Goal: Task Accomplishment & Management: Manage account settings

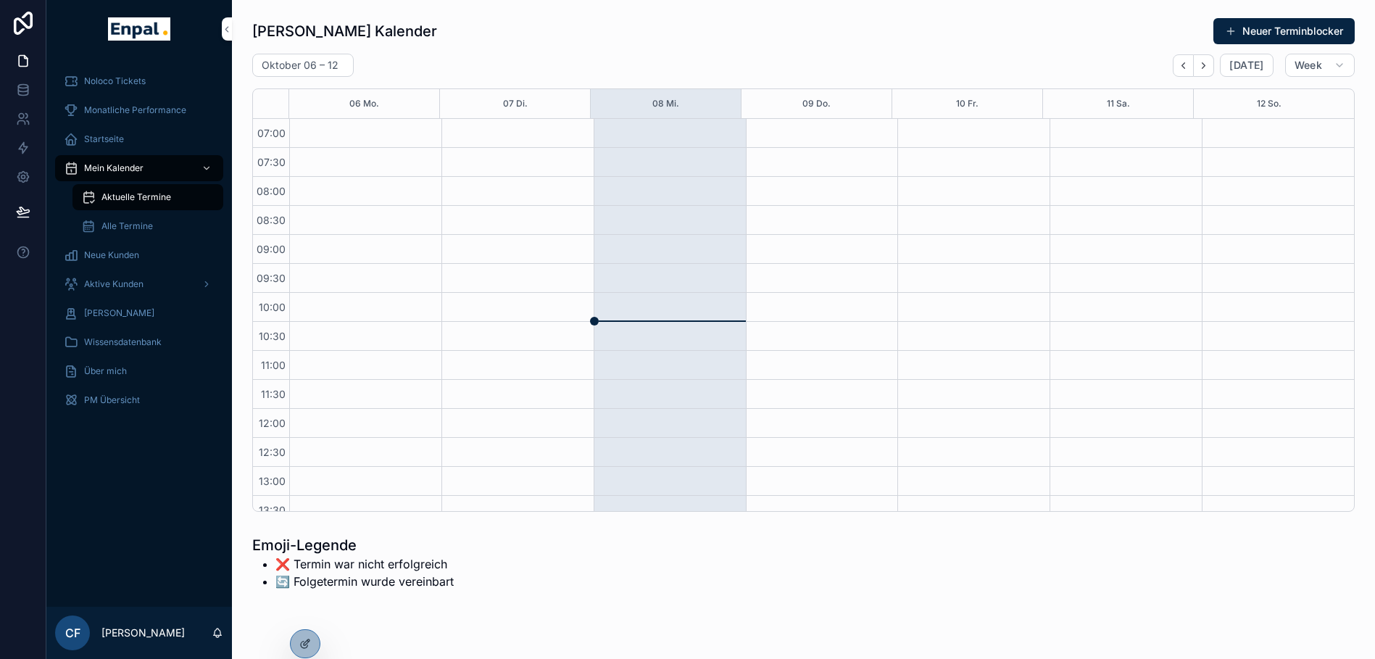
scroll to position [406, 0]
click at [17, 84] on icon at bounding box center [23, 90] width 14 height 14
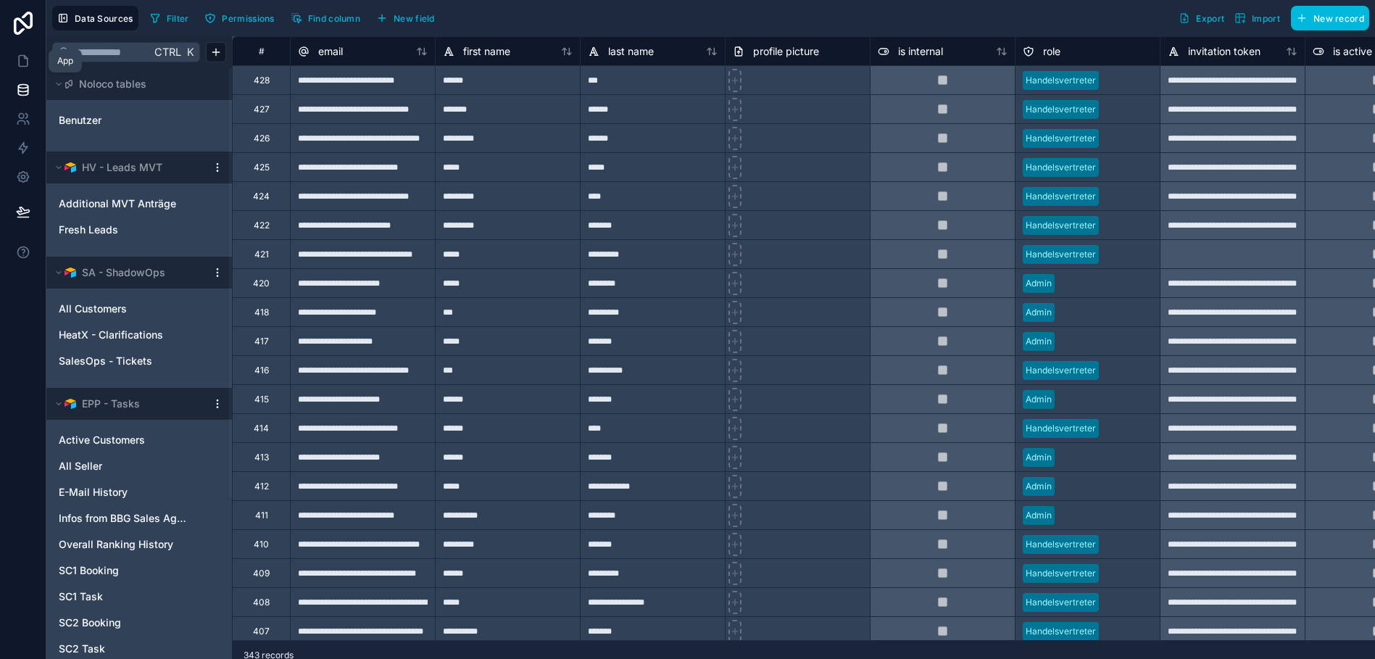
click at [17, 62] on icon at bounding box center [23, 61] width 14 height 14
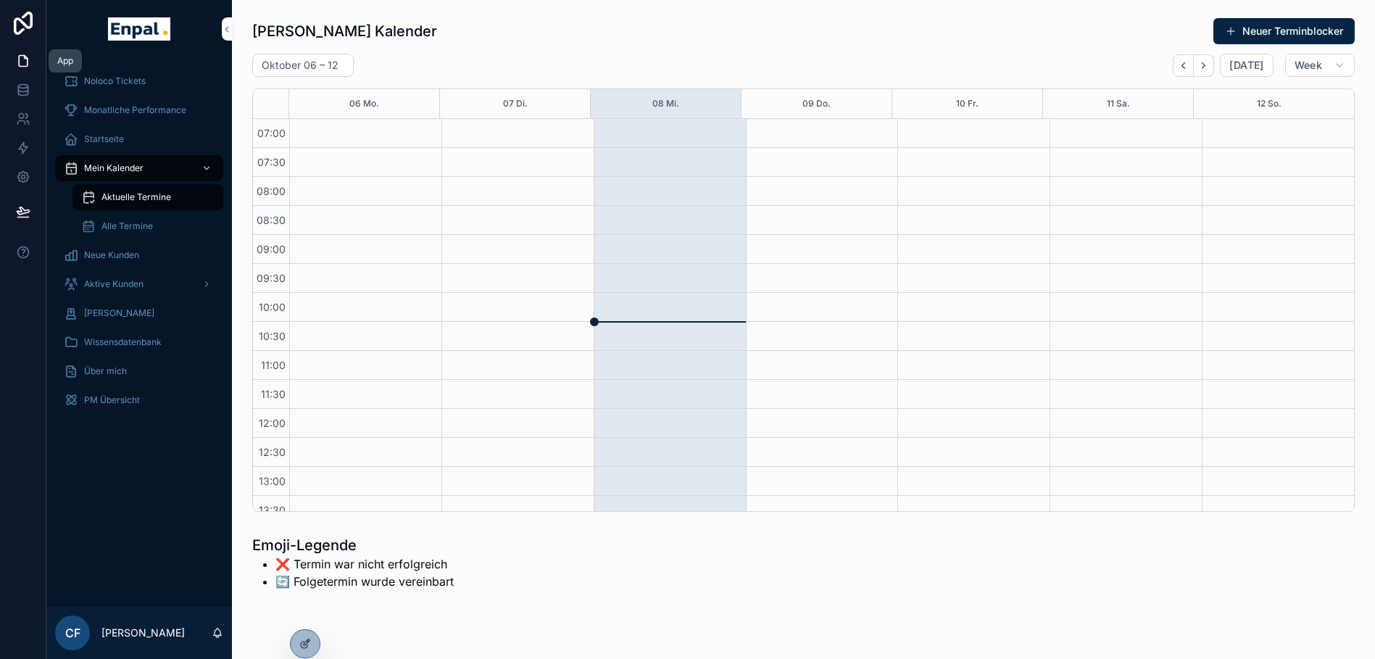
scroll to position [406, 0]
click at [120, 507] on div "Noloco Tickets Monatliche Performance Startseite Mein Kalender Aktuelle Termine…" at bounding box center [139, 332] width 186 height 549
click at [123, 583] on div "Noloco Tickets Monatliche Performance Startseite Mein Kalender Aktuelle Termine…" at bounding box center [139, 332] width 186 height 549
click at [110, 489] on div "Noloco Tickets Monatliche Performance Startseite Mein Kalender Aktuelle Termine…" at bounding box center [139, 332] width 186 height 549
click at [112, 288] on span "Aktive Kunden" at bounding box center [113, 284] width 59 height 12
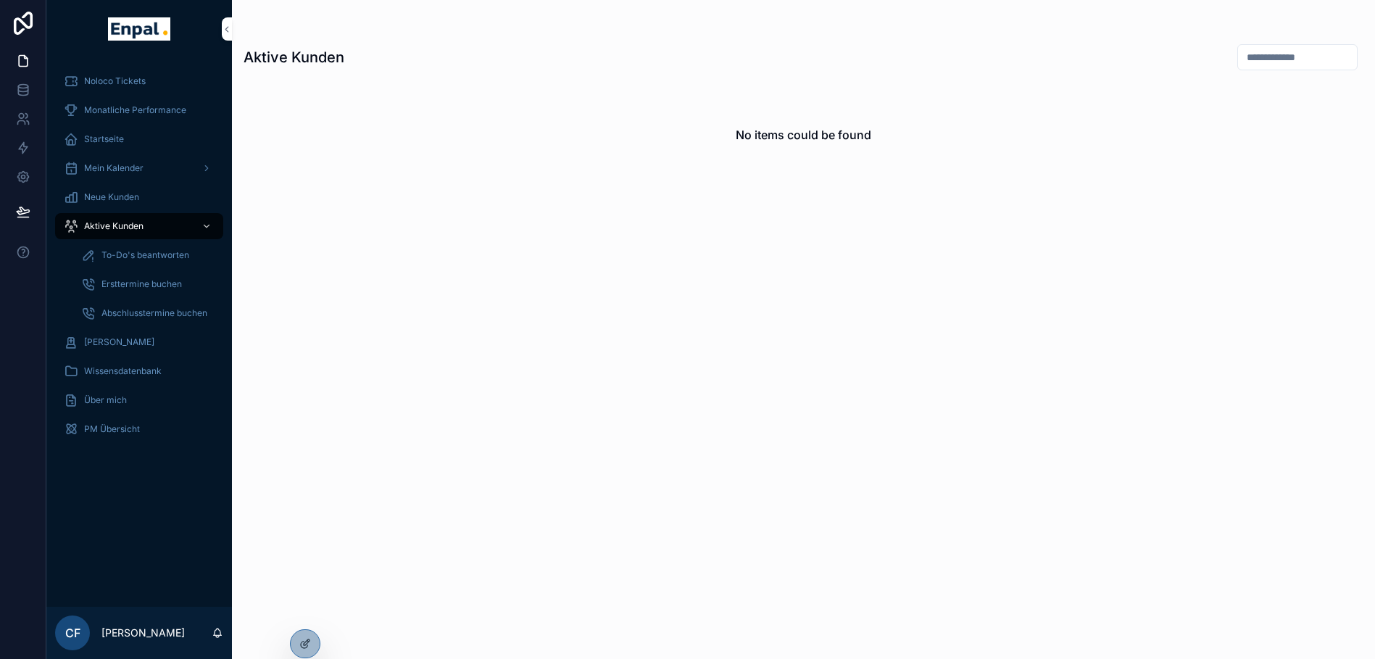
click at [0, 0] on icon at bounding box center [0, 0] width 0 height 0
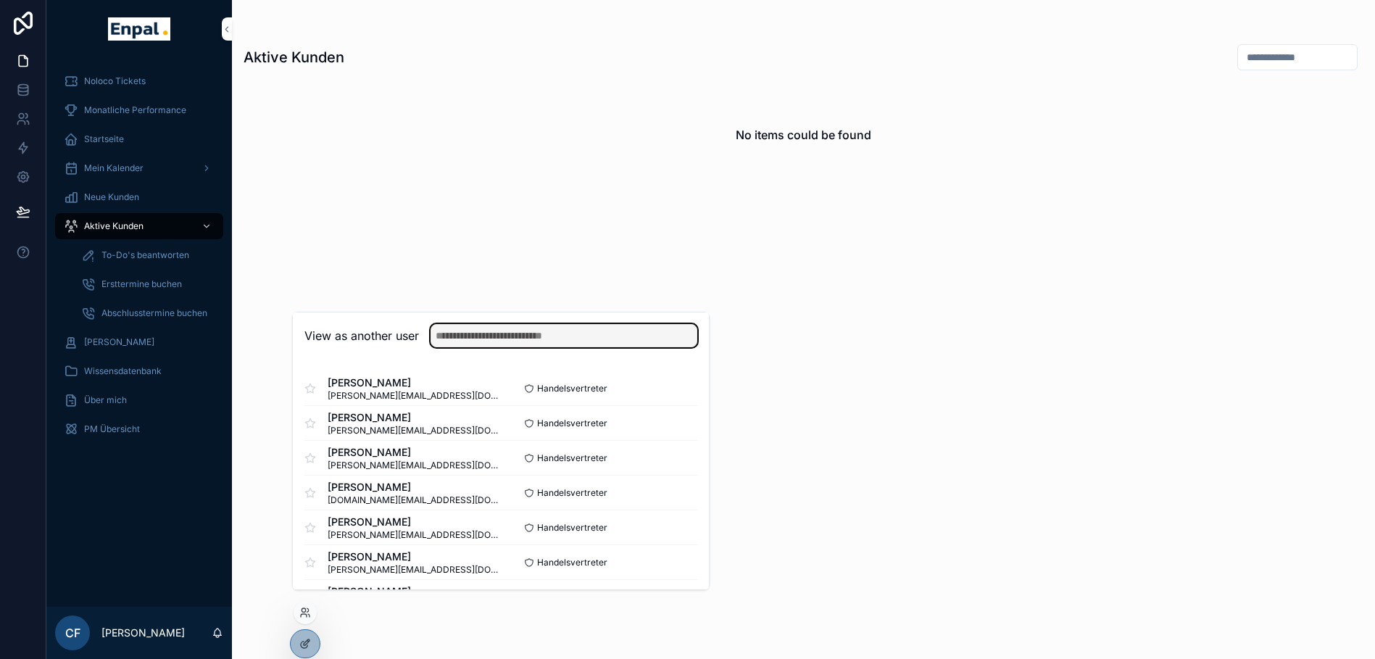
click at [480, 347] on input "text" at bounding box center [564, 335] width 267 height 23
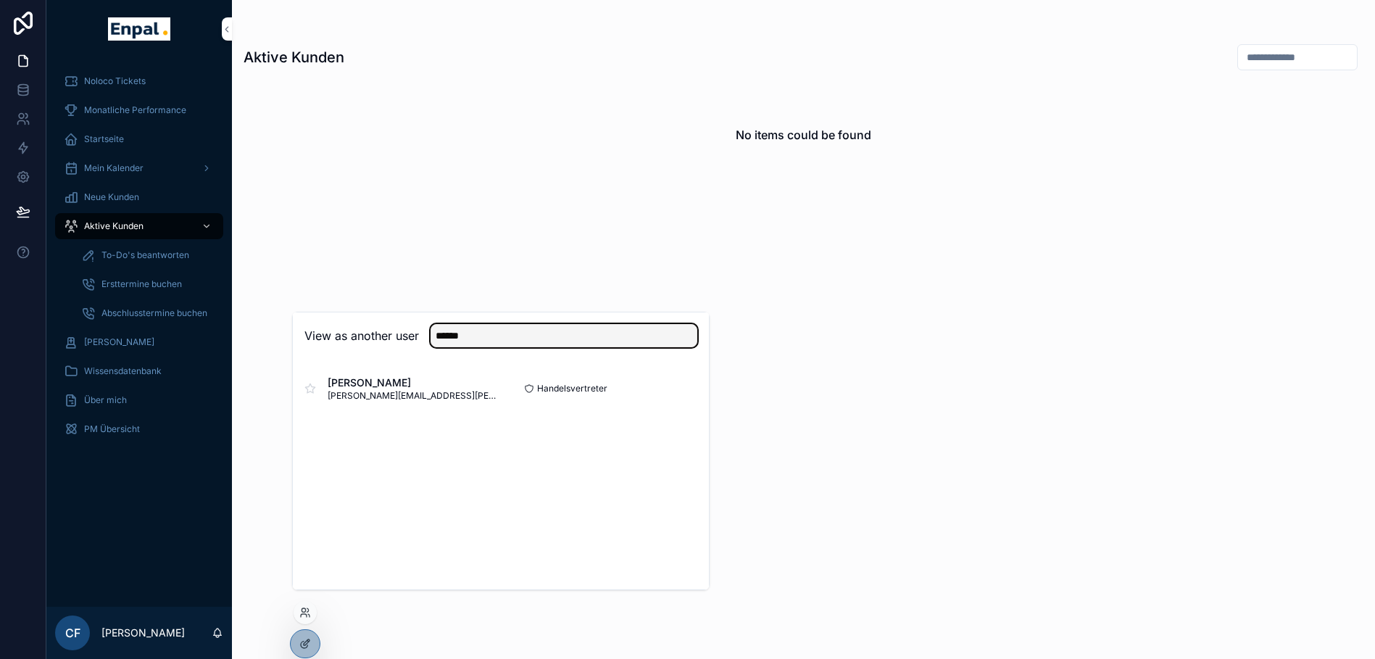
type input "******"
click at [0, 0] on button "Select" at bounding box center [0, 0] width 0 height 0
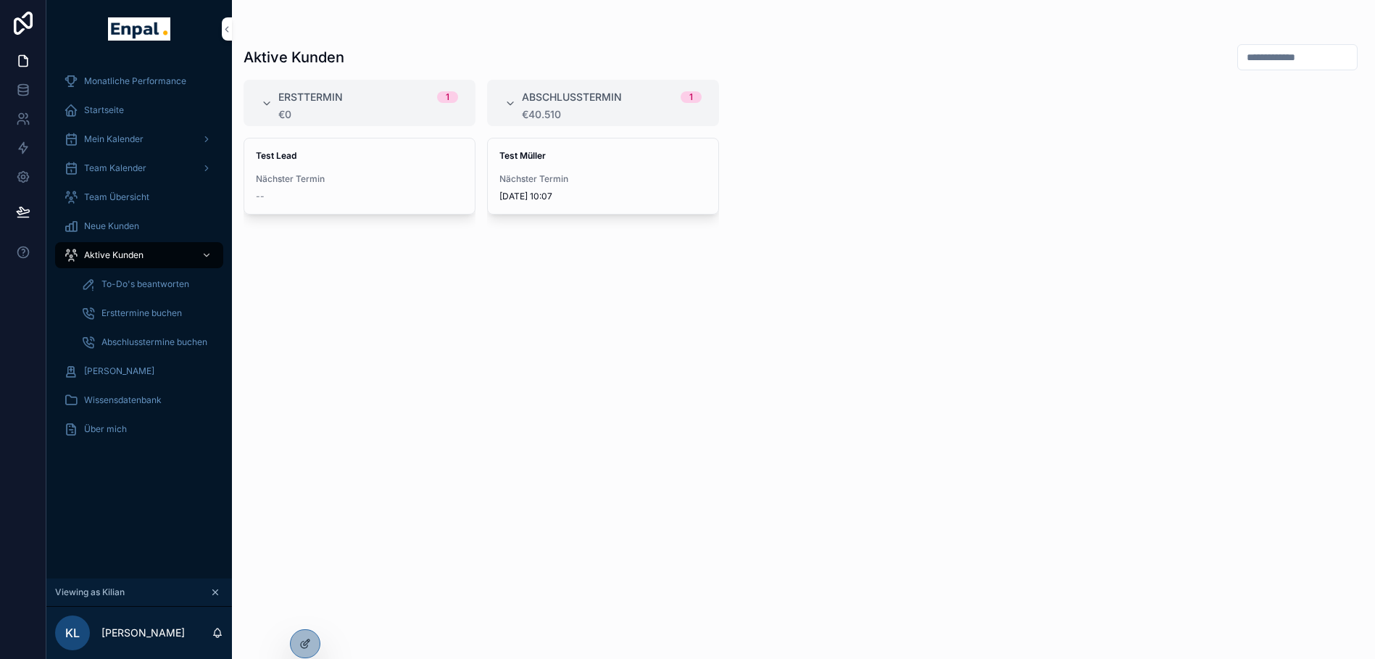
click at [523, 163] on div "Test Müller Nächster Termin 8.10.2025 10:07" at bounding box center [603, 175] width 230 height 75
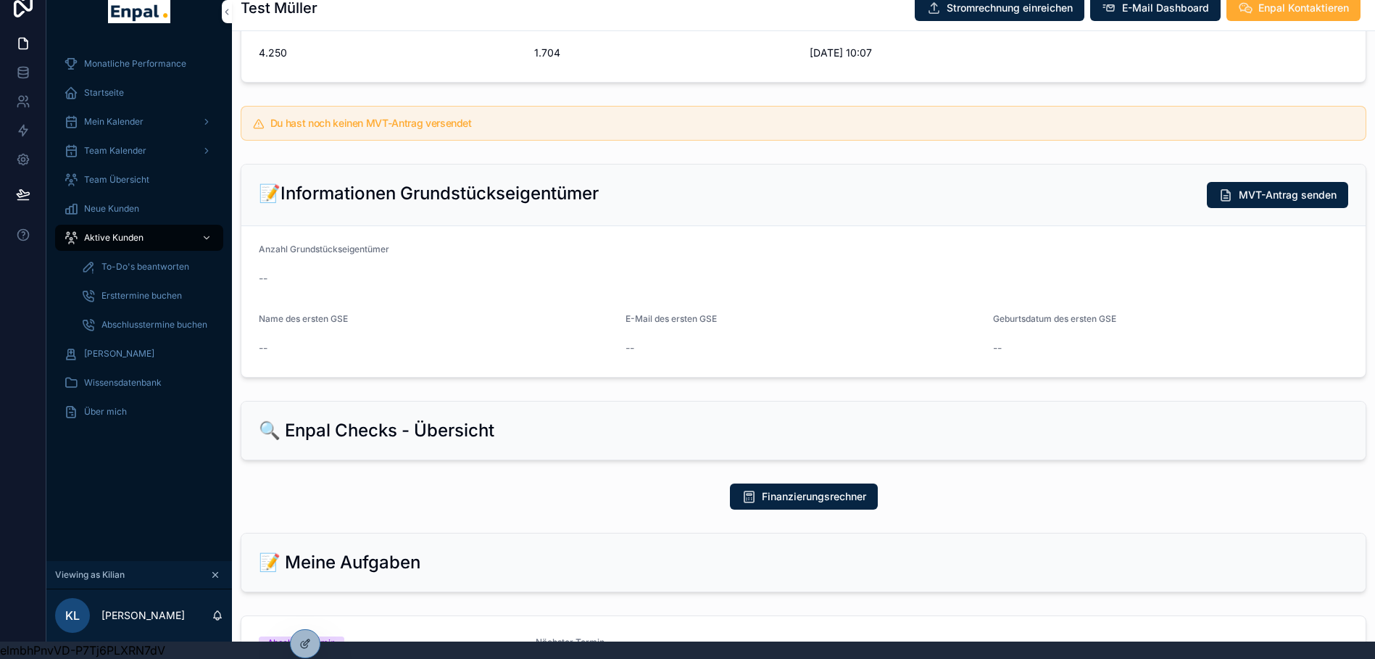
scroll to position [321, 0]
click at [307, 641] on icon at bounding box center [305, 644] width 12 height 12
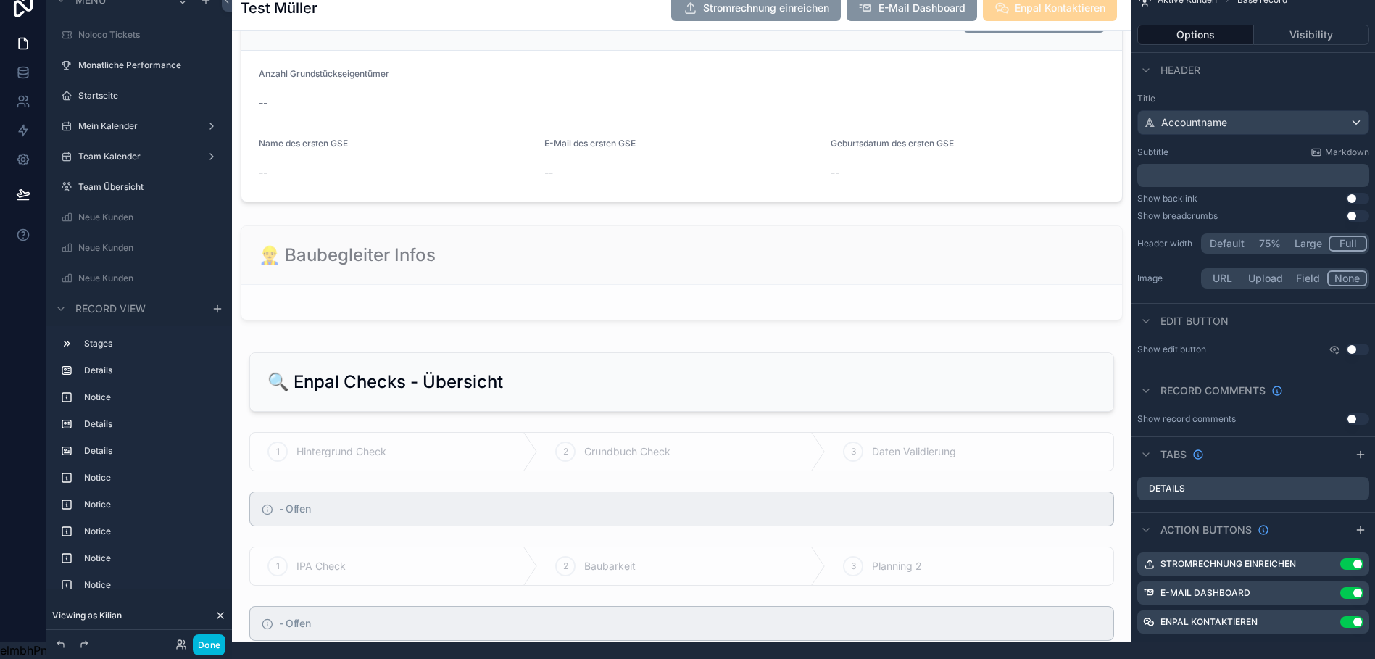
scroll to position [1230, 0]
click at [520, 280] on div "scrollable content" at bounding box center [681, 273] width 899 height 107
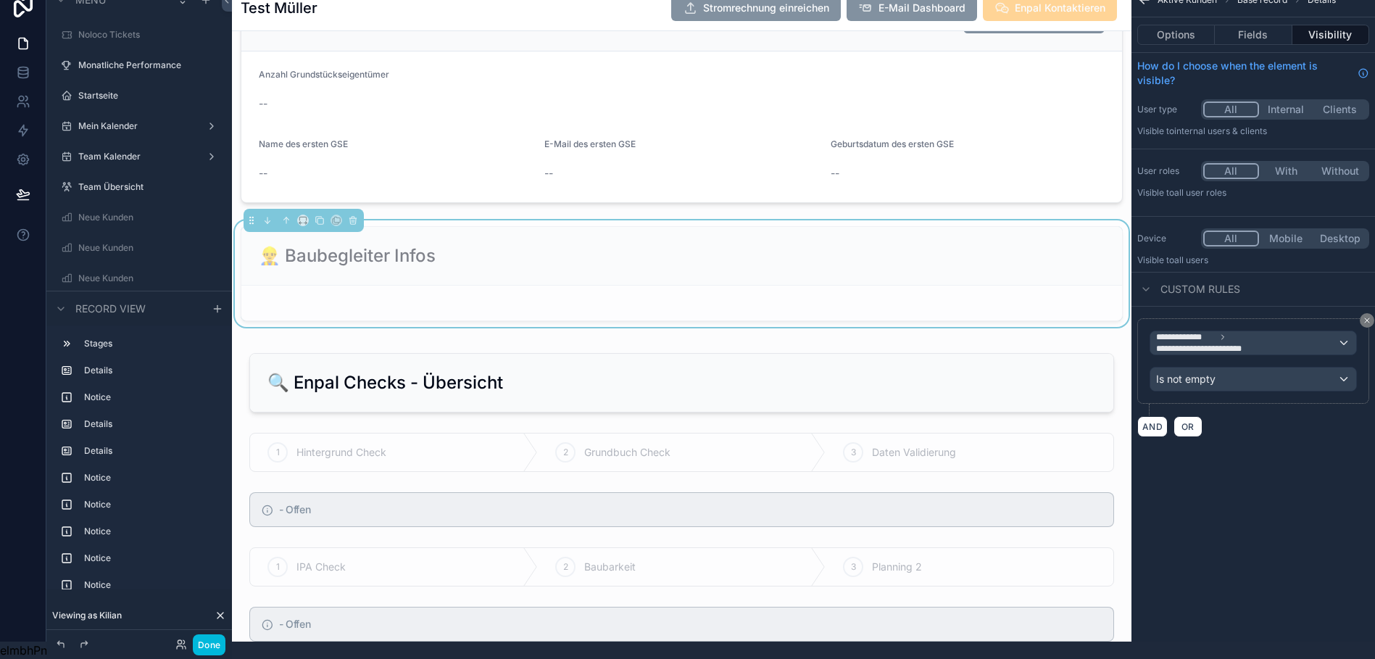
click at [1190, 25] on button "Options" at bounding box center [1176, 35] width 78 height 20
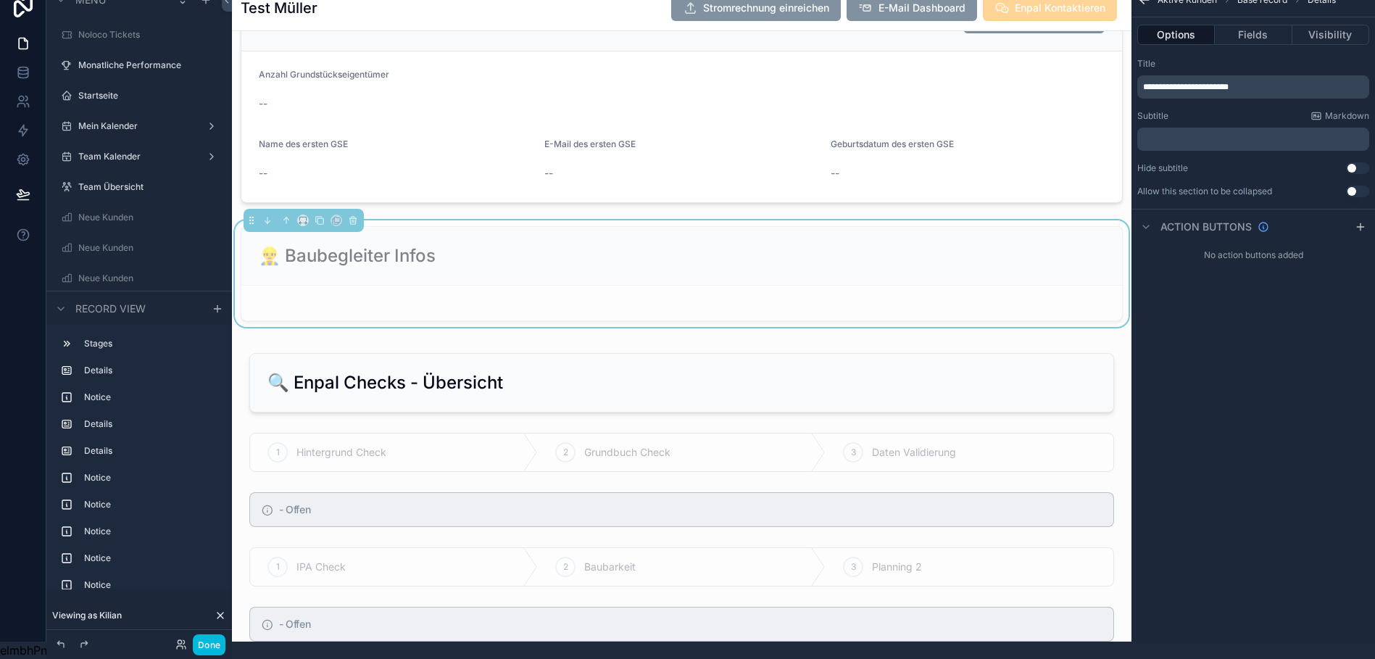
click at [1210, 128] on div "﻿" at bounding box center [1253, 139] width 232 height 23
click at [1273, 28] on button "Fields" at bounding box center [1253, 35] width 77 height 20
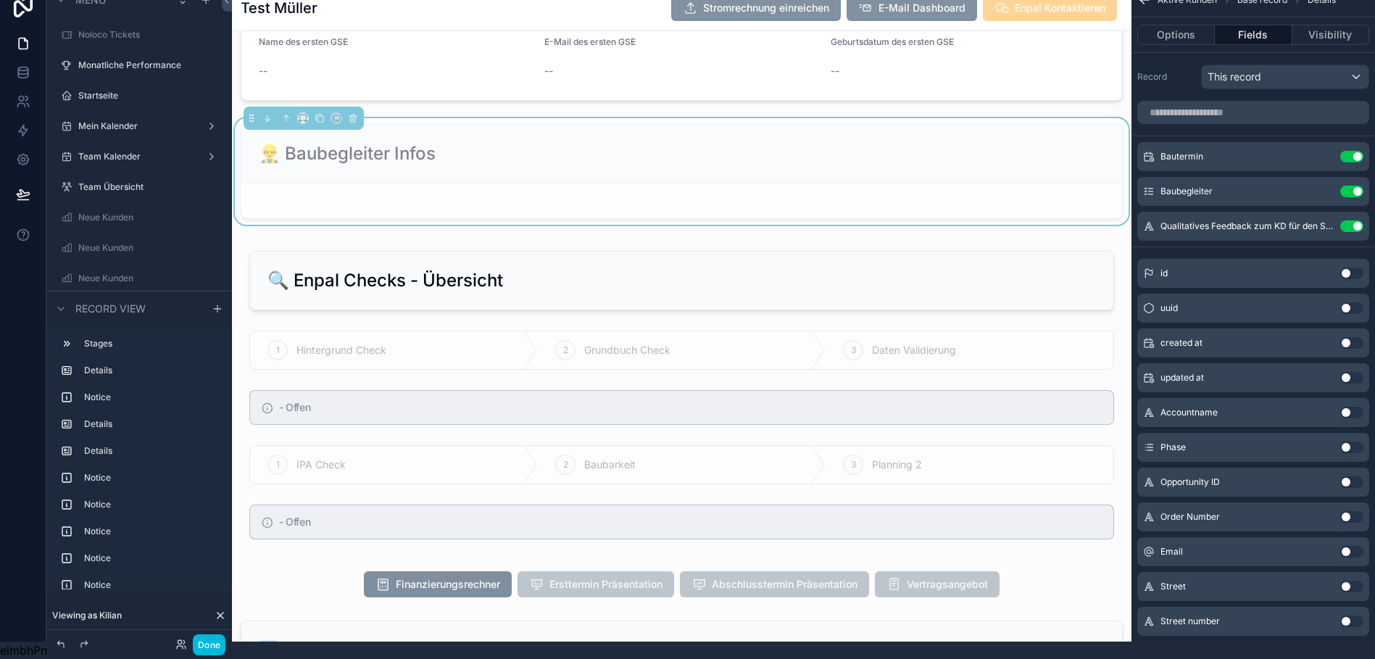
scroll to position [1333, 0]
click at [1328, 25] on button "Visibility" at bounding box center [1330, 35] width 77 height 20
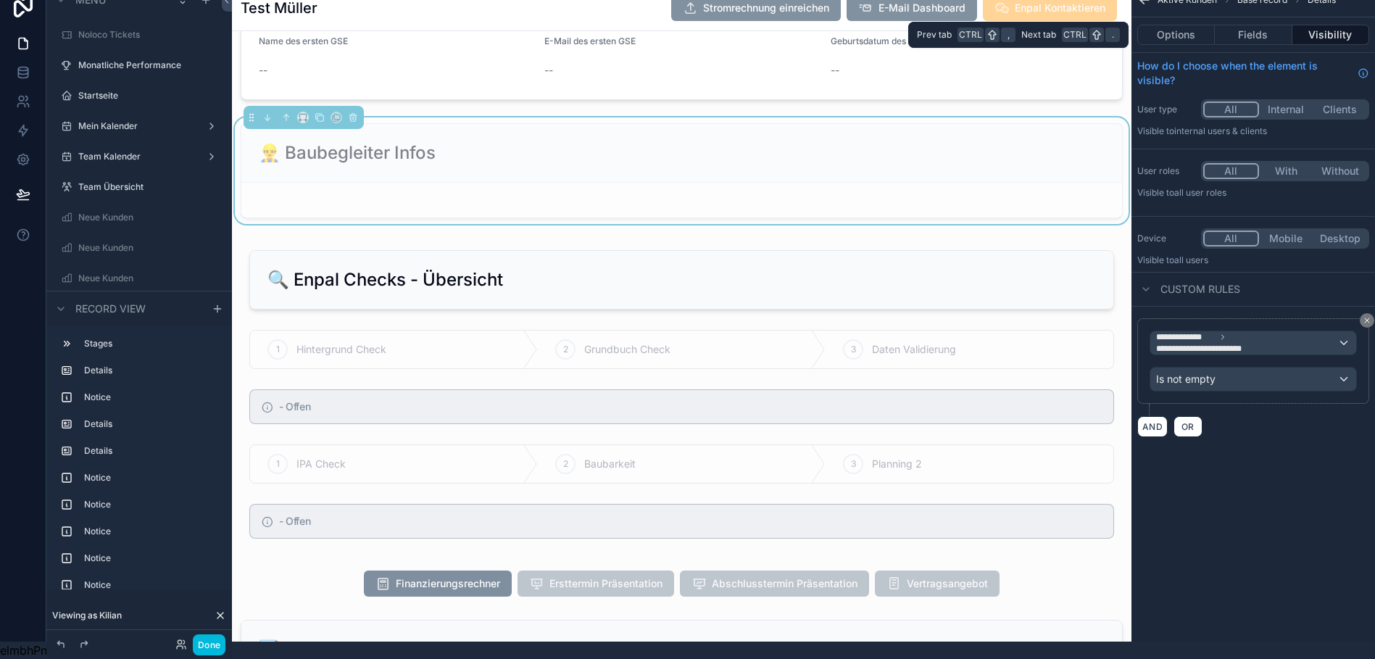
click at [1274, 25] on button "Fields" at bounding box center [1253, 35] width 77 height 20
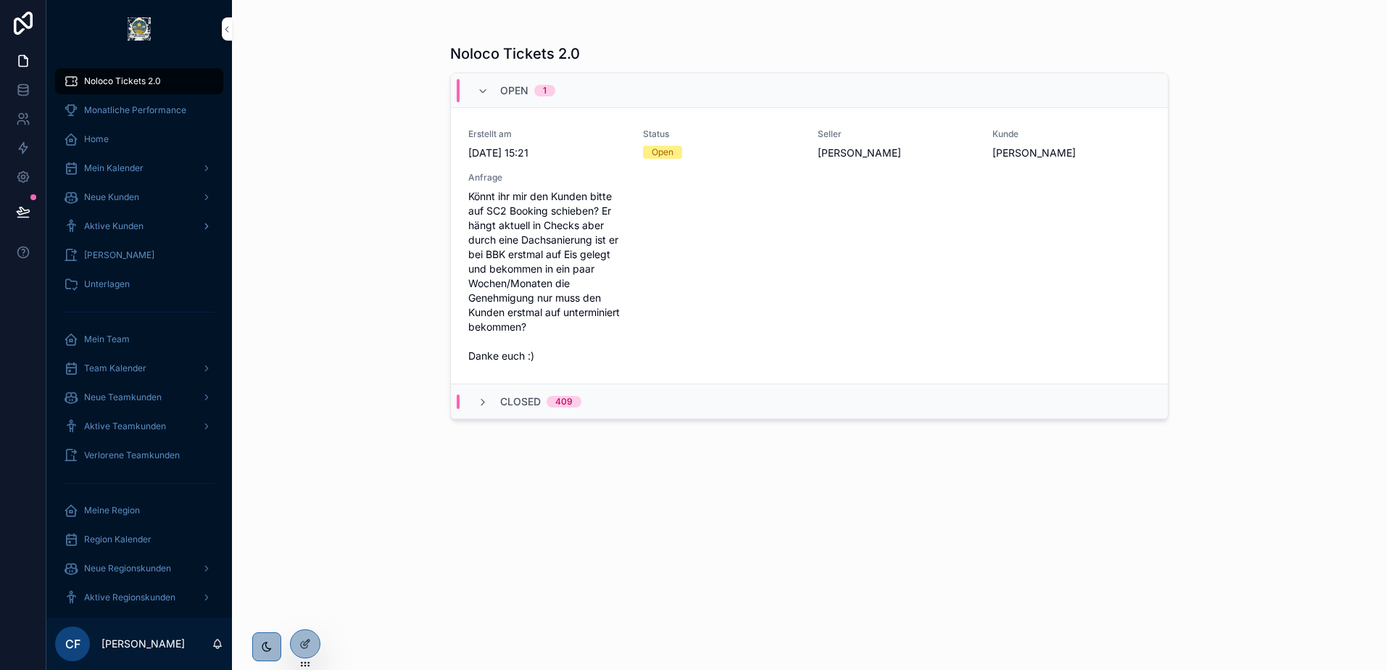
click at [126, 230] on span "Aktive Kunden" at bounding box center [113, 226] width 59 height 12
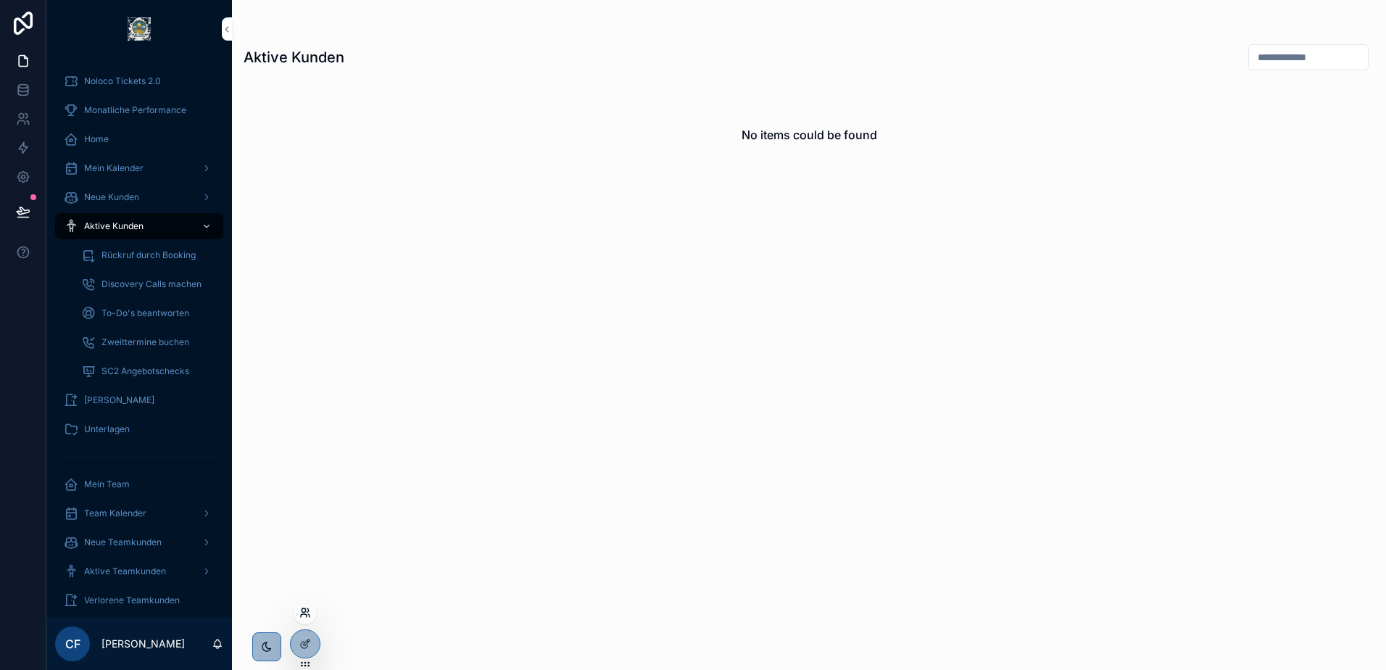
click at [304, 615] on icon at bounding box center [305, 613] width 12 height 12
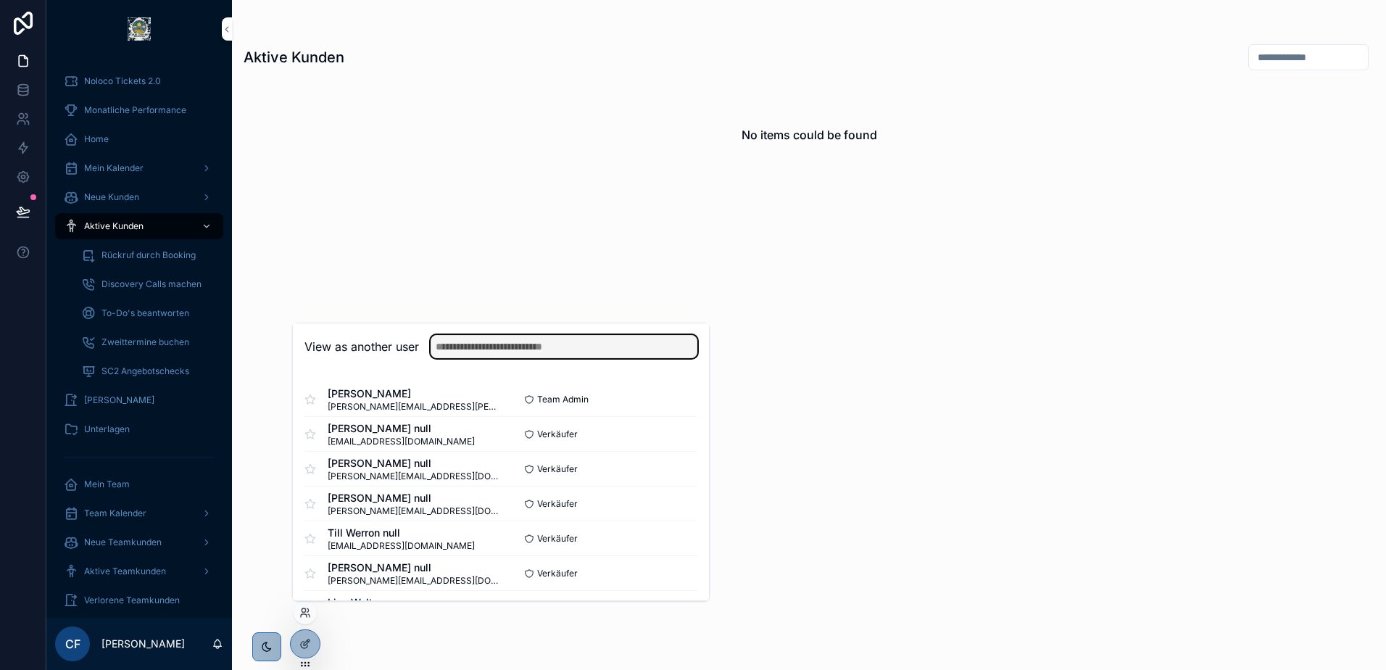
click at [475, 344] on input "text" at bounding box center [564, 346] width 267 height 23
click at [337, 359] on div "View as another user" at bounding box center [501, 346] width 416 height 47
click at [486, 349] on input "text" at bounding box center [564, 346] width 267 height 23
click at [392, 343] on h2 "View as another user" at bounding box center [361, 346] width 115 height 17
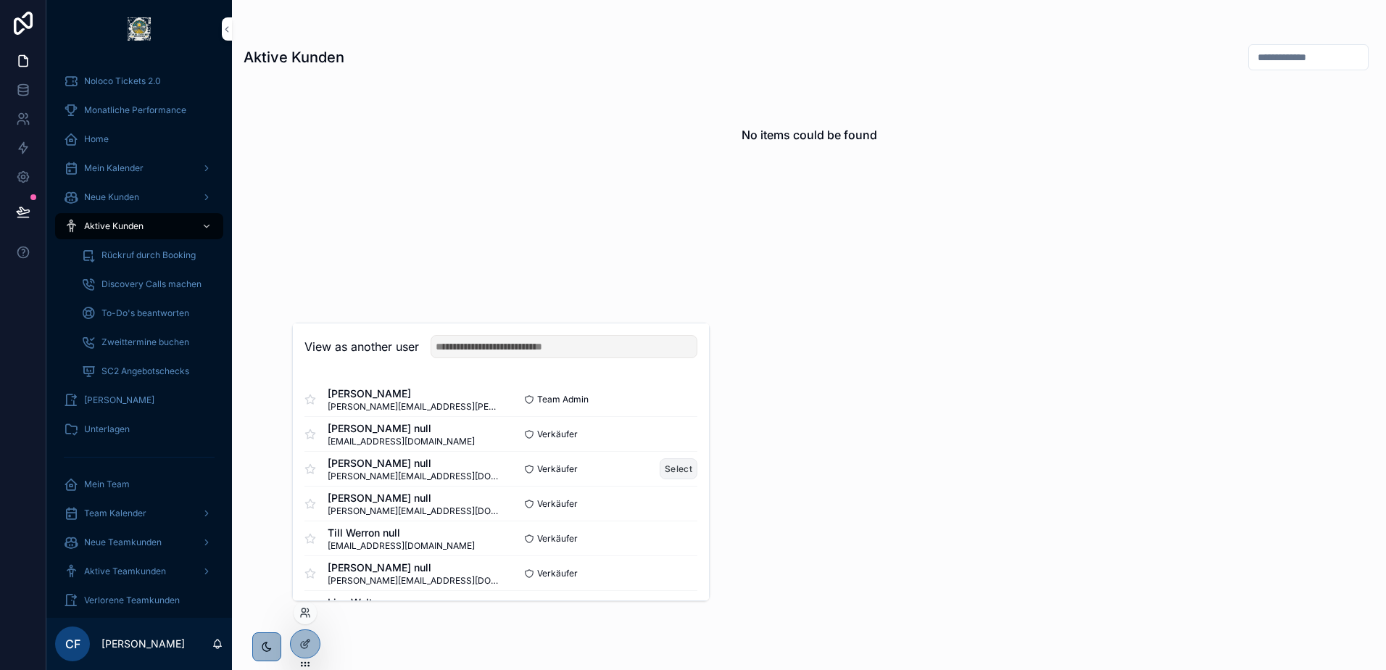
click at [666, 463] on button "Select" at bounding box center [679, 468] width 38 height 21
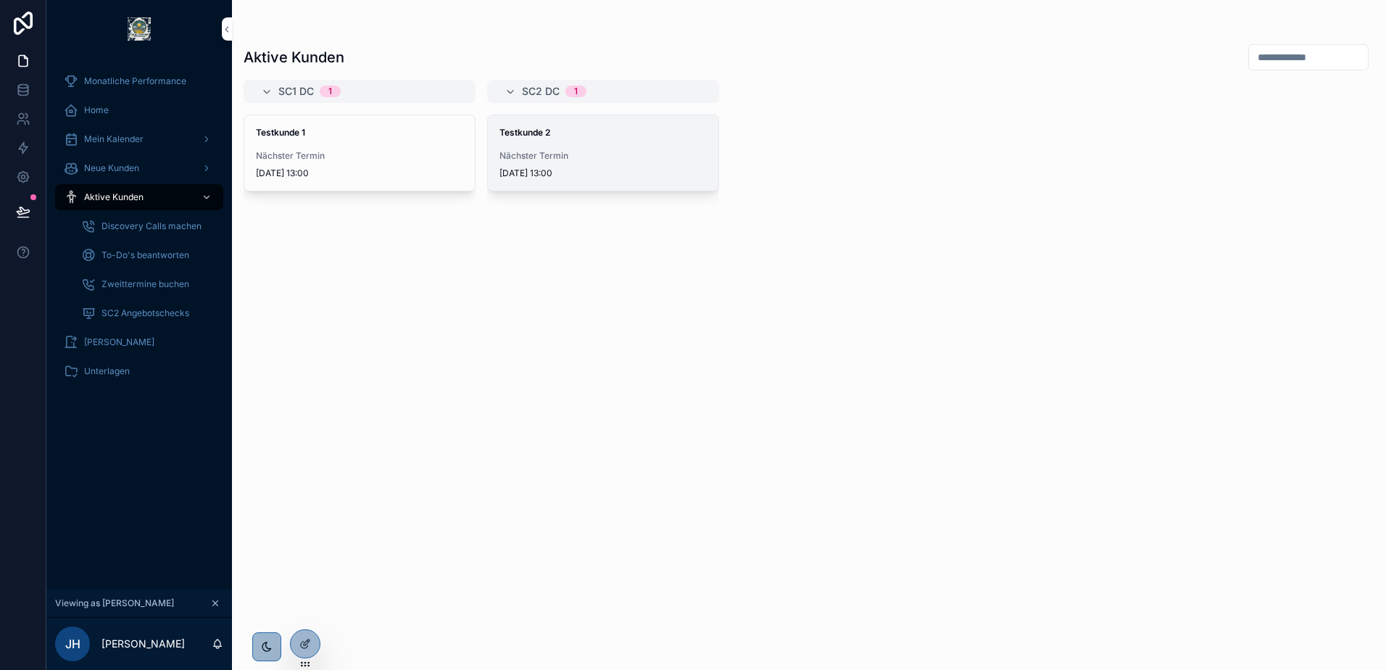
click at [553, 161] on span "Nächster Termin" at bounding box center [602, 156] width 207 height 12
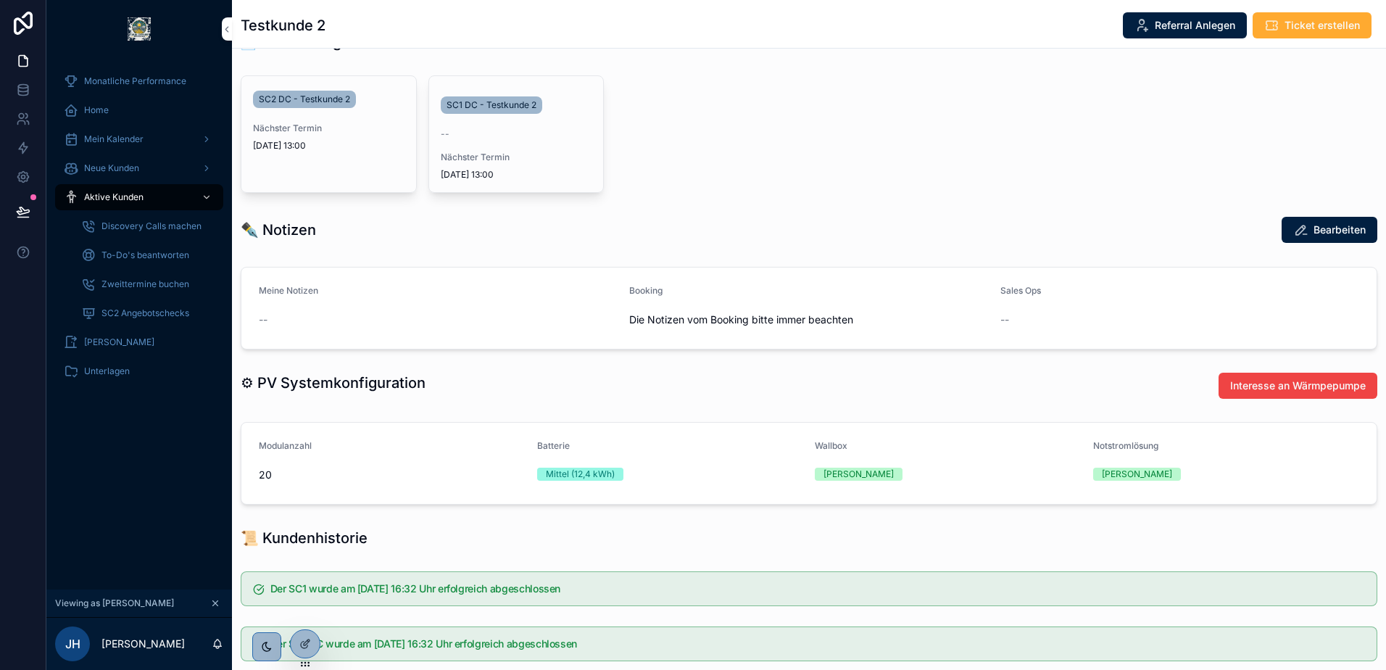
scroll to position [467, 0]
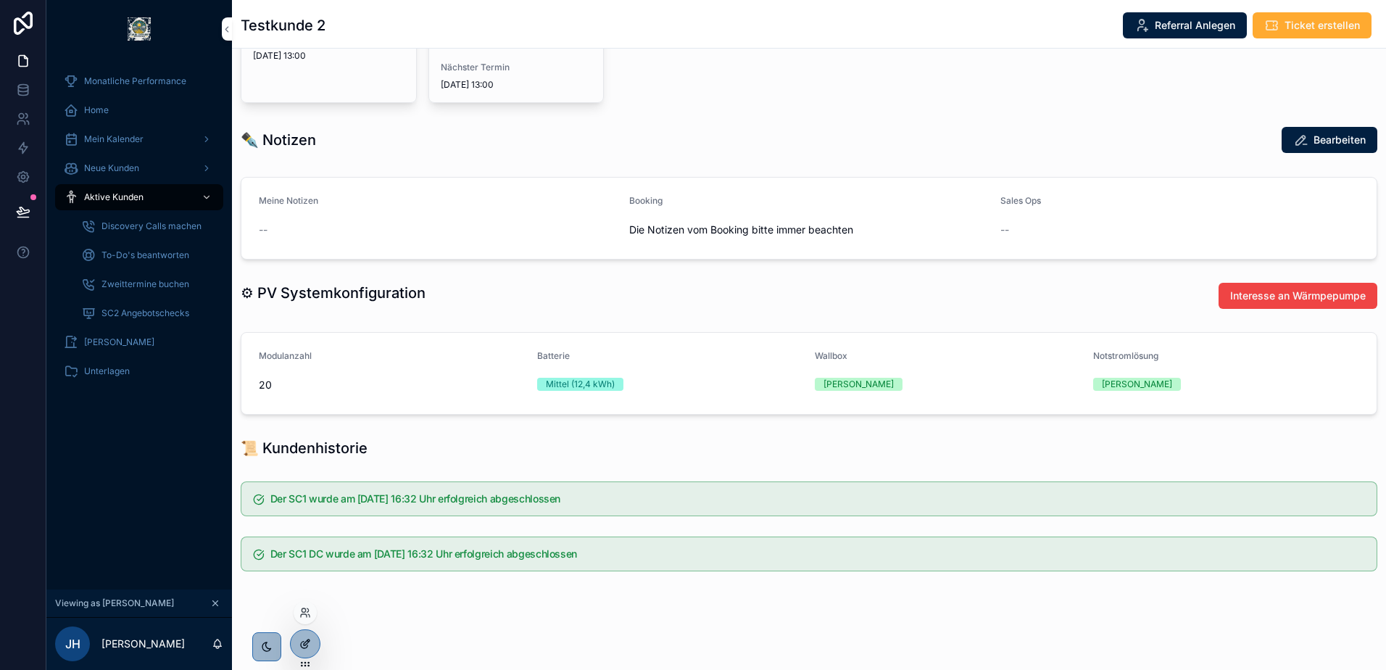
click at [303, 654] on div at bounding box center [305, 644] width 29 height 28
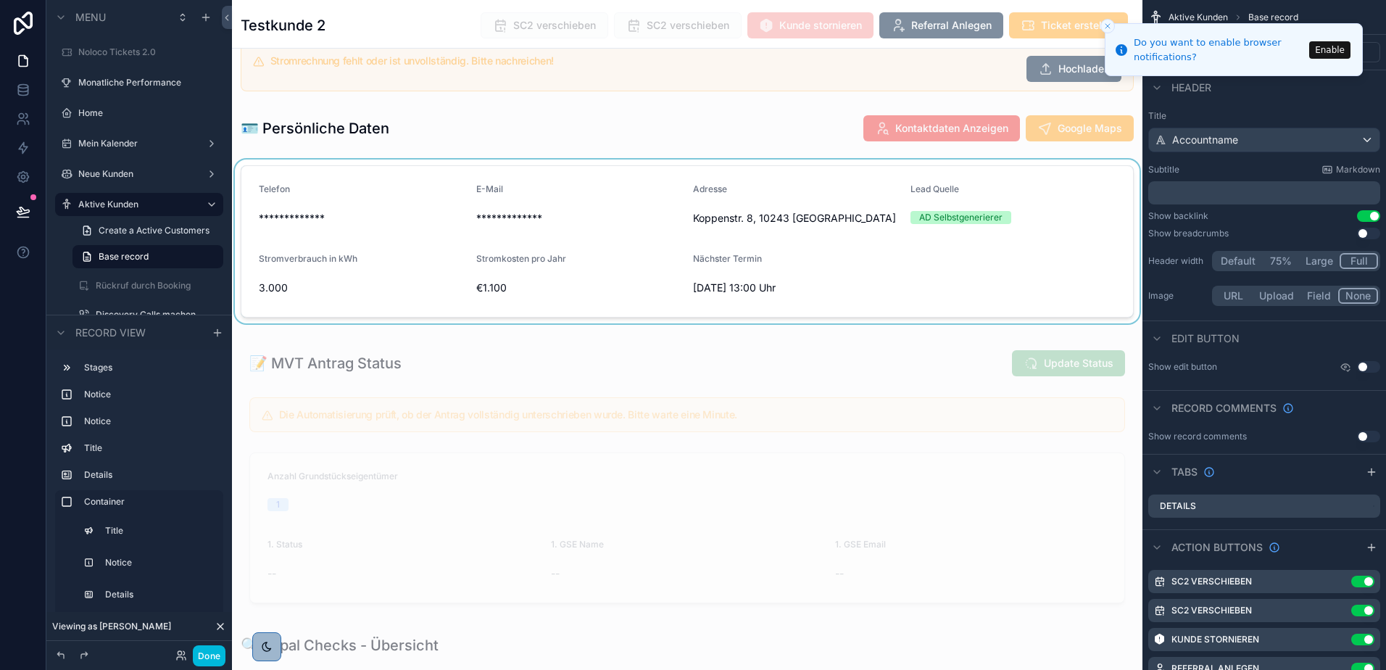
scroll to position [0, 0]
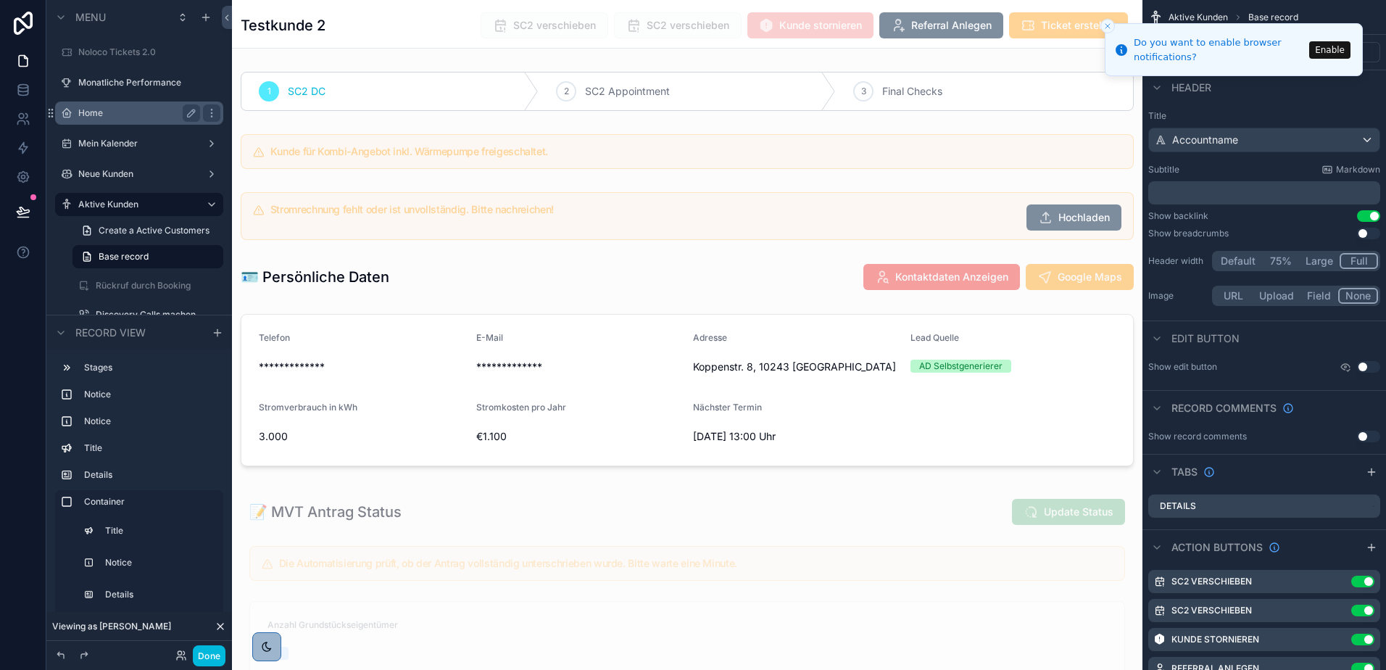
click at [115, 105] on div "Home" at bounding box center [139, 112] width 122 height 17
click at [93, 112] on label "Home" at bounding box center [136, 113] width 116 height 12
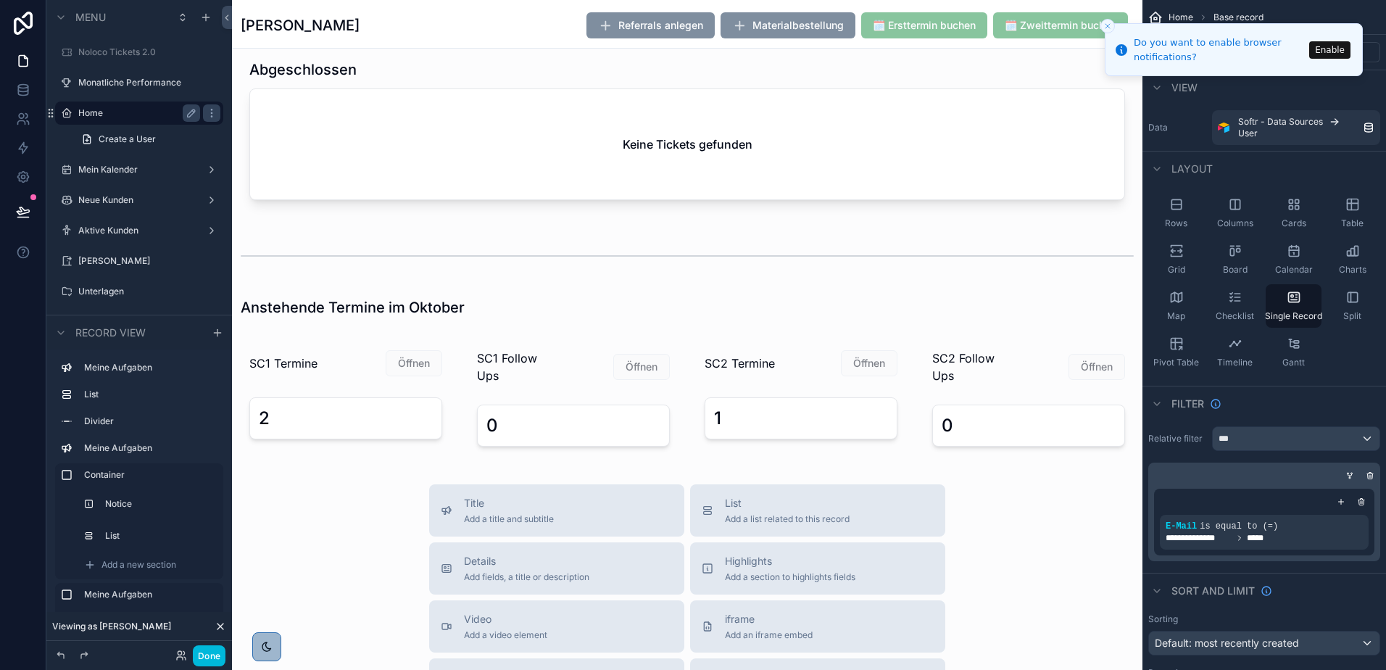
scroll to position [1471, 0]
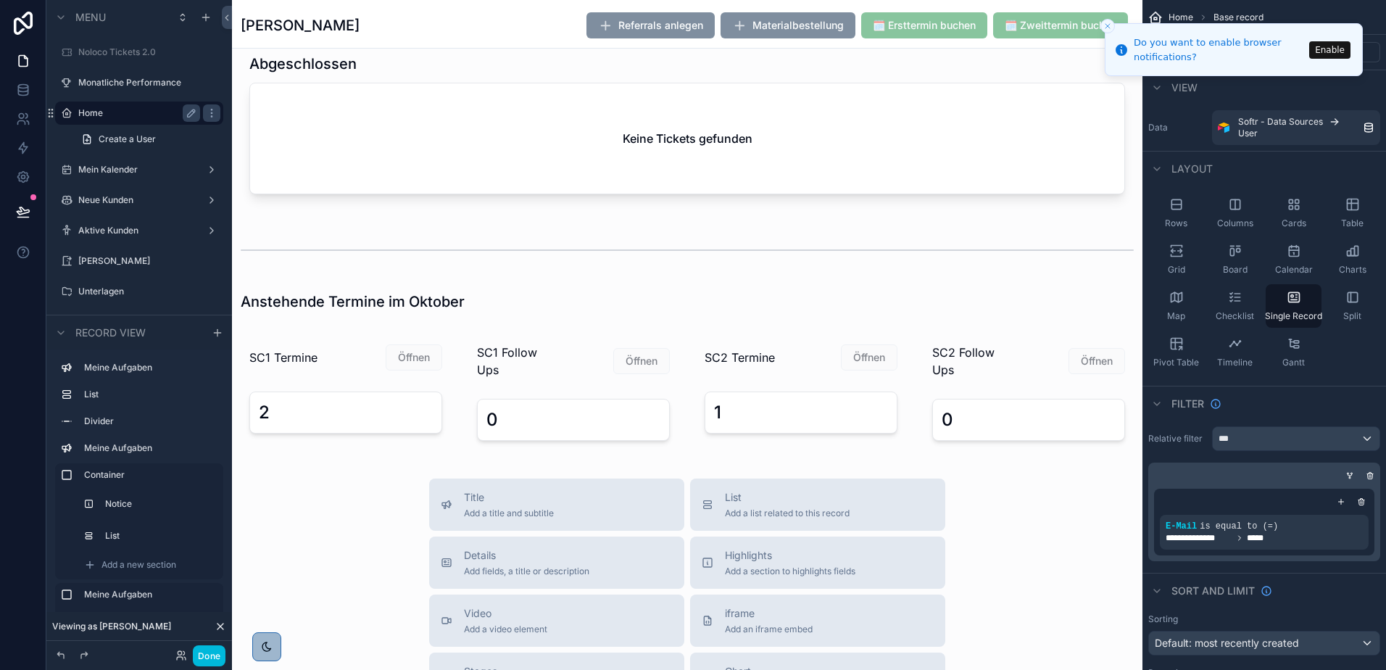
click at [721, 415] on div "scrollable content" at bounding box center [801, 392] width 228 height 126
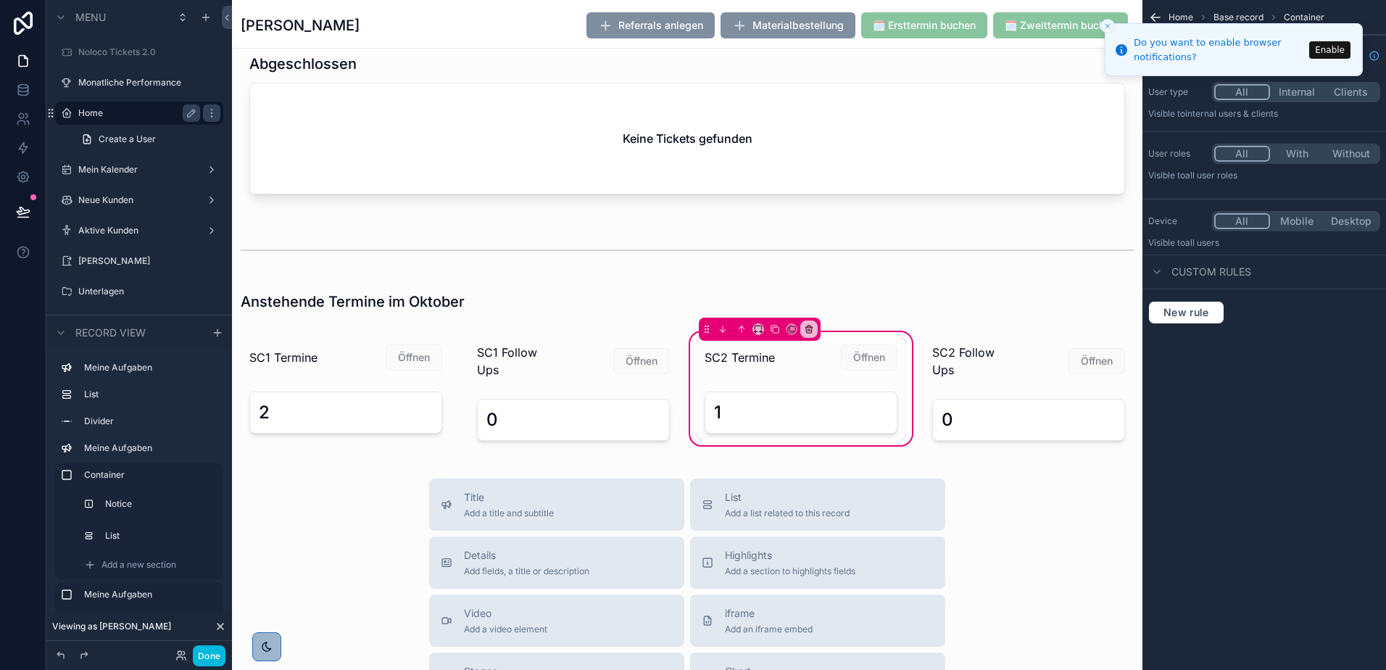
click at [721, 415] on div "scrollable content" at bounding box center [801, 413] width 210 height 54
click at [721, 415] on div "1" at bounding box center [801, 412] width 174 height 23
click at [205, 657] on button "Done" at bounding box center [209, 655] width 33 height 21
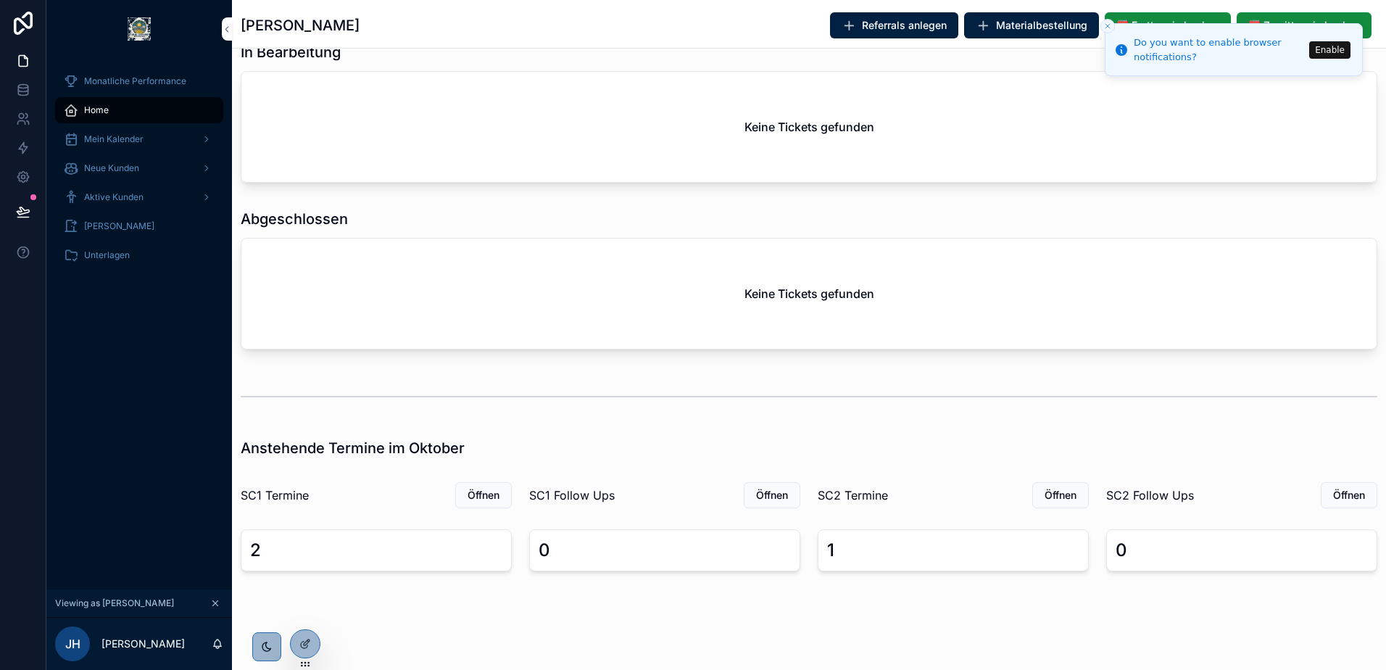
scroll to position [740, 0]
click at [836, 547] on div "1" at bounding box center [953, 549] width 252 height 23
click at [1054, 482] on button "Öffnen" at bounding box center [1060, 495] width 57 height 26
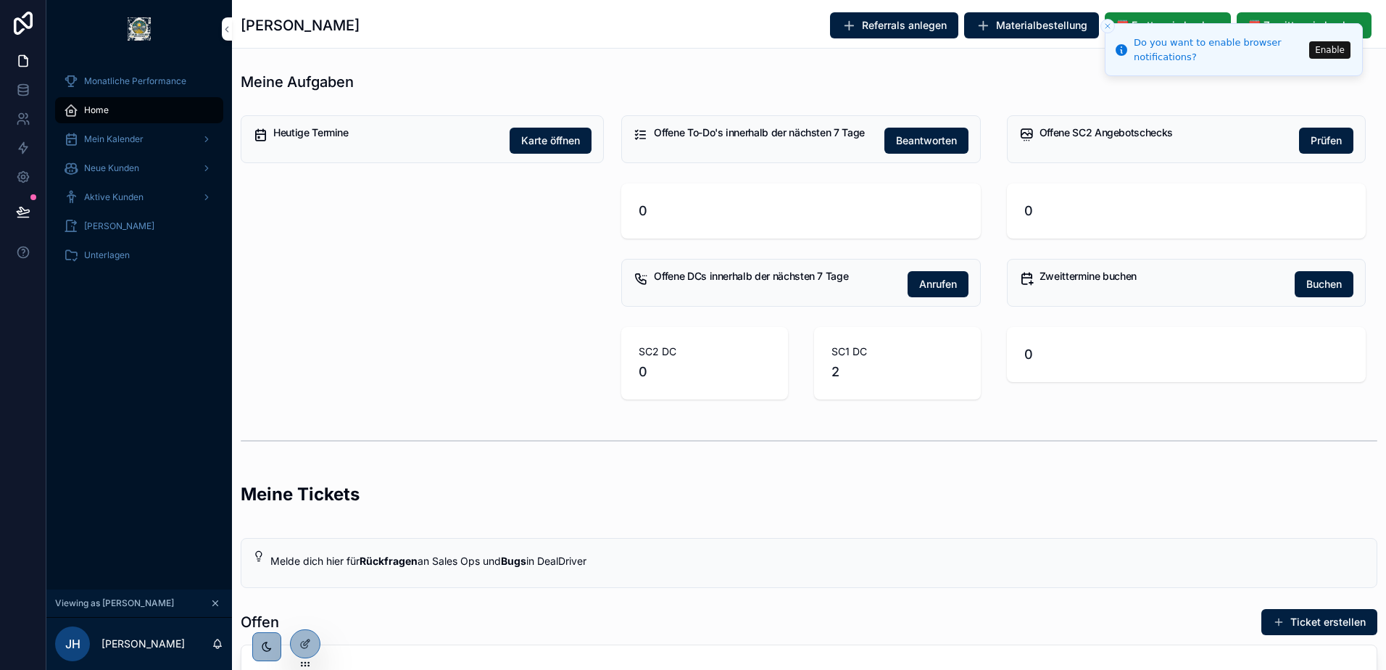
click at [845, 364] on span "2" at bounding box center [897, 372] width 132 height 20
click at [845, 359] on div "SC1 DC 2" at bounding box center [897, 363] width 132 height 38
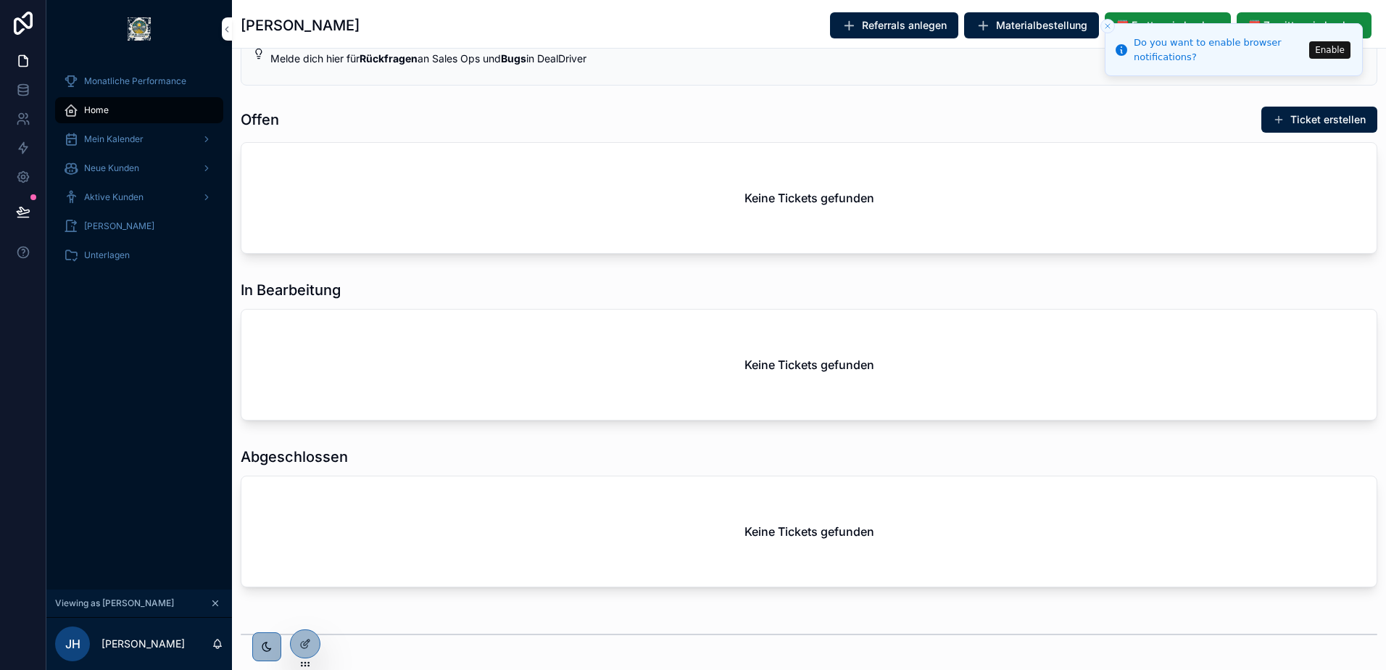
scroll to position [740, 0]
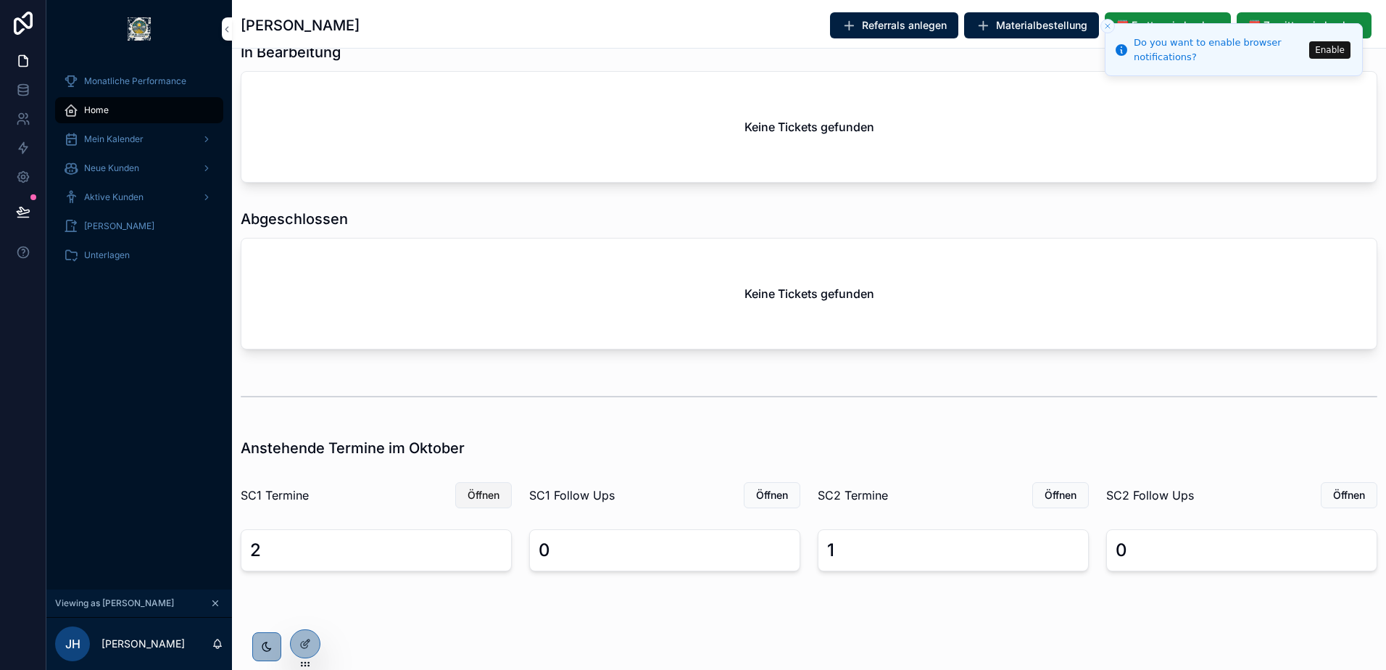
click at [481, 489] on span "Öffnen" at bounding box center [483, 495] width 32 height 14
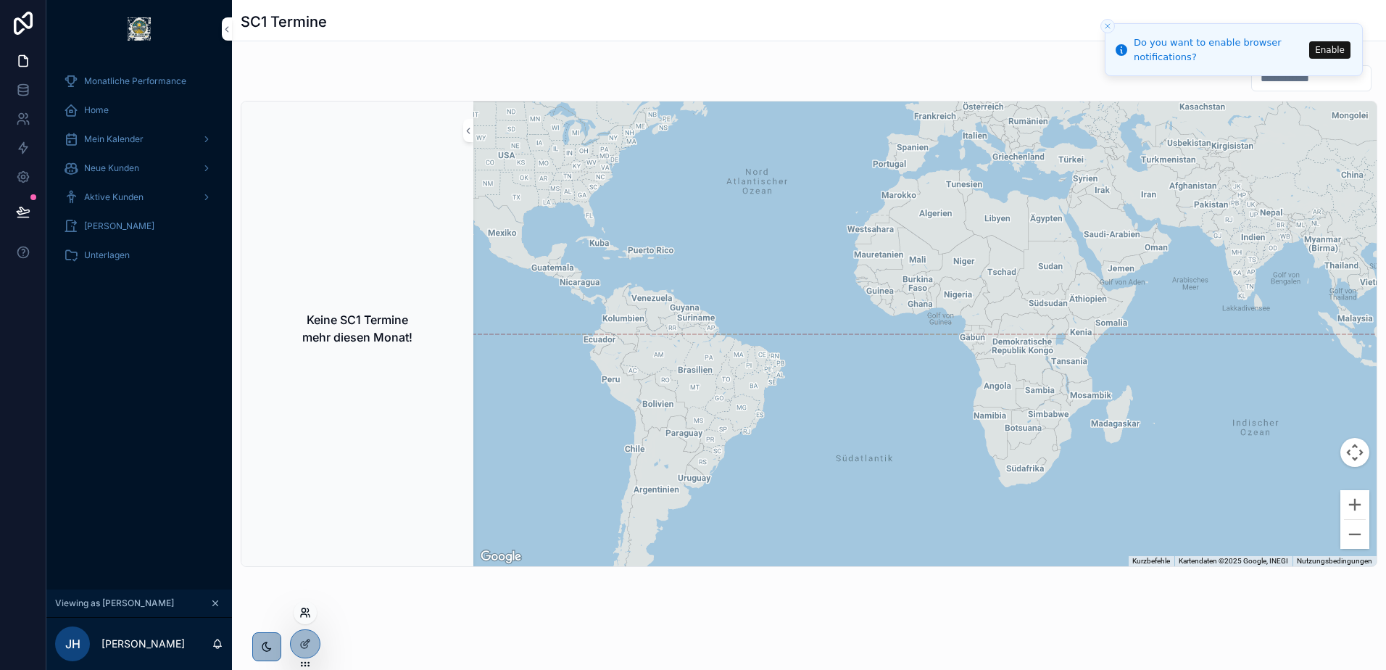
click at [307, 615] on icon at bounding box center [304, 615] width 6 height 3
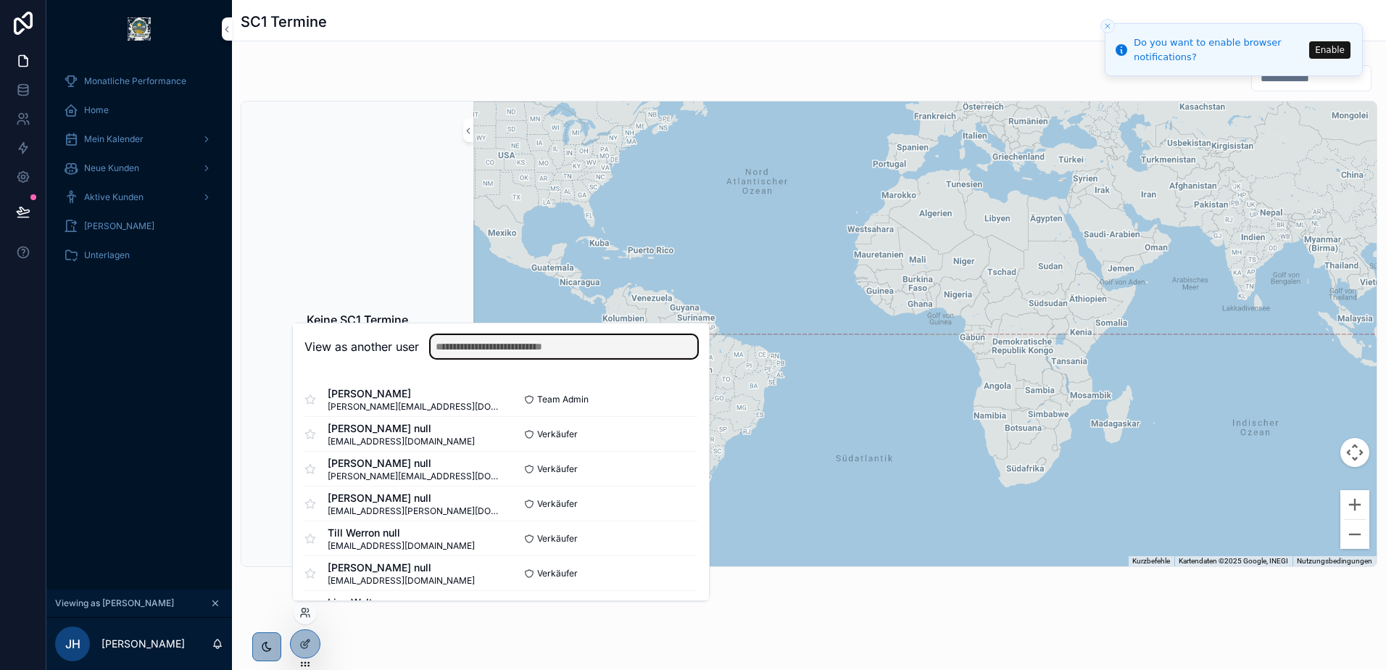
click at [520, 345] on input "text" at bounding box center [564, 346] width 267 height 23
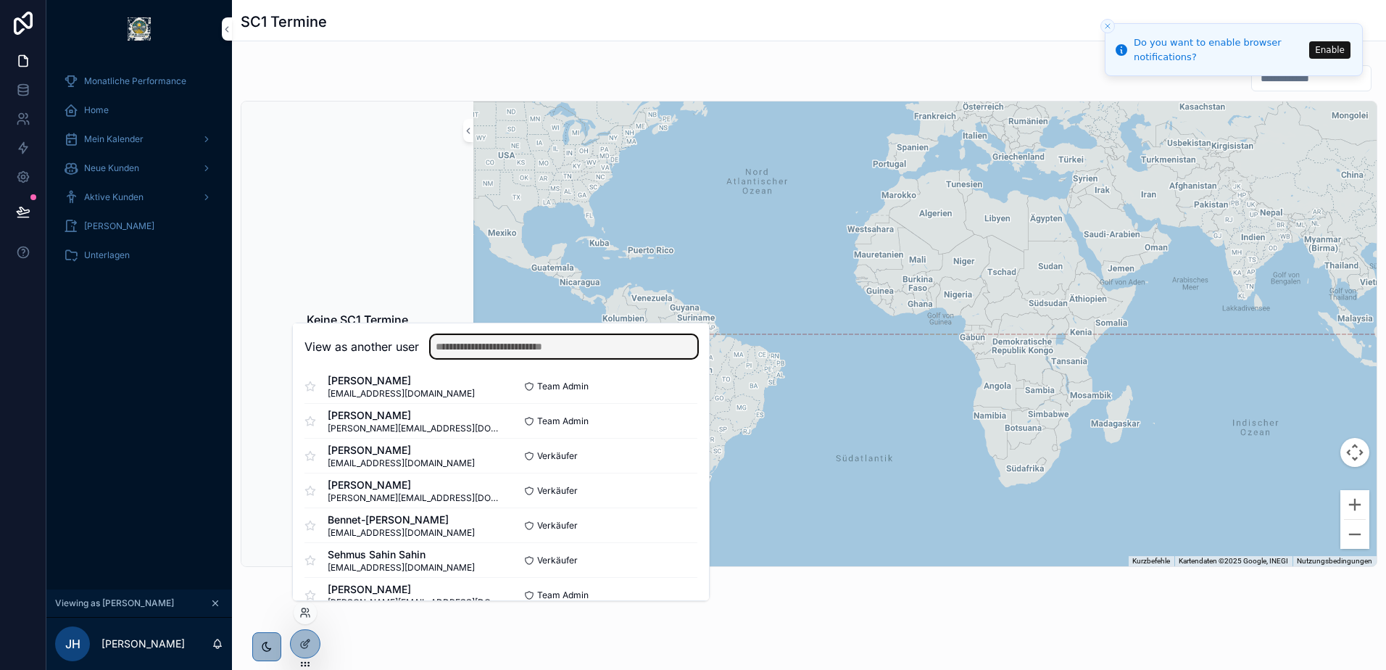
scroll to position [501, 0]
click at [328, 341] on h2 "View as another user" at bounding box center [361, 346] width 115 height 17
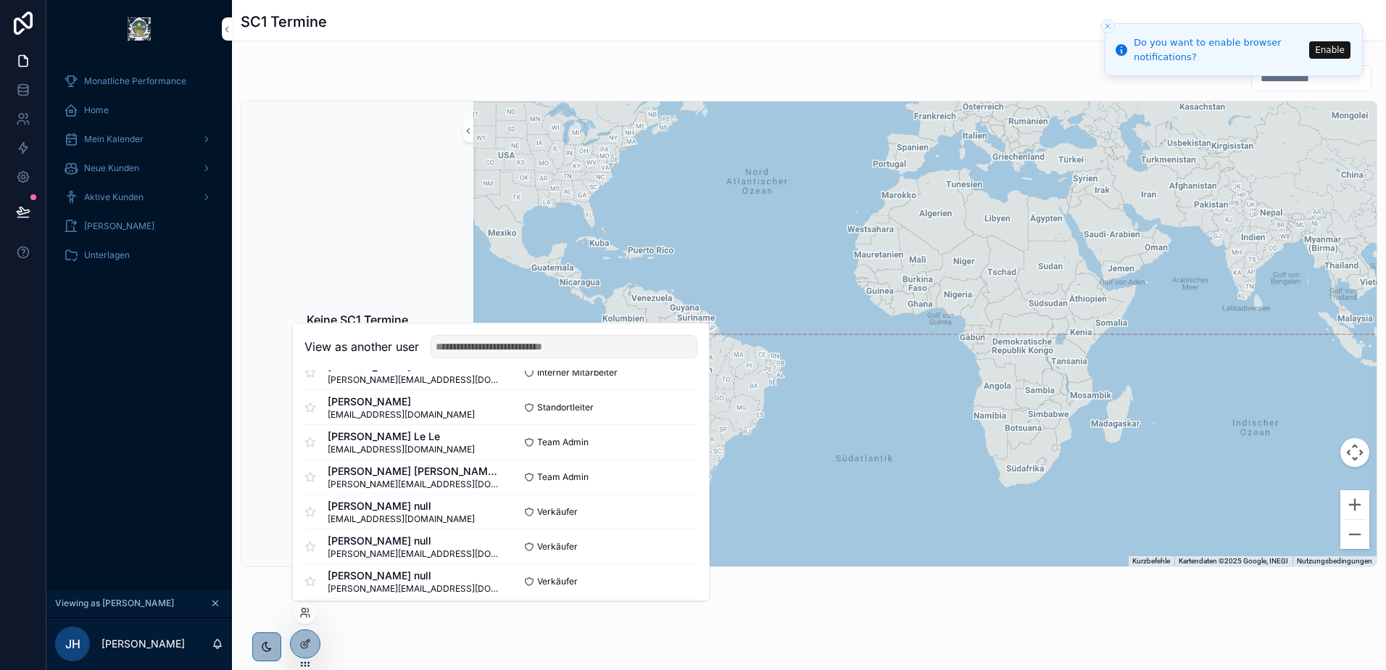
scroll to position [2965, 0]
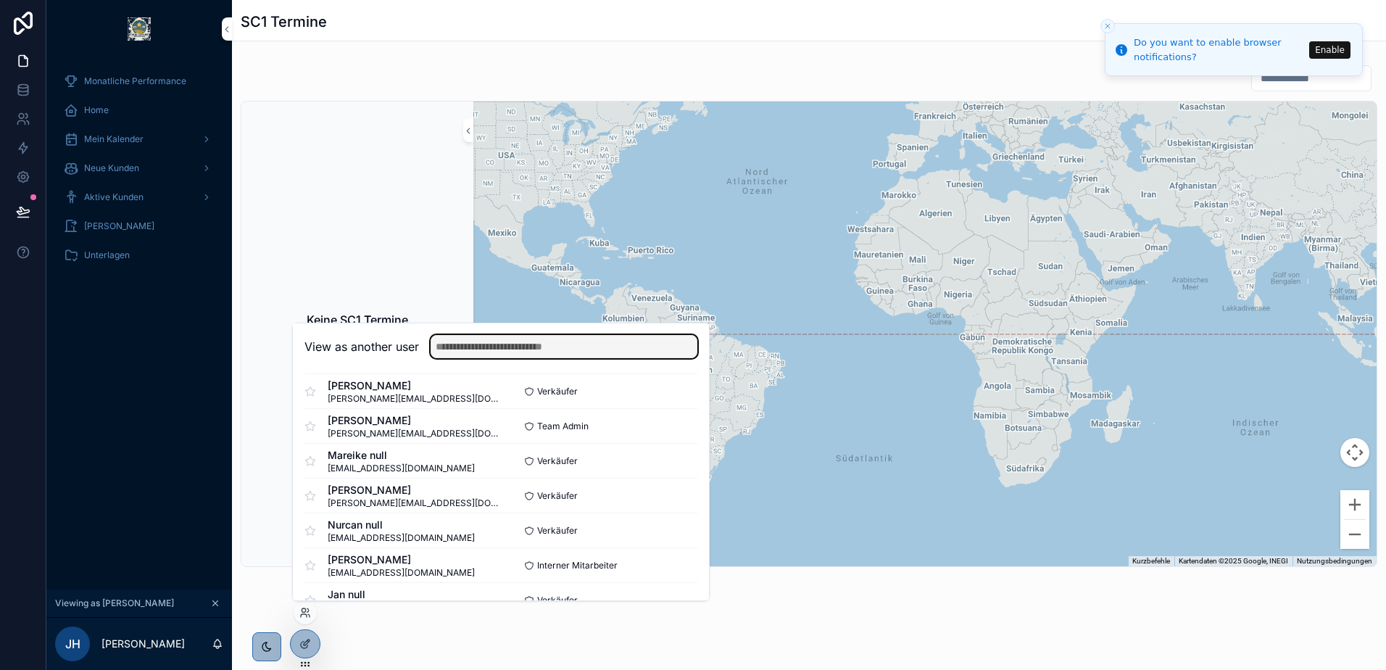
click at [519, 349] on input "text" at bounding box center [564, 346] width 267 height 23
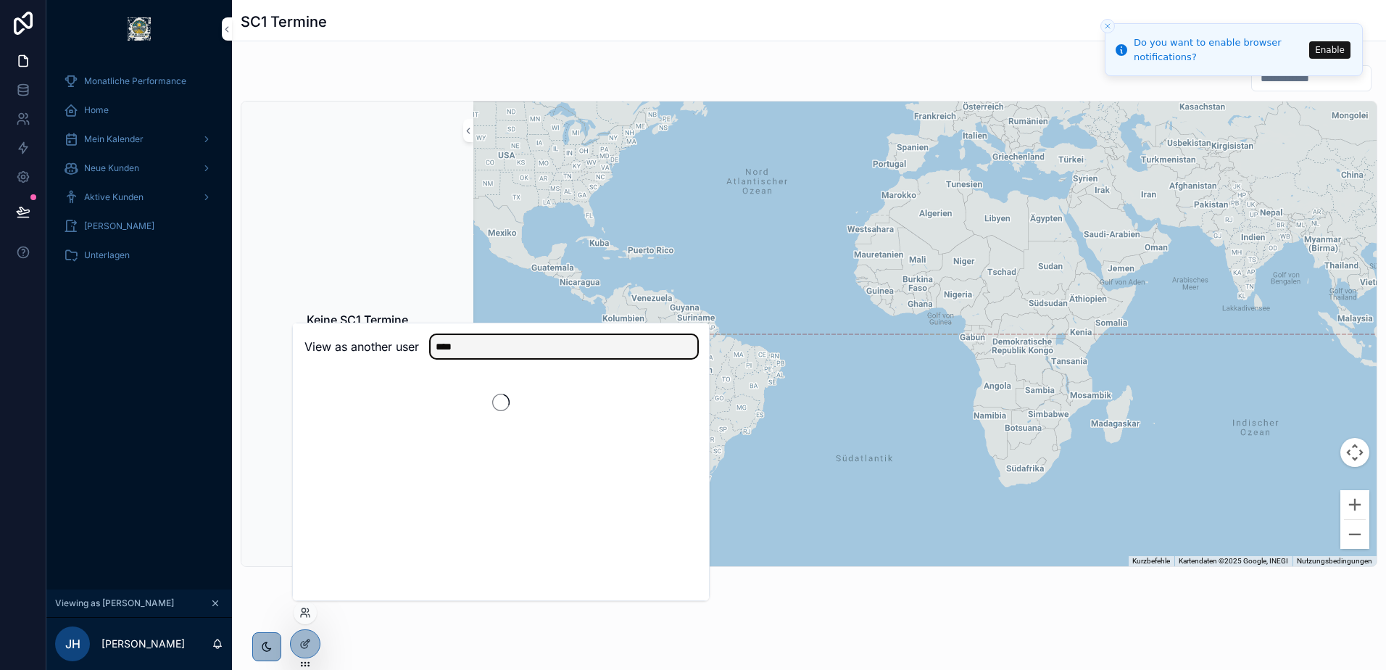
scroll to position [0, 0]
type input "****"
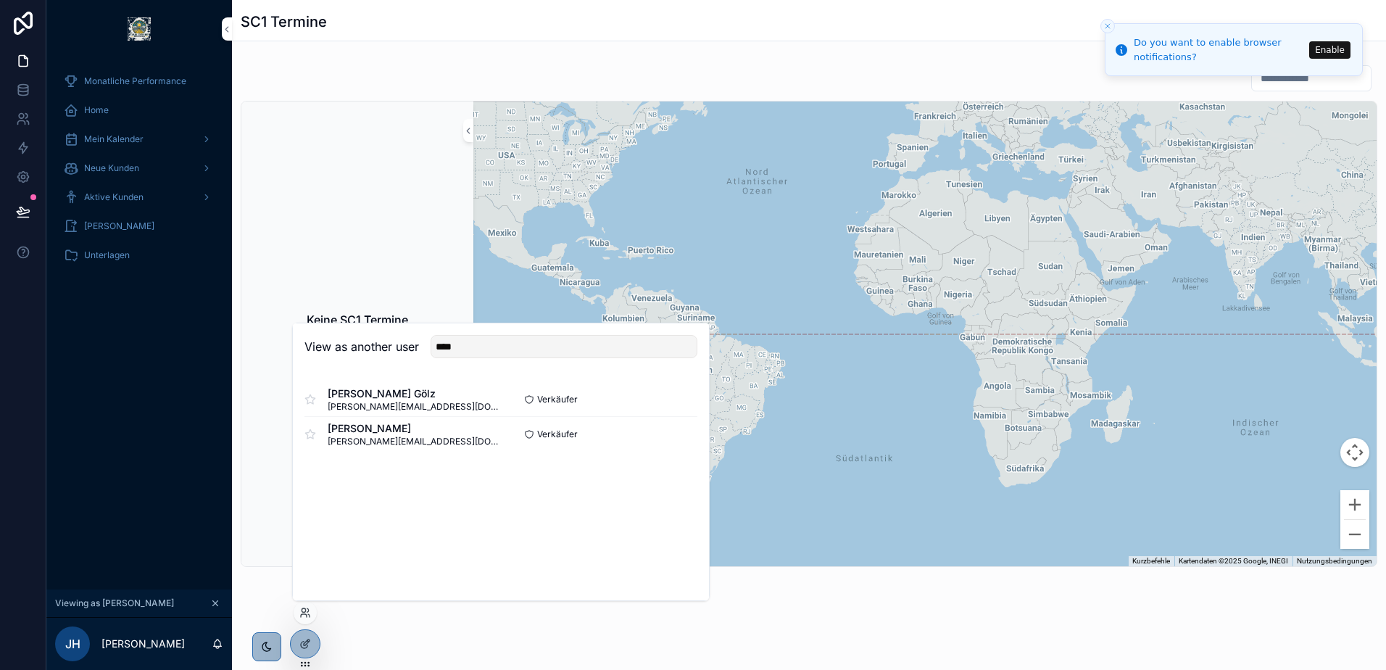
click at [430, 497] on div "View as another user **** Sven Gölz Gölz sven.goelz@enpal.de Verkäufer Select S…" at bounding box center [500, 462] width 417 height 278
click at [675, 435] on button "Select" at bounding box center [679, 434] width 38 height 21
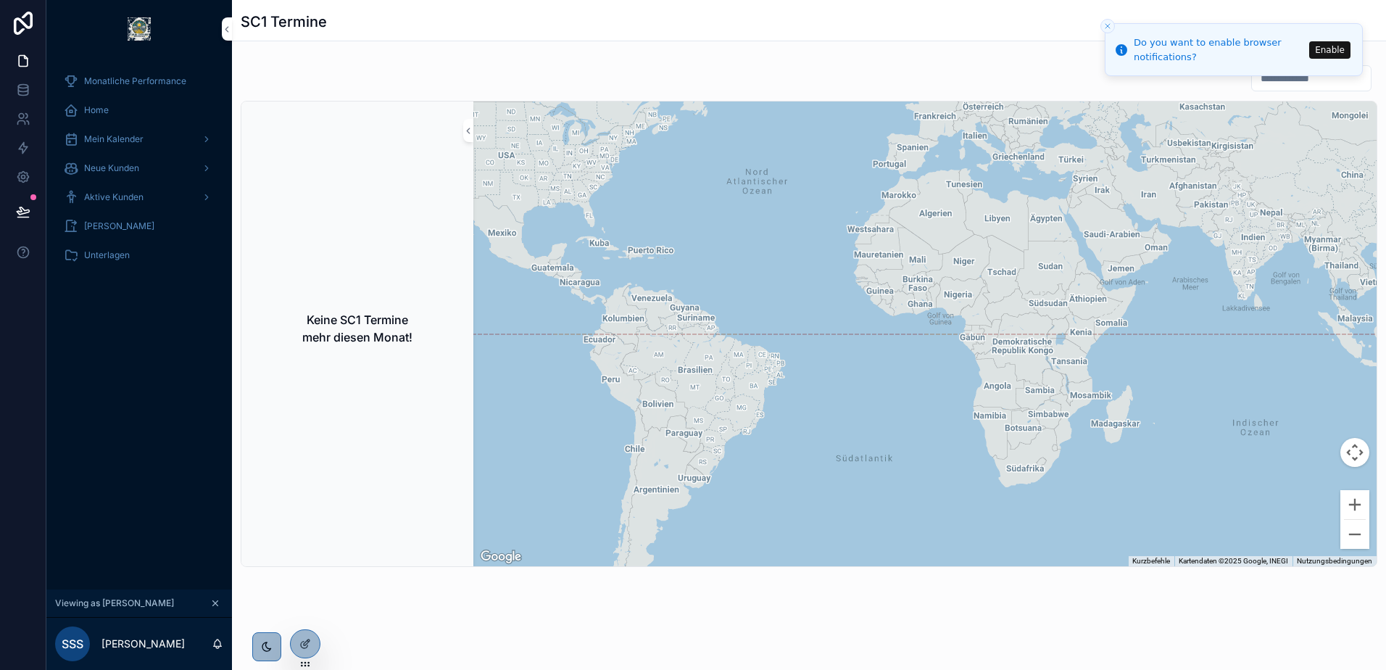
click at [141, 79] on span "Monatliche Performance" at bounding box center [135, 81] width 102 height 12
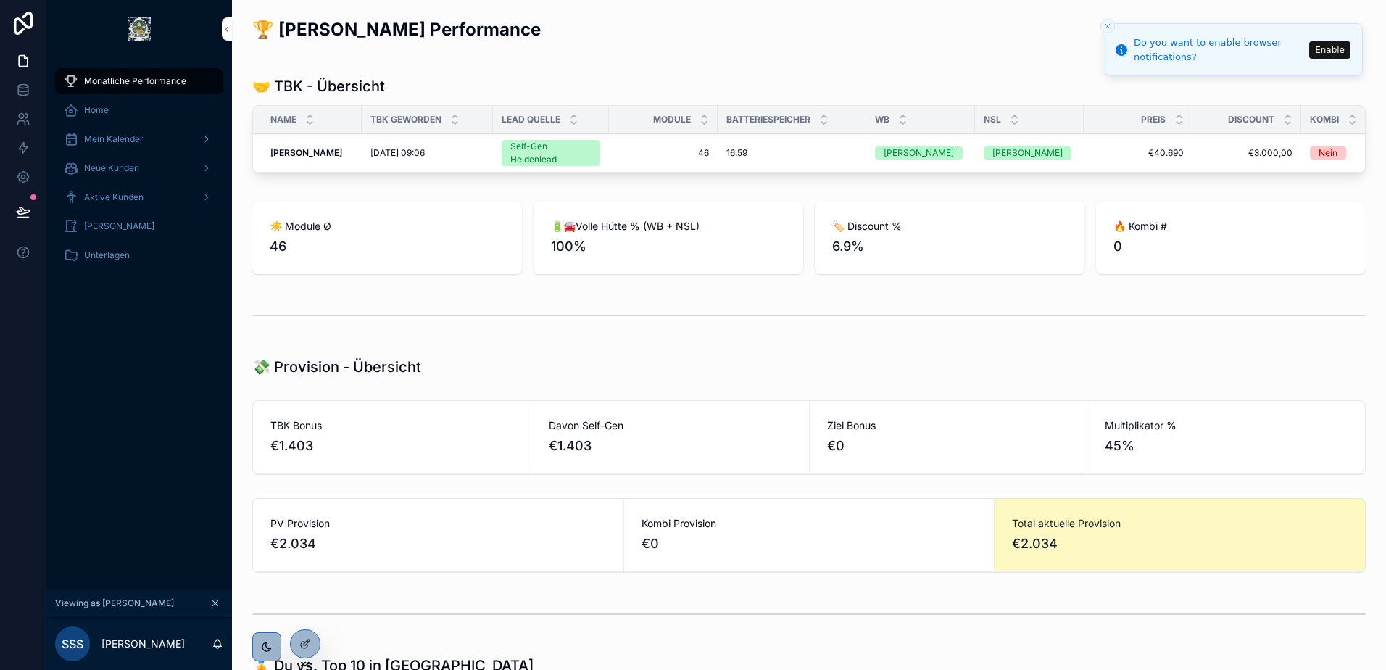
click at [142, 144] on span "Mein Kalender" at bounding box center [113, 139] width 59 height 12
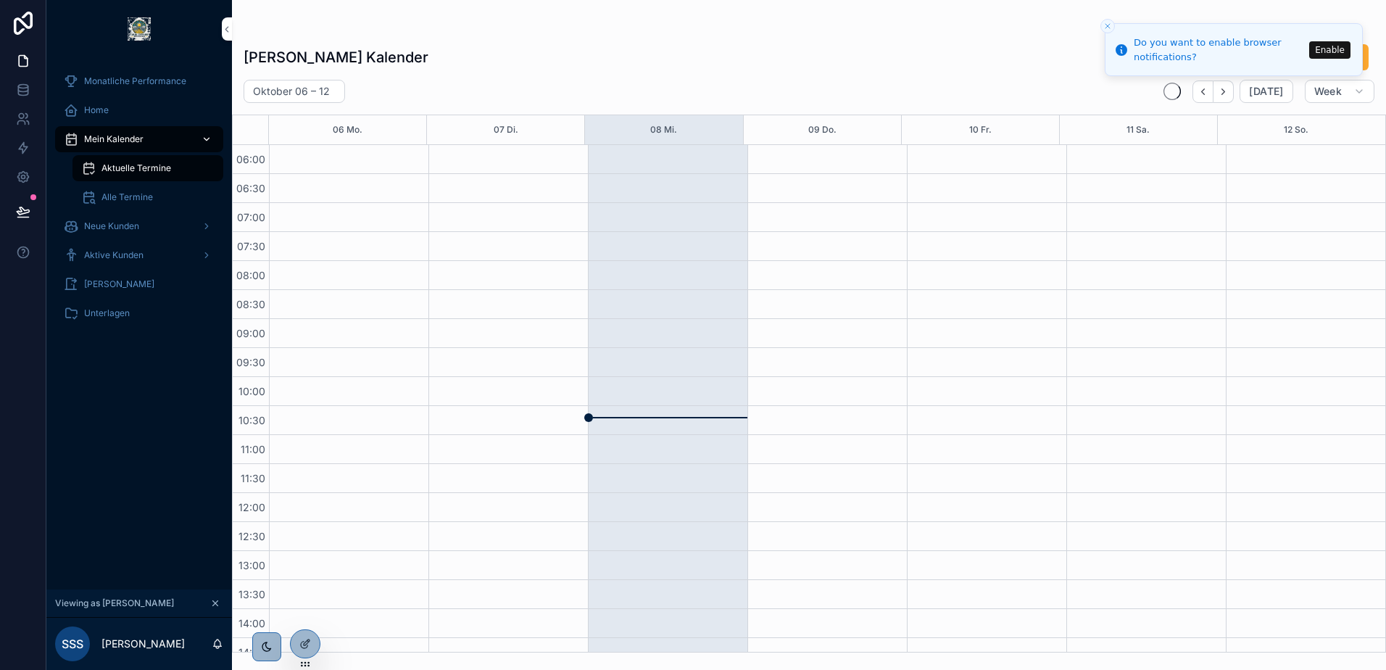
scroll to position [348, 0]
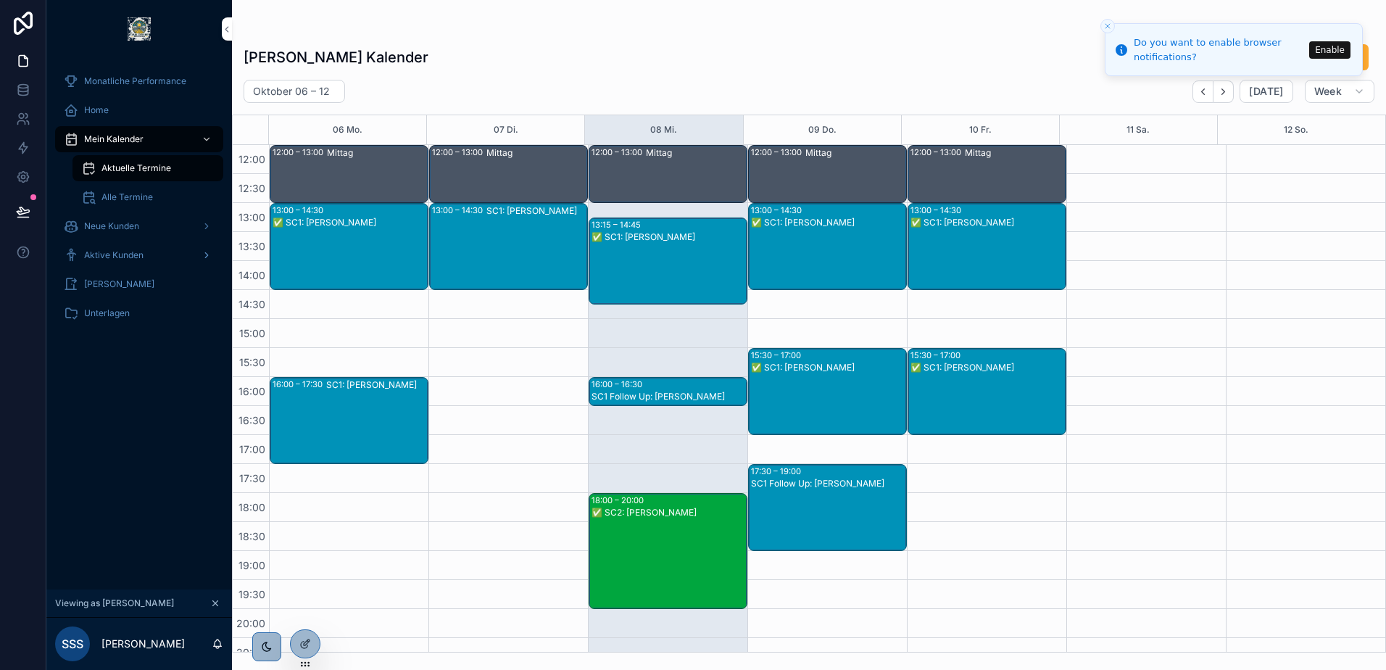
click at [120, 250] on span "Aktive Kunden" at bounding box center [113, 255] width 59 height 12
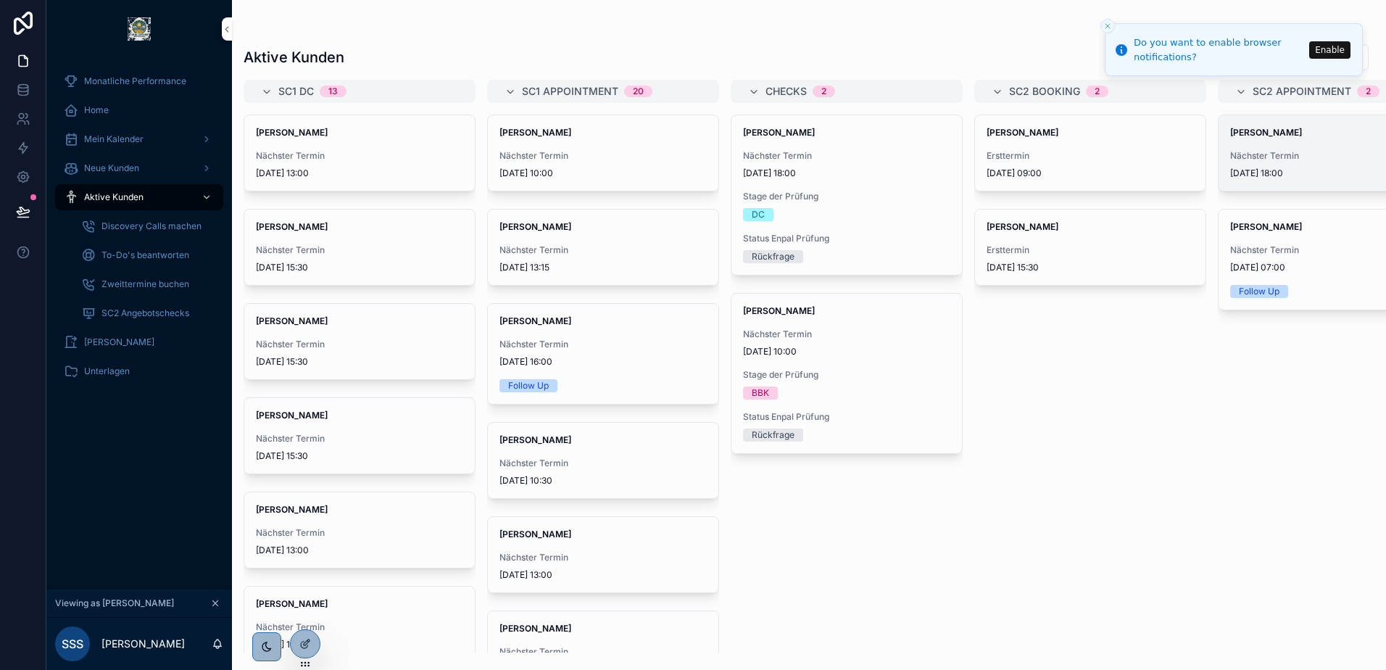
click at [1278, 141] on div "Holger Mattern Nächster Termin 8.10.2025 18:00" at bounding box center [1333, 152] width 230 height 75
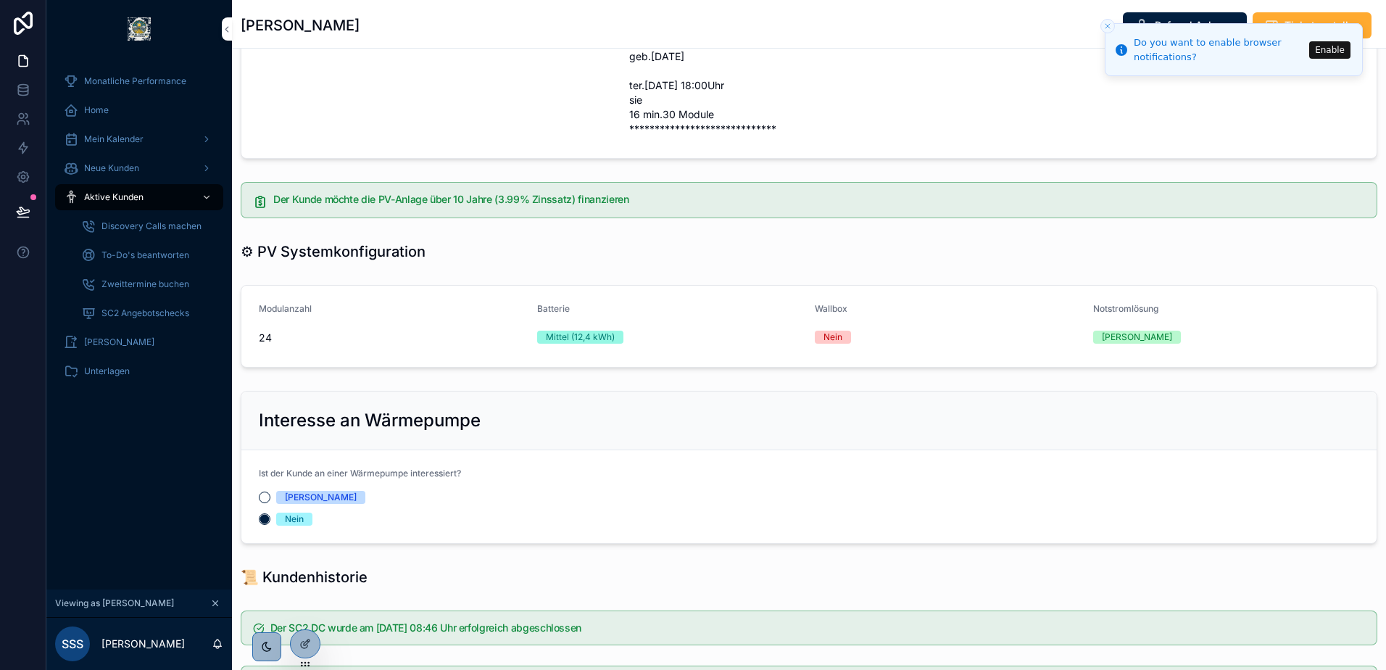
scroll to position [1271, 0]
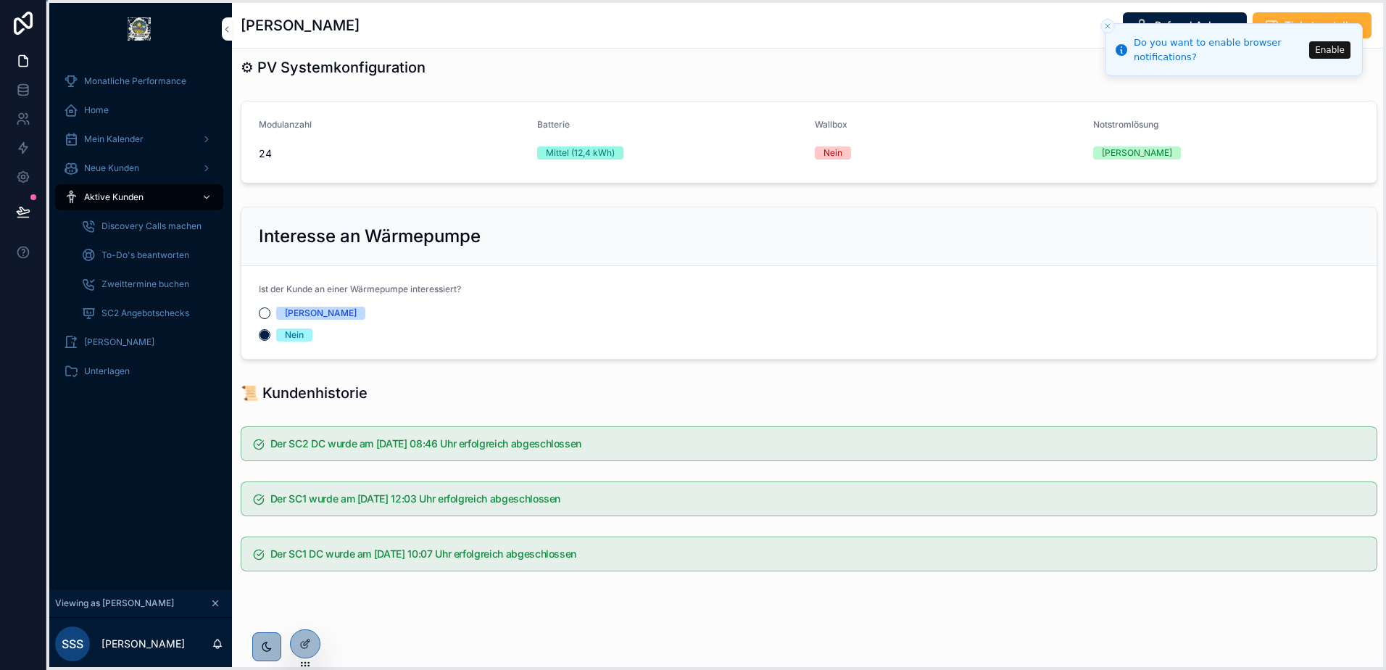
click at [304, 659] on icon at bounding box center [305, 664] width 12 height 12
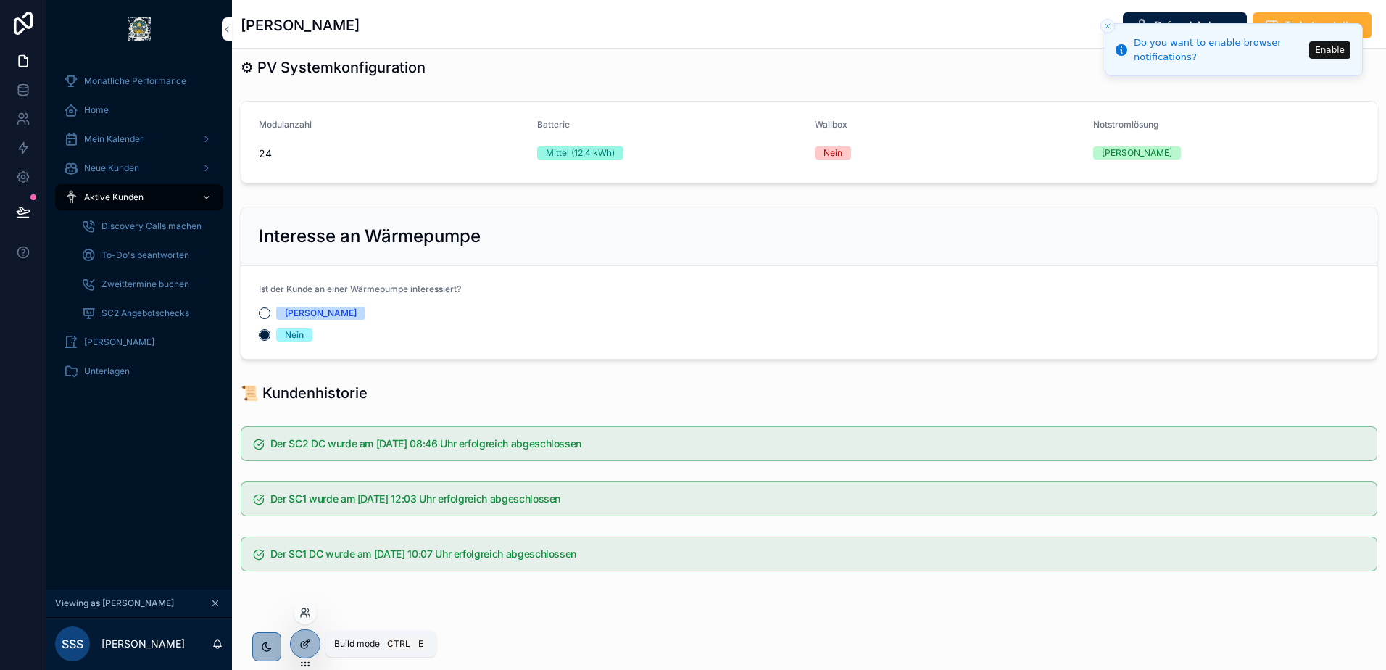
click at [303, 638] on icon at bounding box center [305, 644] width 12 height 12
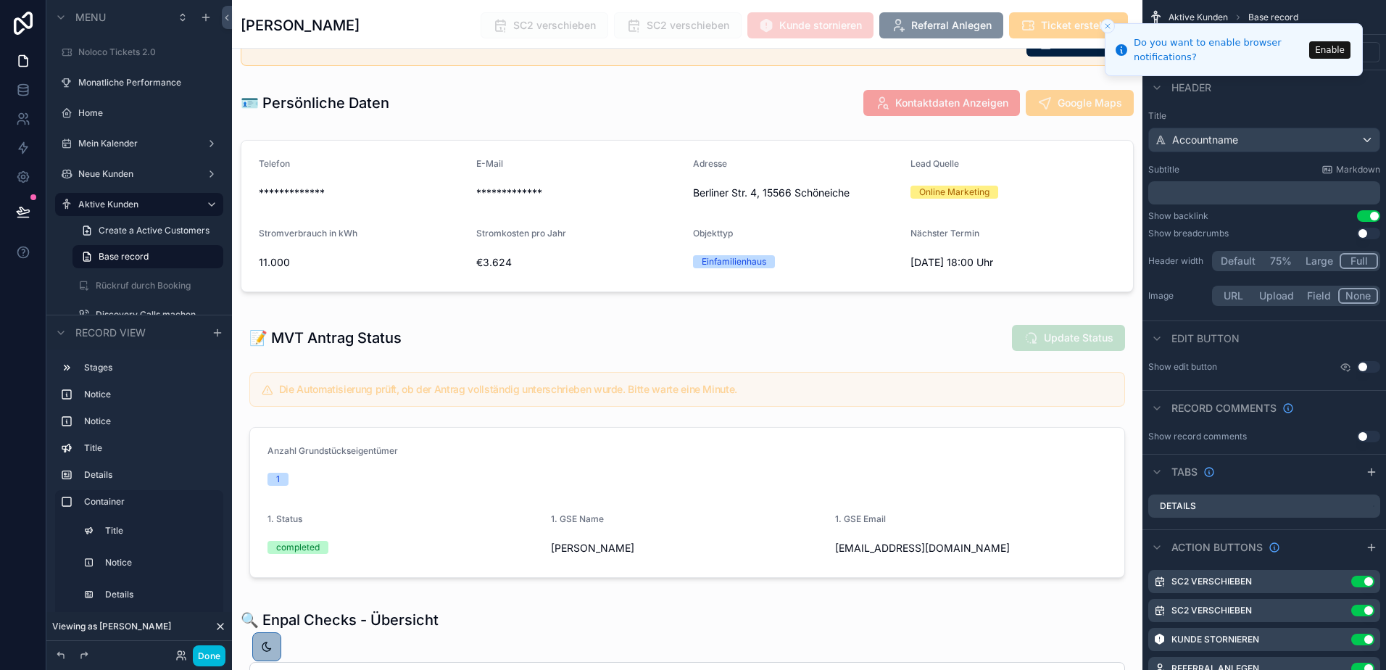
scroll to position [0, 0]
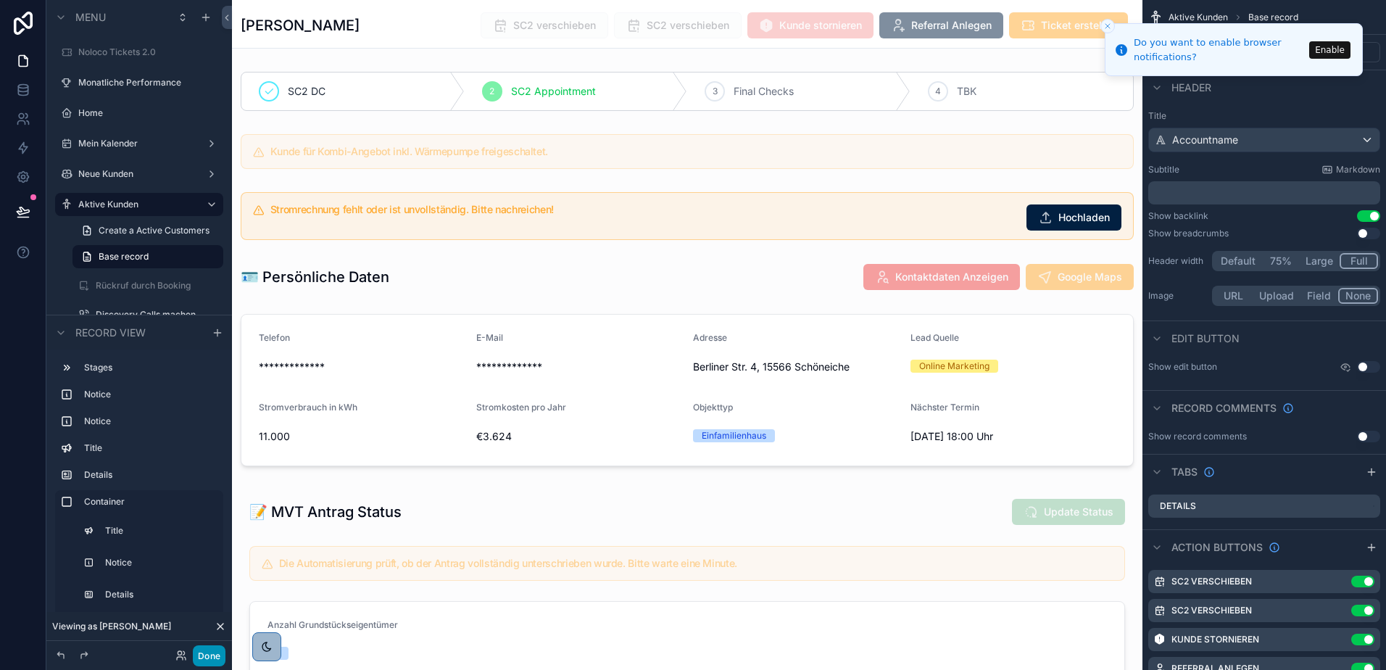
click at [205, 654] on button "Done" at bounding box center [209, 655] width 33 height 21
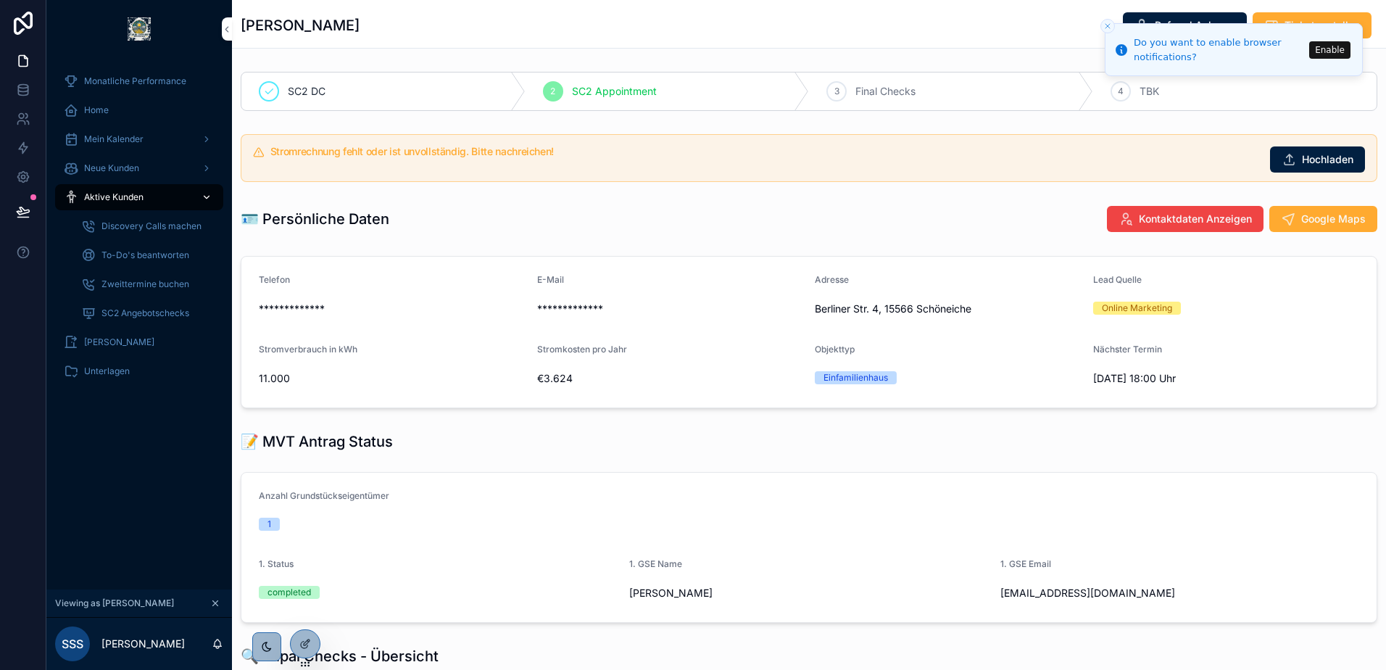
click at [105, 190] on div "Aktive Kunden" at bounding box center [139, 197] width 151 height 23
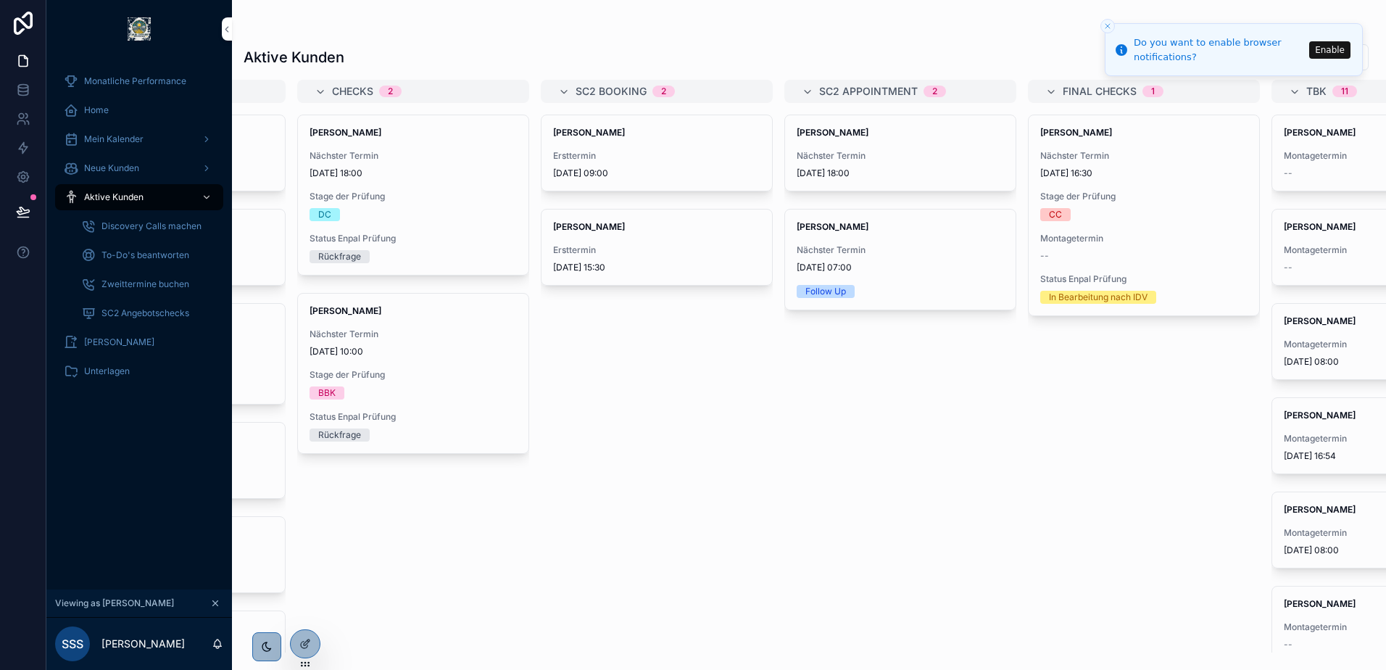
scroll to position [0, 609]
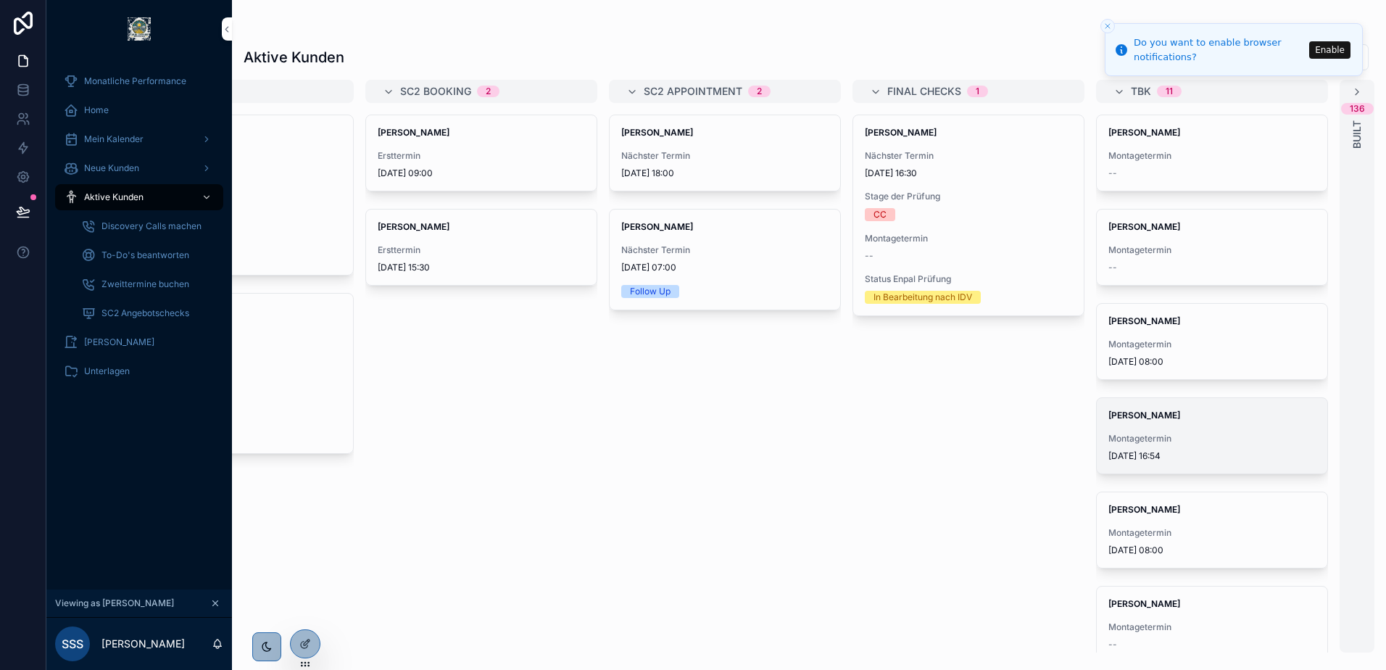
click at [1170, 420] on span "Marcel Blank" at bounding box center [1211, 415] width 207 height 12
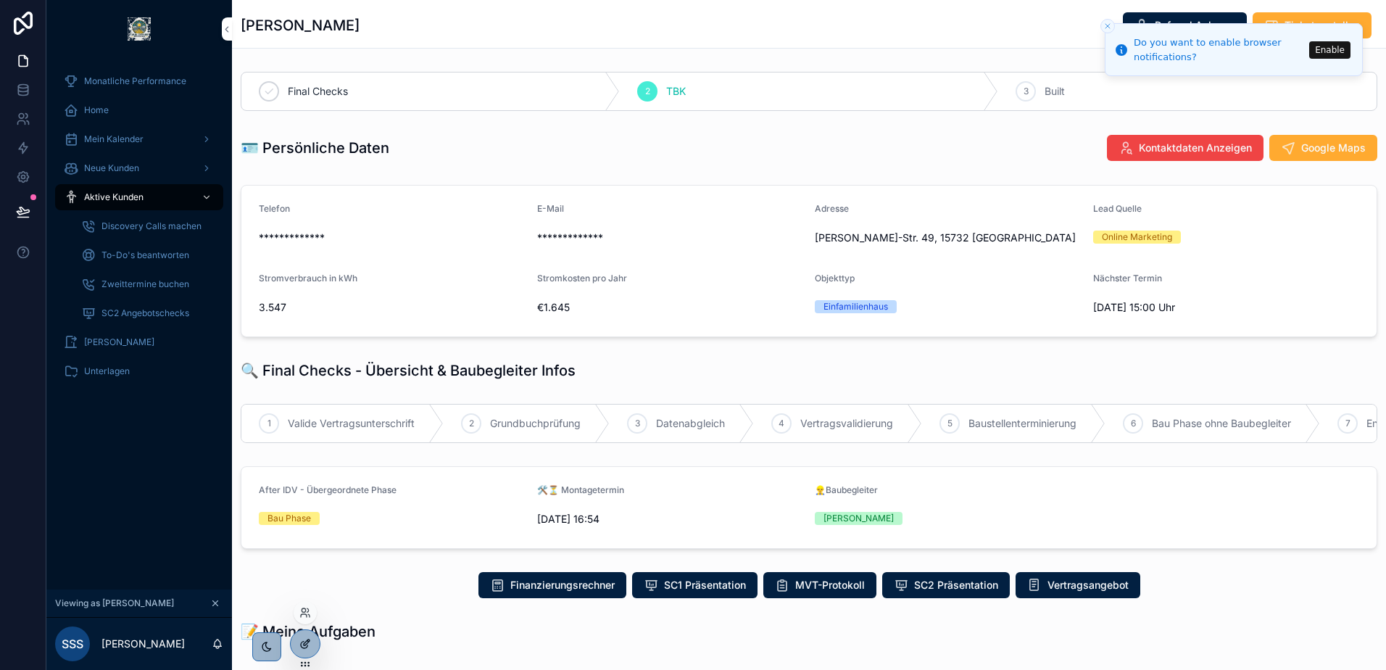
click at [305, 646] on icon at bounding box center [305, 644] width 12 height 12
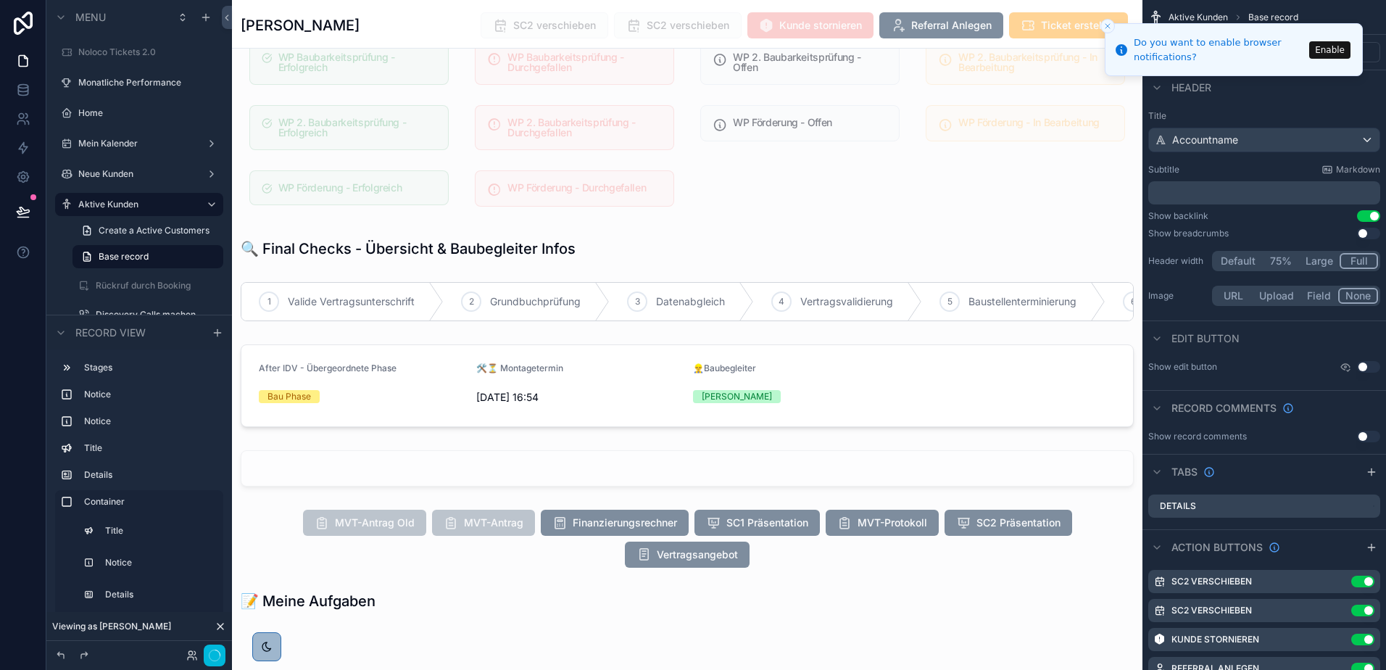
scroll to position [1665, 0]
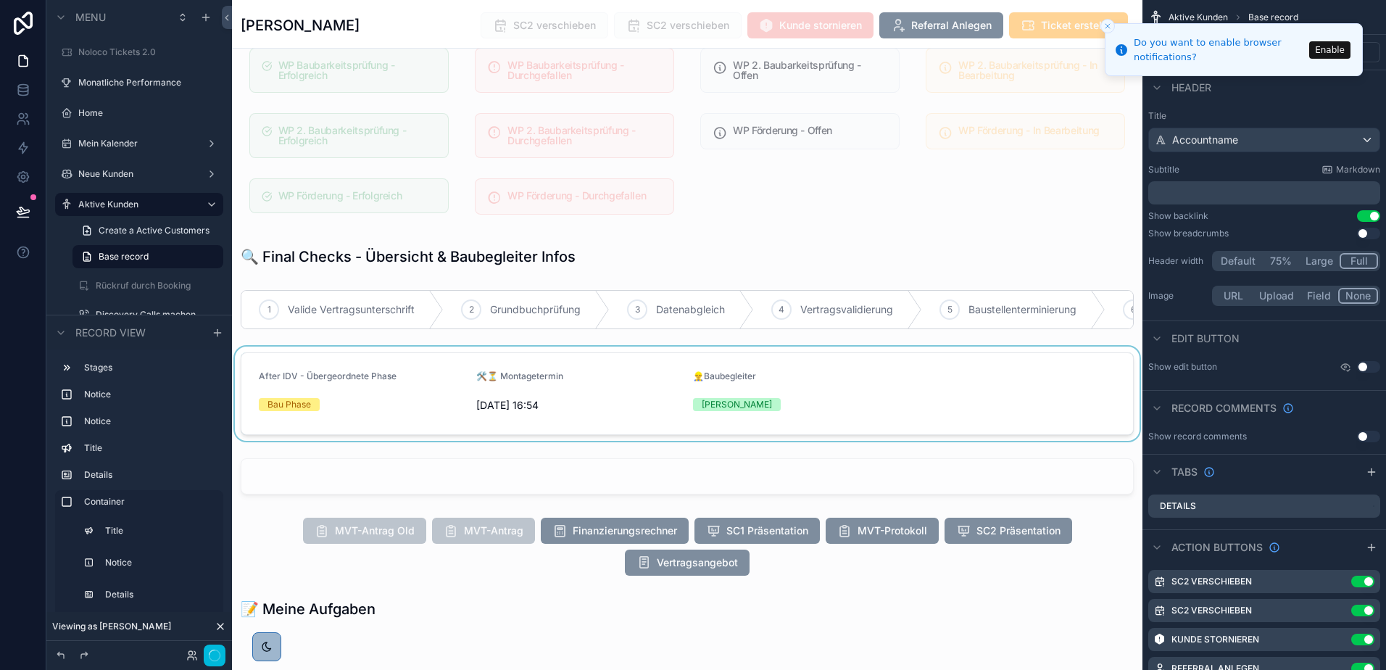
click at [577, 394] on div "scrollable content" at bounding box center [687, 393] width 910 height 94
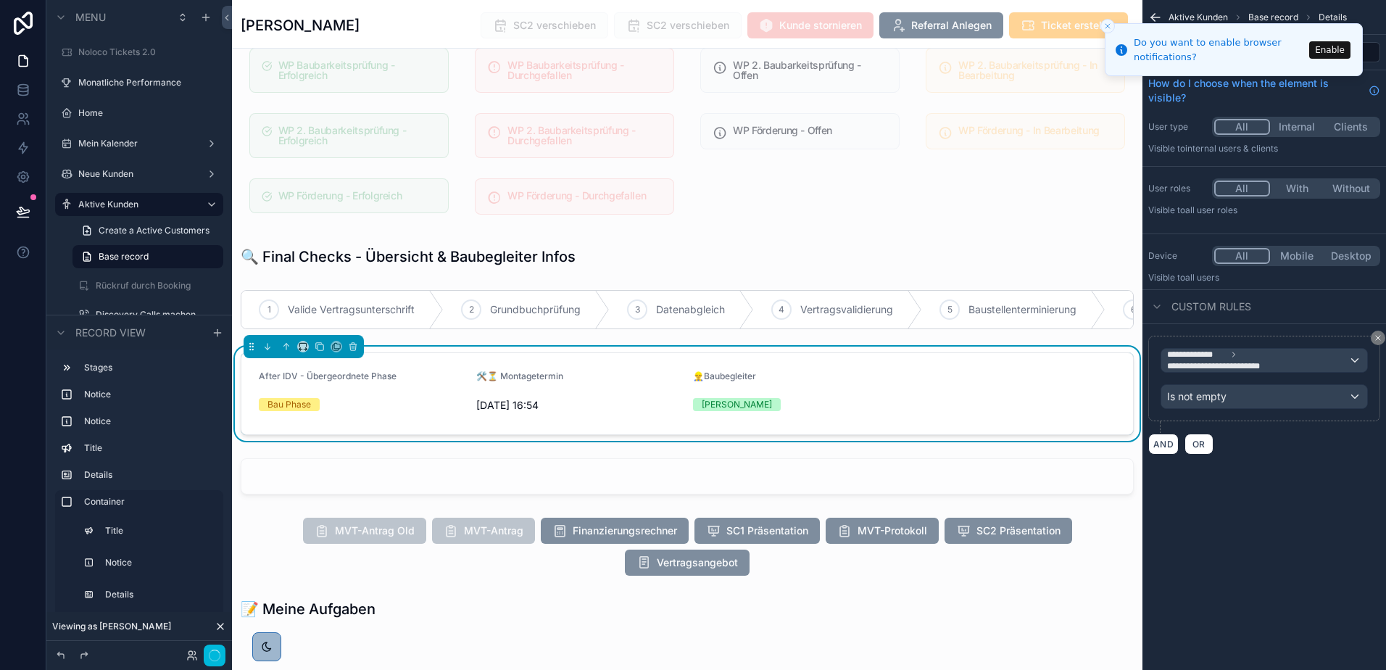
click at [1107, 27] on icon "Close toast" at bounding box center [1107, 26] width 9 height 9
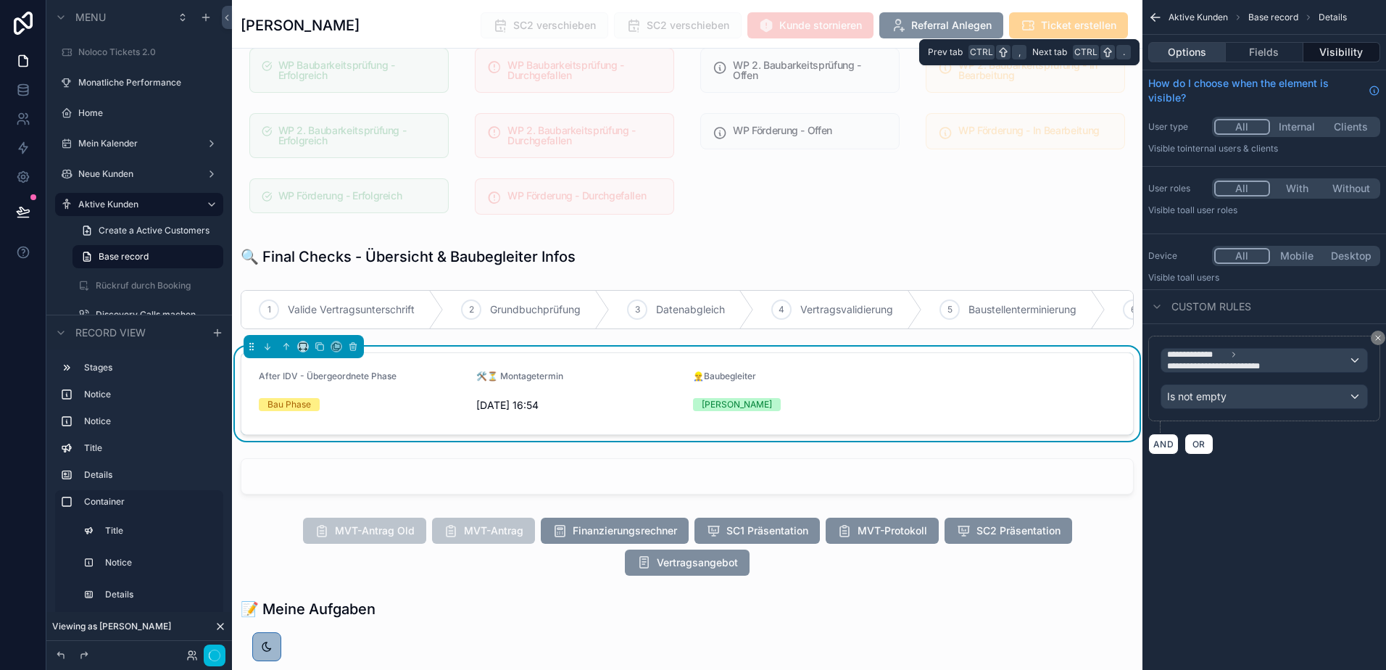
click at [1179, 54] on button "Options" at bounding box center [1187, 52] width 78 height 20
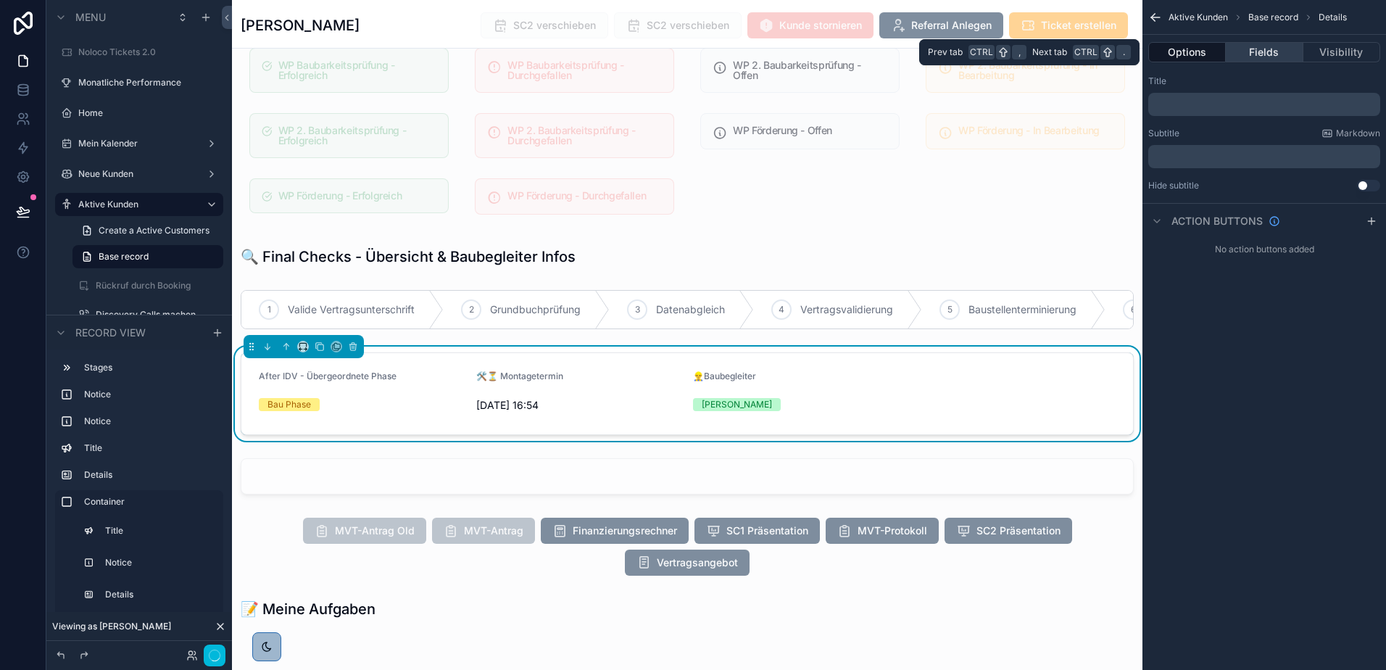
click at [1239, 55] on button "Fields" at bounding box center [1264, 52] width 77 height 20
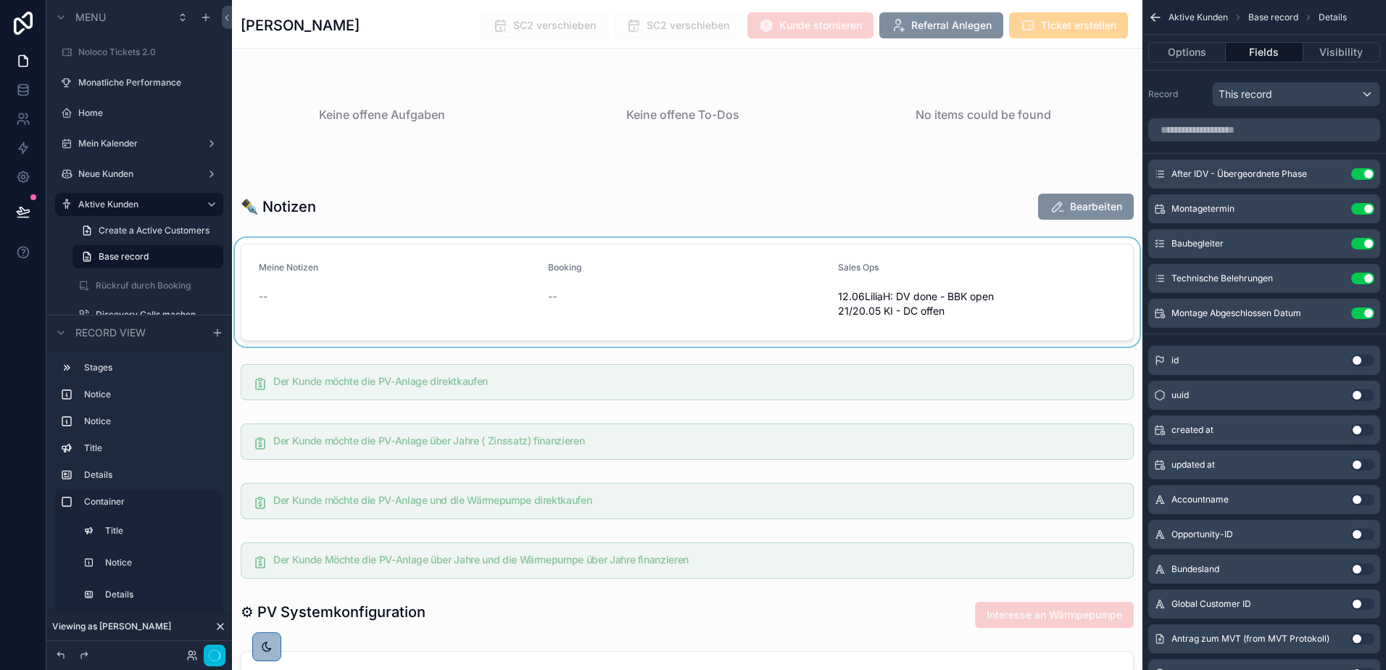
scroll to position [2247, 0]
click at [1331, 243] on icon "scrollable content" at bounding box center [1334, 244] width 12 height 12
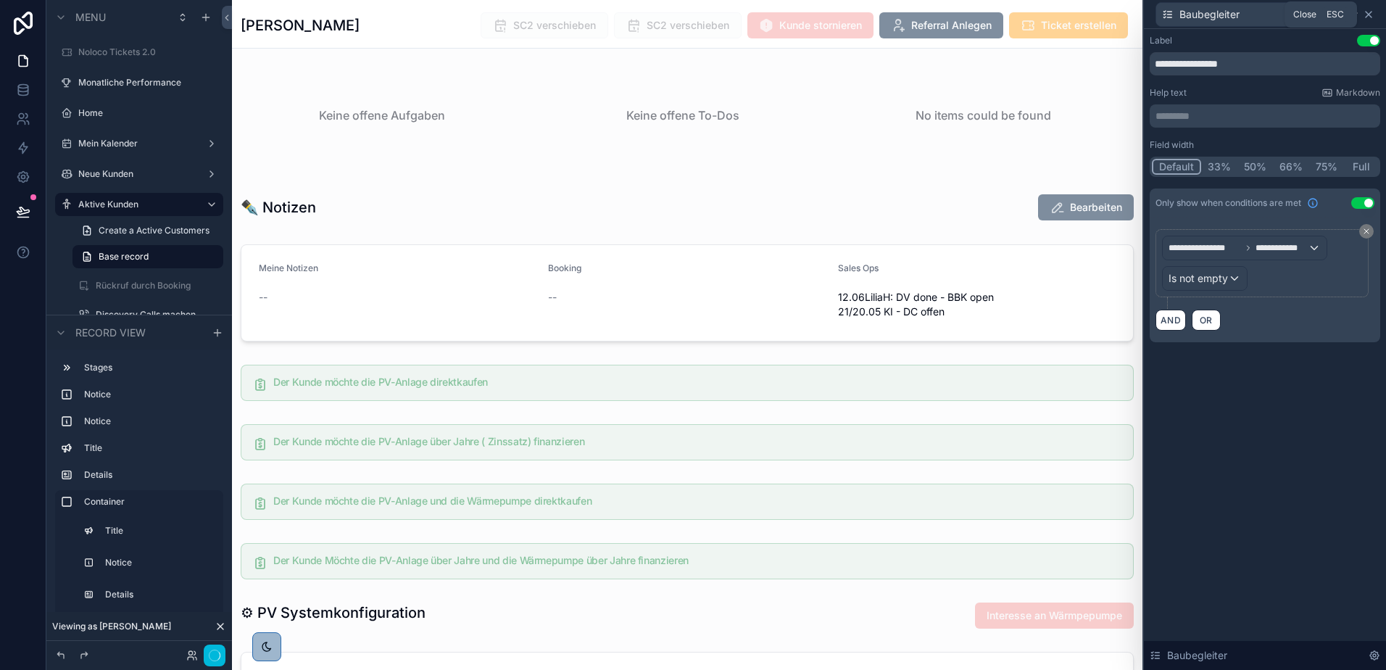
click at [1368, 12] on icon at bounding box center [1369, 15] width 12 height 12
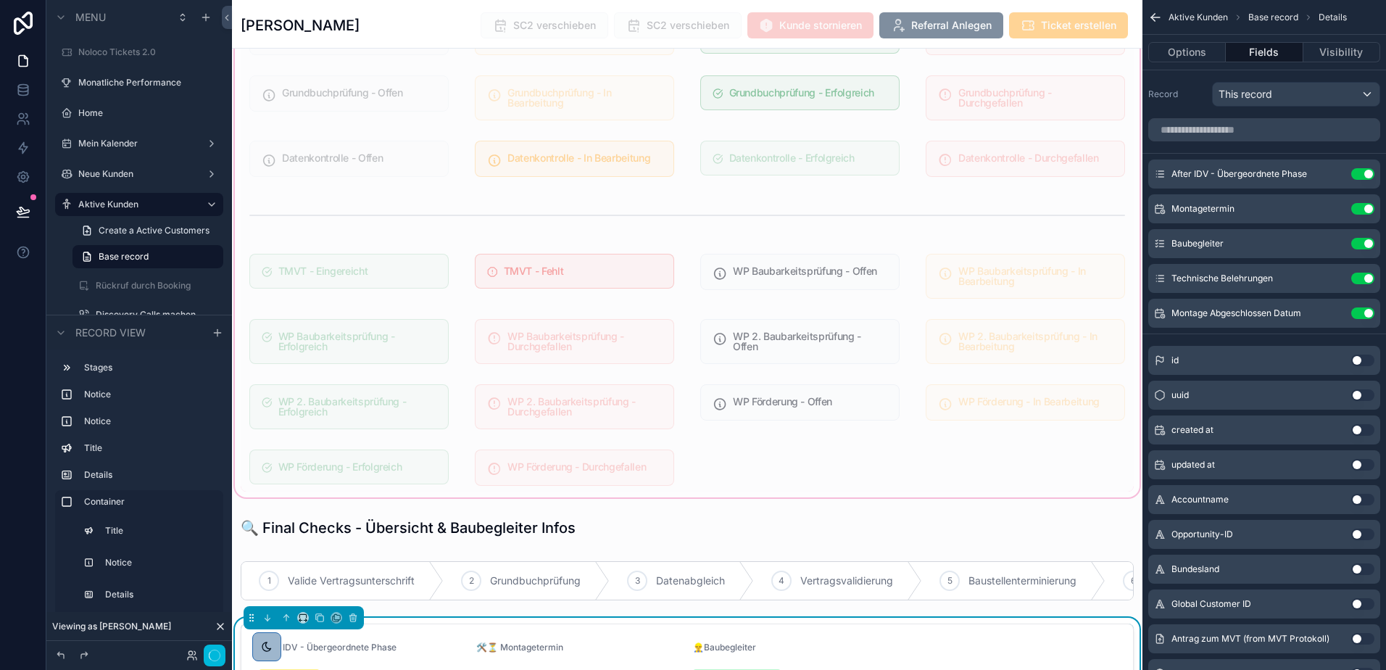
scroll to position [1395, 0]
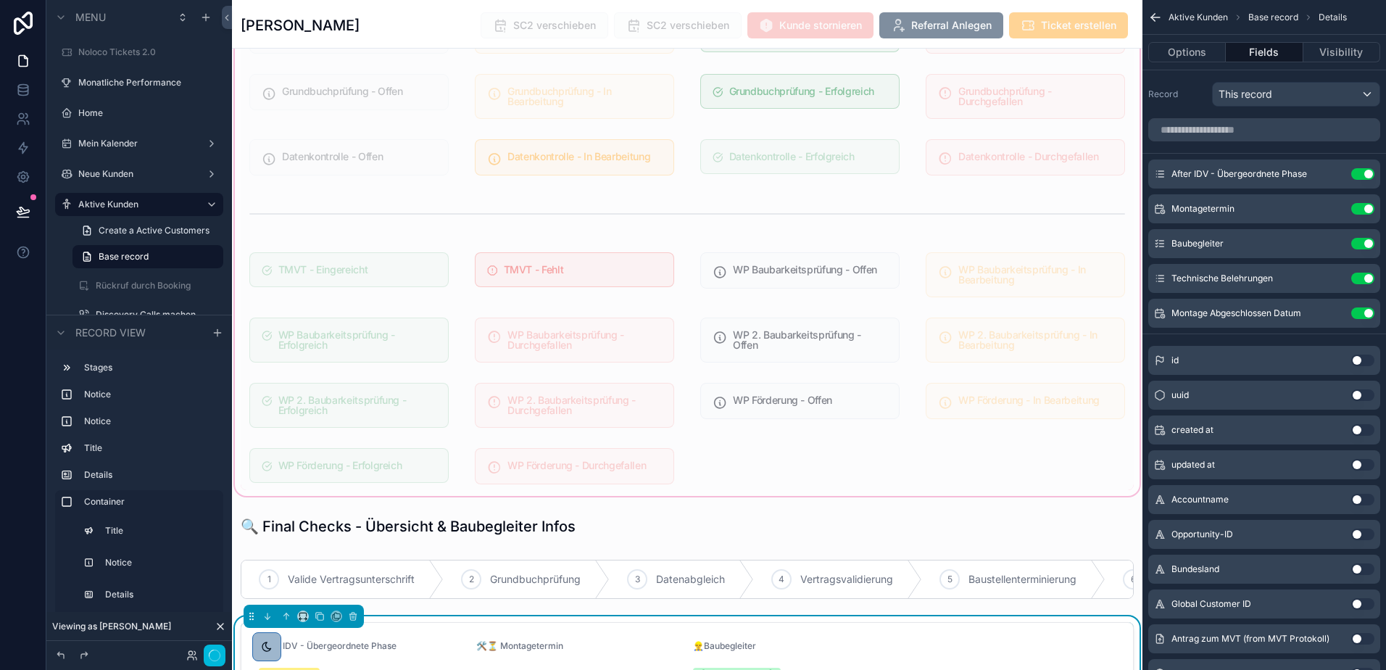
click at [855, 233] on div "scrollable content" at bounding box center [687, 160] width 910 height 677
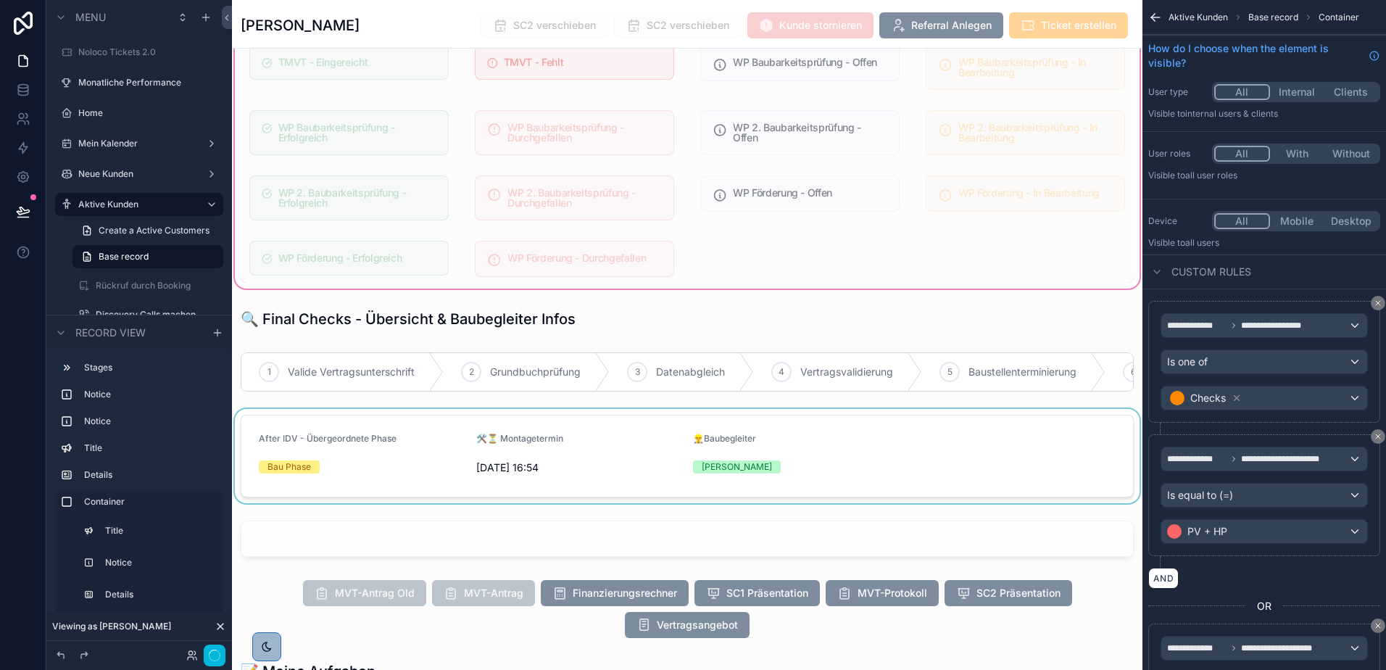
scroll to position [1603, 0]
click at [790, 449] on div "scrollable content" at bounding box center [687, 455] width 910 height 94
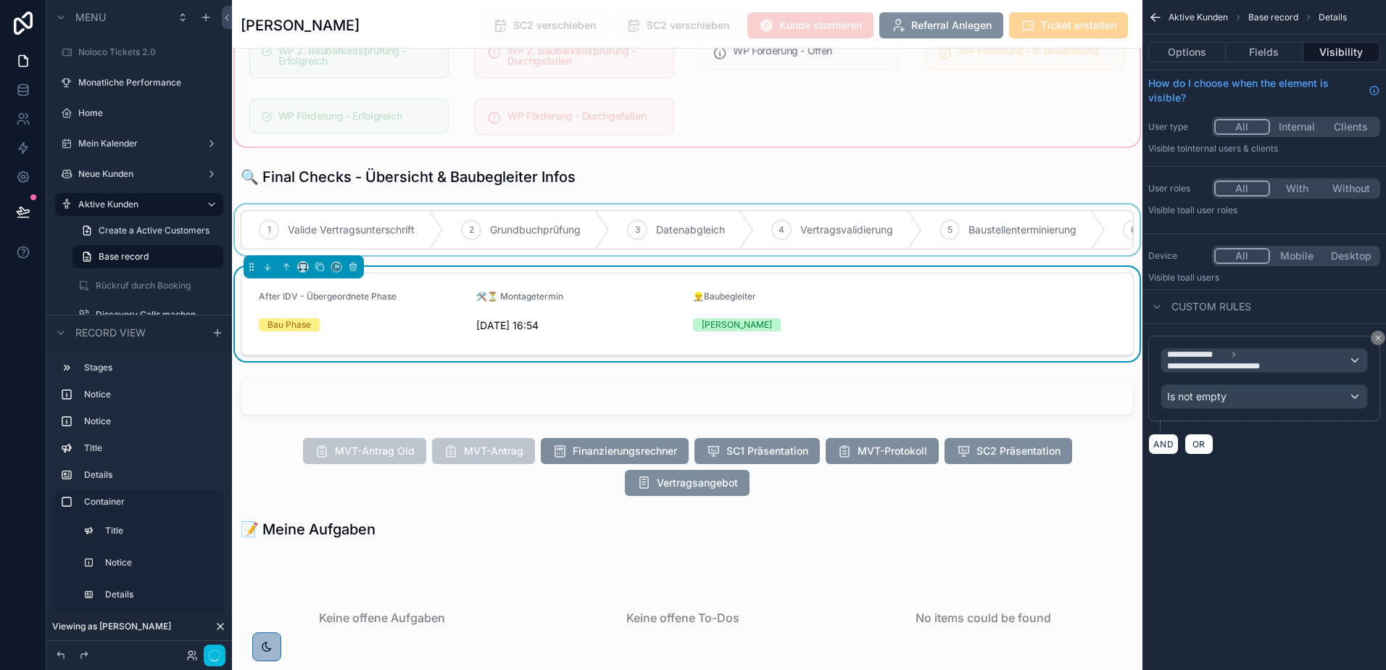
scroll to position [1745, 0]
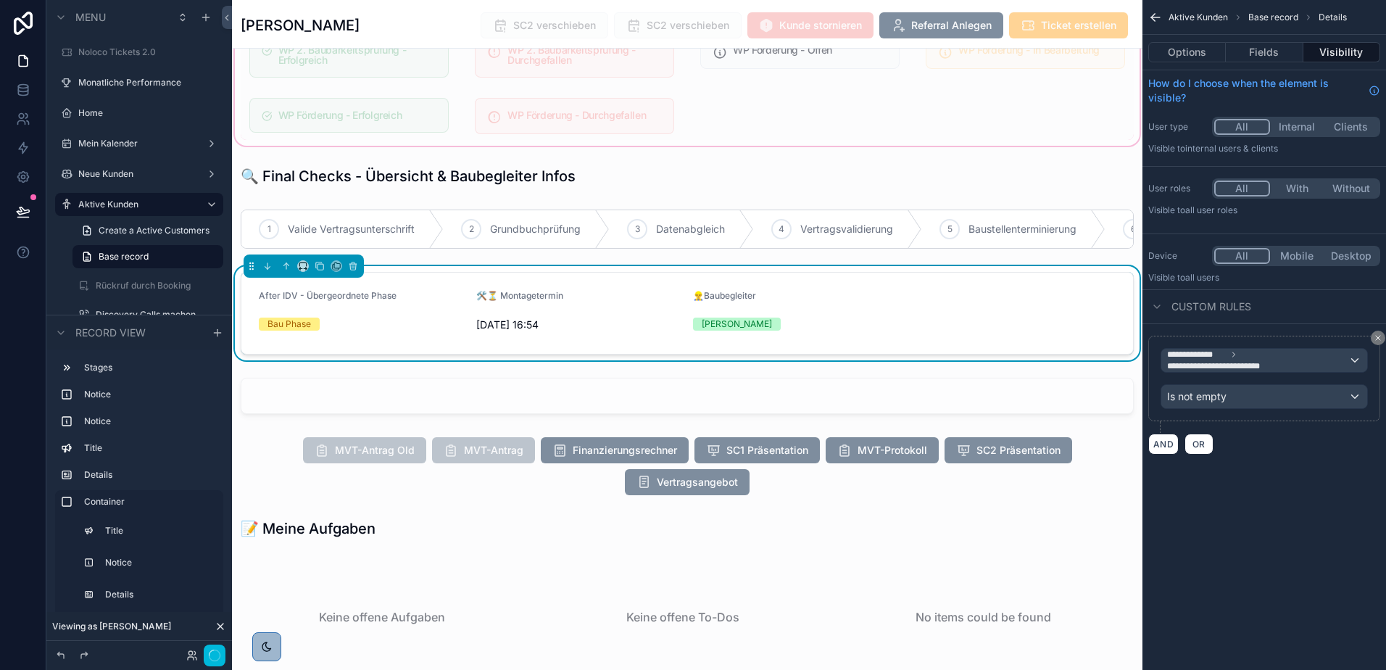
click at [1021, 275] on form "After IDV - Übergeordnete Phase Bau Phase 🛠️⏳ Montagetermin 3.7.2025 16:54 👷‍♂️…" at bounding box center [686, 313] width 891 height 81
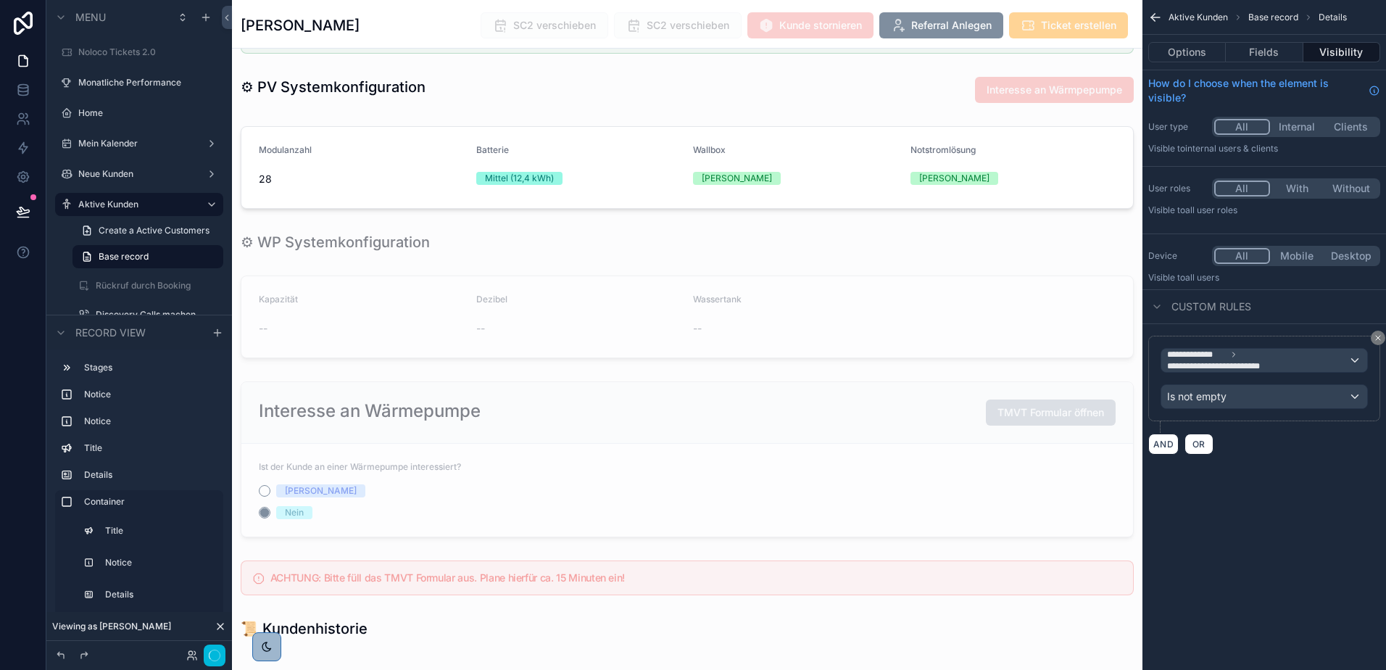
scroll to position [2807, 0]
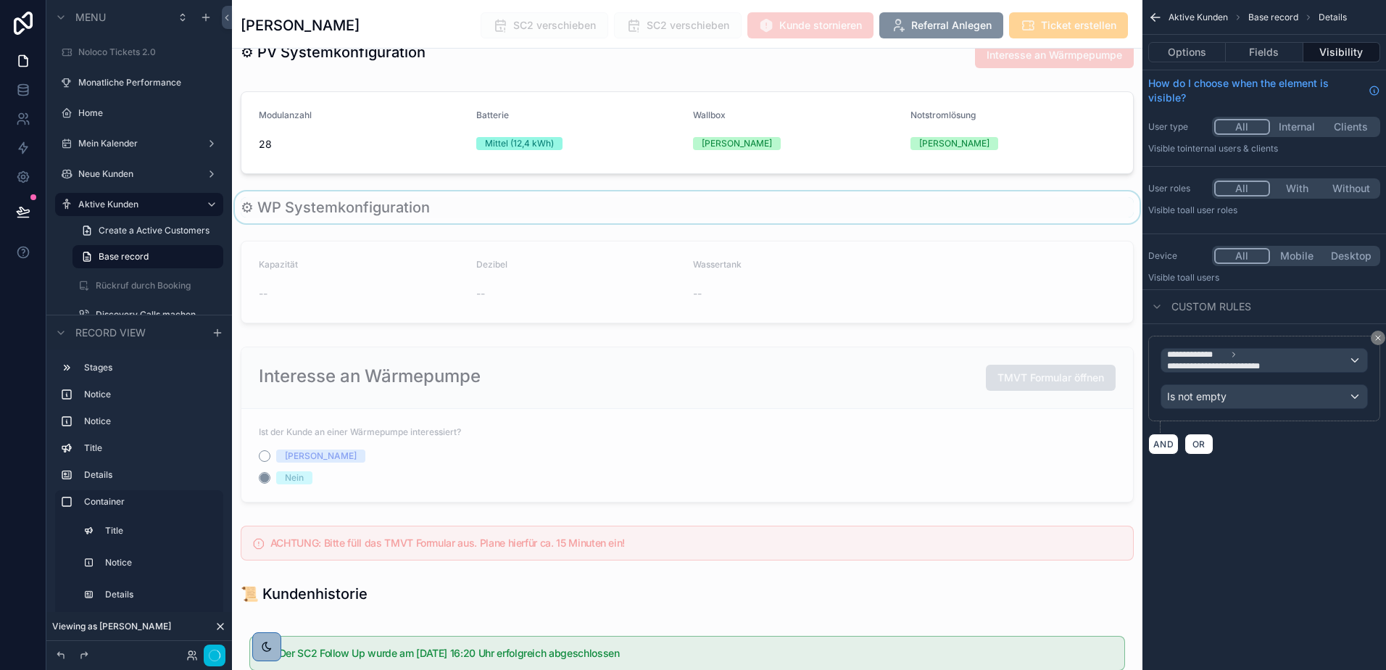
click at [790, 217] on div "scrollable content" at bounding box center [687, 207] width 910 height 32
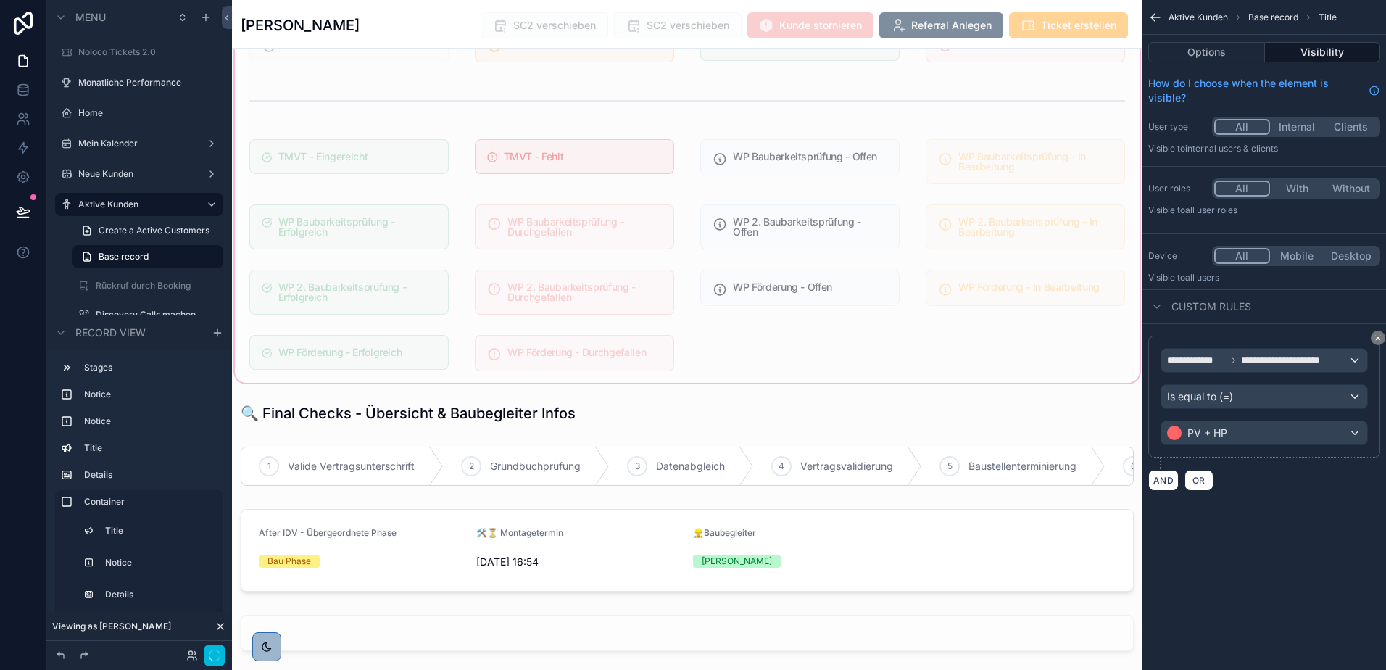
scroll to position [1506, 0]
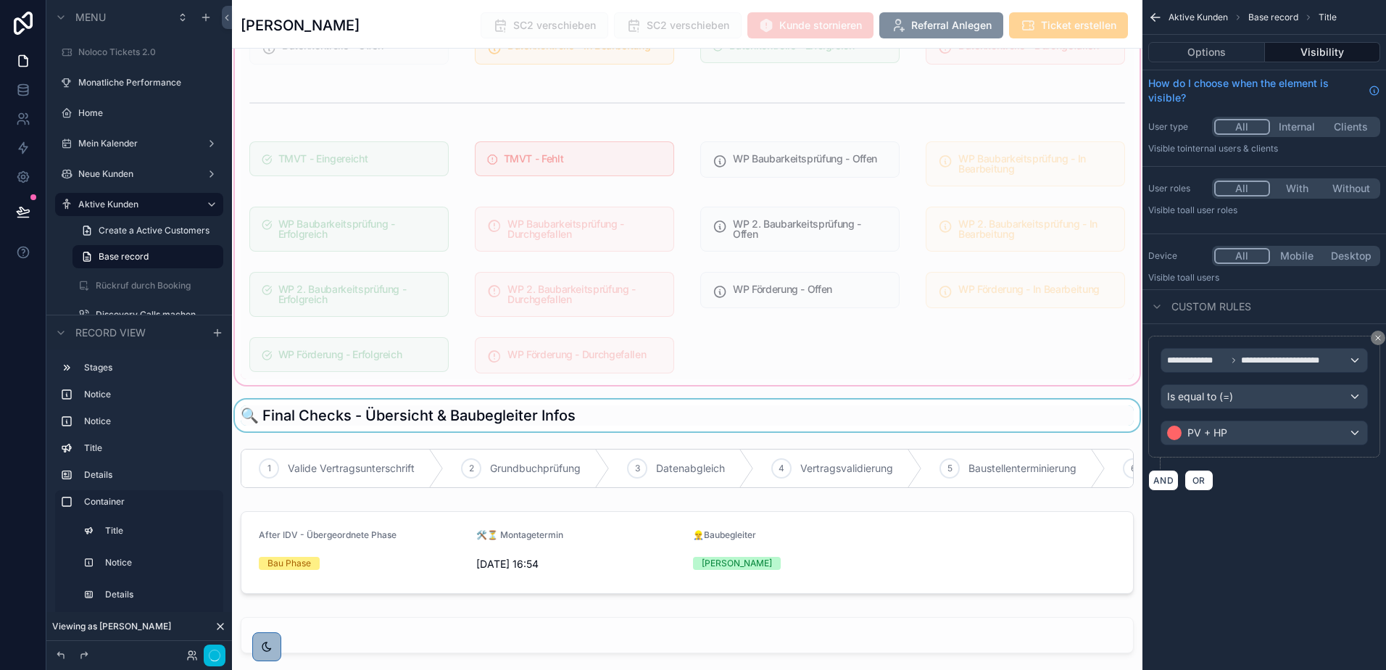
click at [744, 399] on div "scrollable content" at bounding box center [687, 415] width 910 height 32
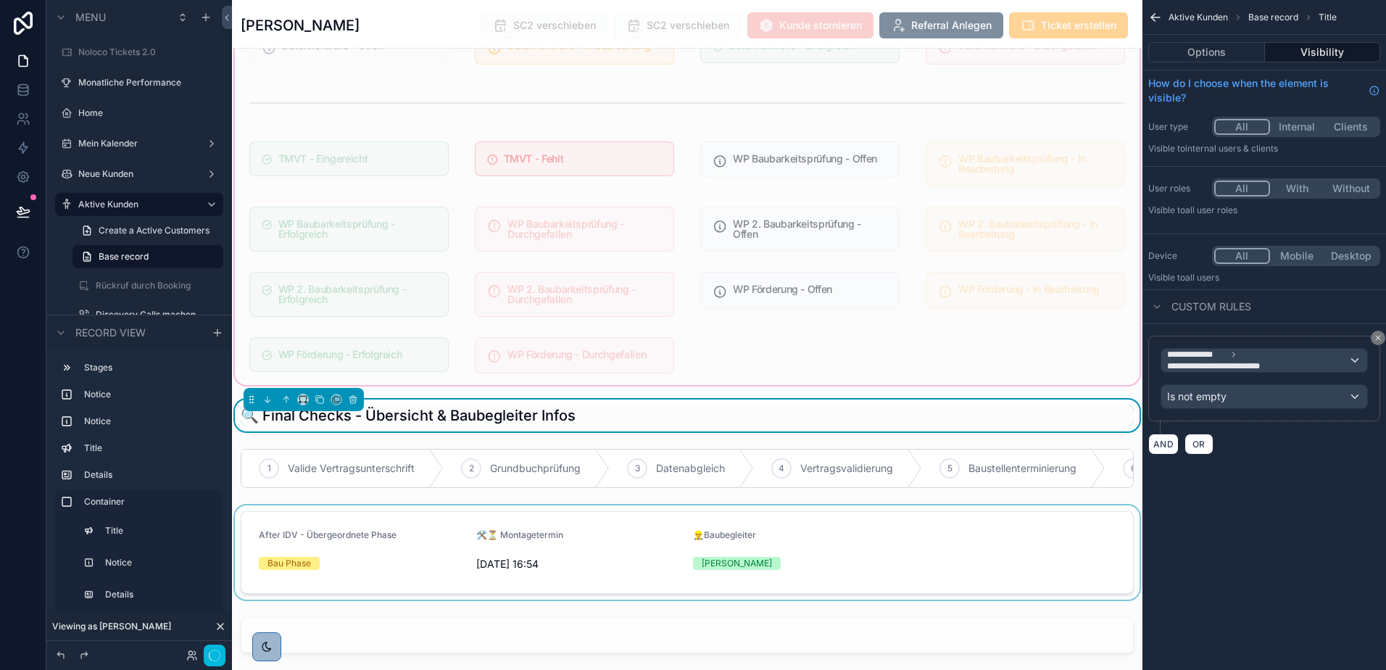
click at [942, 514] on div "scrollable content" at bounding box center [687, 552] width 910 height 94
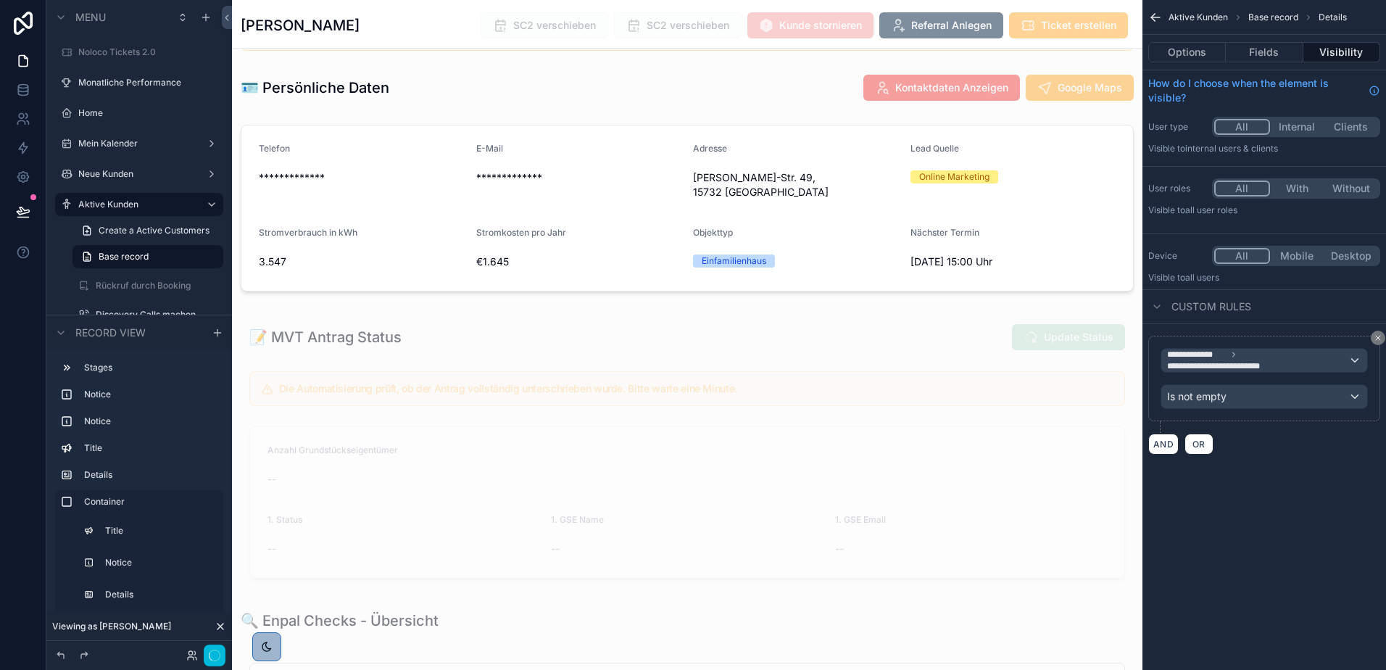
scroll to position [188, 0]
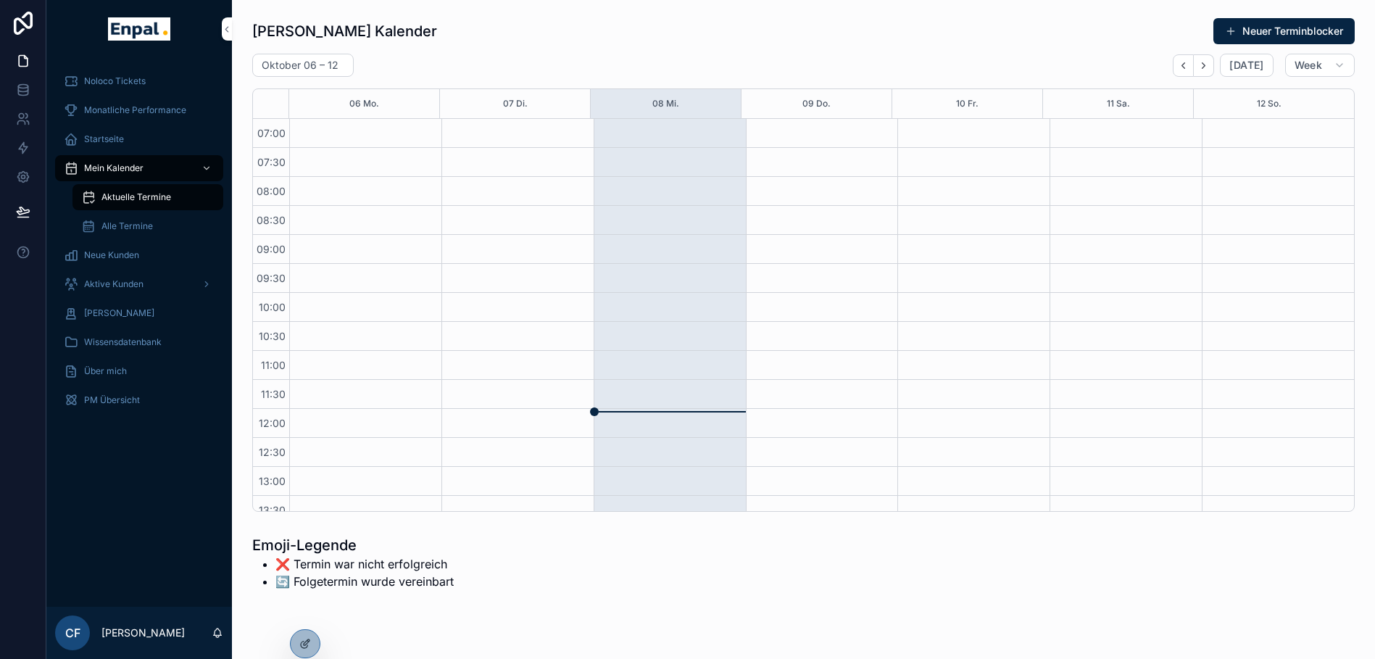
scroll to position [406, 0]
click at [144, 280] on div "Aktive Kunden" at bounding box center [139, 284] width 151 height 23
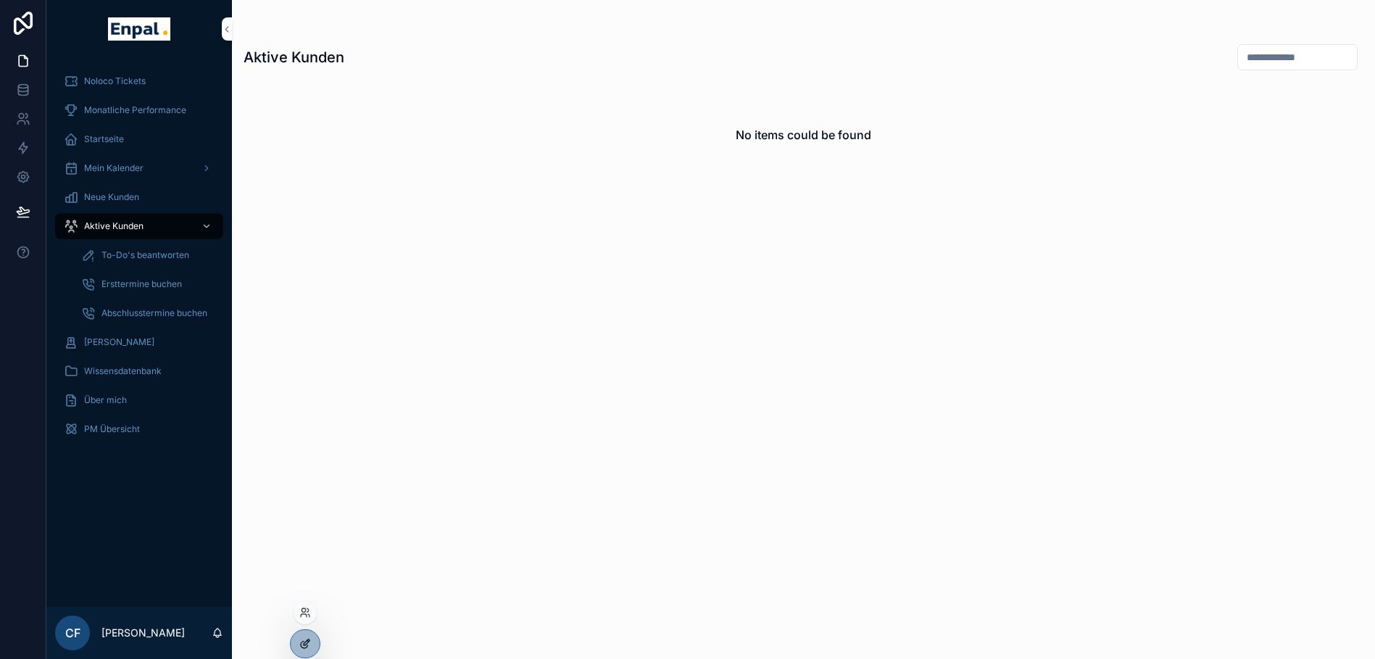
click at [301, 648] on icon at bounding box center [305, 644] width 12 height 12
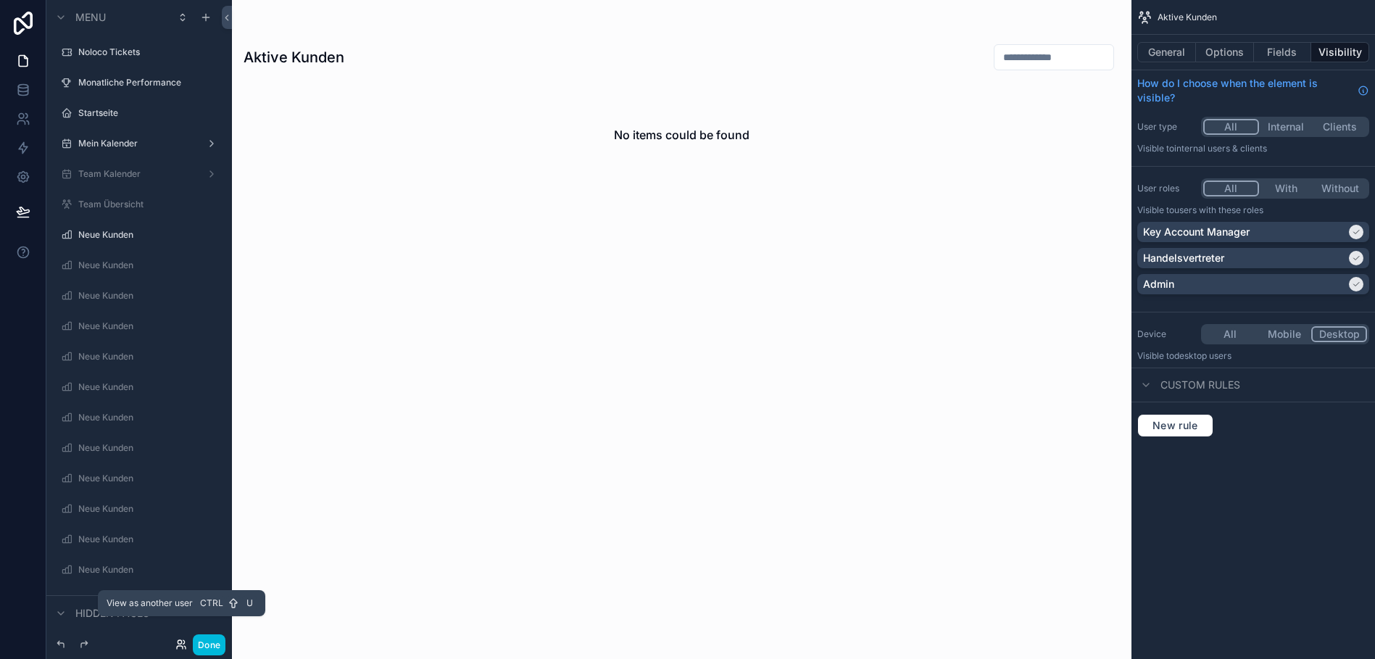
click at [178, 643] on icon at bounding box center [180, 642] width 4 height 4
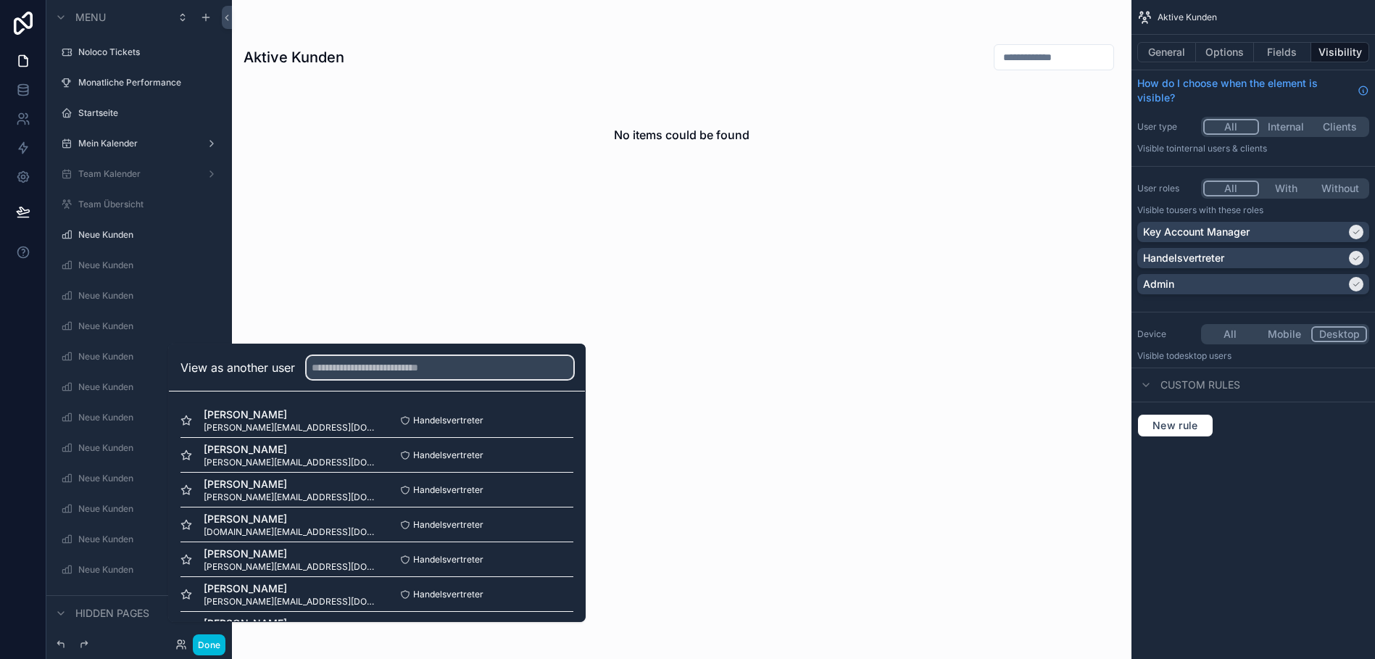
drag, startPoint x: 367, startPoint y: 369, endPoint x: 633, endPoint y: 12, distance: 445.0
click at [367, 369] on input "text" at bounding box center [440, 367] width 267 height 23
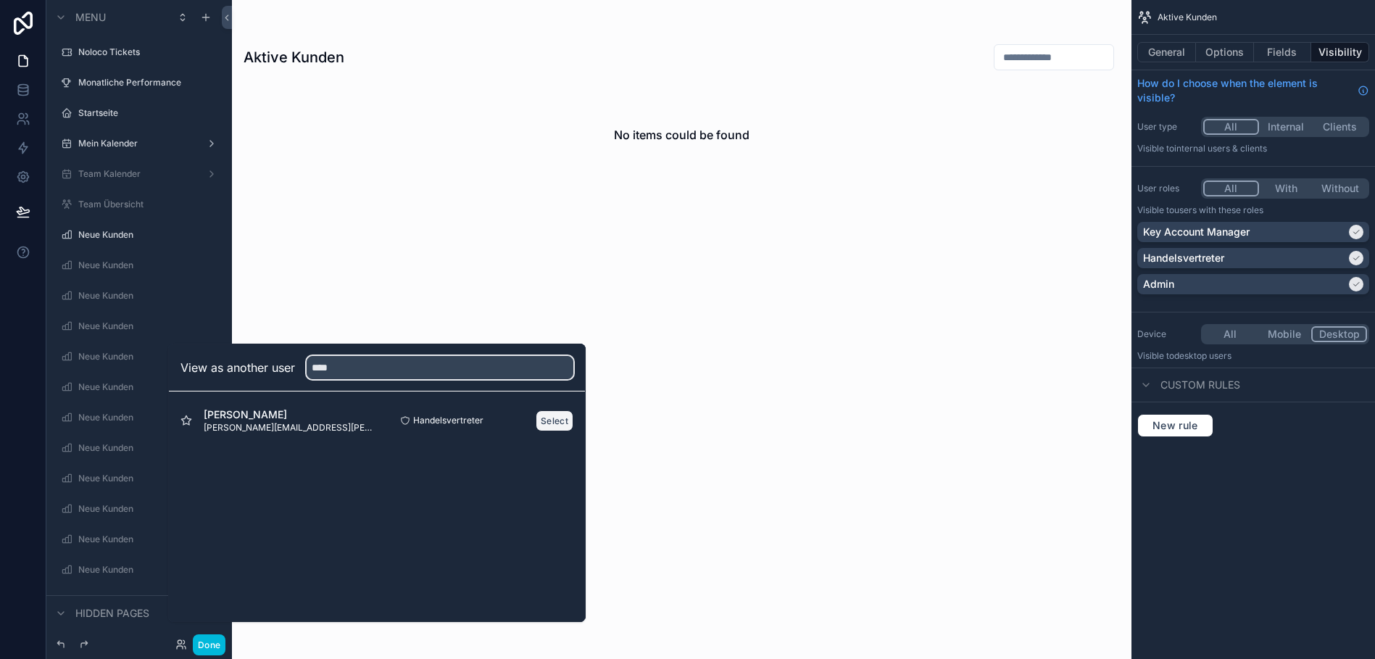
type input "****"
click at [546, 428] on button "Select" at bounding box center [555, 420] width 38 height 21
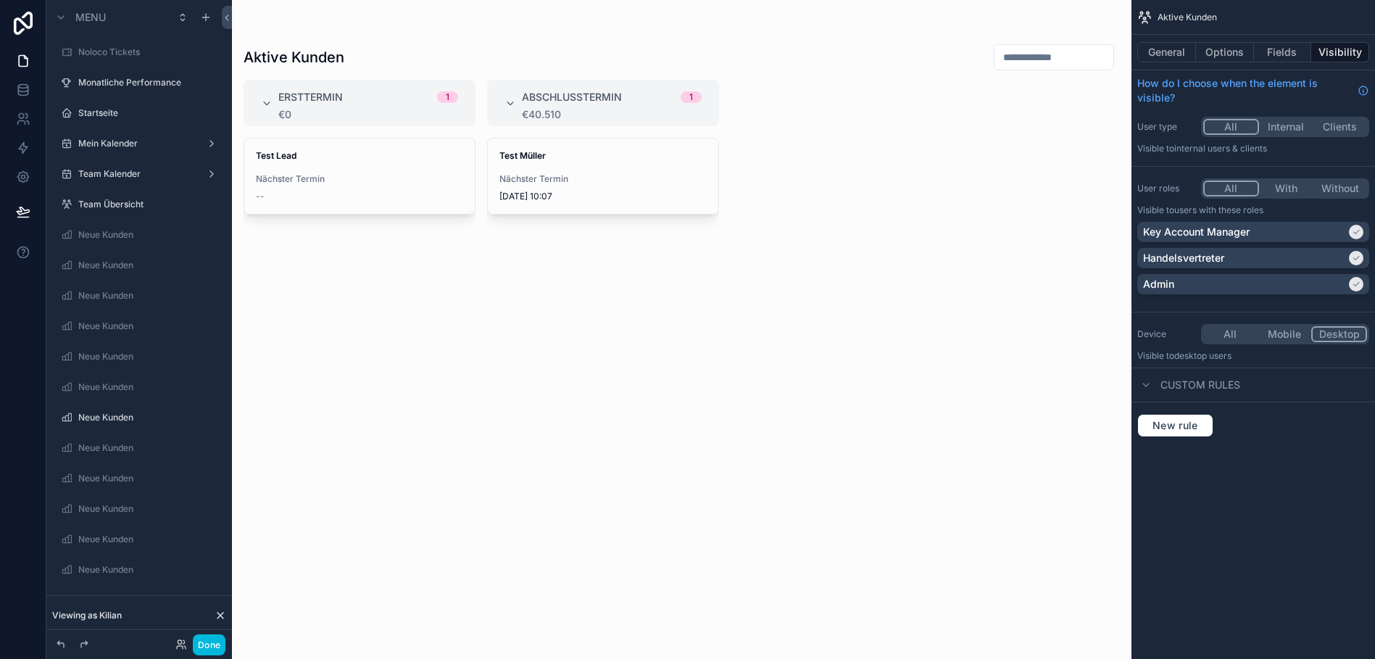
click at [541, 155] on div "scrollable content" at bounding box center [681, 329] width 899 height 659
click at [536, 159] on strong "Test Müller" at bounding box center [522, 155] width 46 height 11
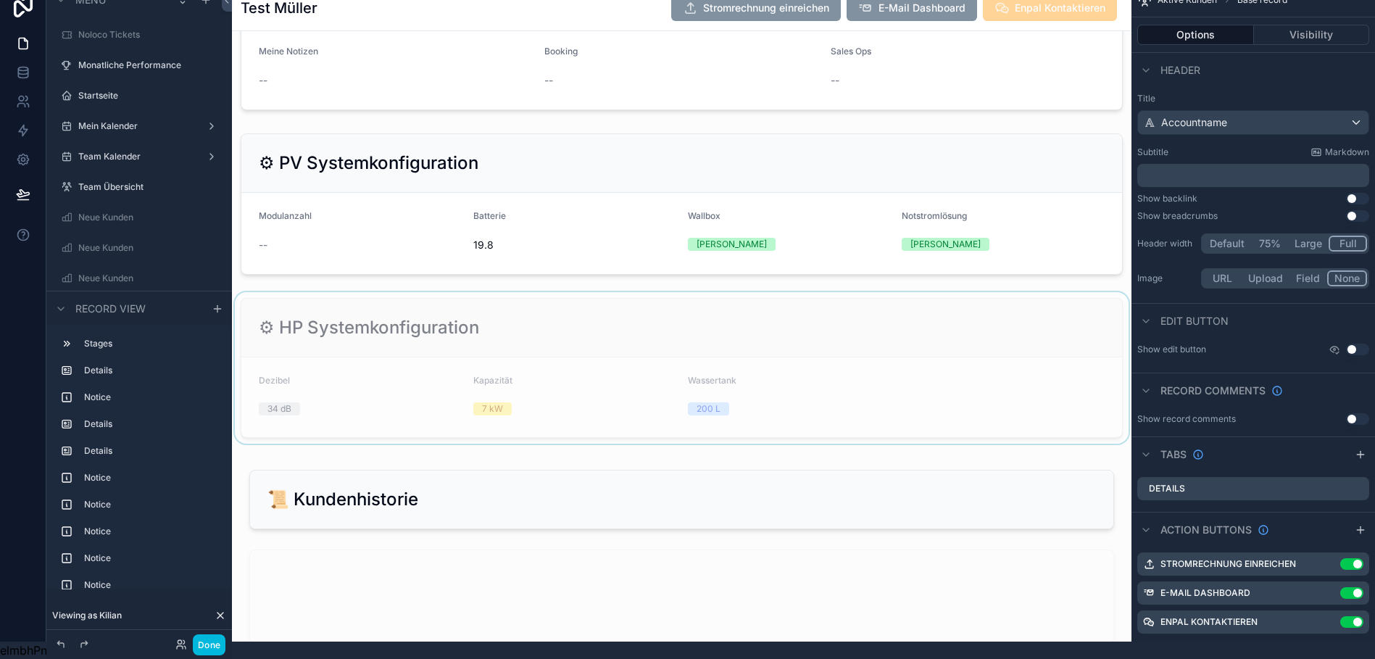
scroll to position [2831, 0]
click at [728, 357] on div "scrollable content" at bounding box center [681, 368] width 899 height 151
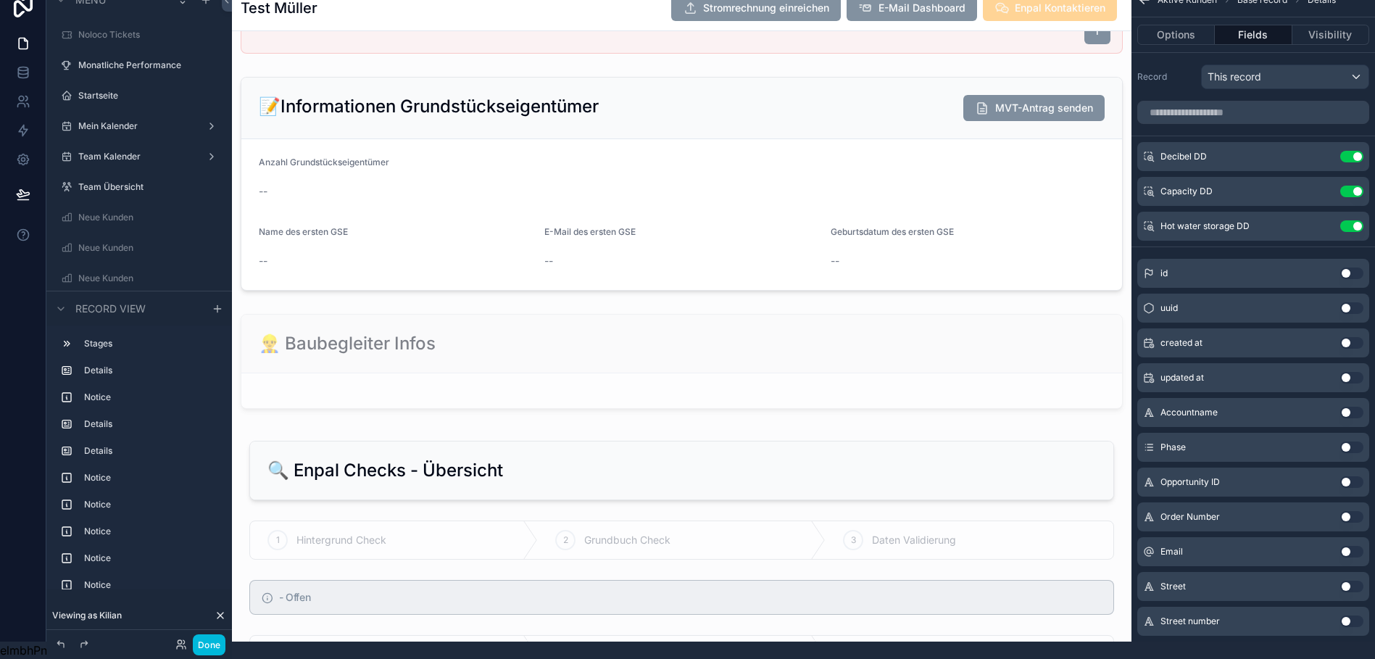
scroll to position [1141, 0]
click at [687, 380] on div "scrollable content" at bounding box center [681, 362] width 899 height 107
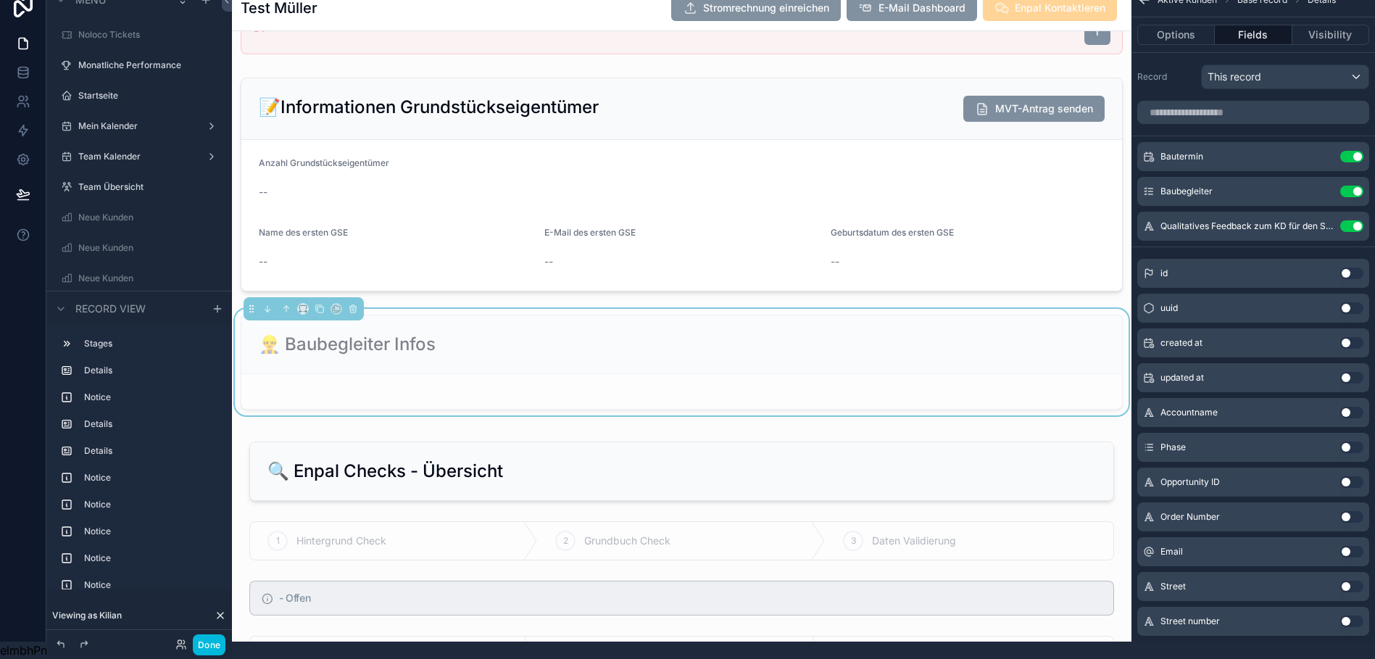
scroll to position [1203, 0]
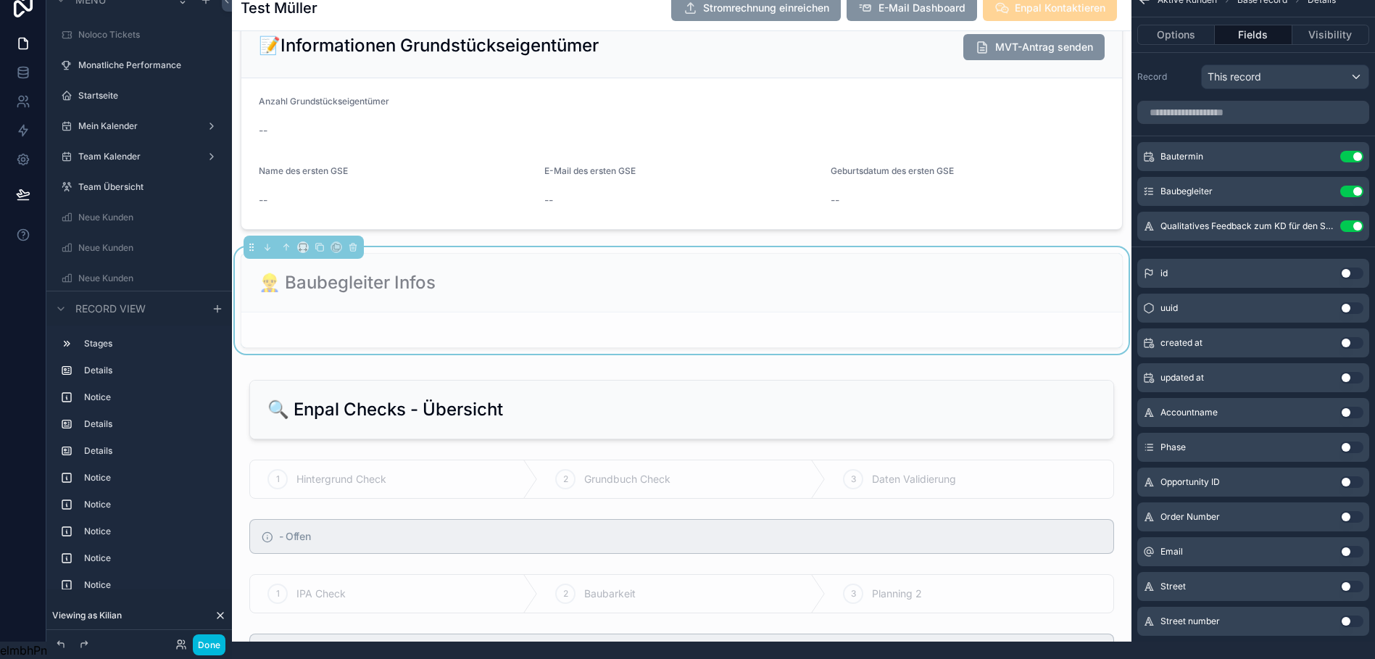
click at [619, 297] on div "👷‍♂️ Baubegleiter Infos" at bounding box center [681, 283] width 881 height 59
click at [1186, 28] on button "Options" at bounding box center [1176, 35] width 78 height 20
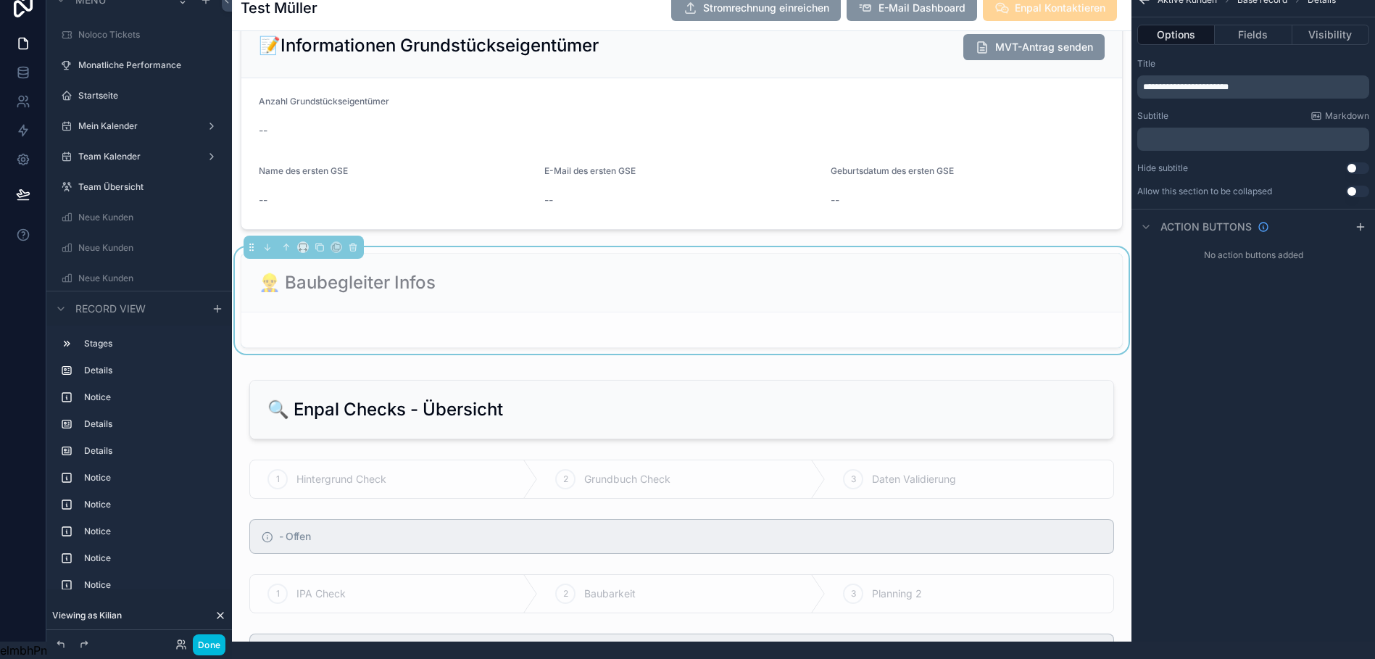
click at [1186, 83] on span "**********" at bounding box center [1186, 87] width 86 height 9
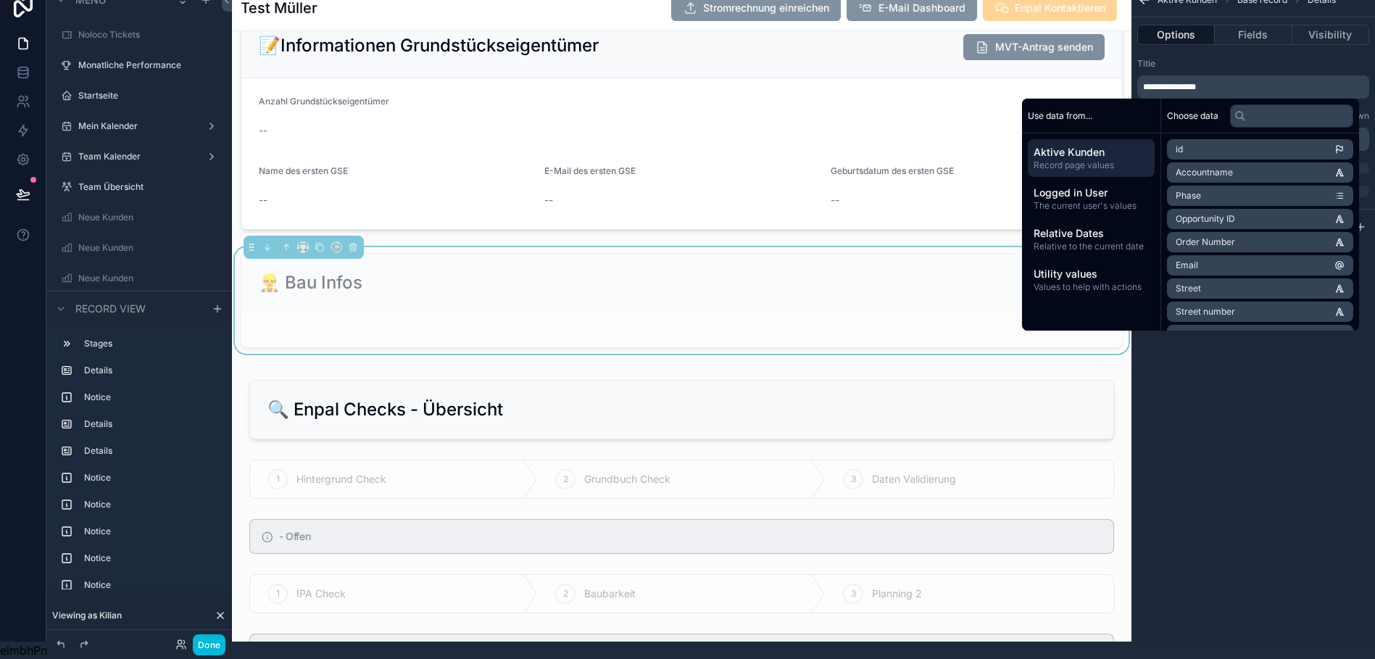
click at [667, 271] on div "👷‍♂️ Bau Infos" at bounding box center [682, 282] width 846 height 23
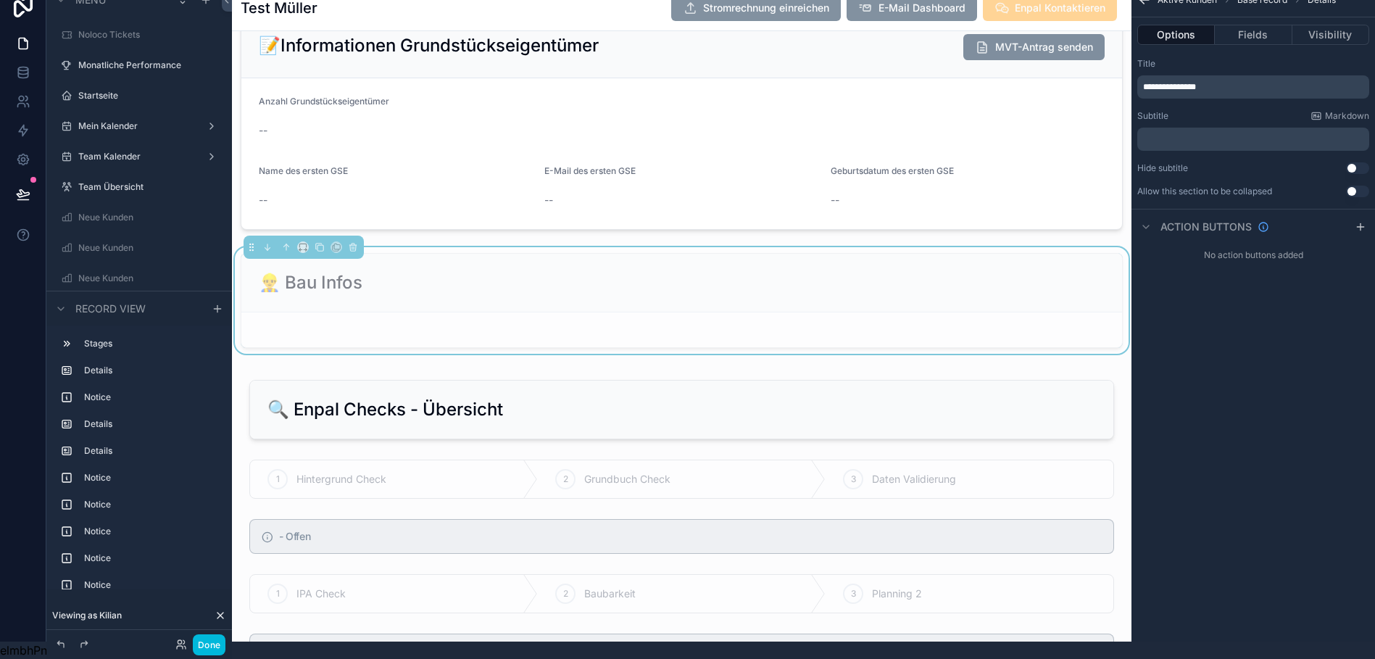
click at [941, 275] on div "👷‍♂️ Bau Infos" at bounding box center [682, 282] width 846 height 23
click at [1257, 25] on button "Fields" at bounding box center [1253, 35] width 77 height 20
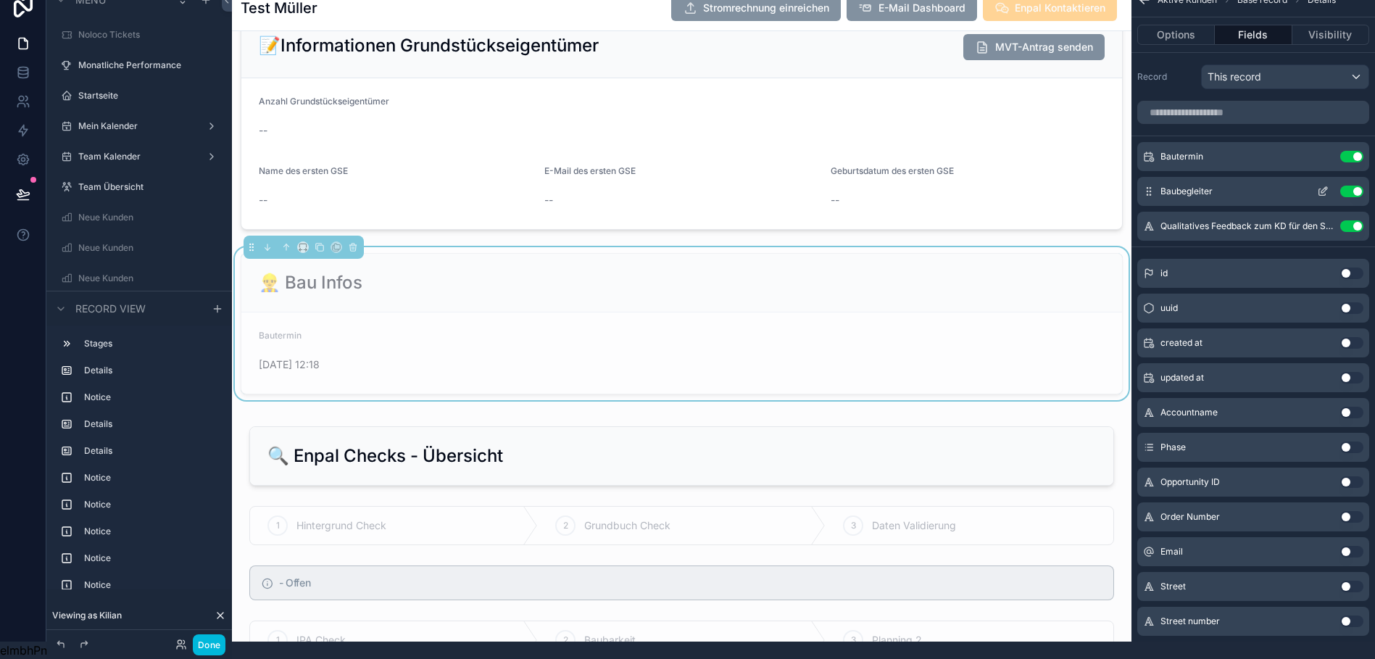
click at [1328, 186] on icon "scrollable content" at bounding box center [1323, 192] width 12 height 12
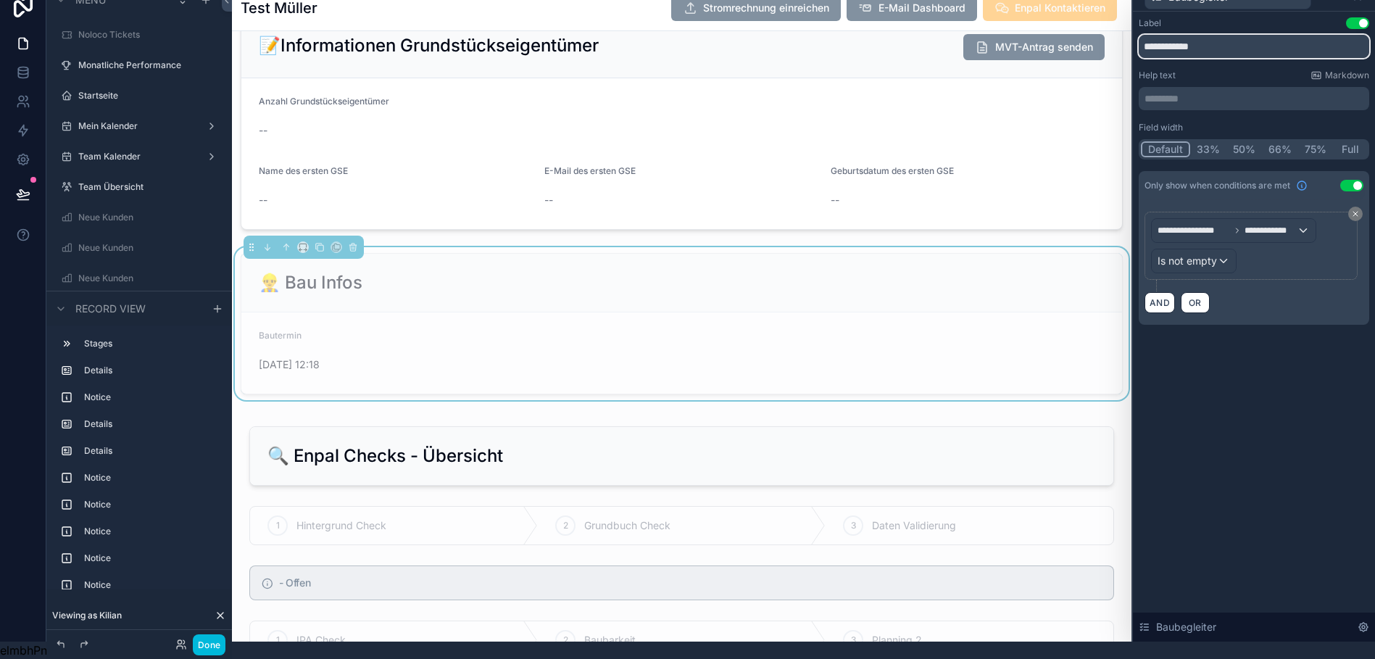
click at [1170, 40] on input "**********" at bounding box center [1254, 46] width 230 height 23
click at [1156, 39] on input "**********" at bounding box center [1254, 46] width 230 height 23
type input "**********"
click at [902, 297] on div "👷‍♂️ Bau Infos" at bounding box center [681, 283] width 881 height 59
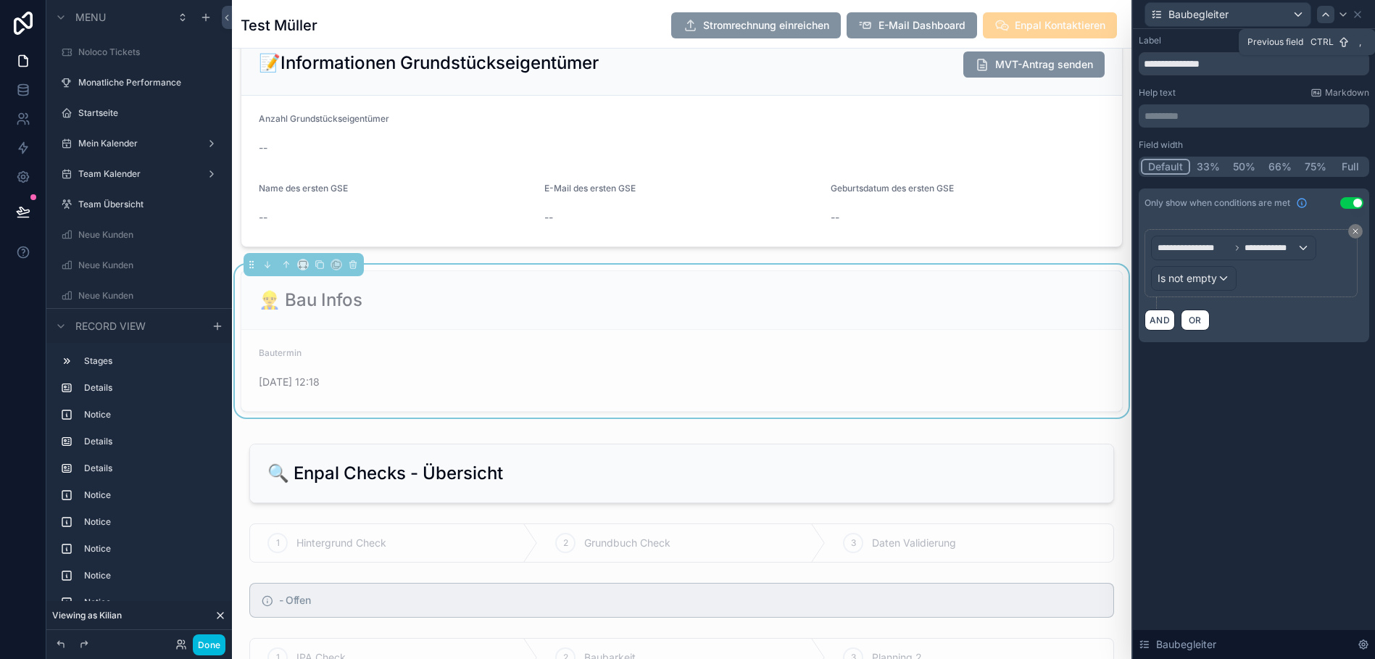
click at [1331, 17] on icon at bounding box center [1326, 15] width 12 height 12
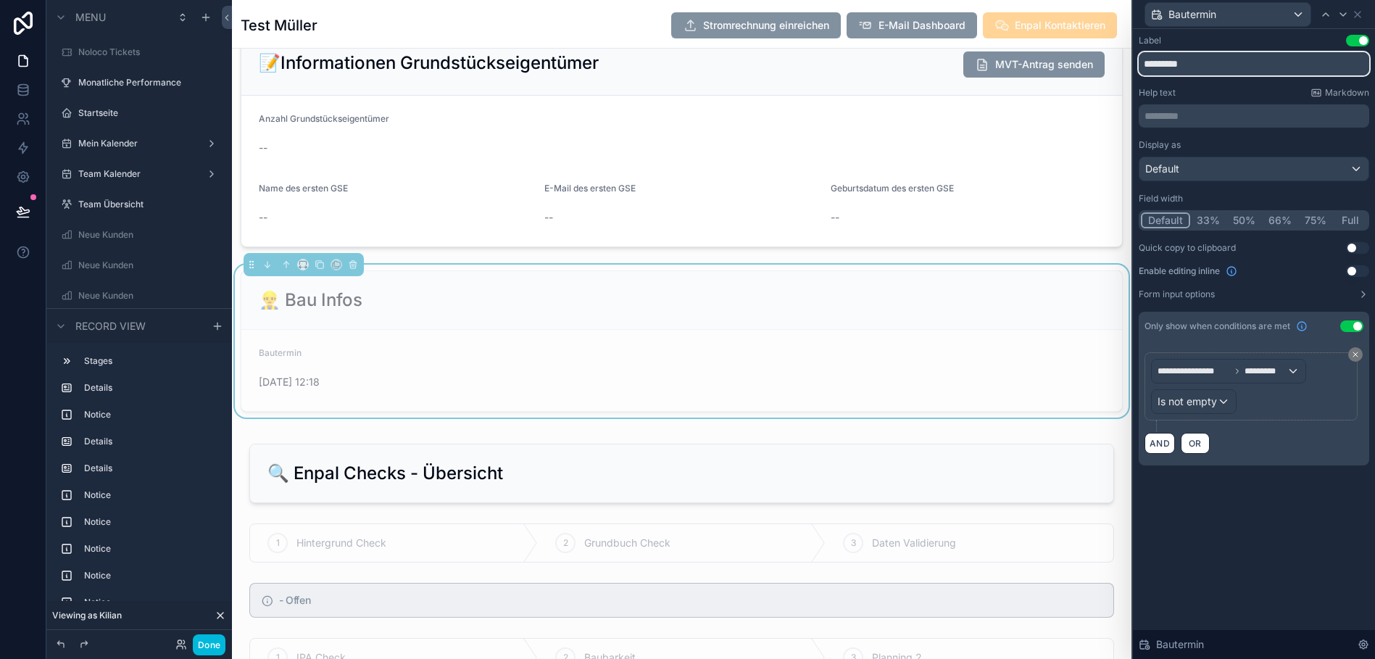
click at [1153, 62] on input "*********" at bounding box center [1254, 63] width 230 height 23
type input "**********"
click at [1349, 17] on icon at bounding box center [1343, 15] width 12 height 12
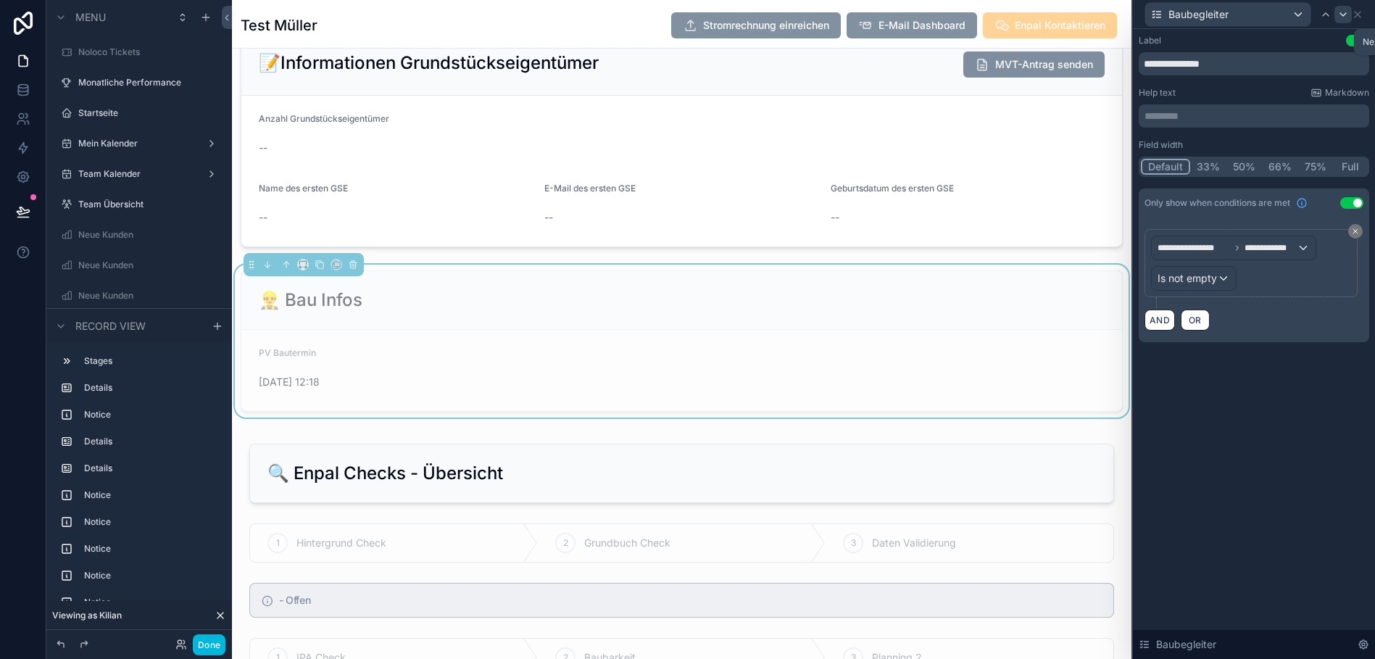
click at [1349, 15] on icon at bounding box center [1343, 15] width 12 height 12
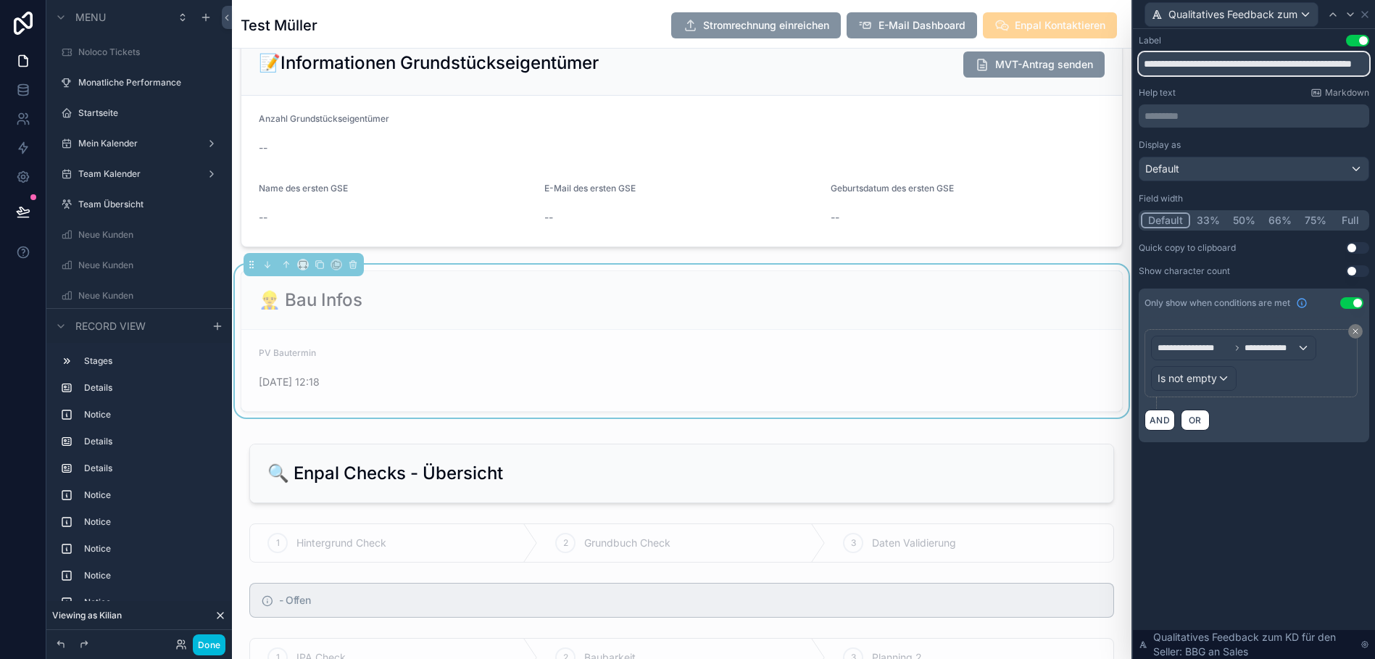
scroll to position [0, 63]
drag, startPoint x: 1265, startPoint y: 67, endPoint x: 1388, endPoint y: 63, distance: 123.3
click at [1374, 63] on html "**********" at bounding box center [687, 338] width 1375 height 676
click at [1221, 460] on div "**********" at bounding box center [1254, 253] width 242 height 448
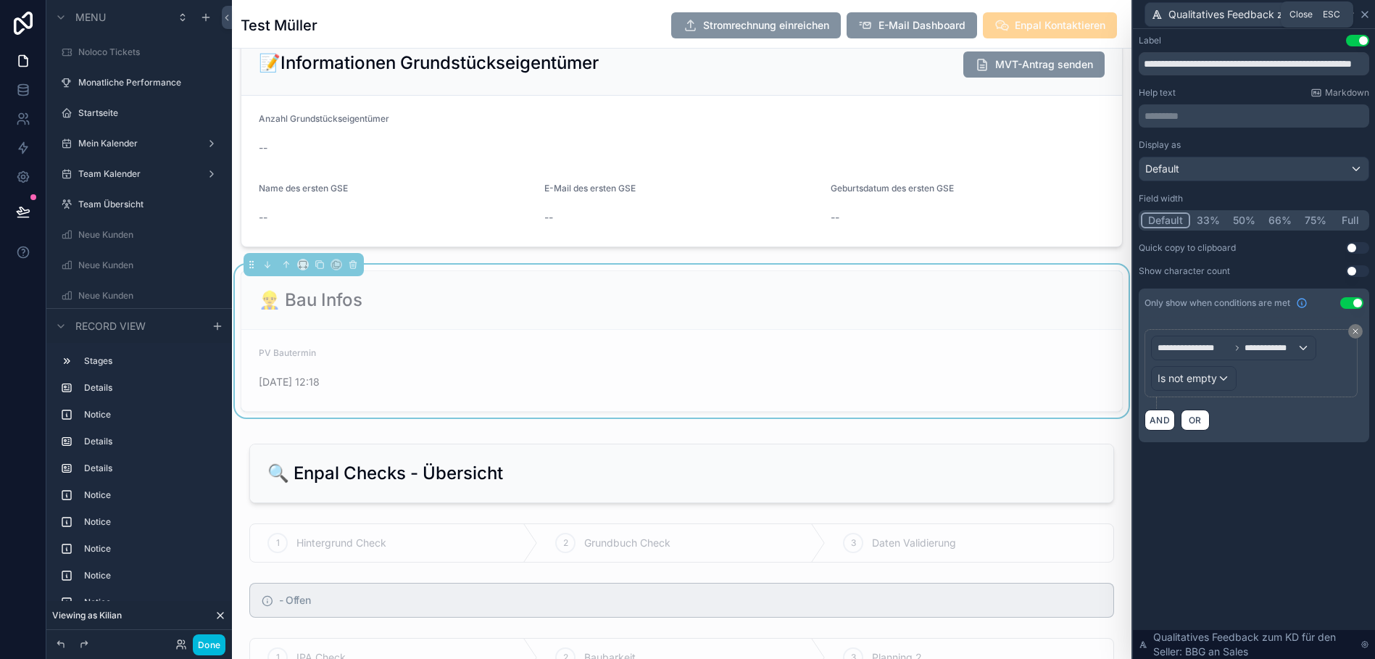
click at [1369, 11] on icon at bounding box center [1365, 15] width 12 height 12
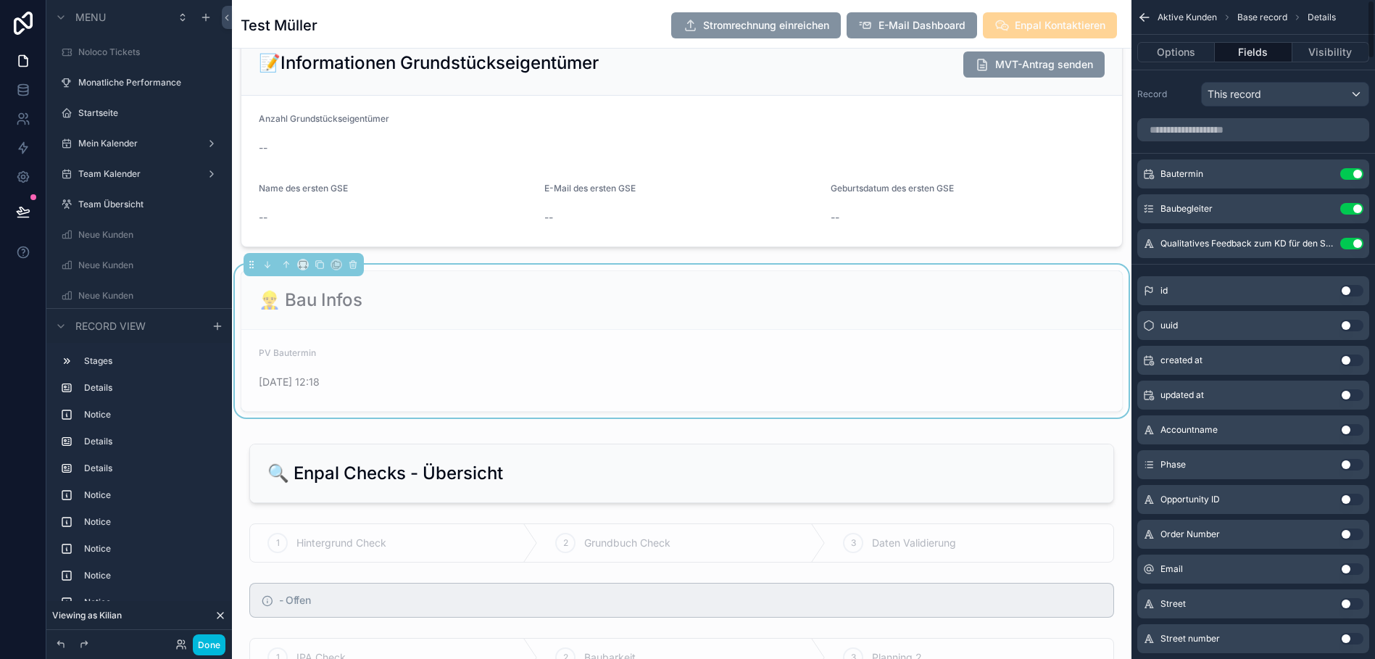
click at [1352, 241] on button "Use setting" at bounding box center [1351, 244] width 23 height 12
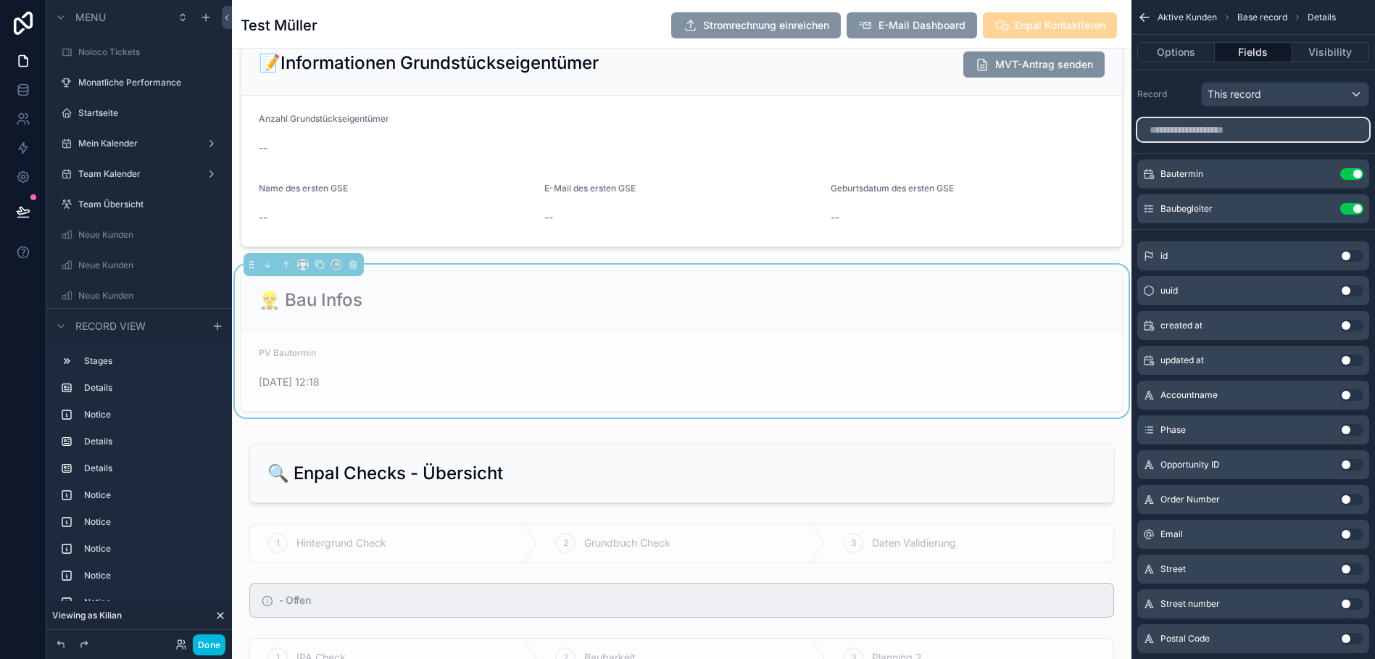
click at [1199, 130] on input "scrollable content" at bounding box center [1253, 129] width 232 height 23
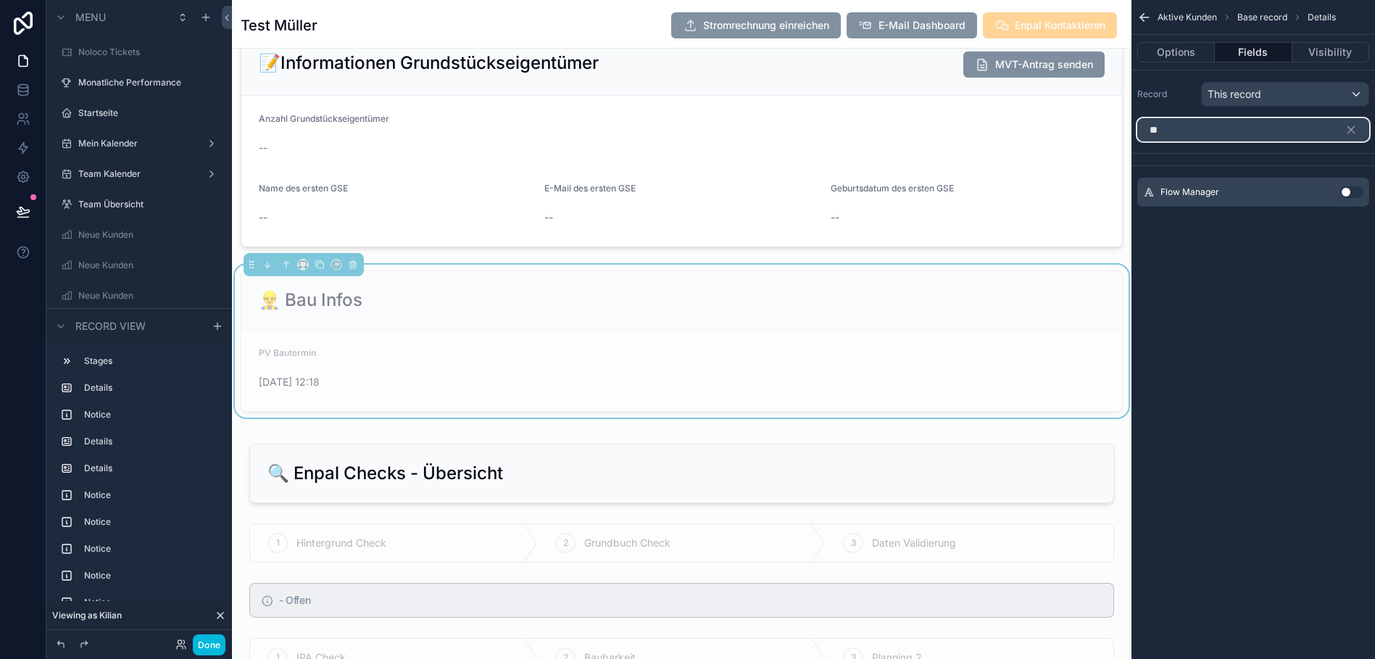
type input "*"
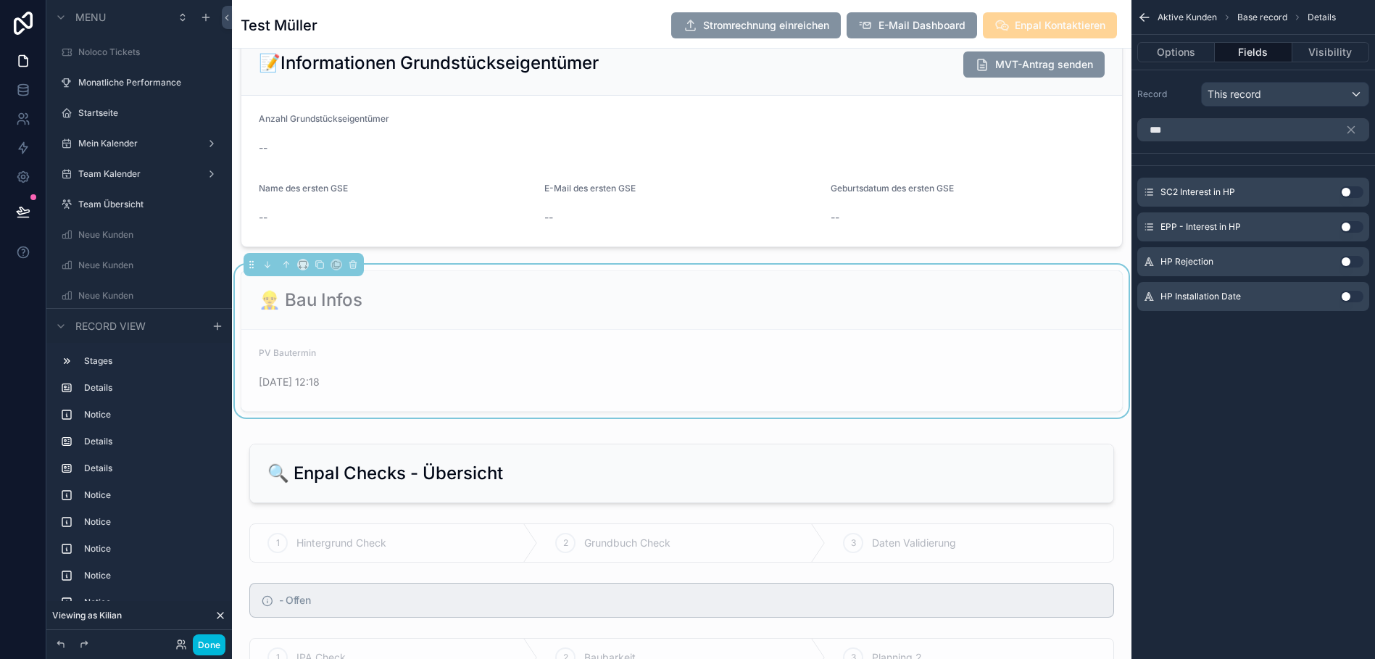
click at [1356, 299] on button "Use setting" at bounding box center [1351, 297] width 23 height 12
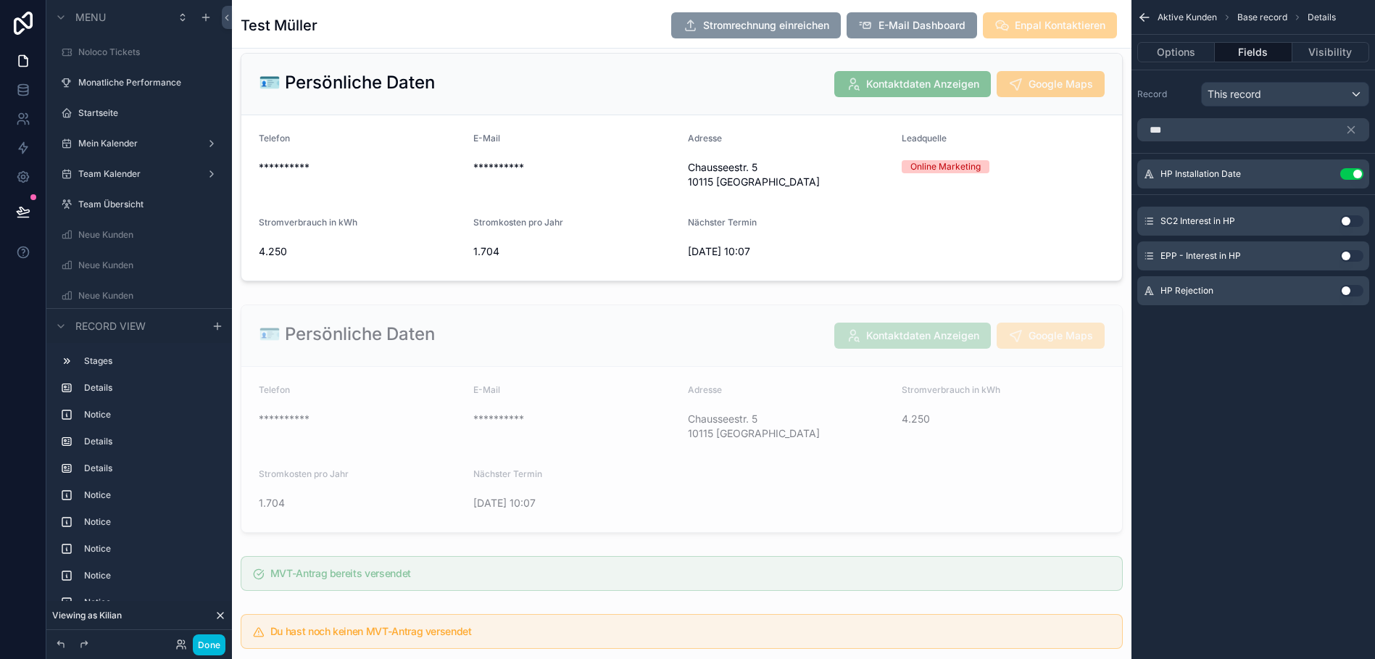
scroll to position [1203, 0]
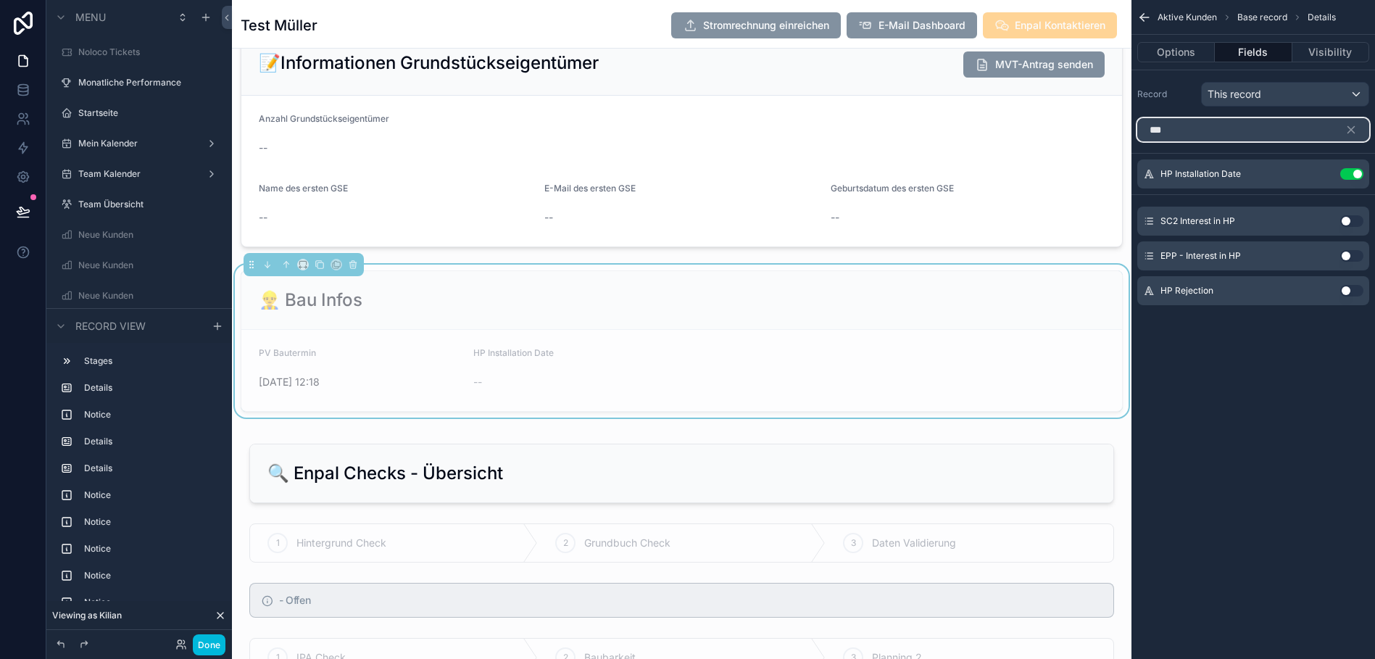
click at [1207, 134] on input "**" at bounding box center [1253, 129] width 232 height 23
type input "*"
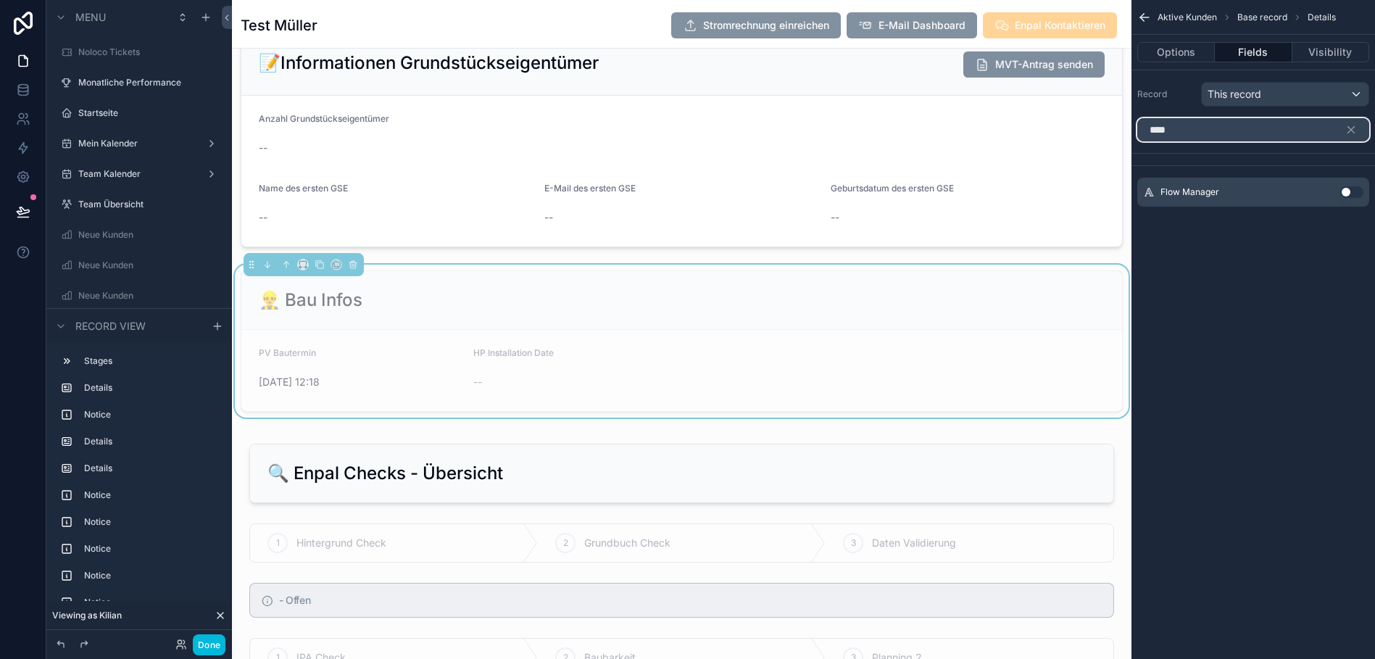
type input "****"
click at [1347, 196] on button "Use setting" at bounding box center [1351, 192] width 23 height 12
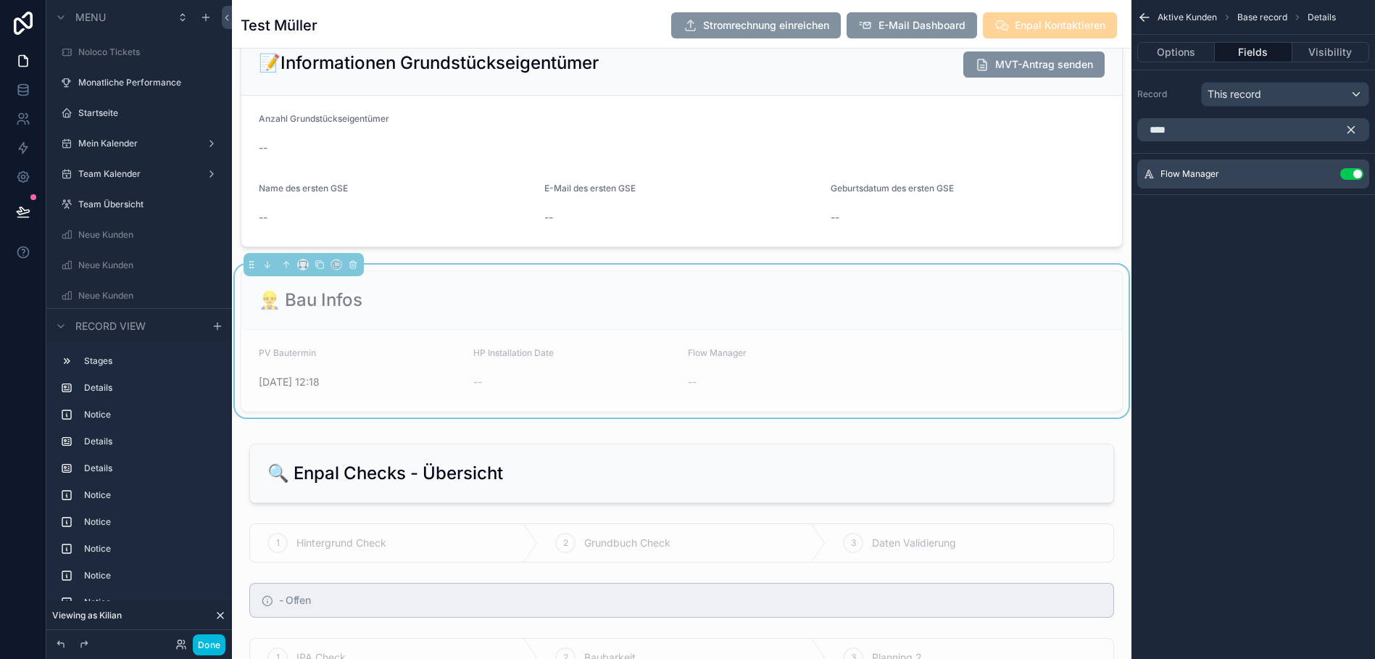
click at [1352, 128] on icon "scrollable content" at bounding box center [1351, 130] width 7 height 7
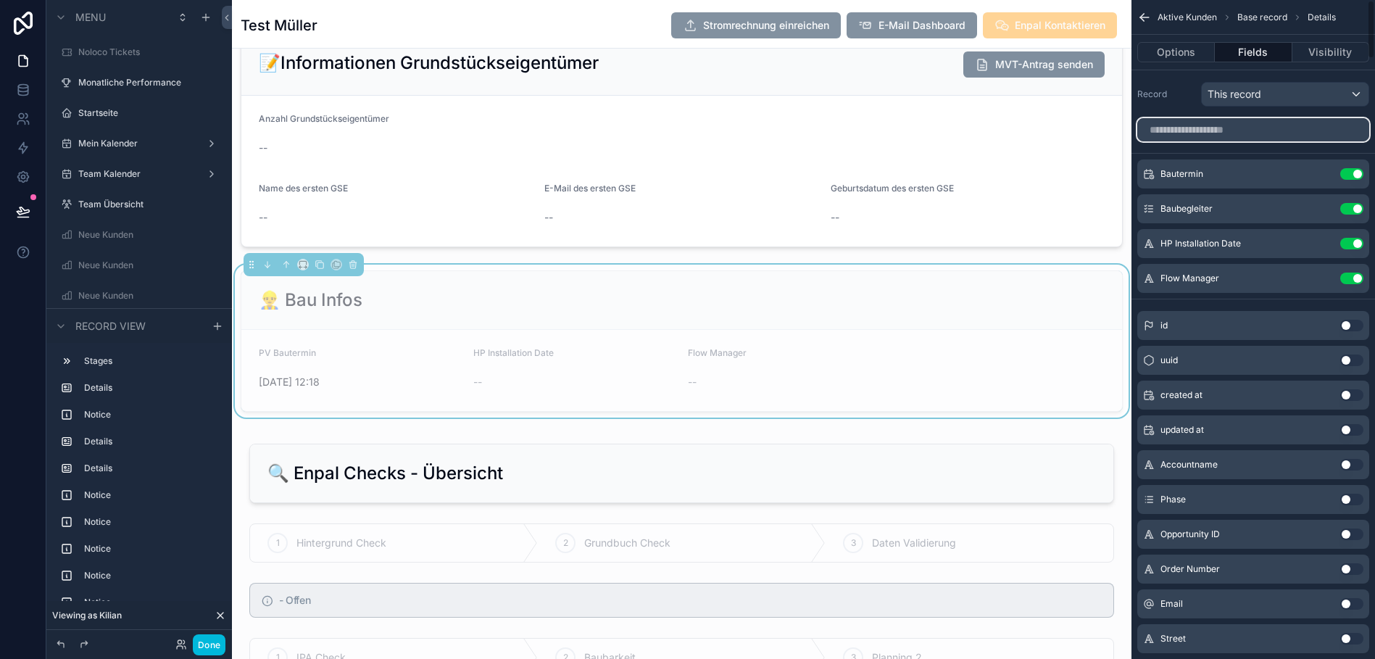
click at [1181, 130] on input "scrollable content" at bounding box center [1253, 129] width 232 height 23
click at [1325, 210] on icon "scrollable content" at bounding box center [1323, 209] width 12 height 12
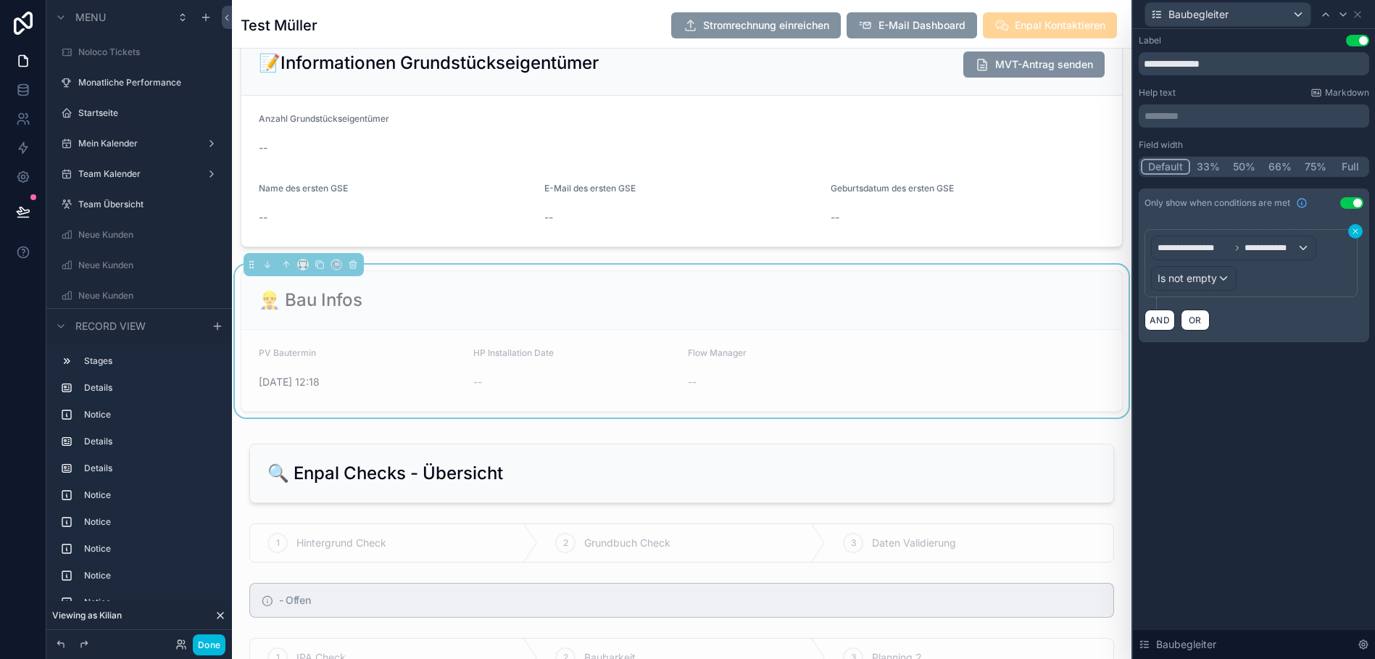
click at [1356, 232] on icon at bounding box center [1355, 231] width 4 height 4
click at [1209, 277] on span "Is not empty" at bounding box center [1186, 278] width 59 height 14
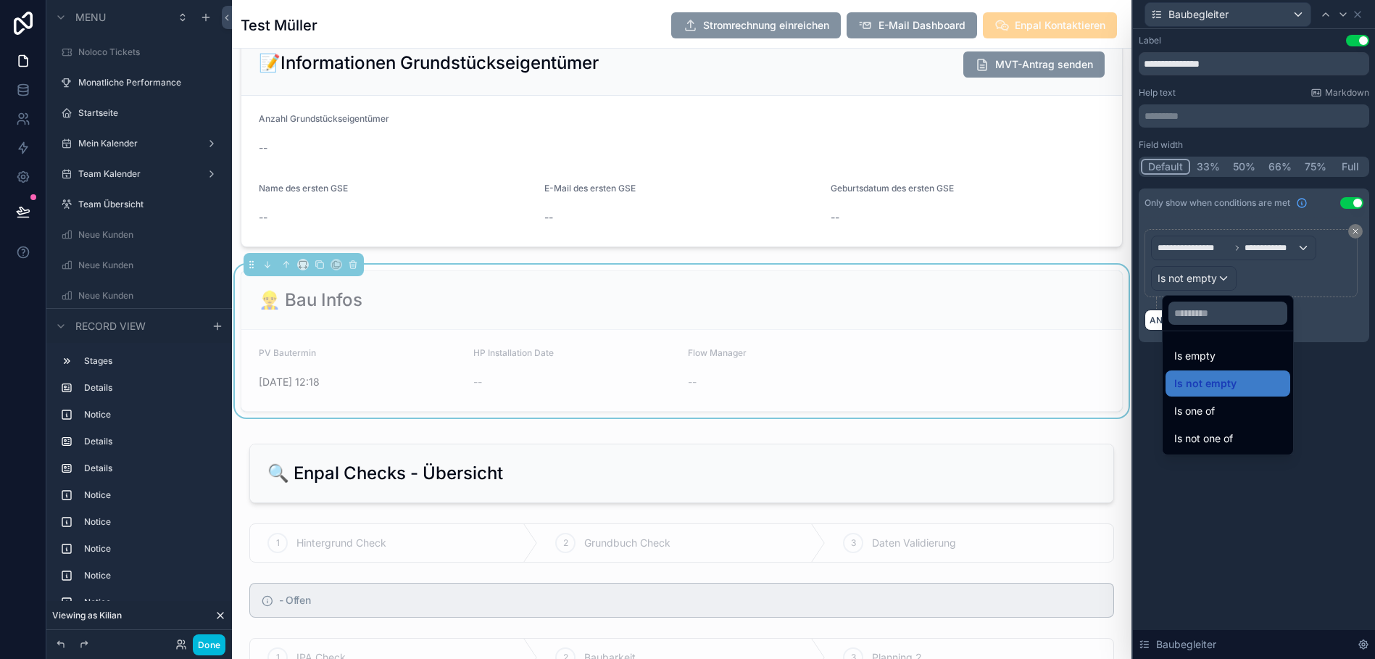
click at [1226, 494] on div at bounding box center [1254, 329] width 242 height 659
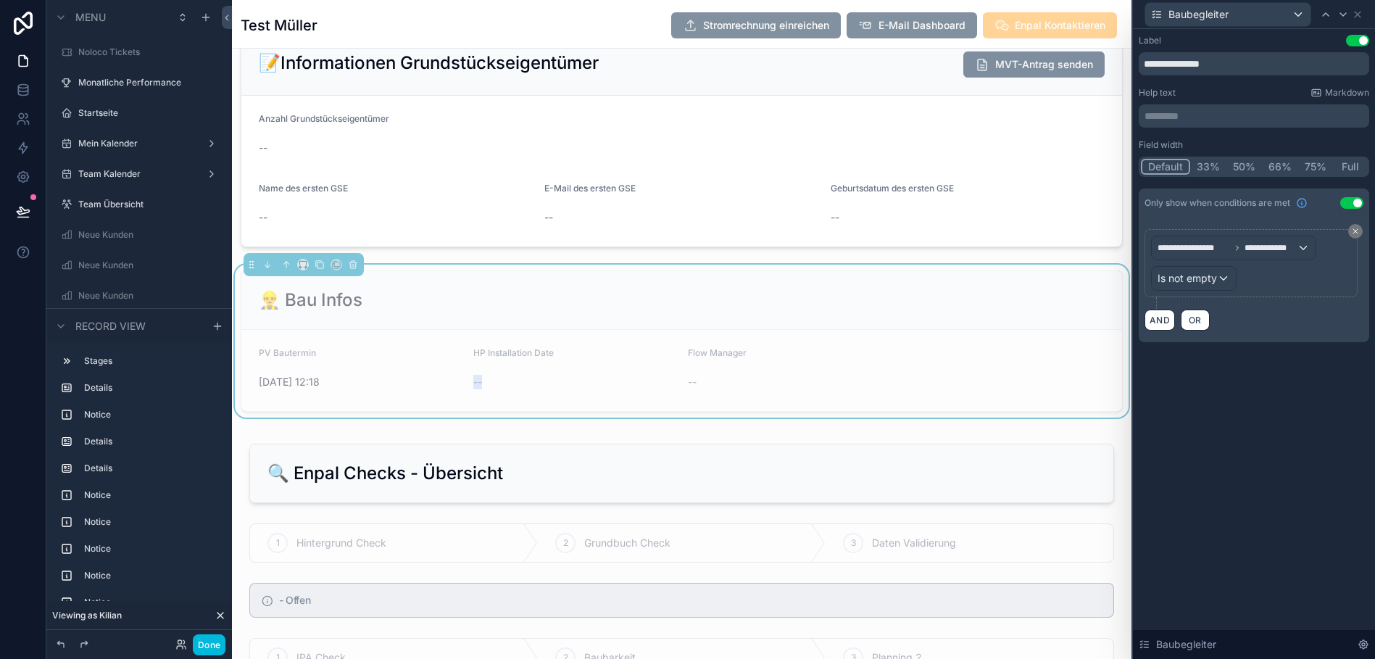
drag, startPoint x: 459, startPoint y: 381, endPoint x: 489, endPoint y: 381, distance: 29.7
click at [489, 381] on form "PV Bautermin [DATE] 12:18 HP Installation Date -- Flow Manager --" at bounding box center [681, 370] width 881 height 81
drag, startPoint x: 673, startPoint y: 384, endPoint x: 715, endPoint y: 386, distance: 42.8
click at [715, 386] on form "PV Bautermin [DATE] 12:18 HP Installation Date -- Flow Manager --" at bounding box center [681, 370] width 881 height 81
click at [1350, 229] on button at bounding box center [1355, 231] width 14 height 14
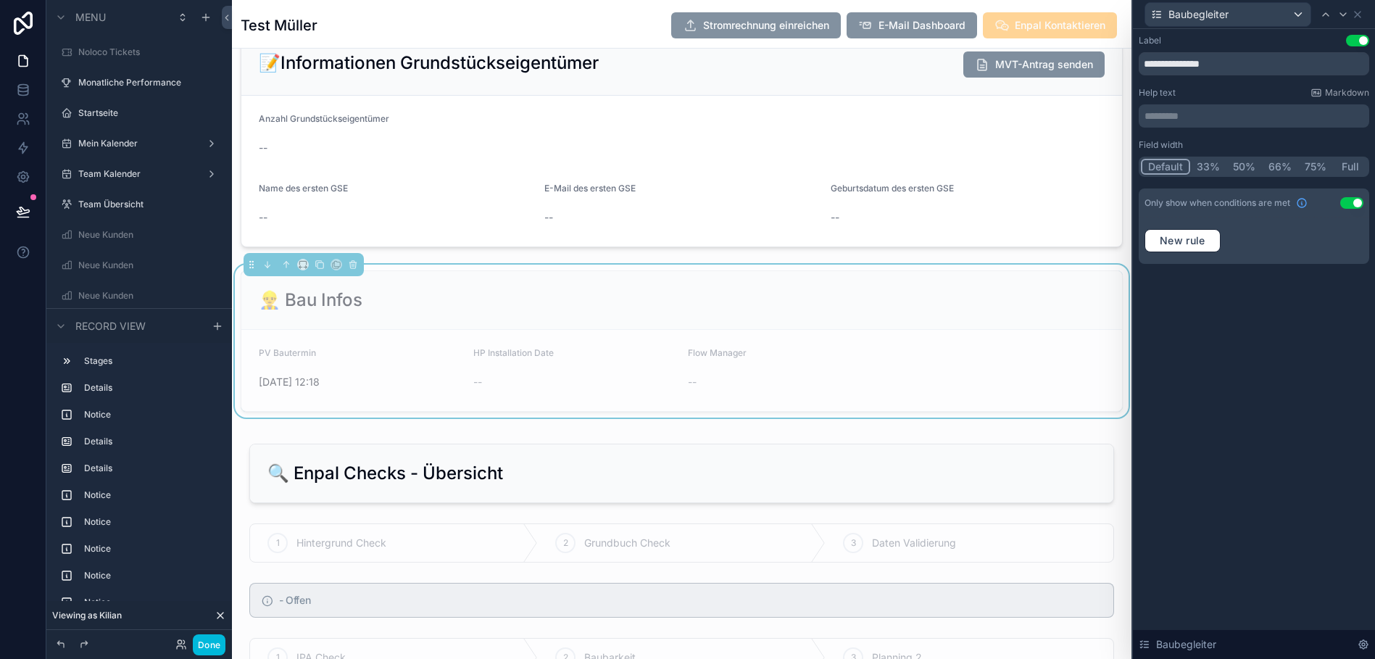
click at [1353, 201] on button "Use setting" at bounding box center [1351, 203] width 23 height 12
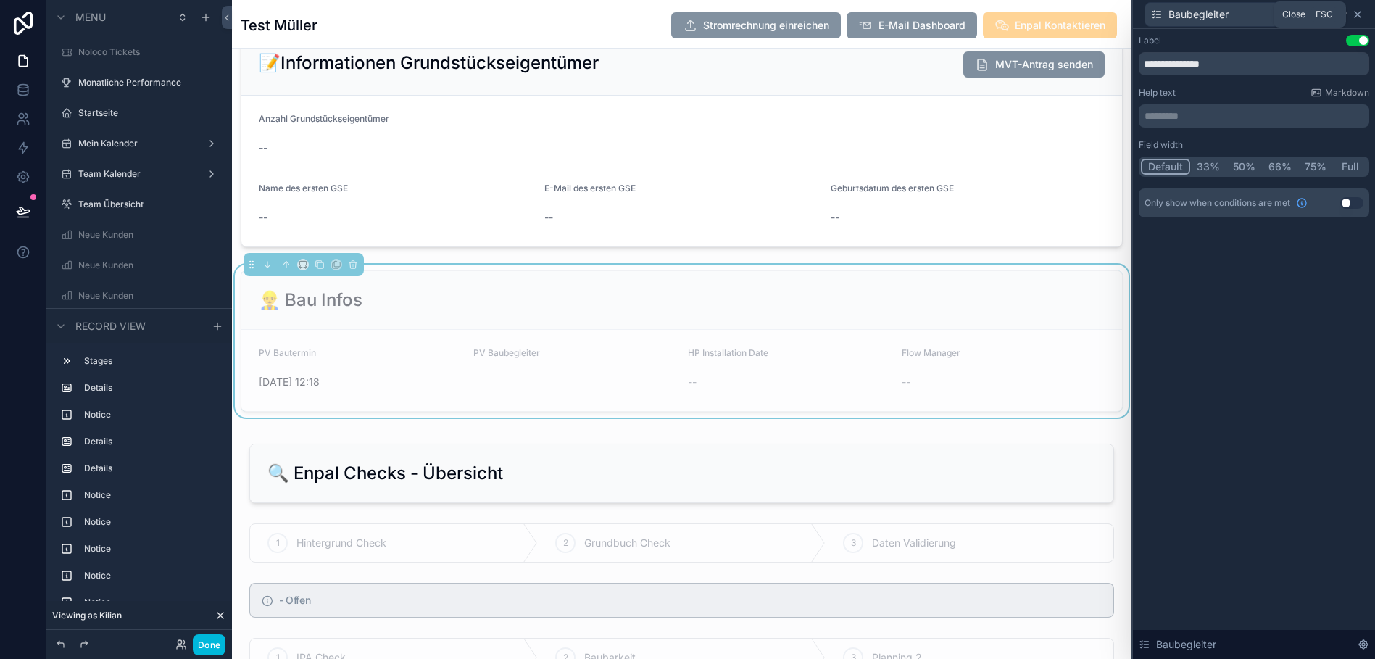
click at [1360, 15] on icon at bounding box center [1358, 15] width 12 height 12
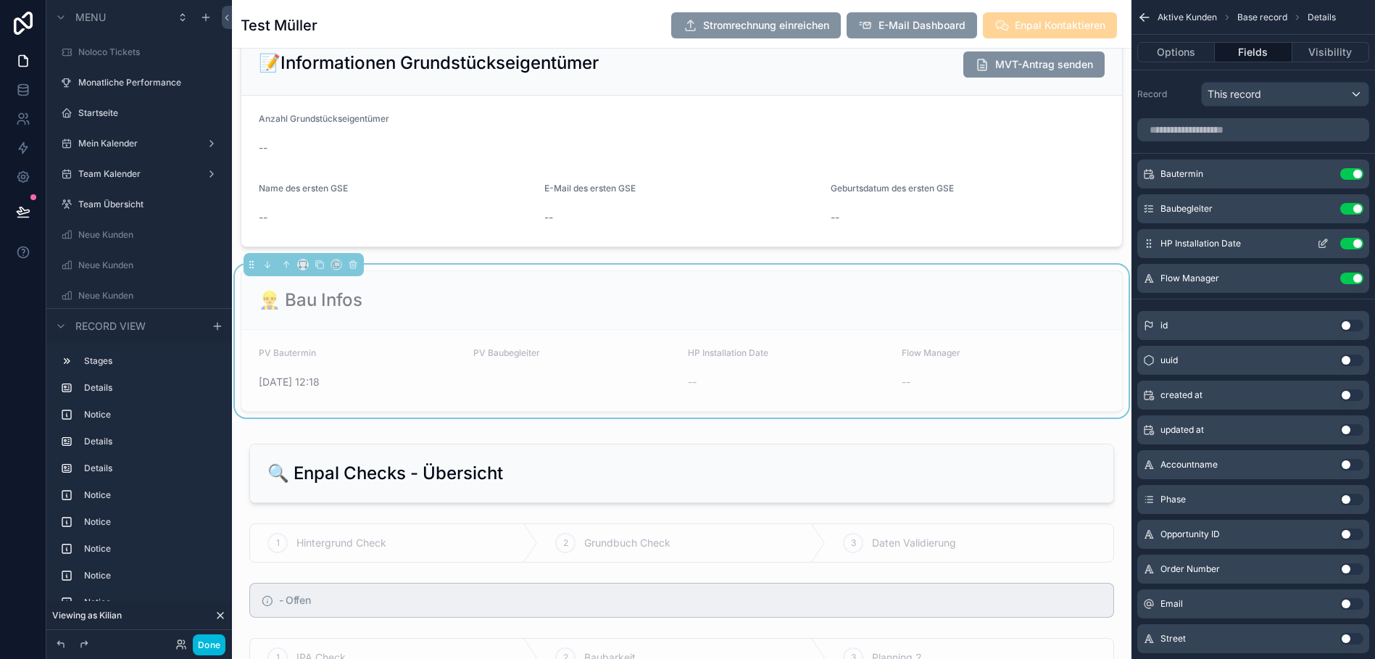
click at [1320, 245] on icon "scrollable content" at bounding box center [1323, 244] width 12 height 12
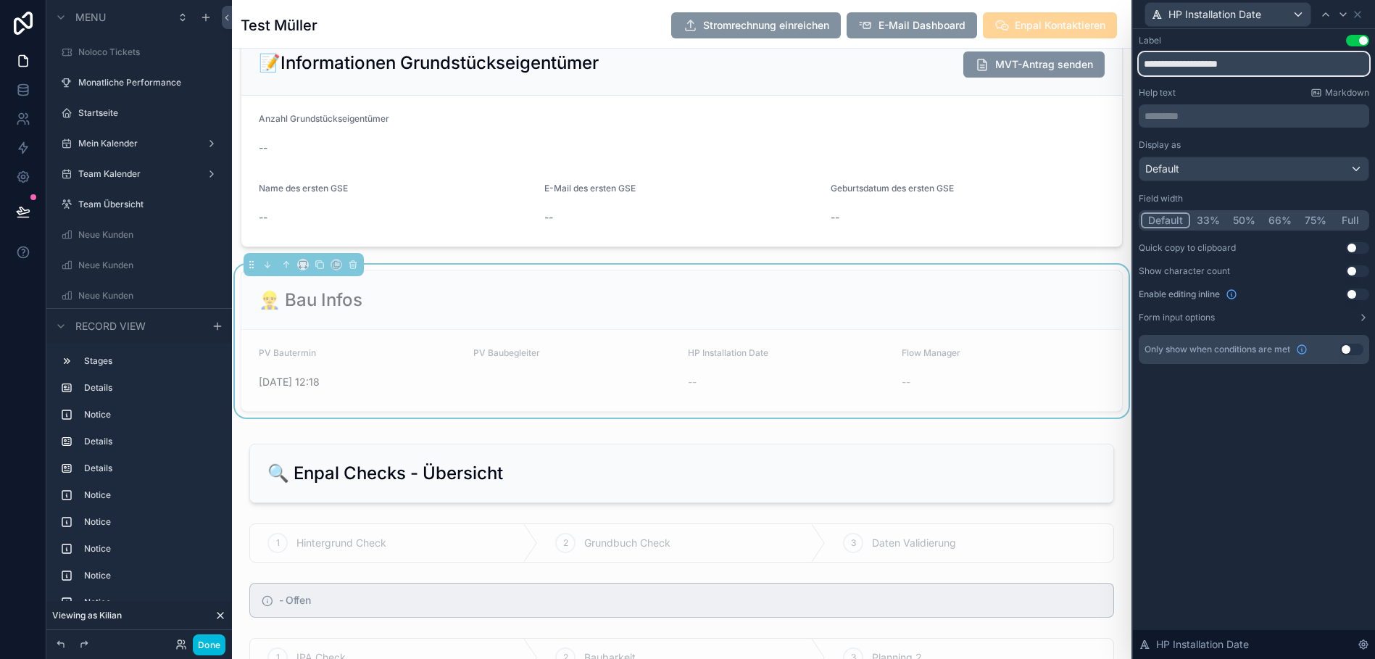
click at [1158, 65] on input "**********" at bounding box center [1254, 63] width 230 height 23
type input "**********"
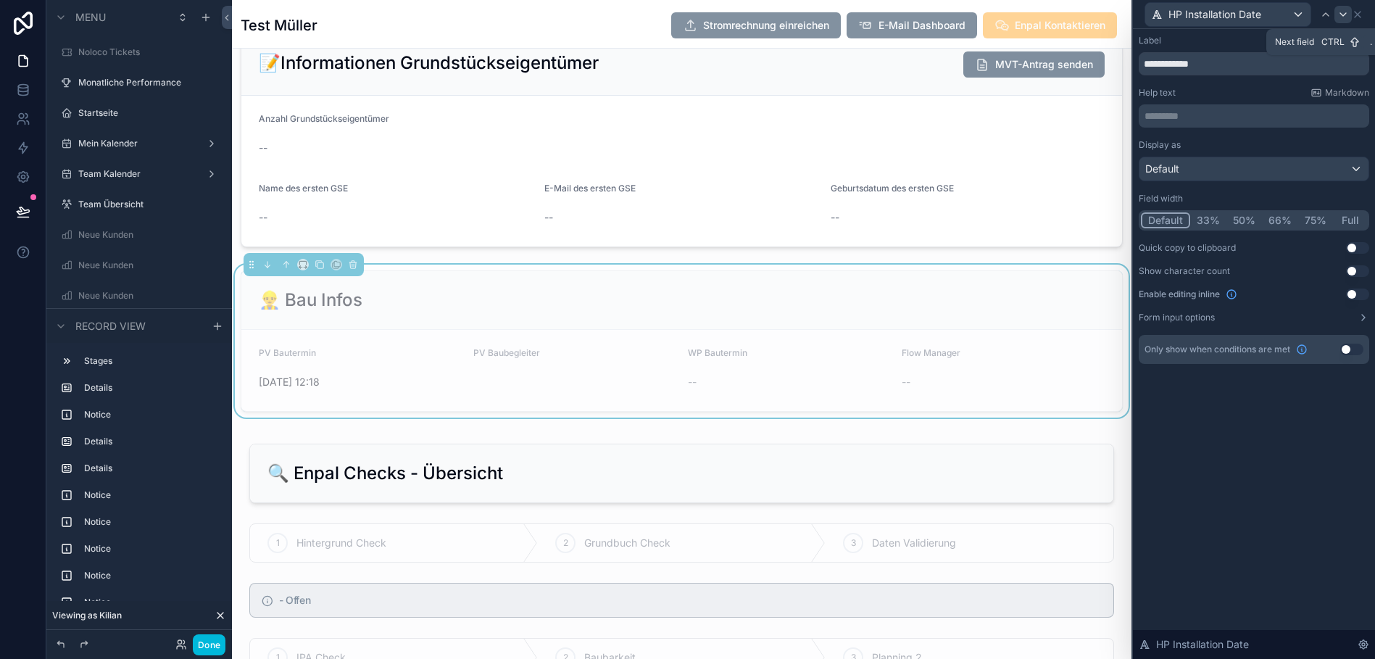
click at [1341, 9] on icon at bounding box center [1343, 15] width 12 height 12
click at [1183, 65] on input "**********" at bounding box center [1254, 63] width 230 height 23
type input "**********"
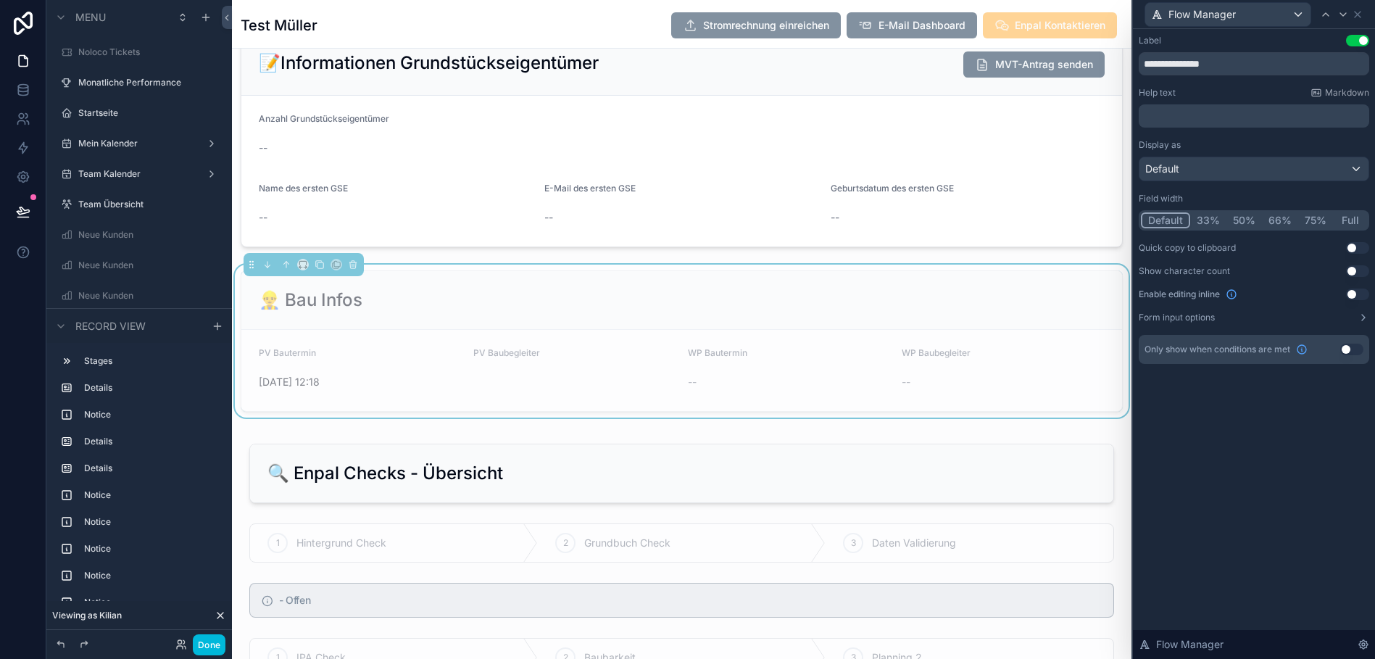
click at [1212, 430] on div "**********" at bounding box center [1254, 344] width 242 height 630
click at [1144, 59] on input "**********" at bounding box center [1254, 63] width 230 height 23
click at [401, 349] on div "PV Bautermin" at bounding box center [360, 355] width 203 height 17
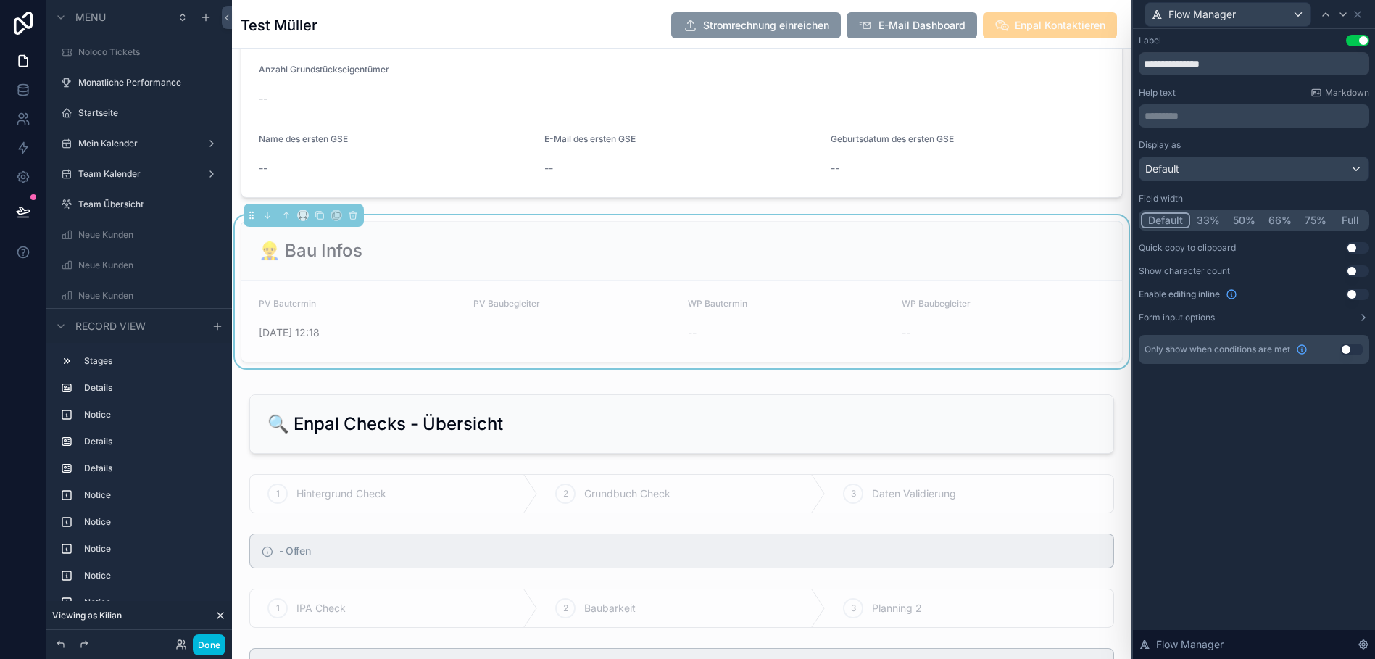
scroll to position [1252, 0]
click at [413, 230] on div "👷‍♂️ Bau Infos" at bounding box center [681, 251] width 881 height 59
click at [707, 242] on div "👷‍♂️ Bau Infos" at bounding box center [682, 251] width 846 height 23
click at [1036, 273] on div "👷‍♂️ Bau Infos" at bounding box center [681, 251] width 881 height 59
click at [1364, 12] on div "Flow Manager" at bounding box center [1254, 14] width 230 height 28
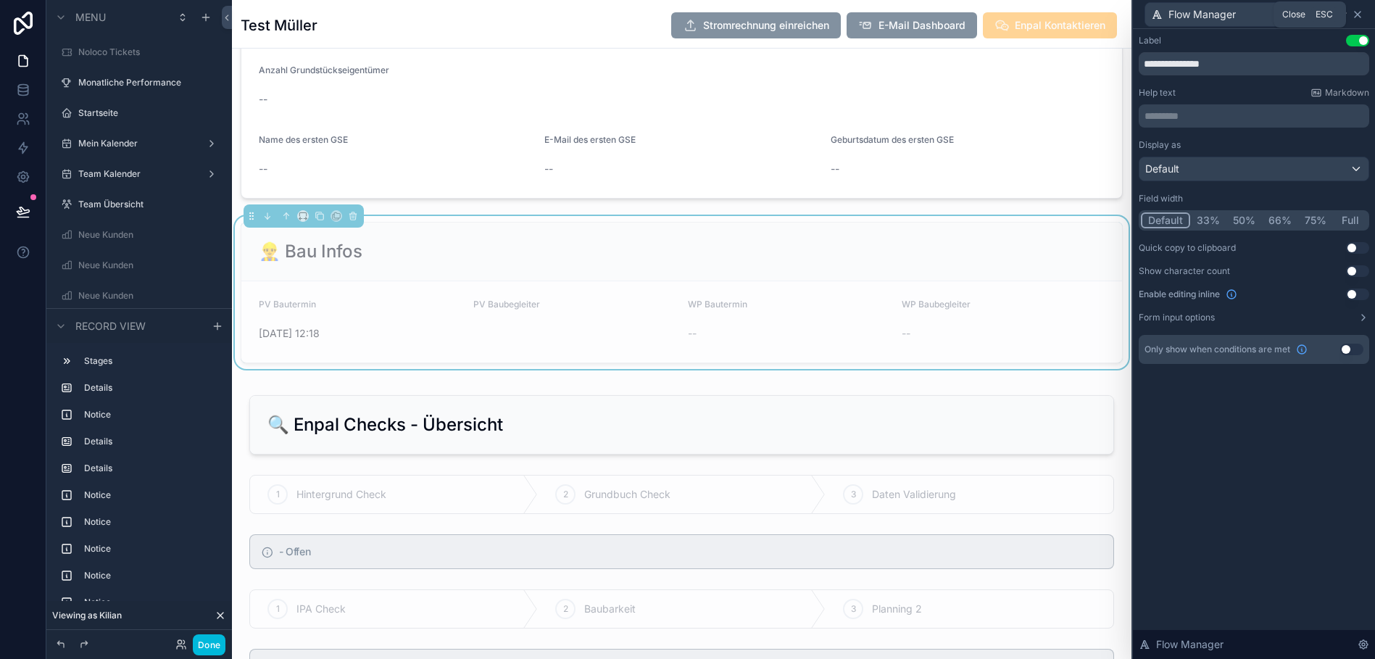
click at [1360, 14] on icon at bounding box center [1358, 15] width 12 height 12
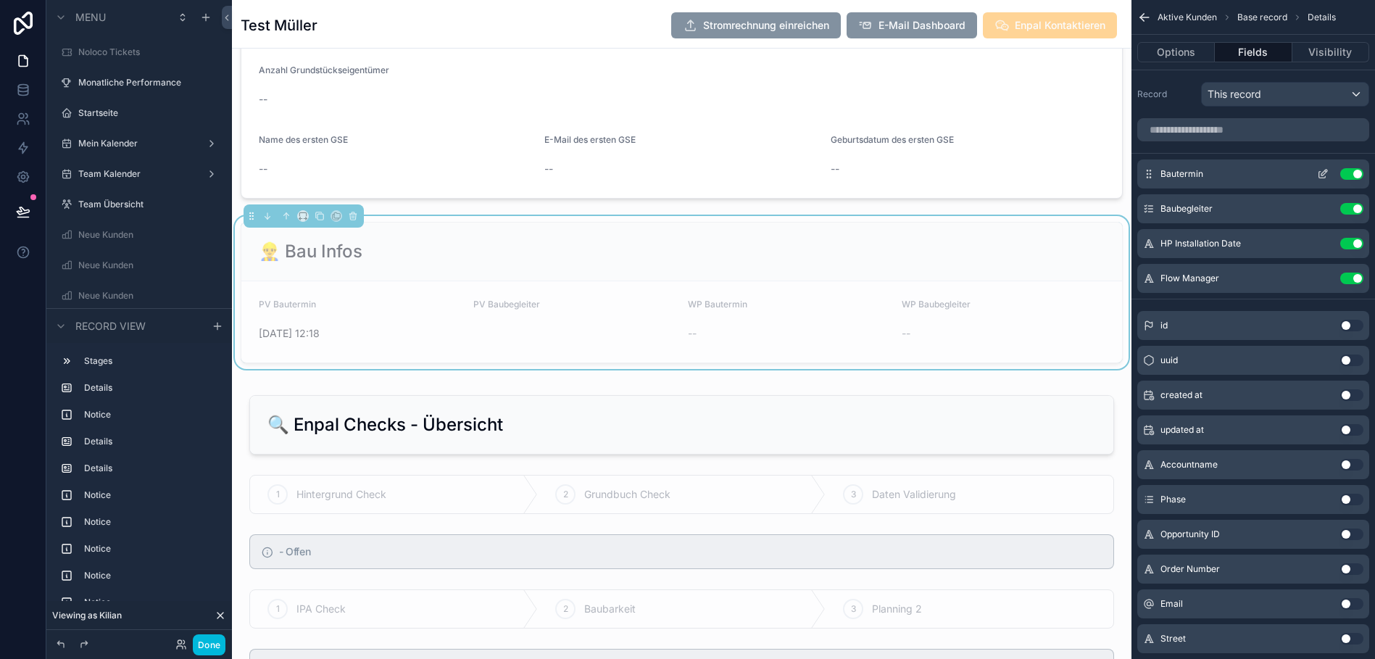
click at [1324, 170] on icon "scrollable content" at bounding box center [1323, 174] width 12 height 12
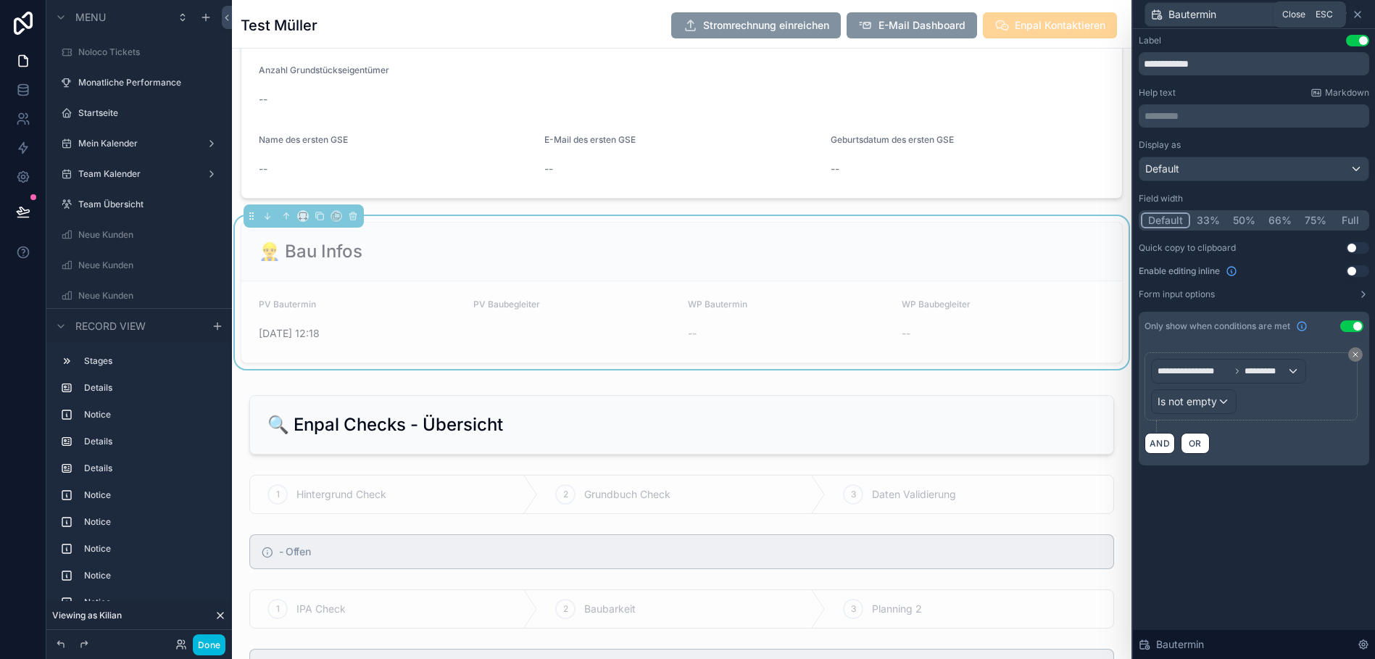
click at [1360, 13] on icon at bounding box center [1358, 15] width 12 height 12
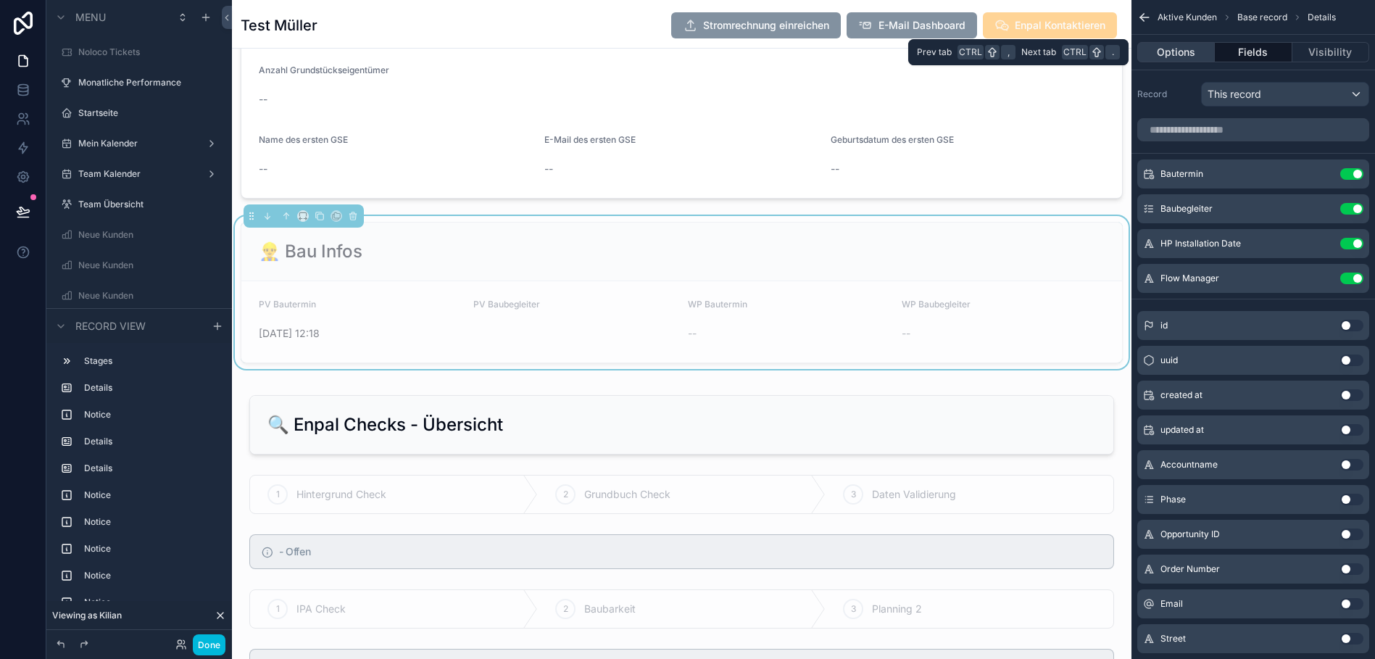
click at [1202, 49] on button "Options" at bounding box center [1176, 52] width 78 height 20
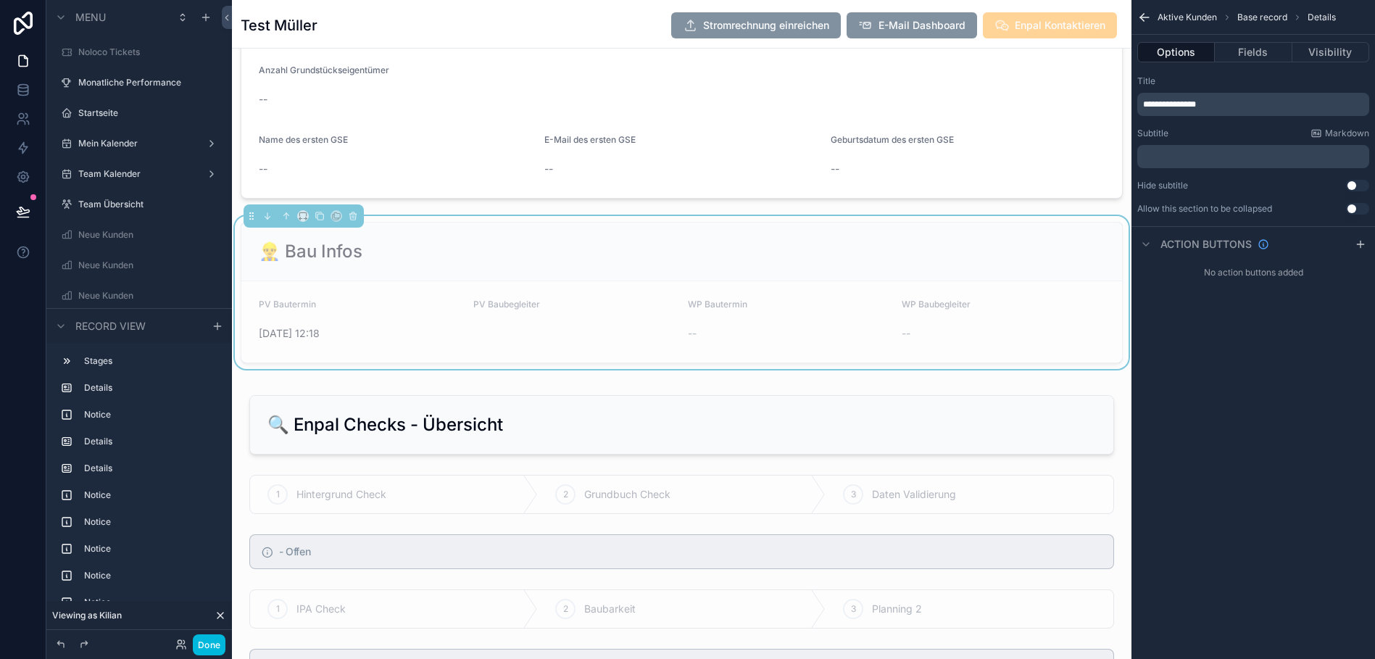
click at [1202, 102] on p "**********" at bounding box center [1254, 105] width 223 height 12
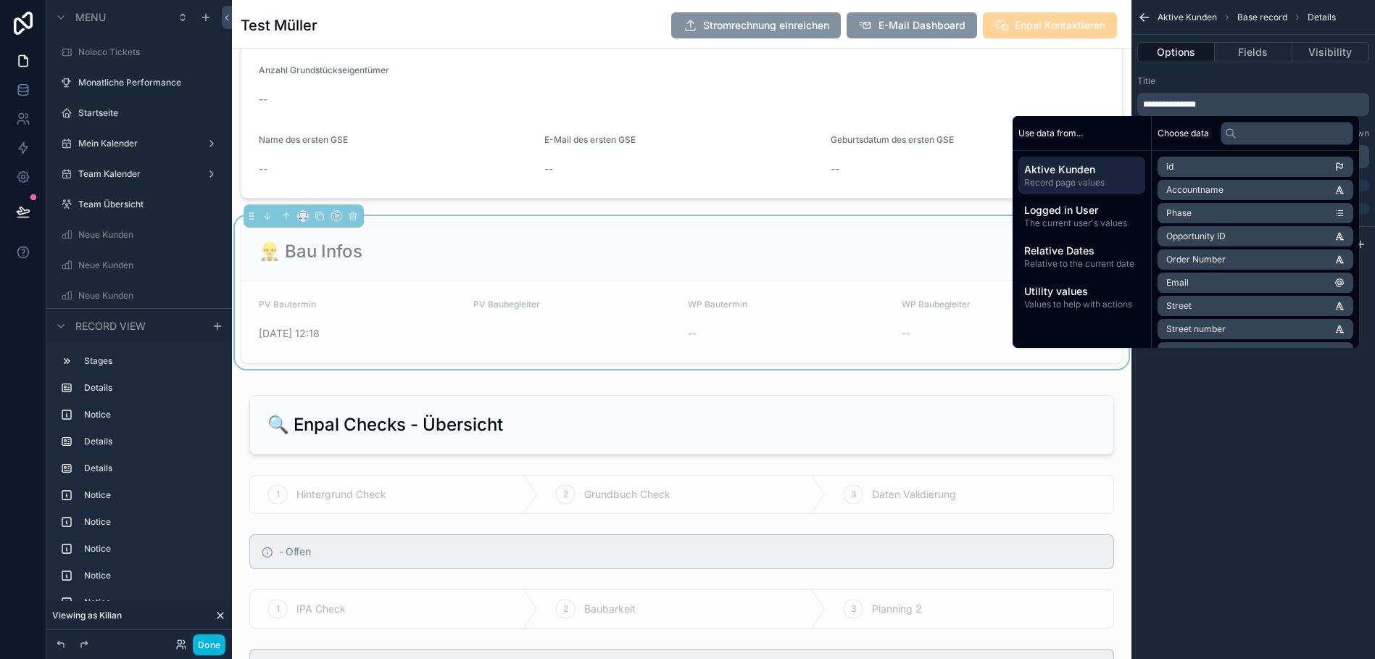
click at [1202, 102] on p "**********" at bounding box center [1254, 105] width 223 height 12
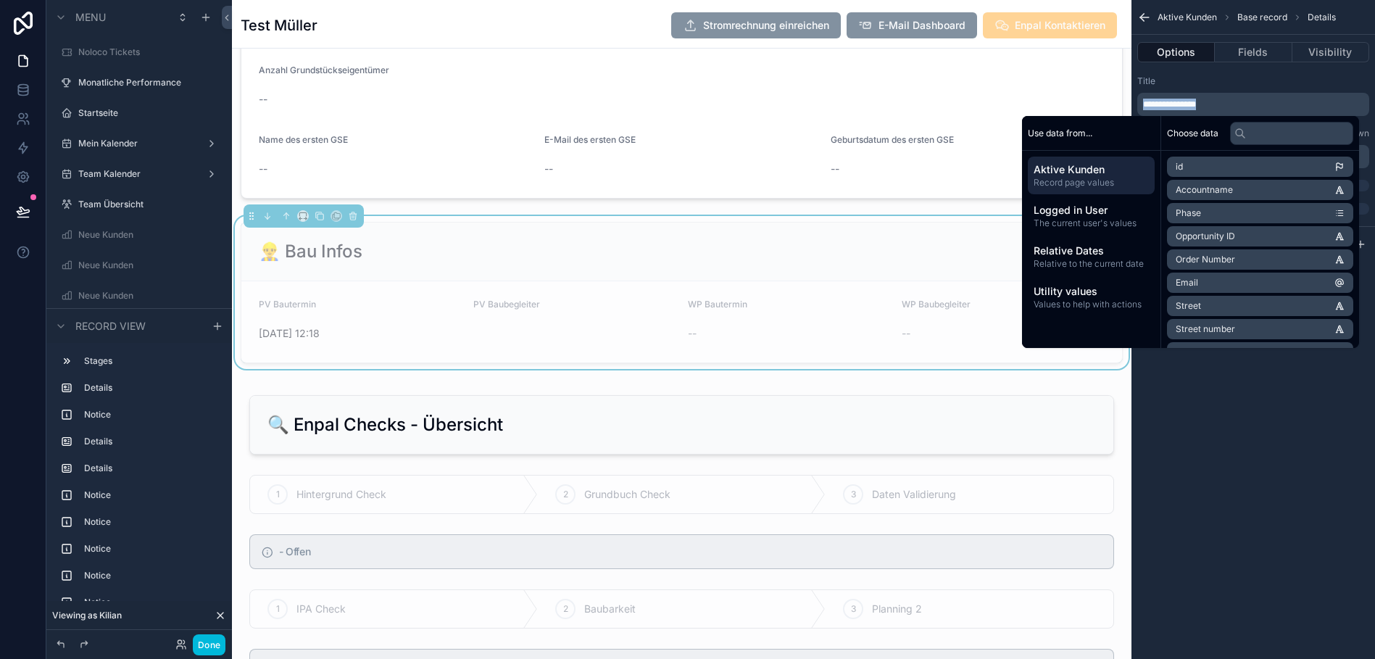
click at [1171, 102] on span "**********" at bounding box center [1169, 104] width 53 height 9
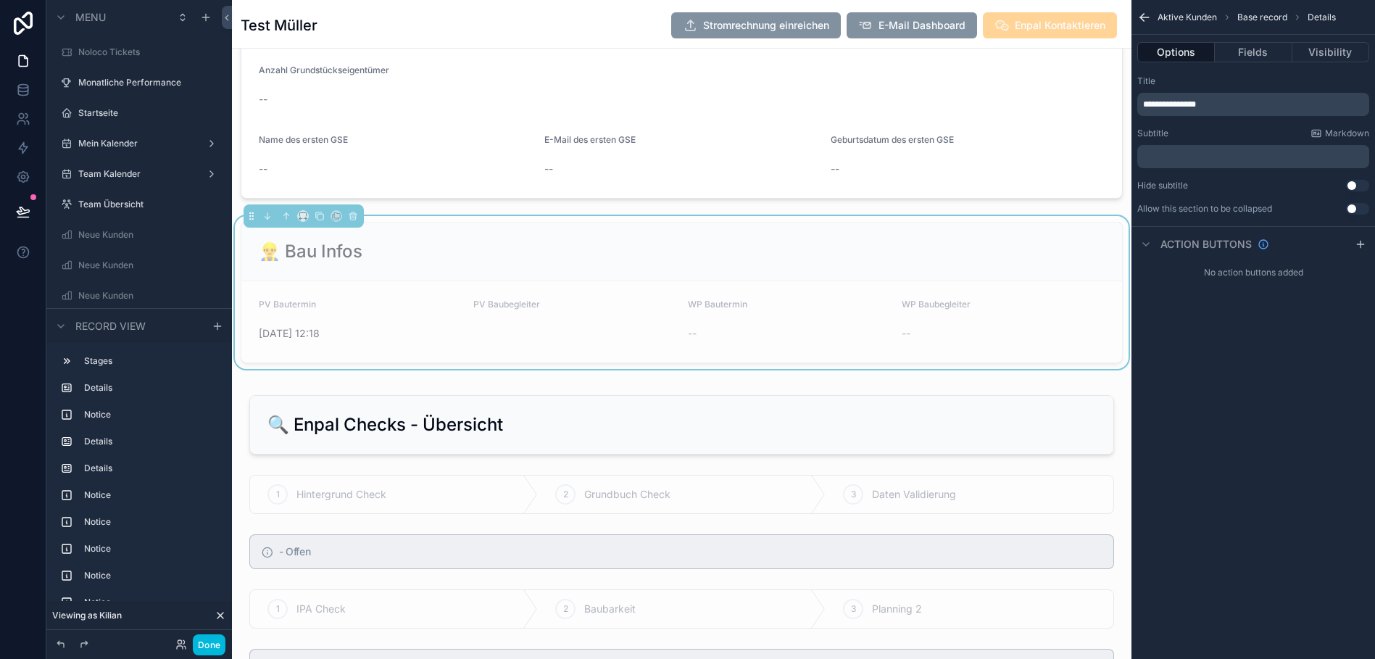
click at [1167, 102] on span "**********" at bounding box center [1169, 104] width 53 height 9
click at [681, 267] on div "👷‍♂️ Installationsinfos" at bounding box center [681, 251] width 881 height 59
click at [800, 275] on div "👷‍♂️ Installationsinfos" at bounding box center [681, 251] width 881 height 59
click at [1258, 54] on button "Fields" at bounding box center [1253, 52] width 77 height 20
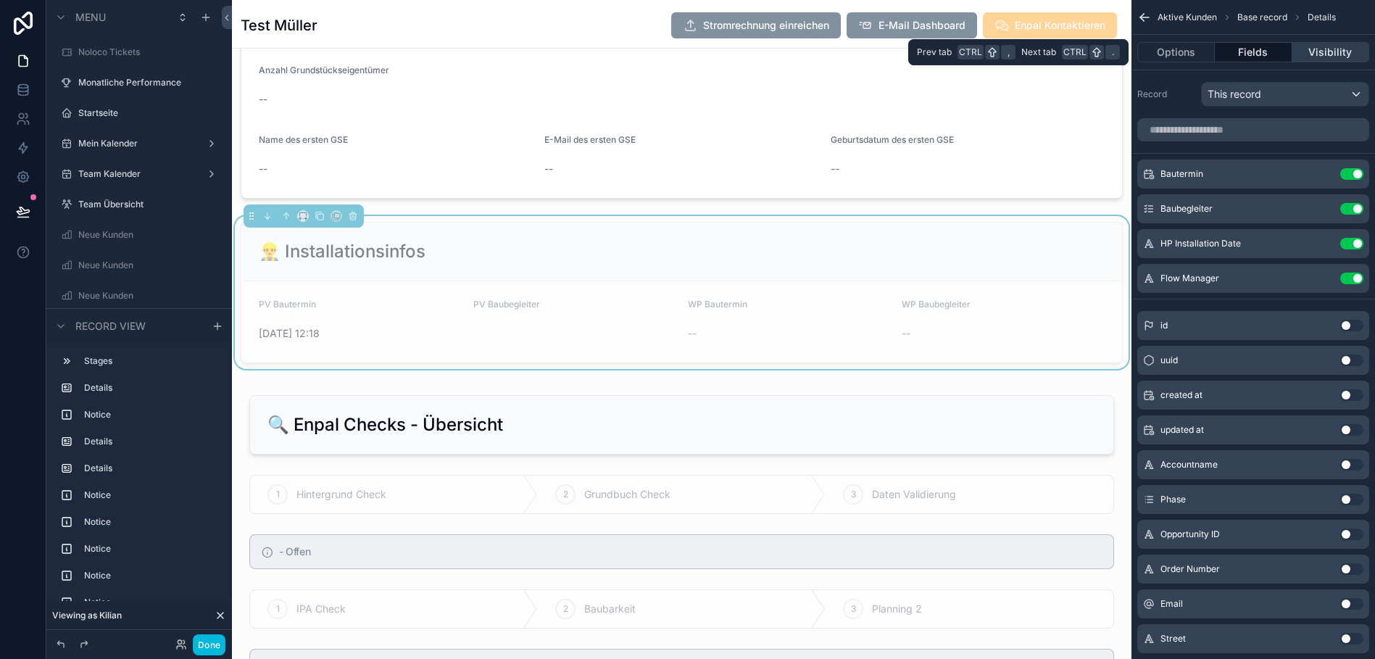
click at [1342, 54] on button "Visibility" at bounding box center [1330, 52] width 77 height 20
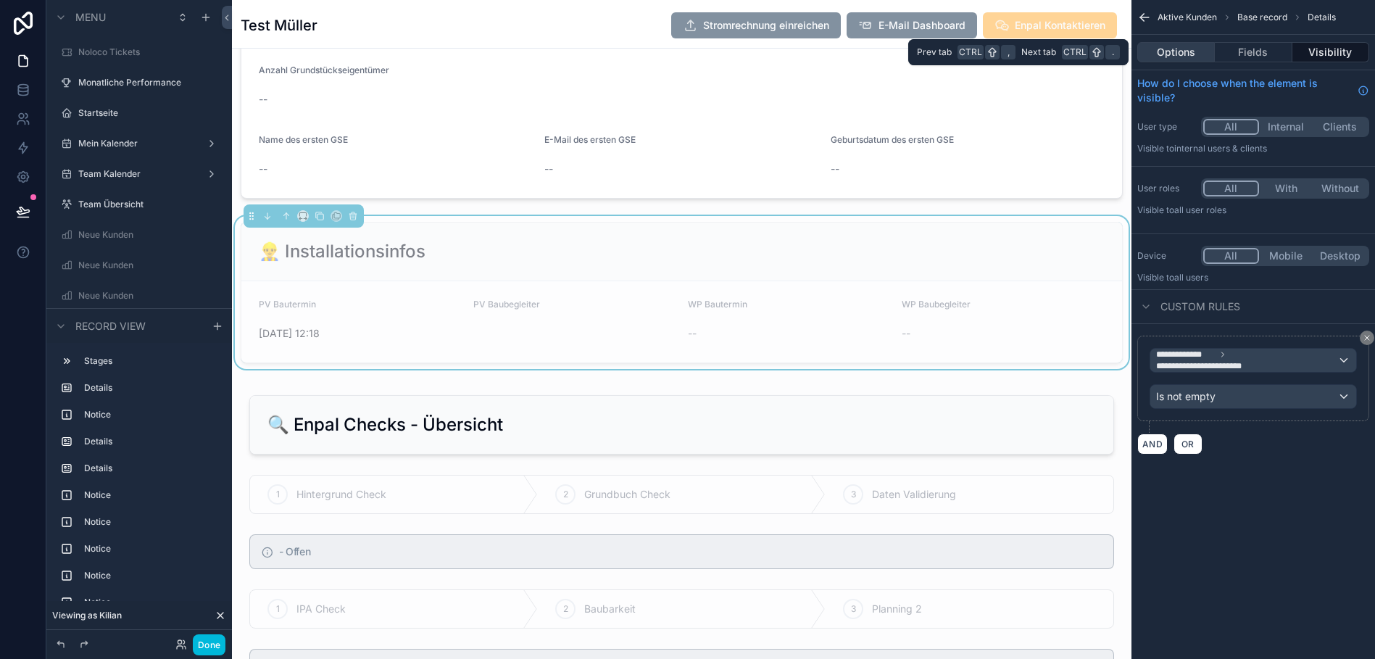
click at [1191, 51] on button "Options" at bounding box center [1176, 52] width 78 height 20
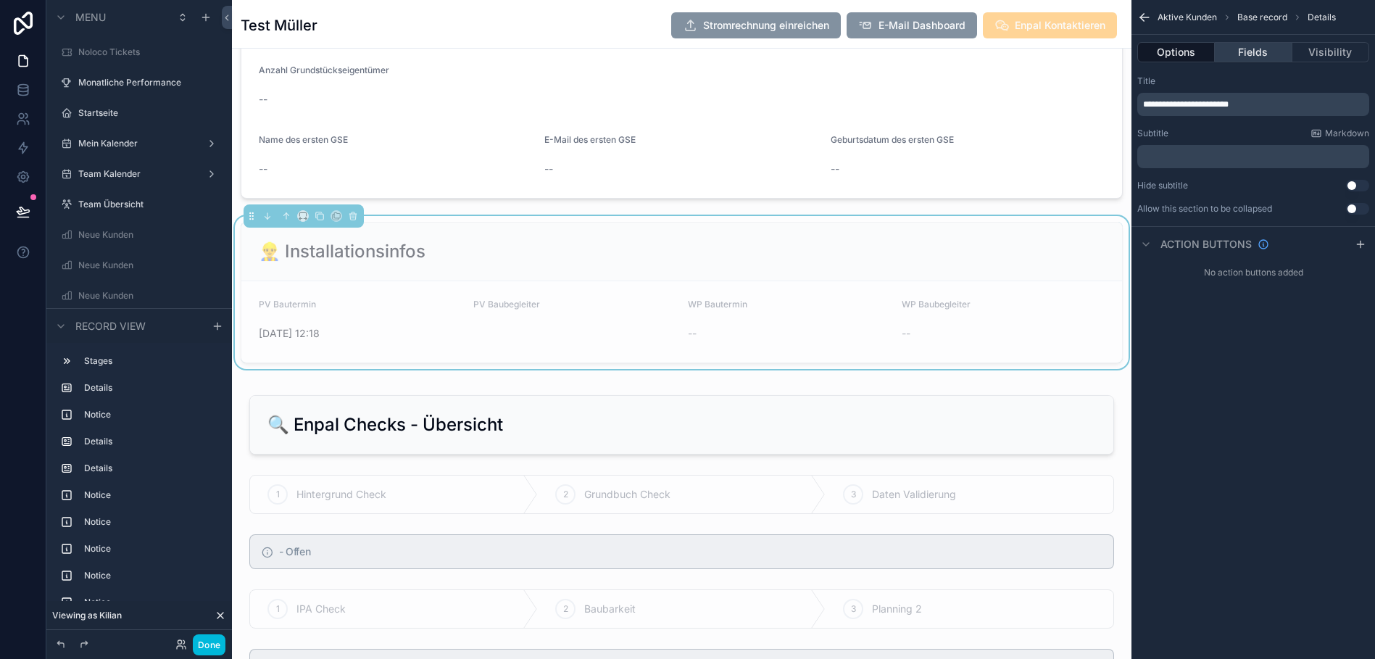
click at [1268, 51] on button "Fields" at bounding box center [1253, 52] width 77 height 20
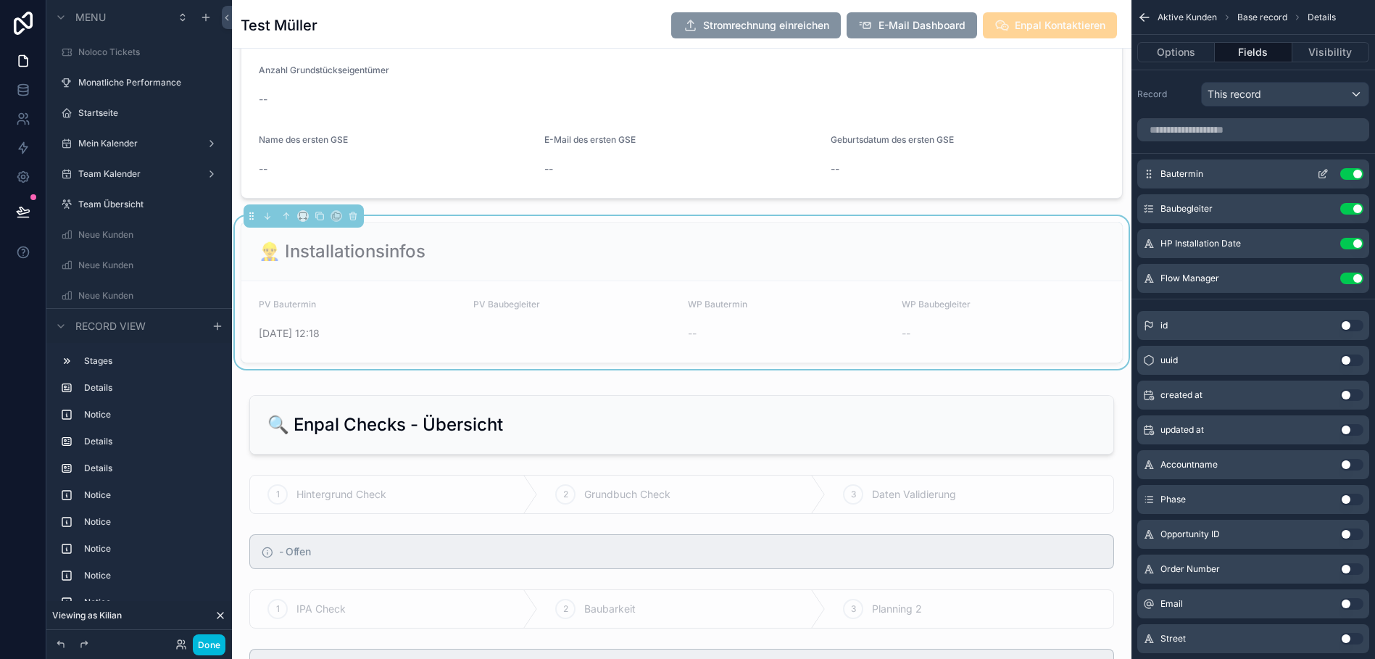
click at [1317, 177] on icon "scrollable content" at bounding box center [1323, 174] width 12 height 12
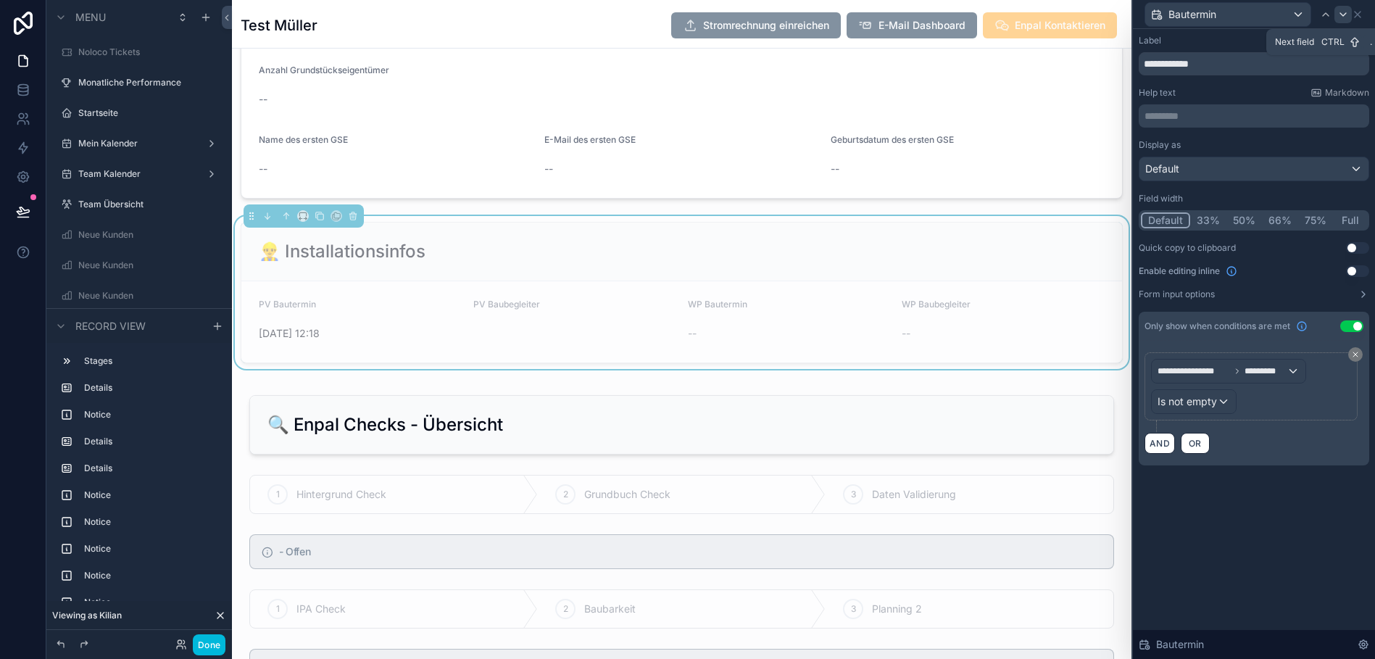
click at [1345, 16] on icon at bounding box center [1343, 15] width 12 height 12
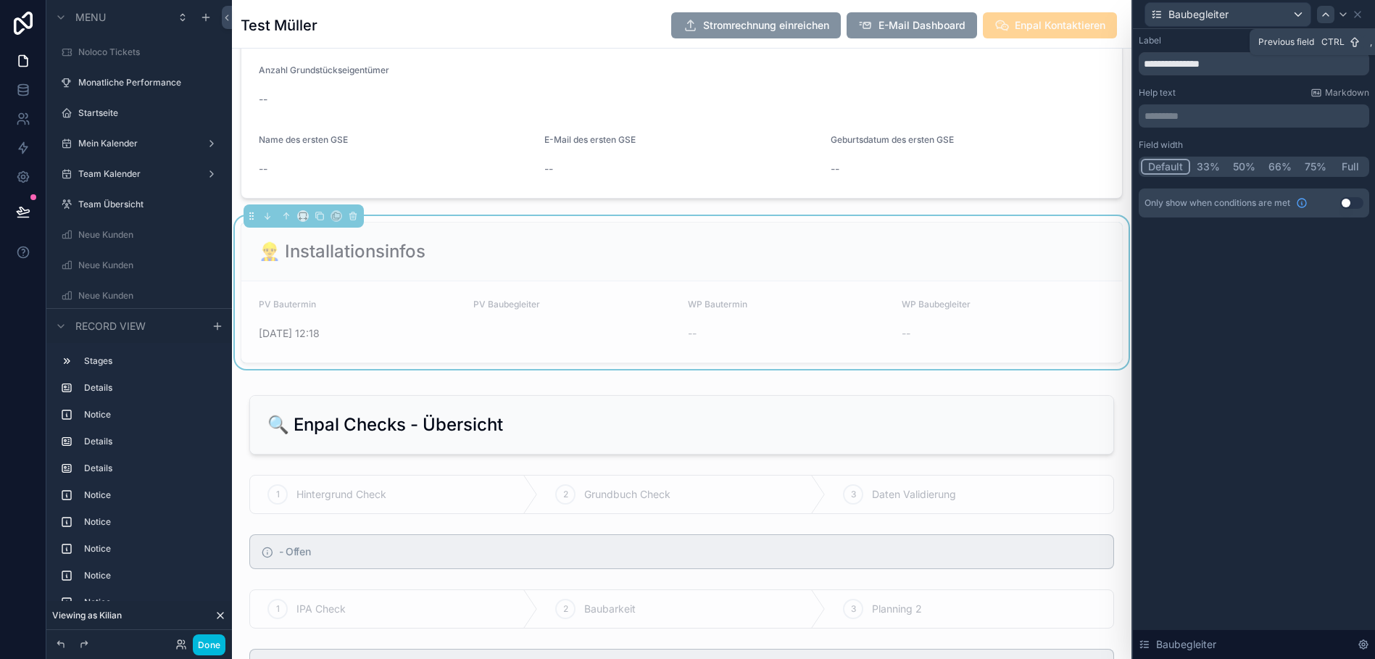
click at [1324, 13] on icon at bounding box center [1326, 15] width 12 height 12
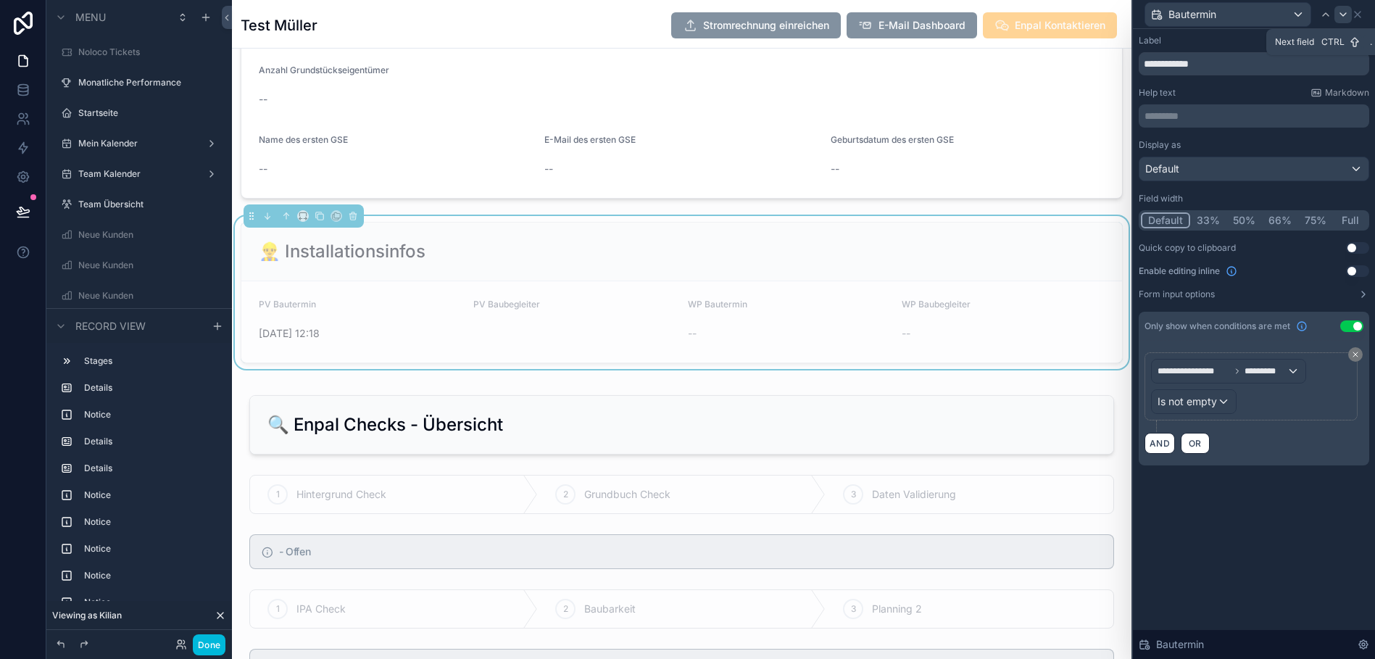
click at [1340, 14] on icon at bounding box center [1343, 15] width 12 height 12
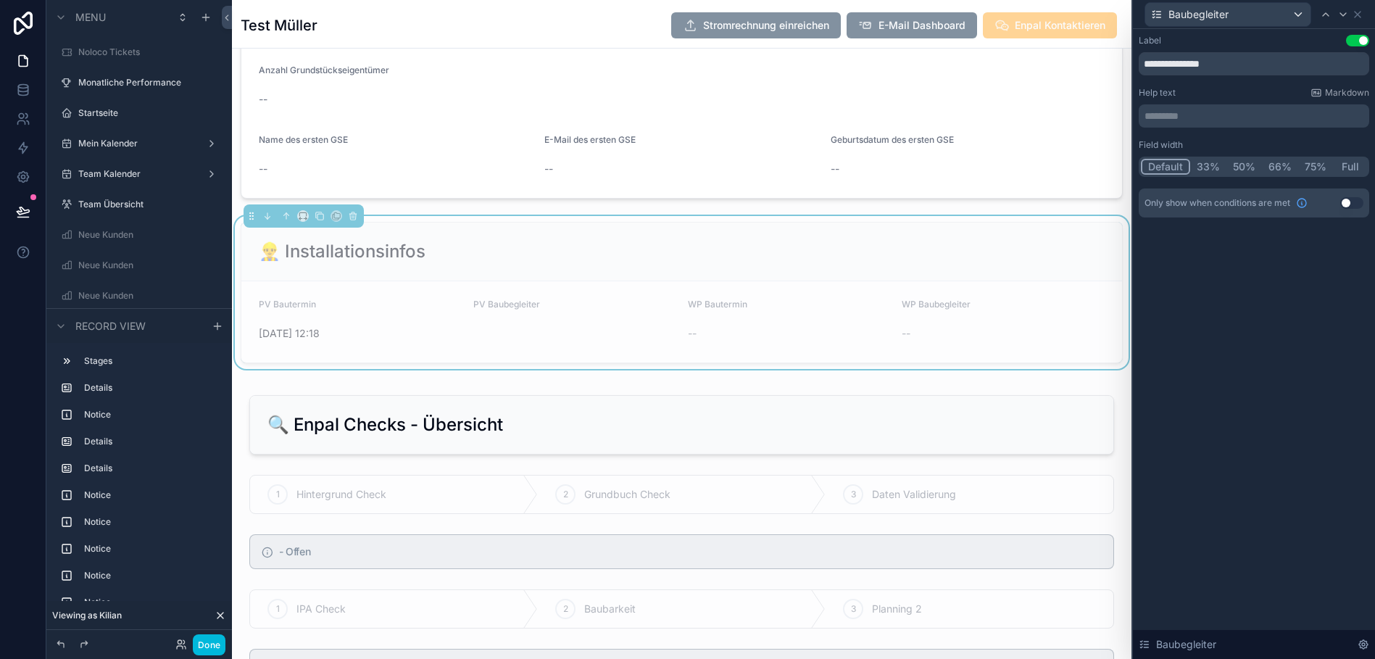
click at [1349, 198] on button "Use setting" at bounding box center [1351, 203] width 23 height 12
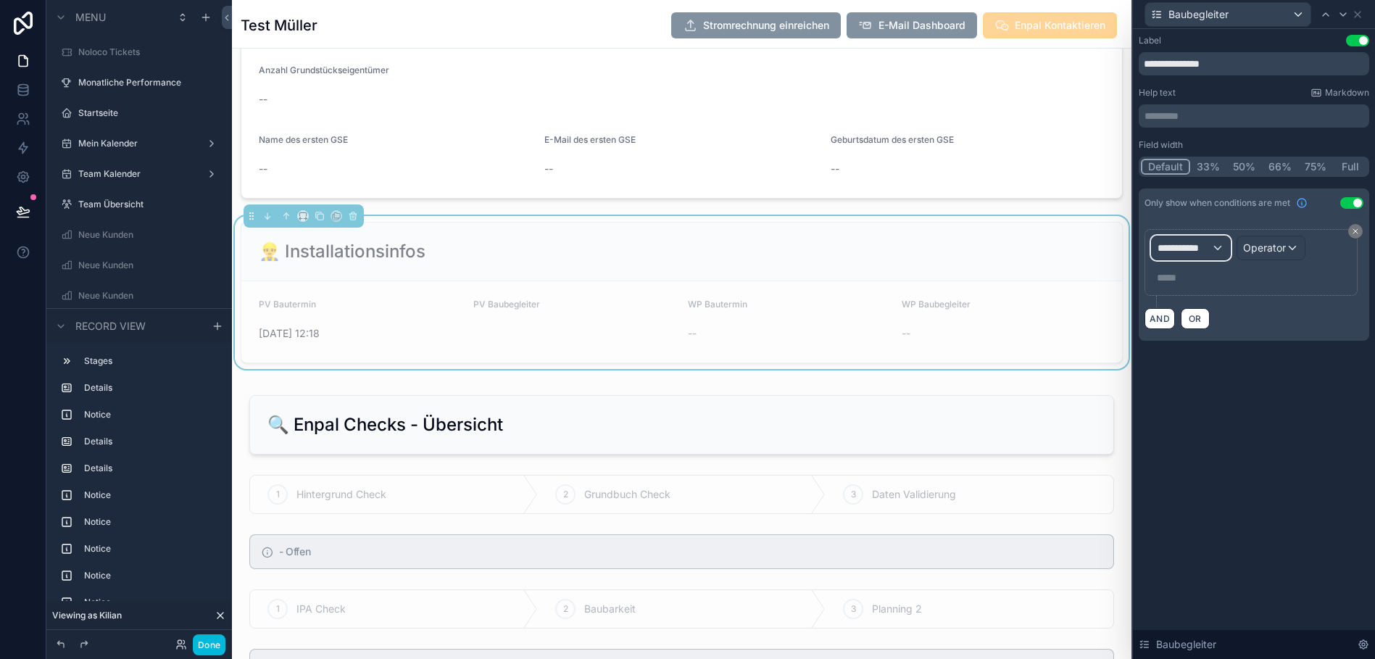
click at [1194, 249] on span "**********" at bounding box center [1184, 248] width 54 height 14
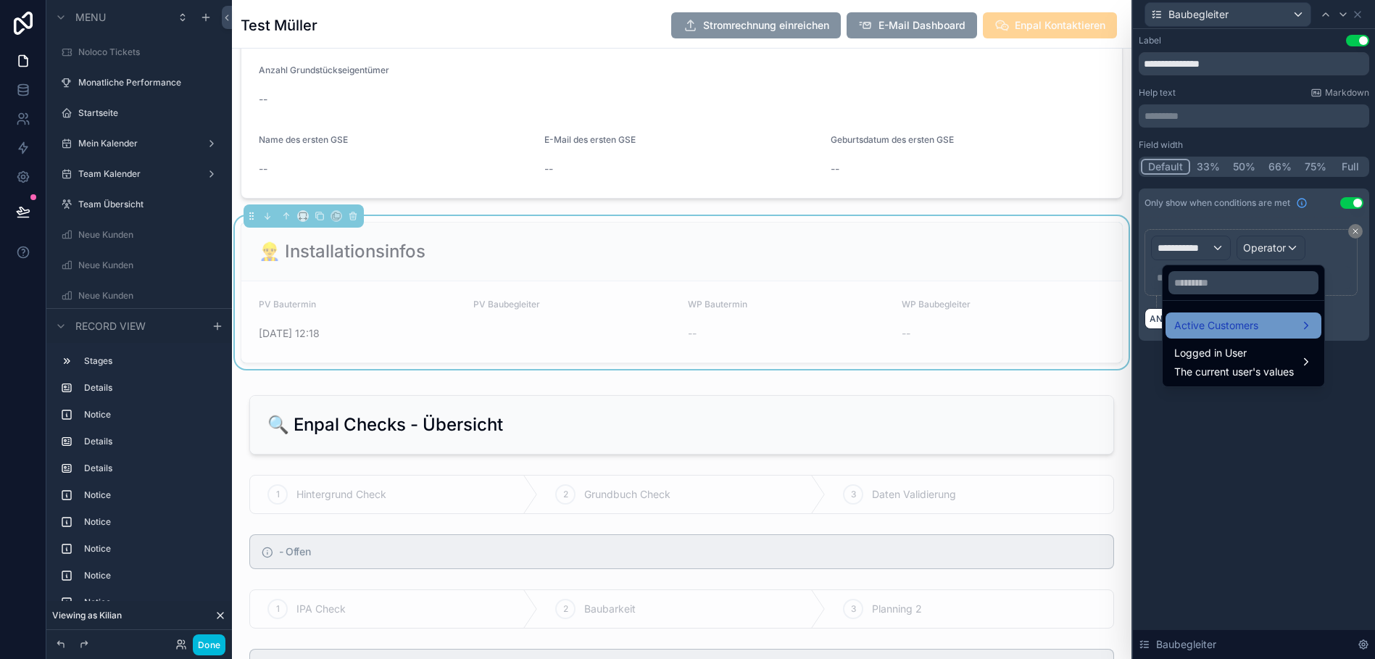
click at [1199, 330] on span "Active Customers" at bounding box center [1216, 325] width 84 height 17
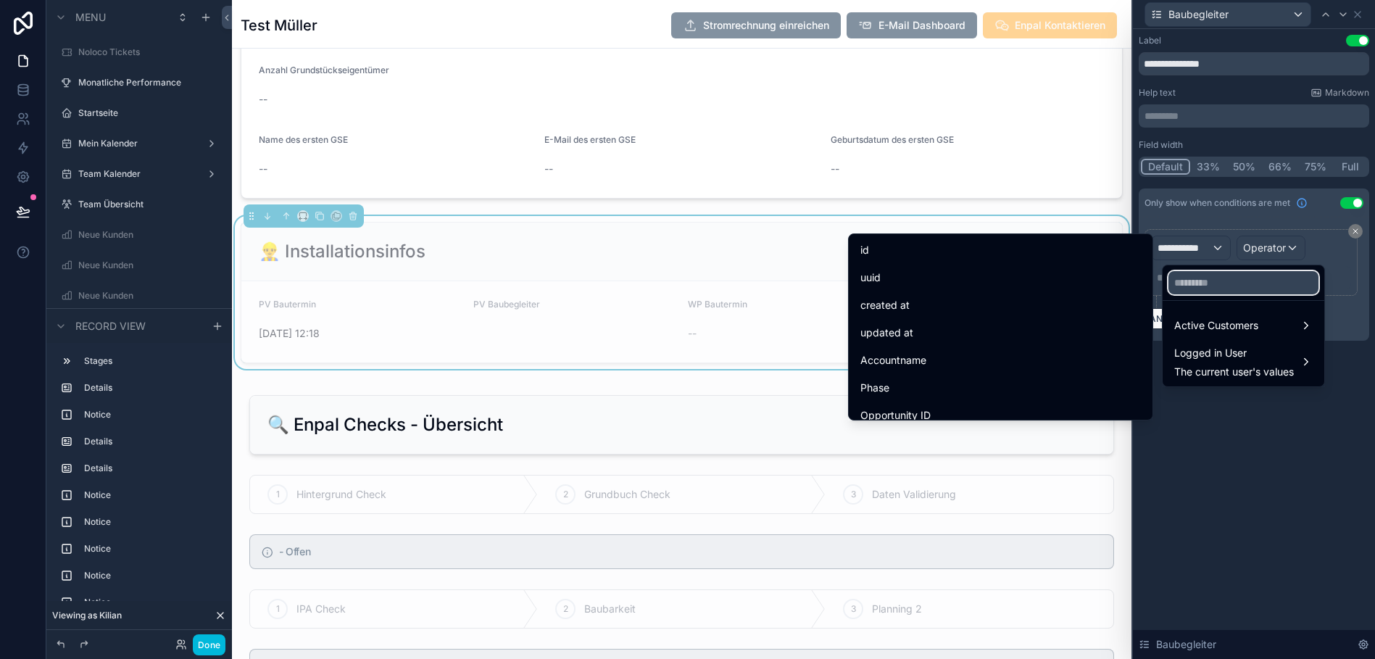
click at [1222, 280] on input "text" at bounding box center [1243, 282] width 150 height 23
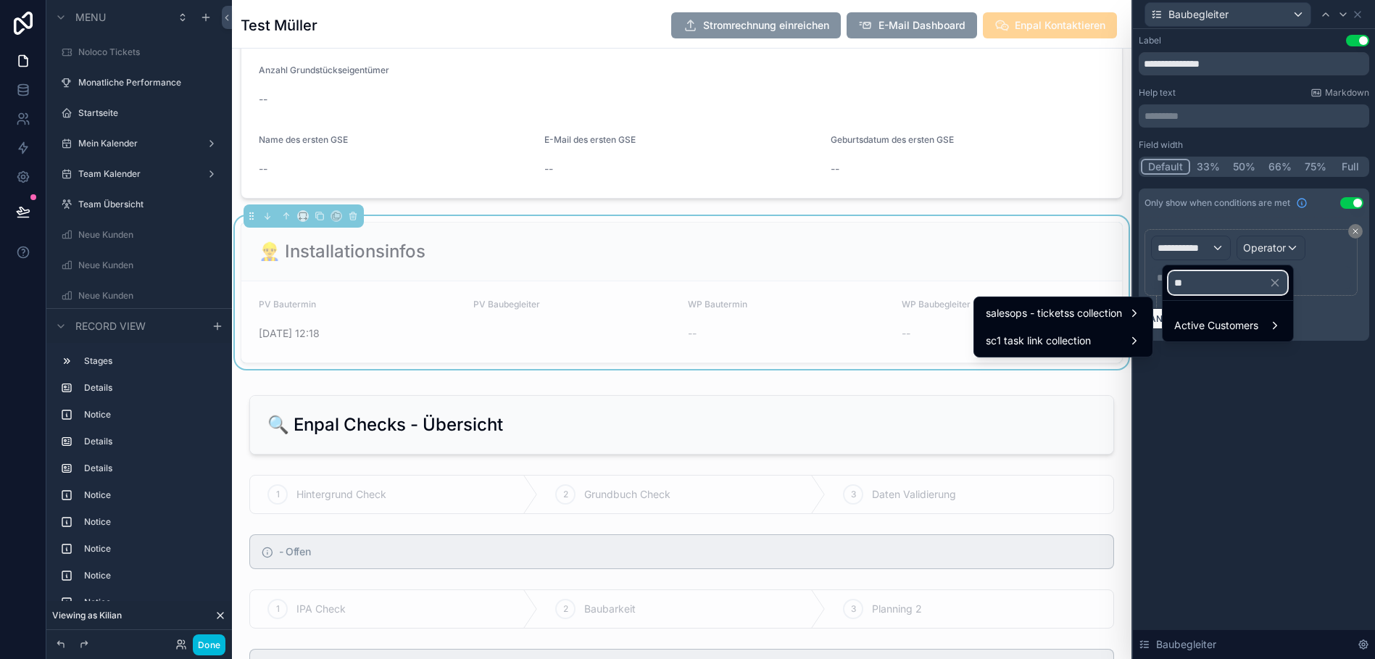
type input "*"
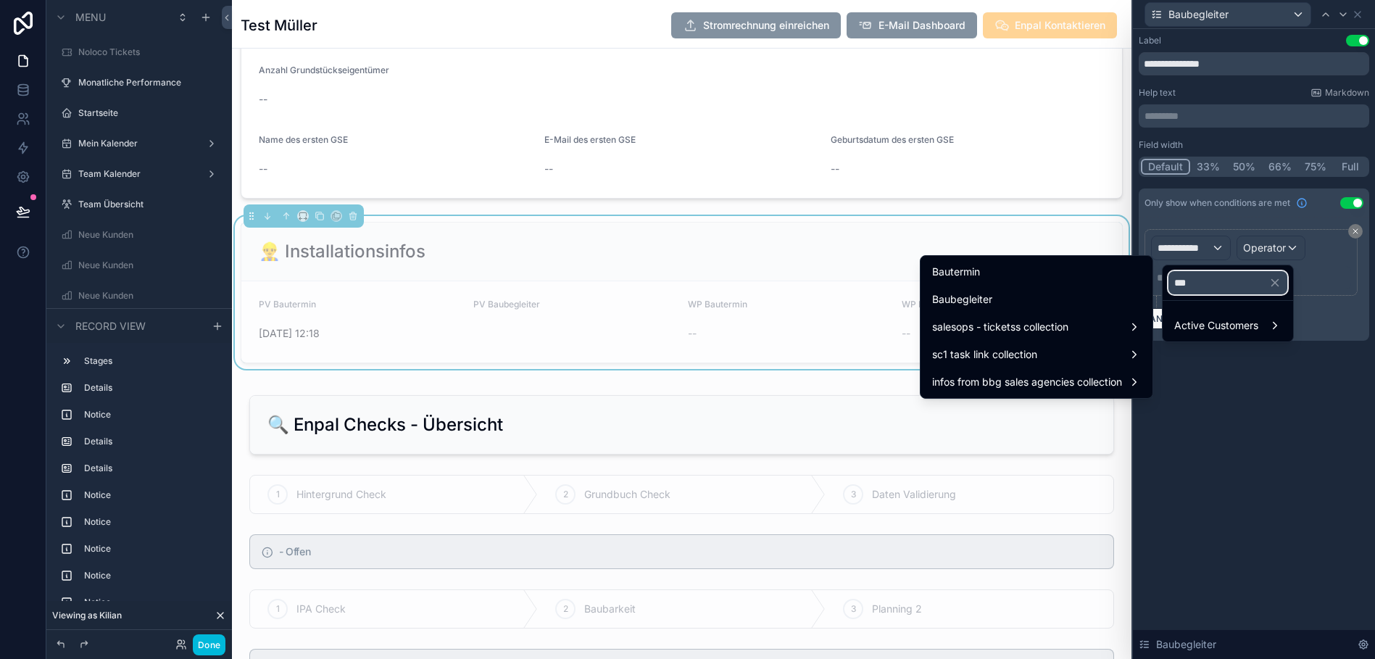
type input "****"
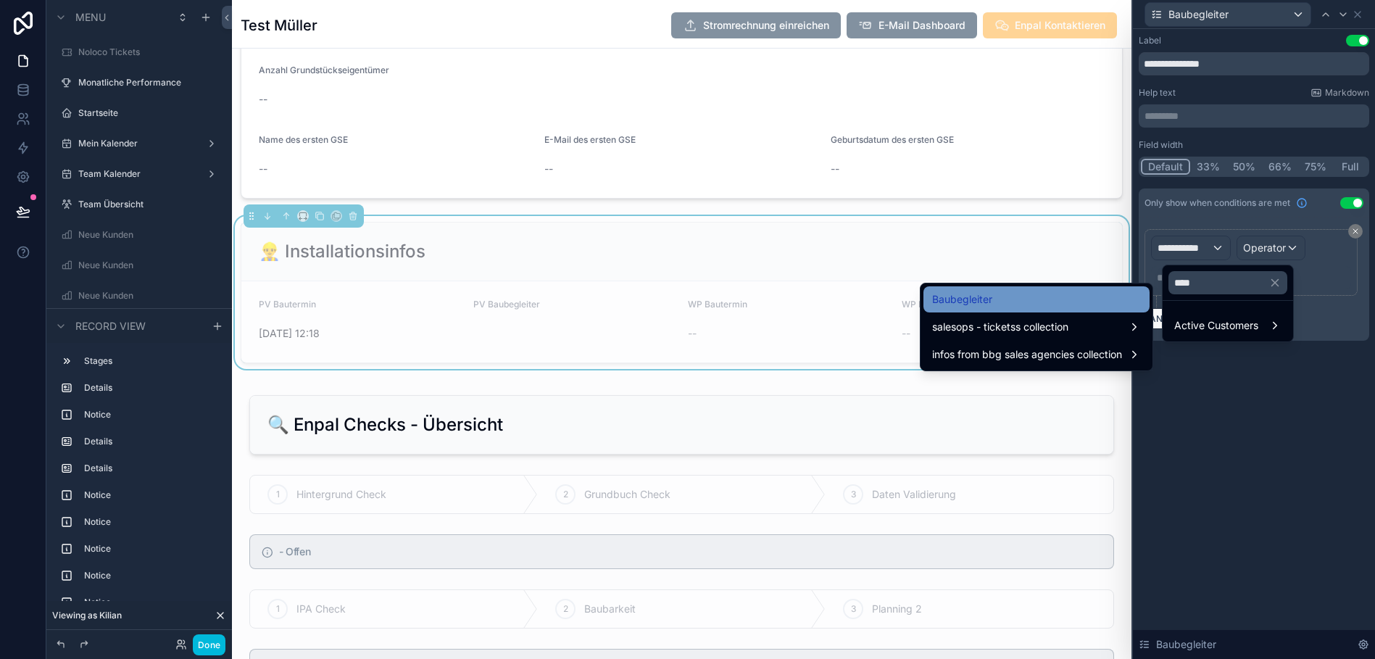
click at [1105, 299] on div "Baubegleiter" at bounding box center [1036, 299] width 209 height 17
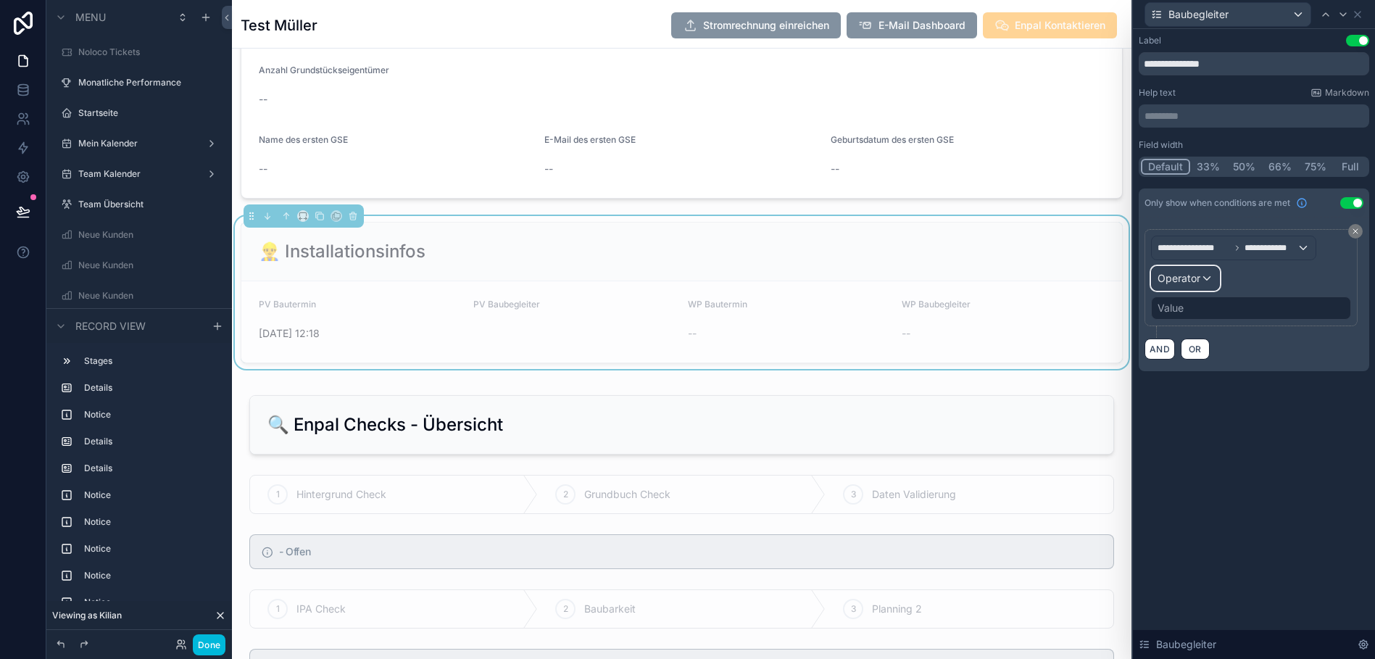
click at [1191, 283] on span "Operator" at bounding box center [1178, 278] width 43 height 12
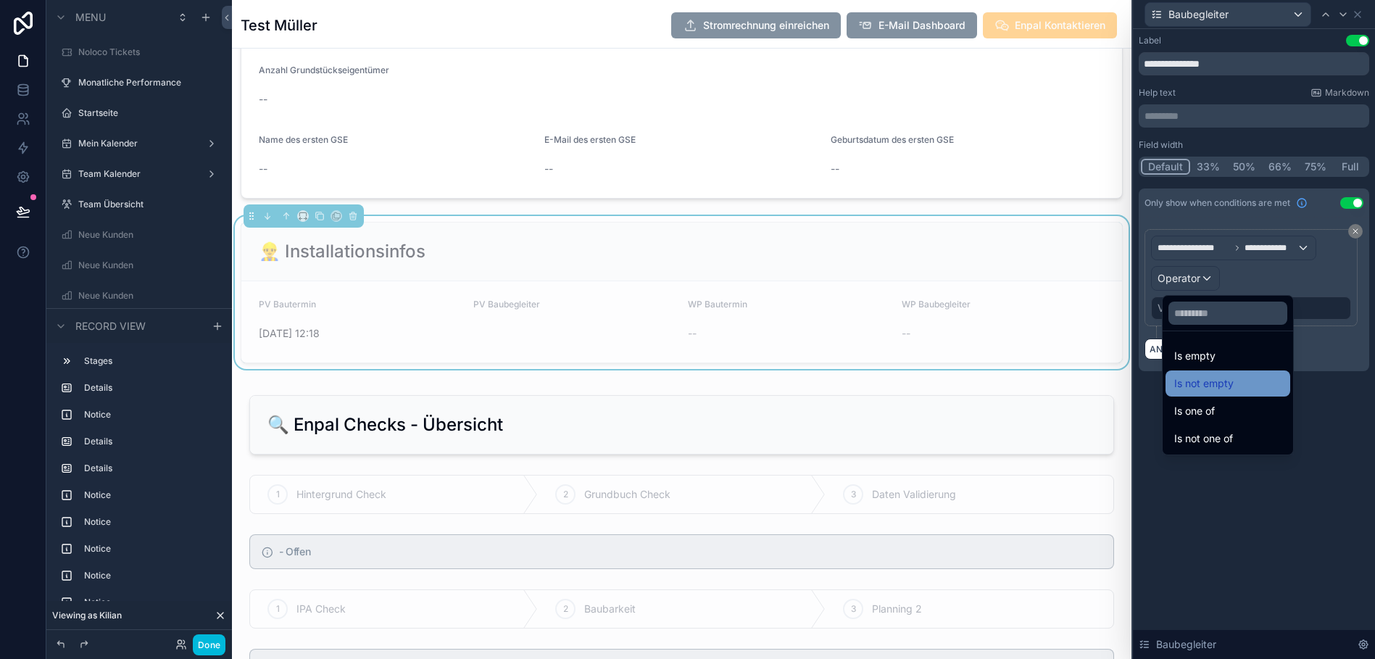
click at [1190, 377] on span "Is not empty" at bounding box center [1203, 383] width 59 height 17
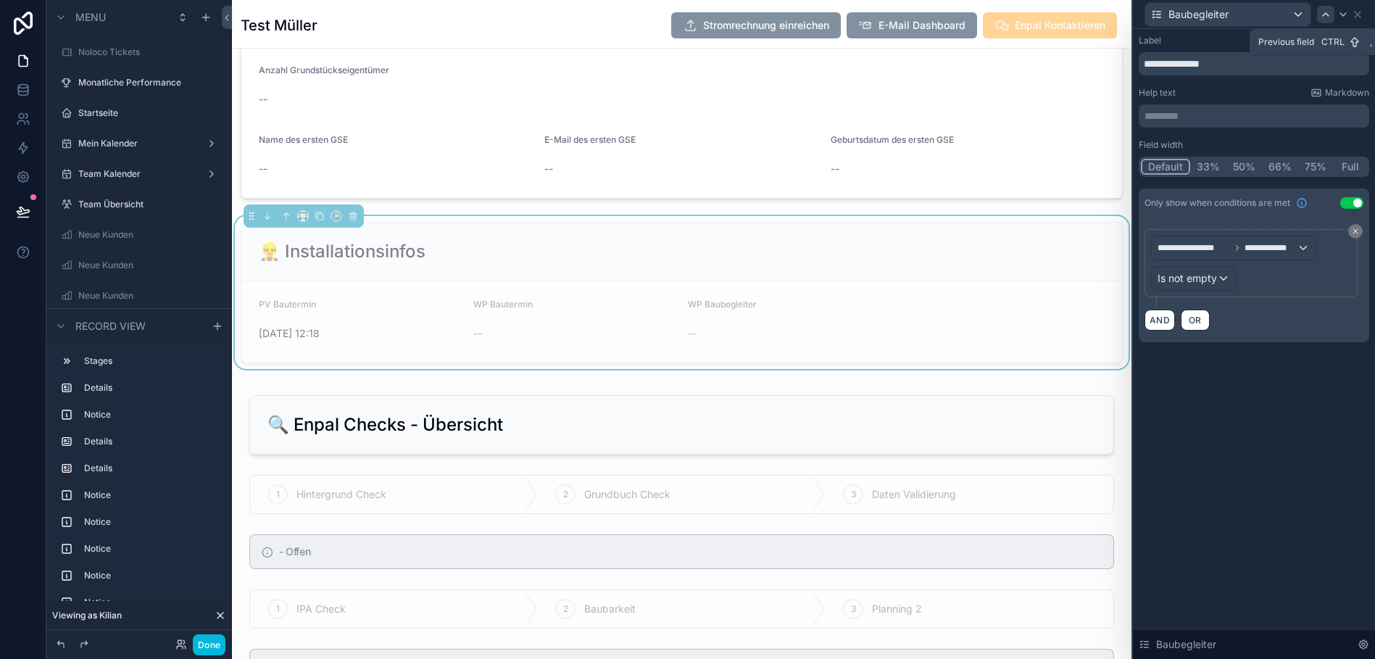
click at [1326, 14] on icon at bounding box center [1326, 15] width 12 height 12
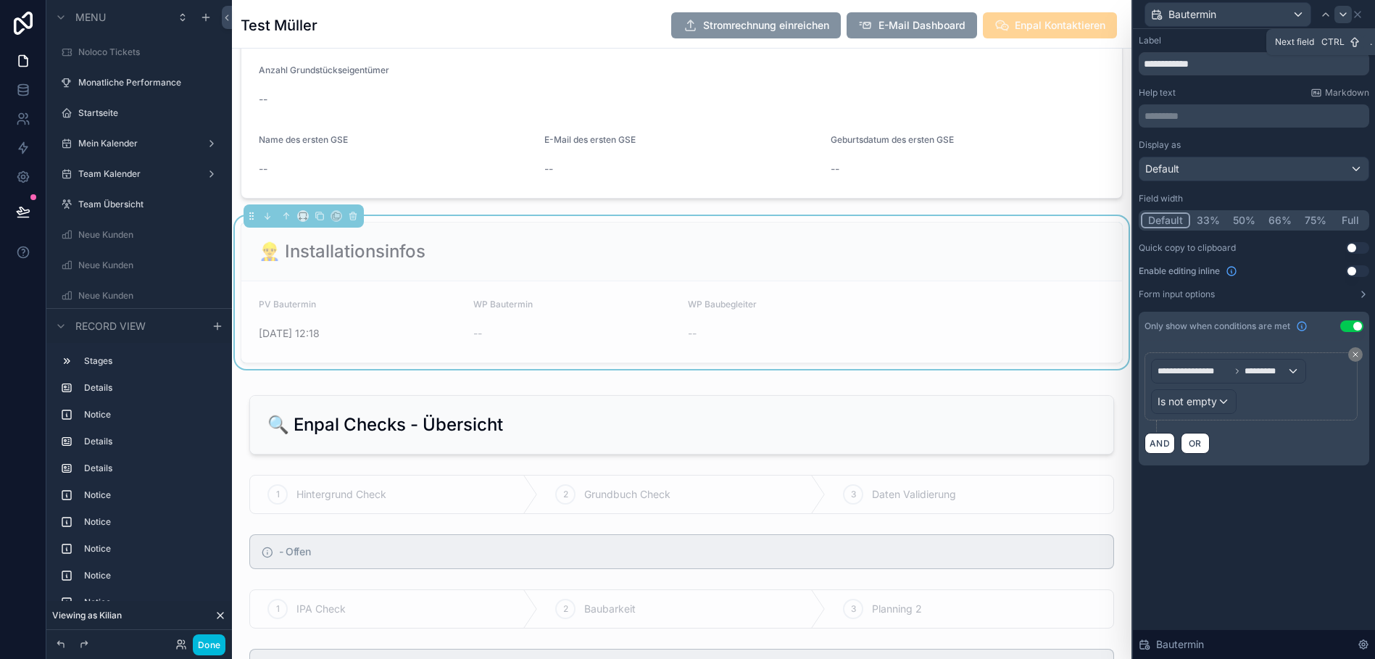
click at [1339, 16] on icon at bounding box center [1343, 15] width 12 height 12
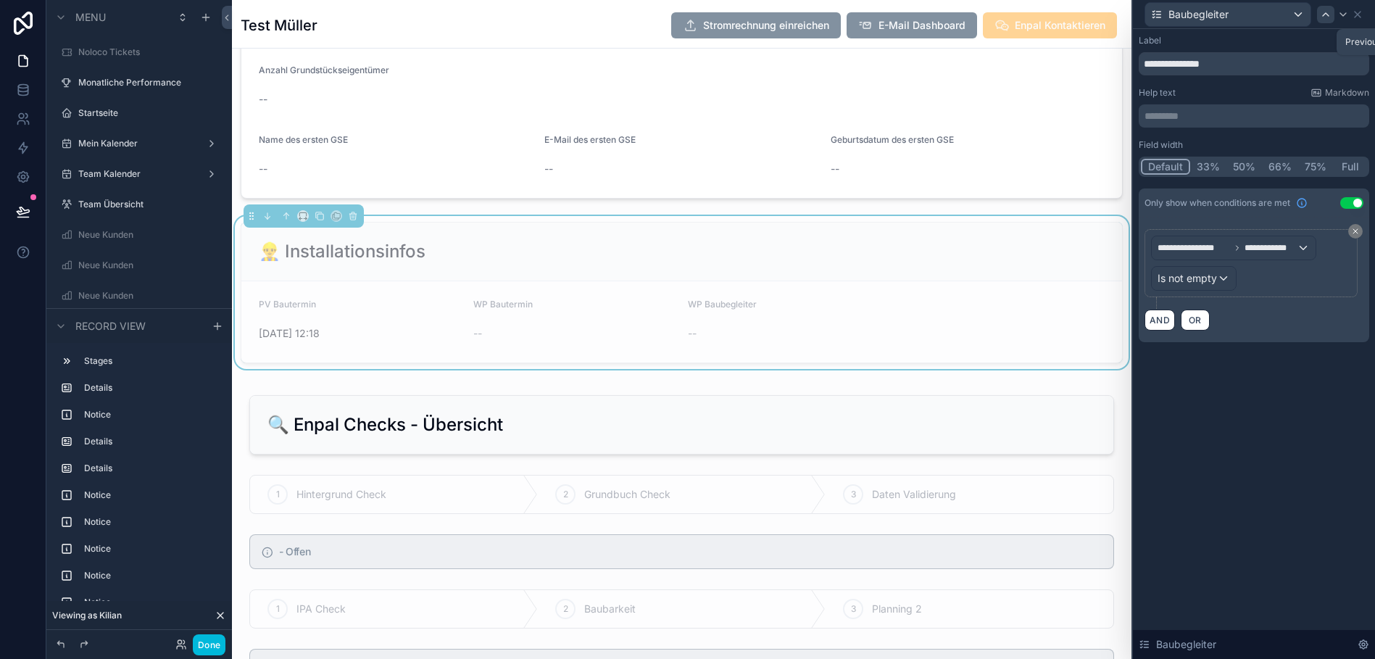
click at [1326, 14] on icon at bounding box center [1326, 14] width 6 height 3
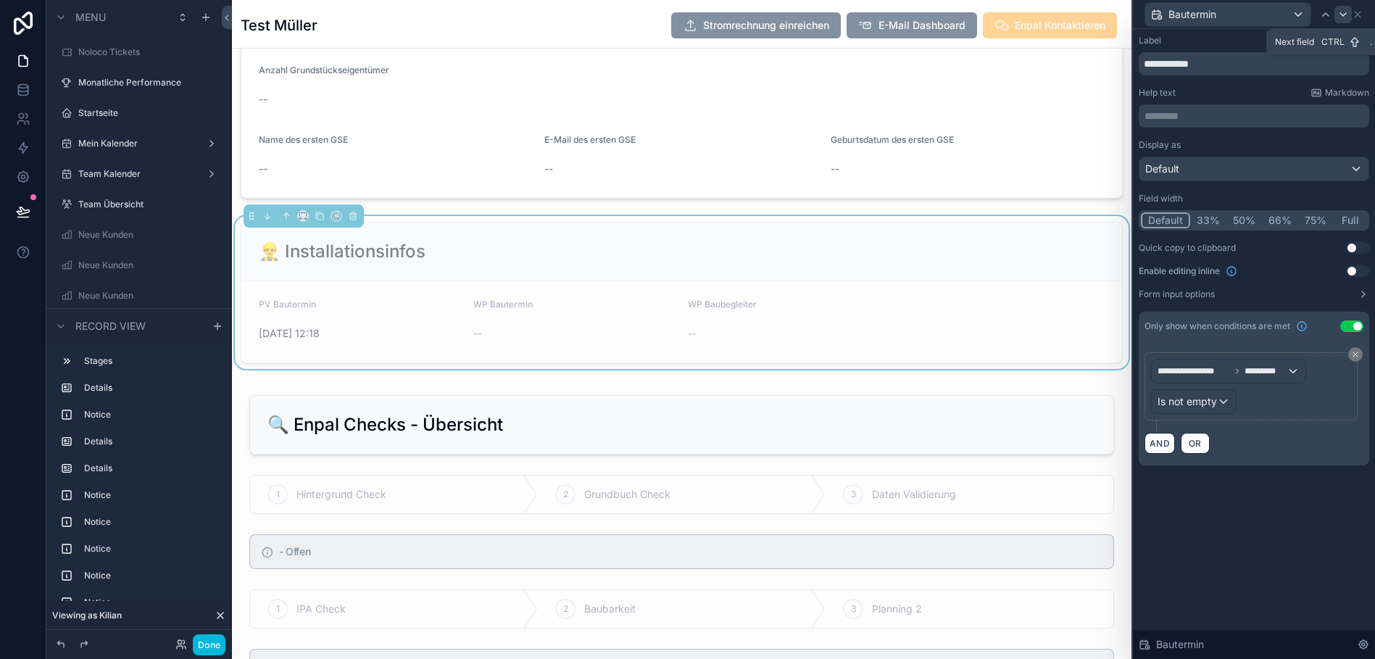
click at [1342, 12] on icon at bounding box center [1343, 15] width 12 height 12
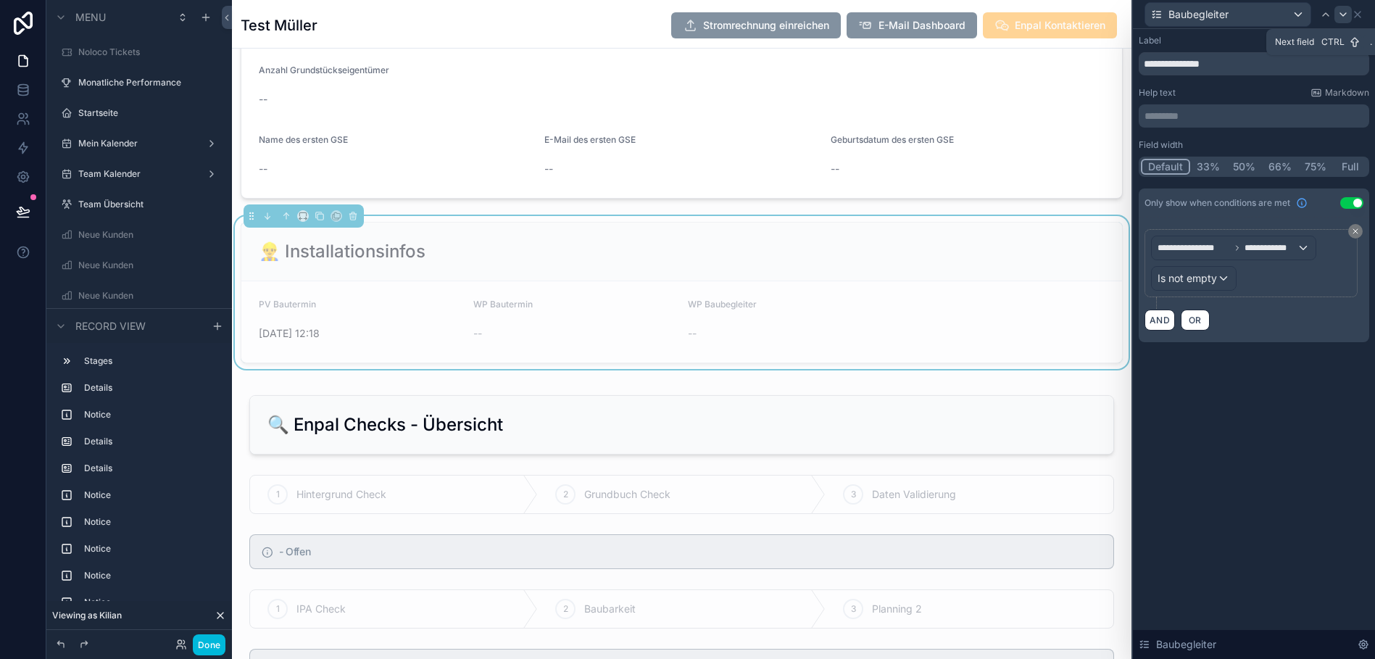
click at [1343, 22] on div at bounding box center [1342, 14] width 17 height 17
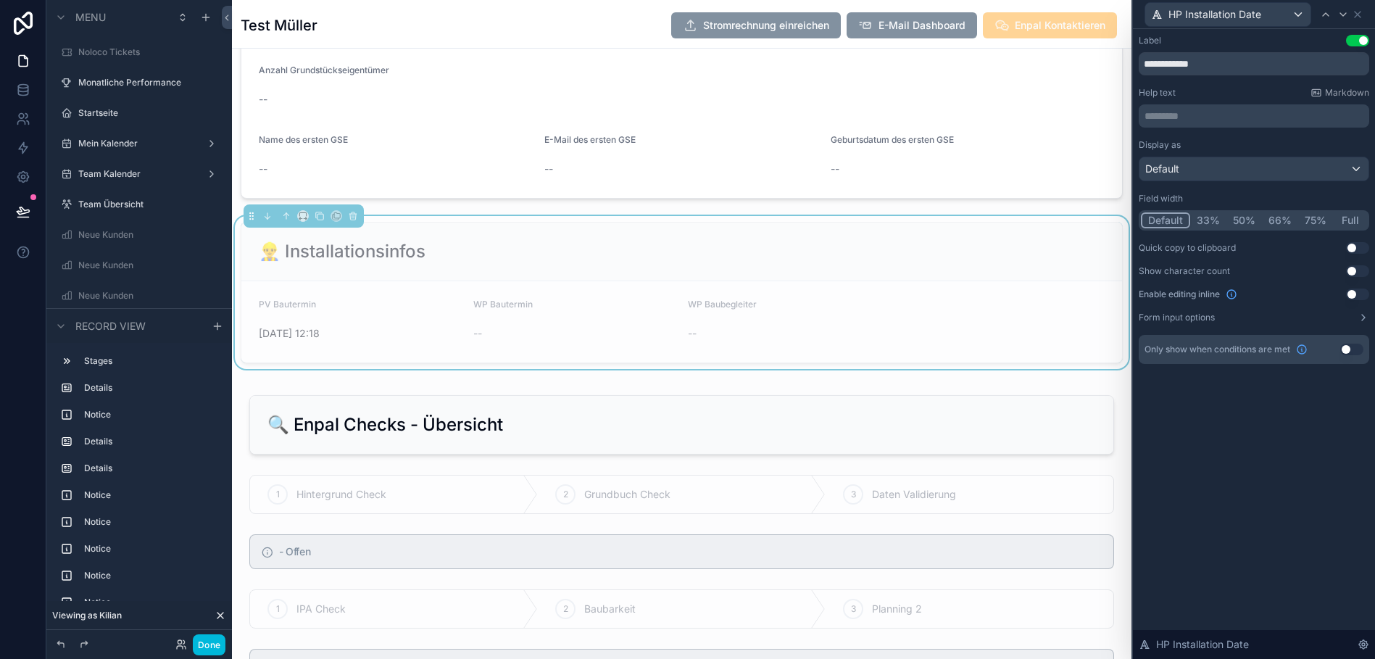
drag, startPoint x: 1351, startPoint y: 345, endPoint x: 1349, endPoint y: 354, distance: 9.7
click at [1351, 345] on button "Use setting" at bounding box center [1351, 350] width 23 height 12
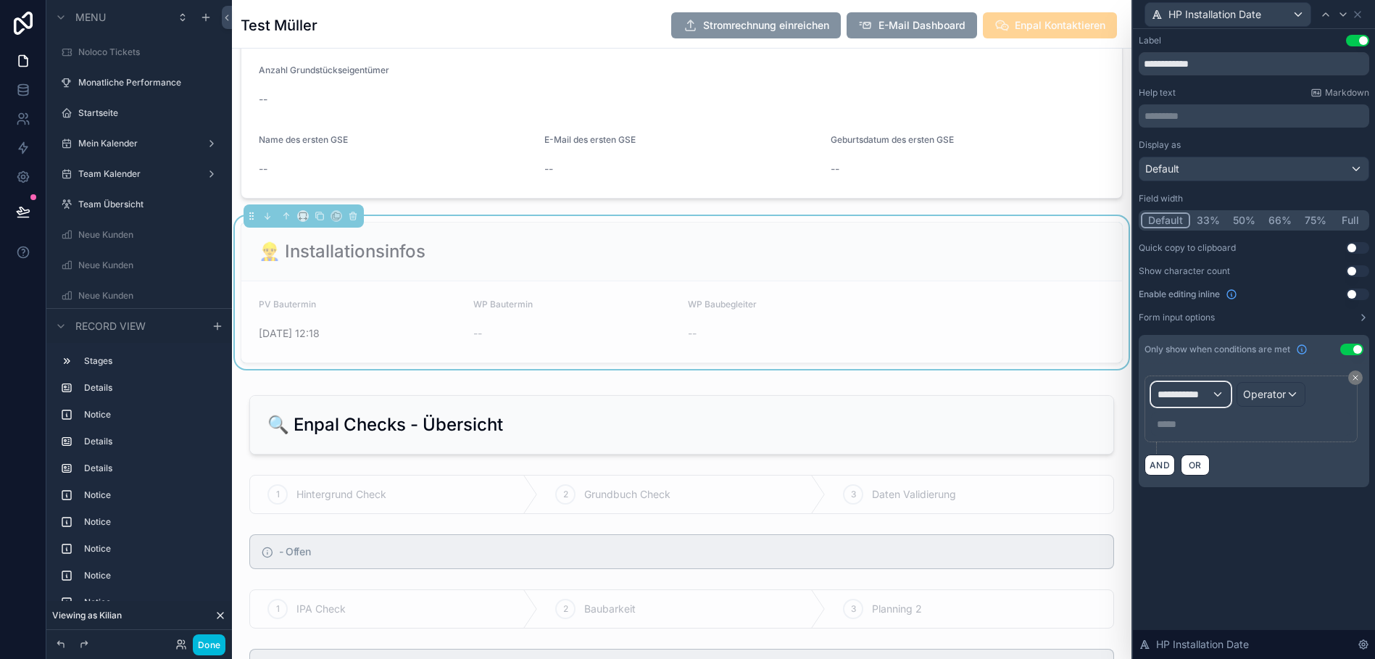
click at [1209, 392] on span "**********" at bounding box center [1184, 394] width 54 height 14
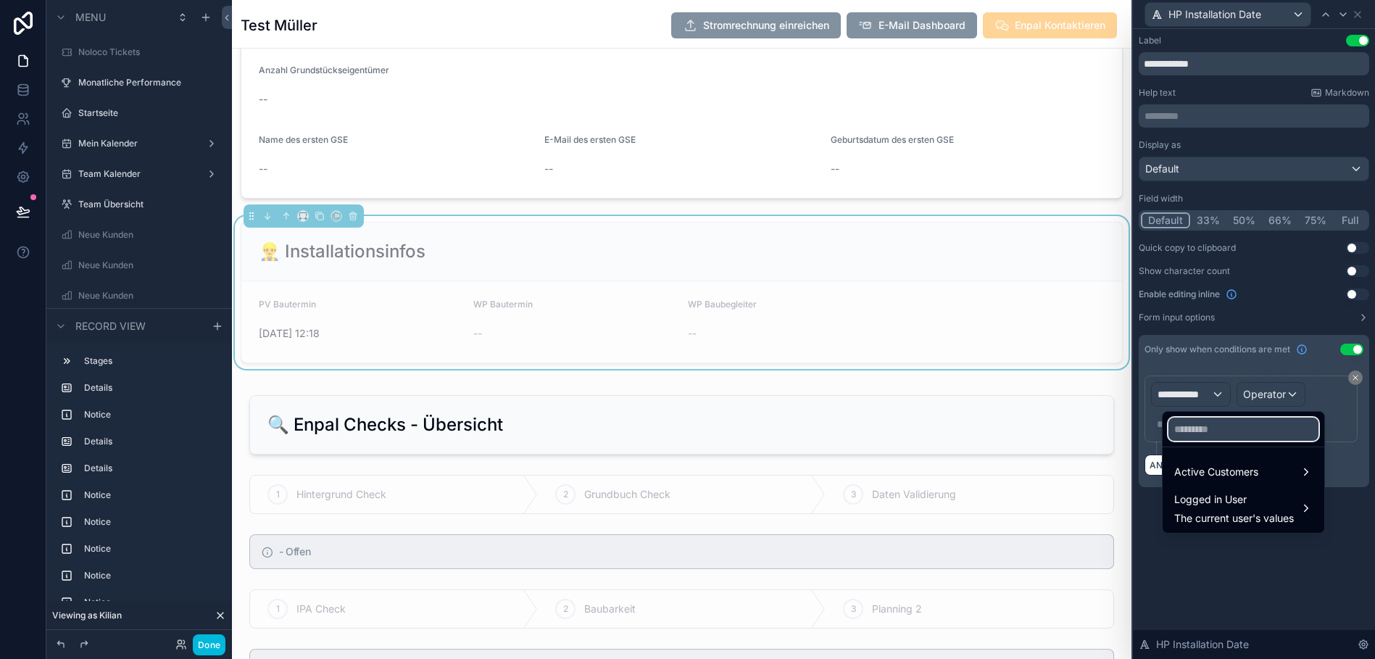
click at [1205, 435] on input "text" at bounding box center [1243, 428] width 150 height 23
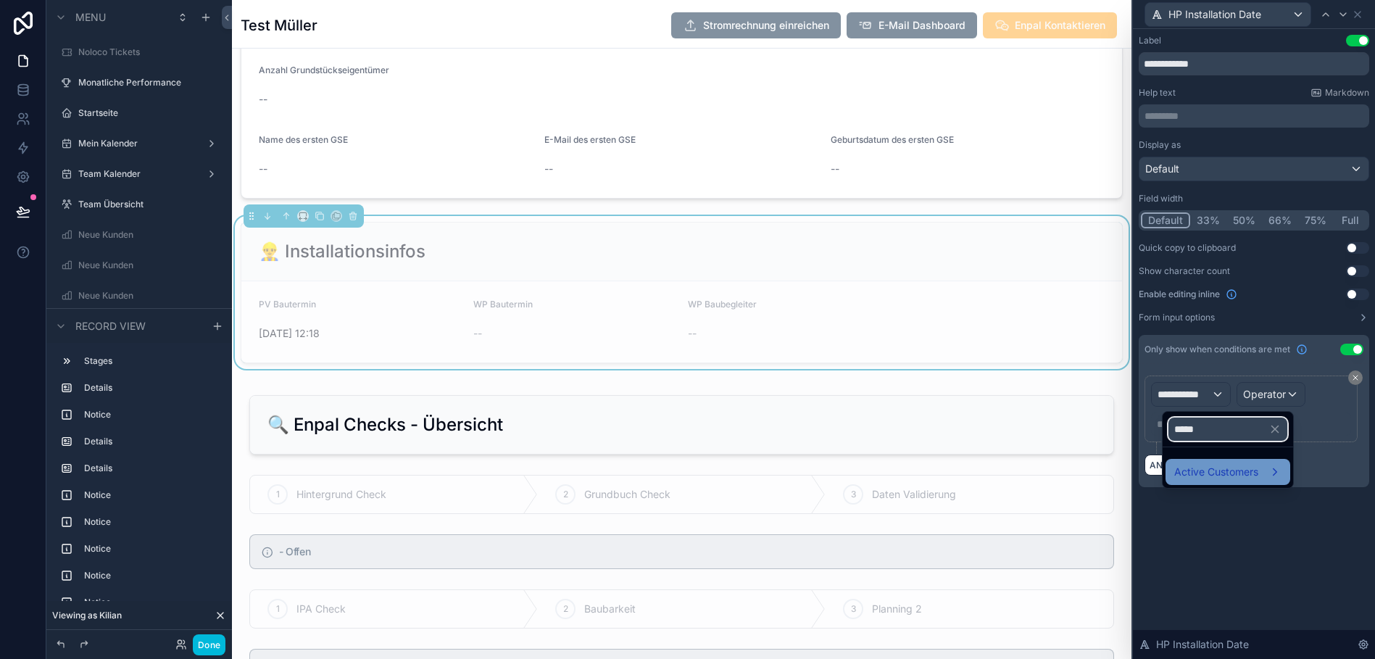
type input "*****"
click at [1199, 470] on span "Active Customers" at bounding box center [1216, 471] width 84 height 17
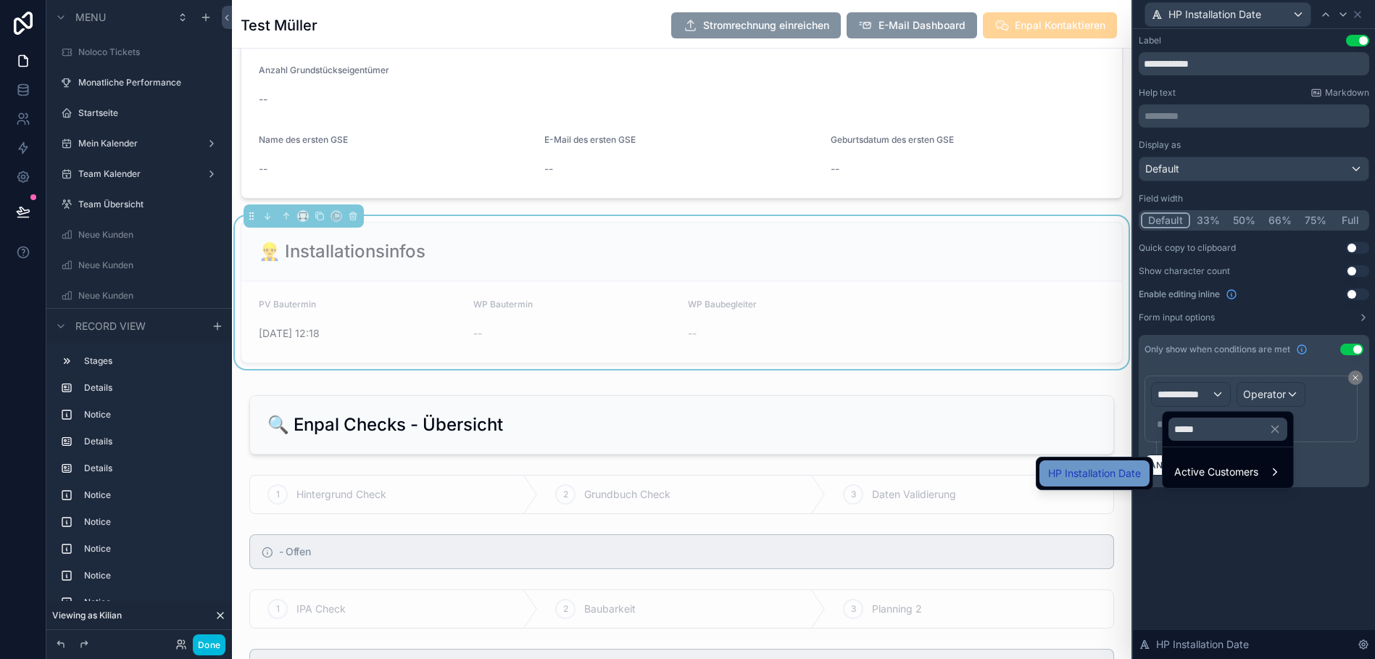
click at [1087, 467] on span "HP Installation Date" at bounding box center [1094, 473] width 93 height 17
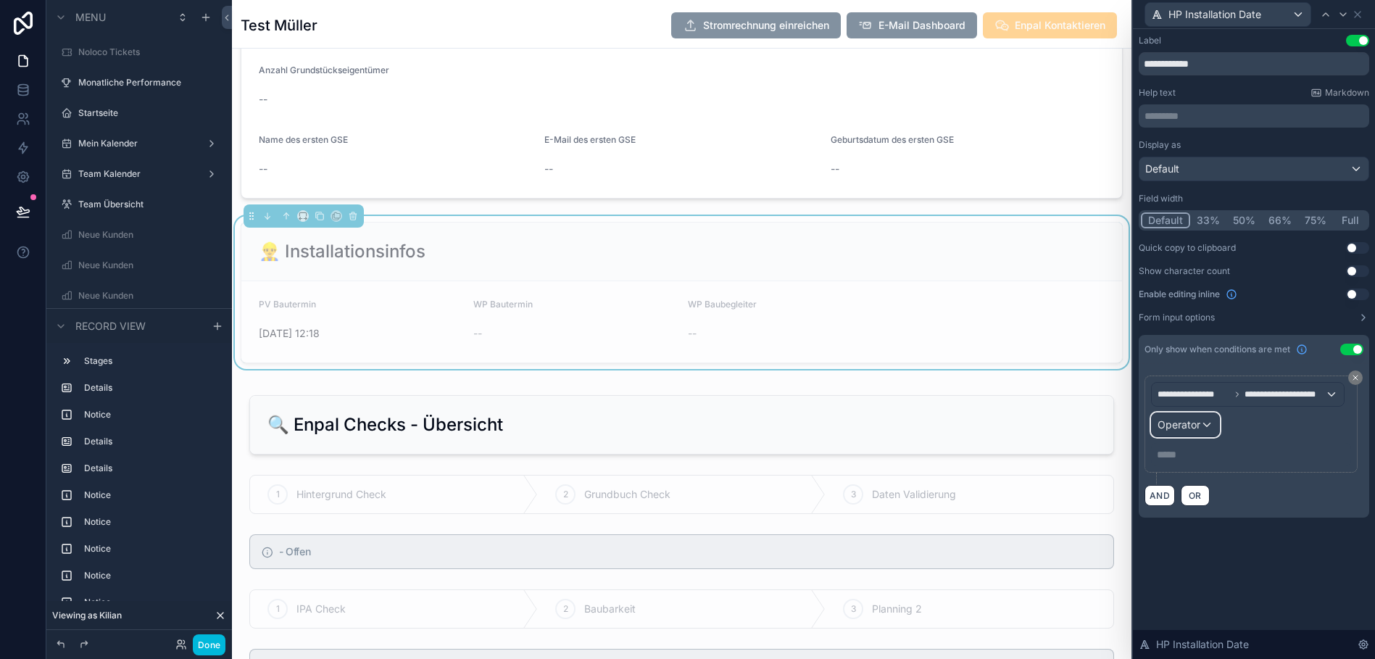
click at [1191, 423] on span "Operator" at bounding box center [1178, 424] width 43 height 12
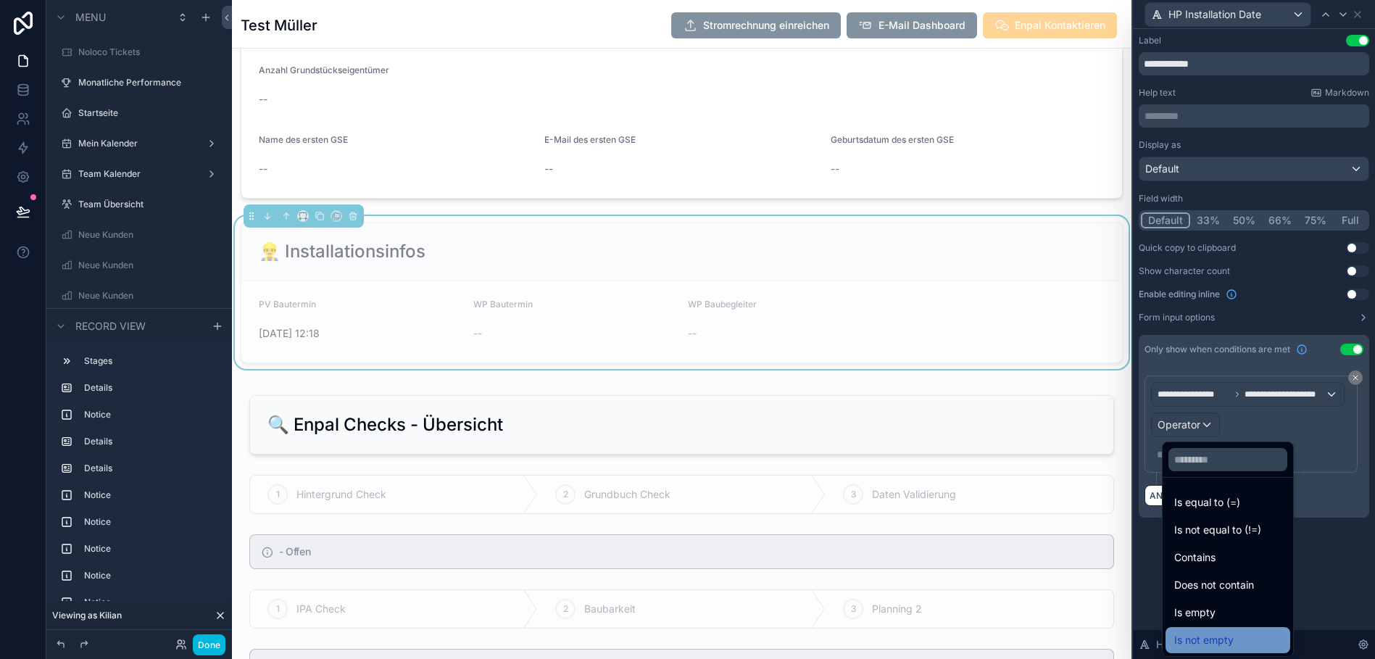
click at [1188, 636] on span "Is not empty" at bounding box center [1203, 639] width 59 height 17
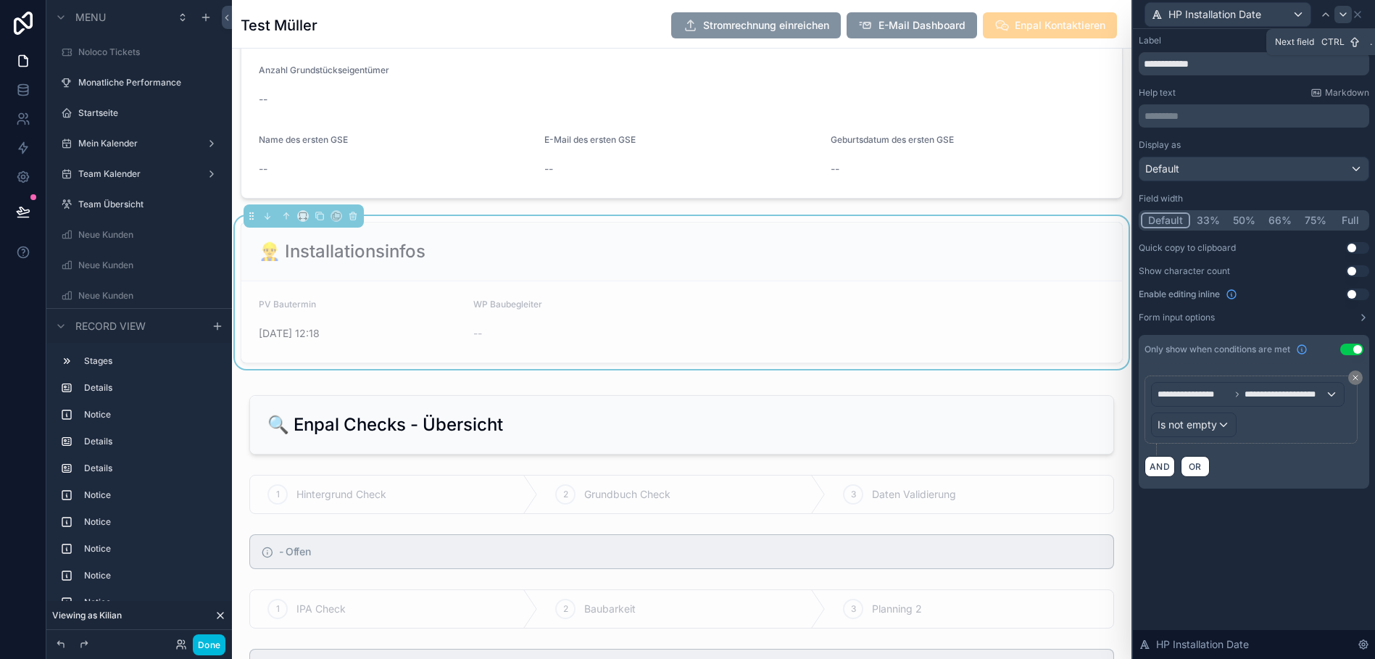
click at [1345, 12] on icon at bounding box center [1343, 15] width 12 height 12
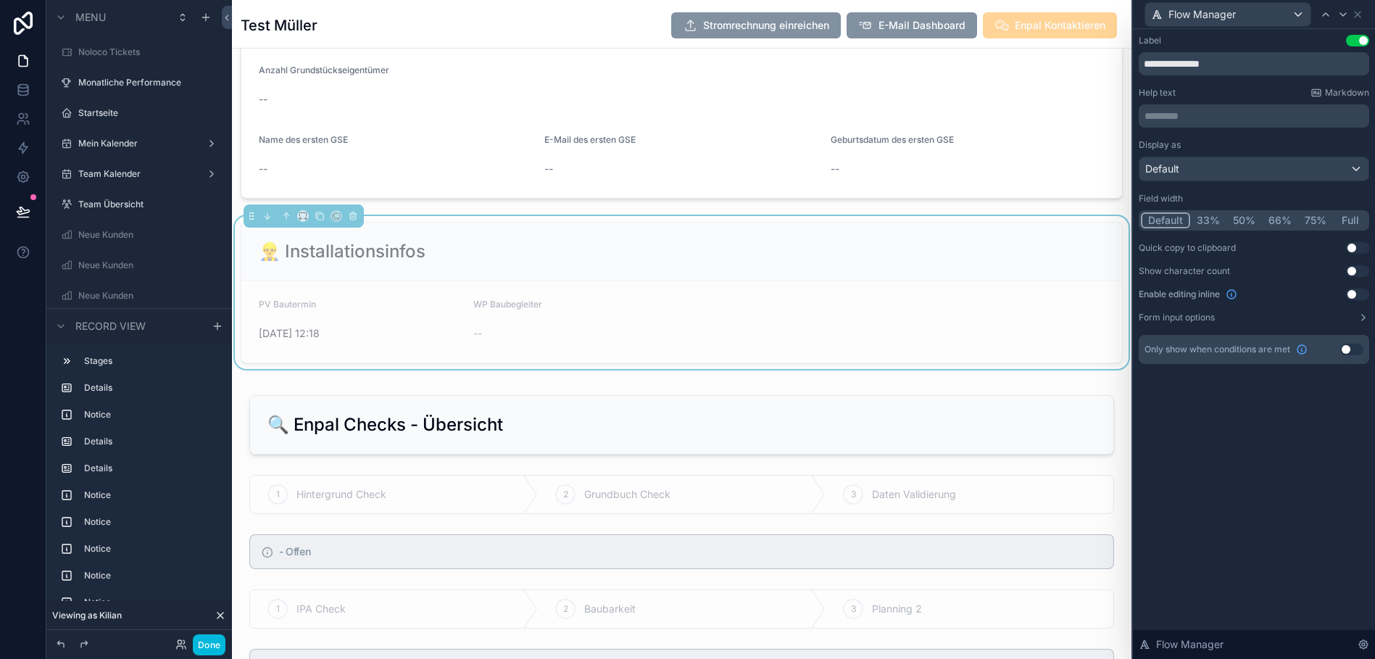
click at [1348, 350] on button "Use setting" at bounding box center [1351, 350] width 23 height 12
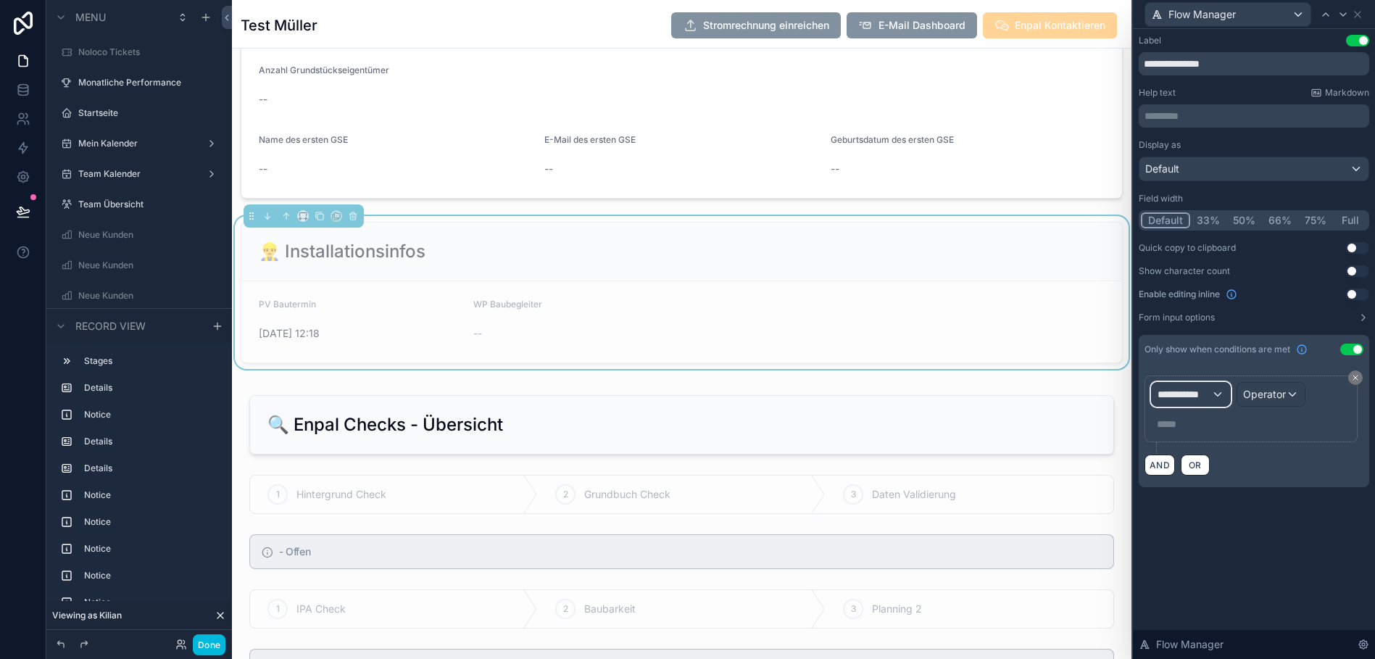
click at [1181, 383] on div "**********" at bounding box center [1191, 394] width 78 height 23
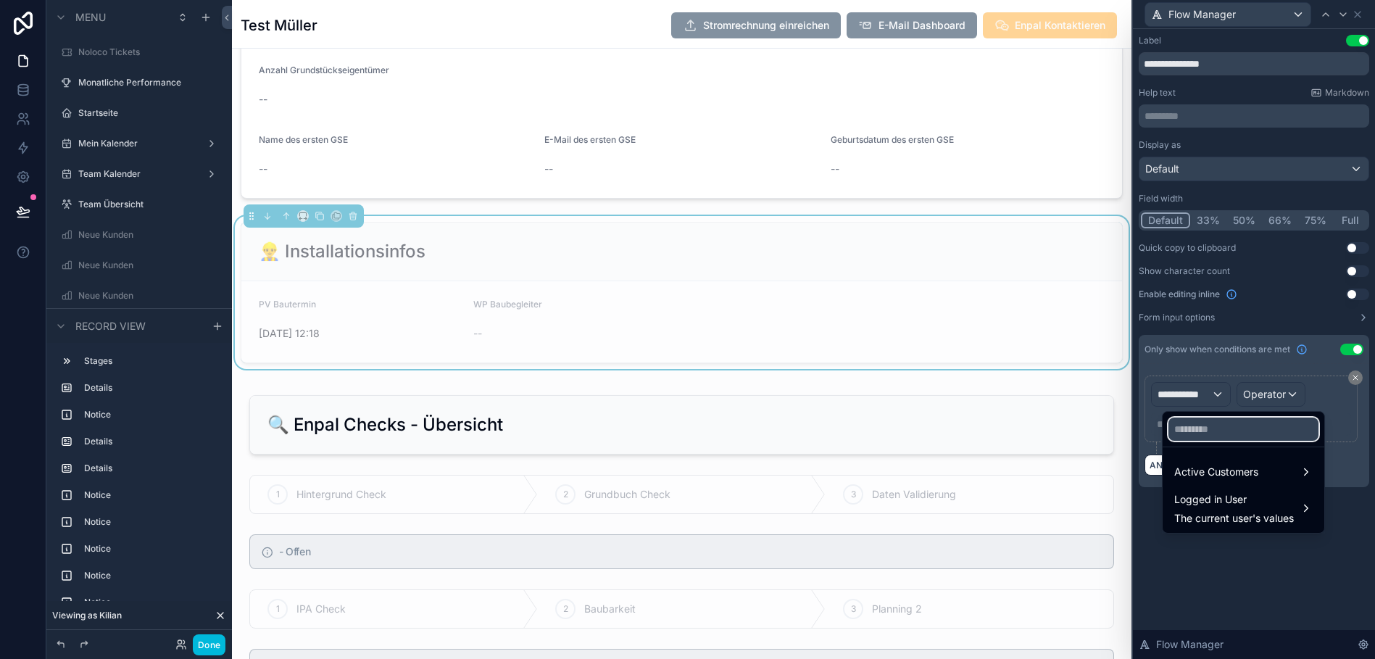
click at [1200, 424] on input "text" at bounding box center [1243, 428] width 150 height 23
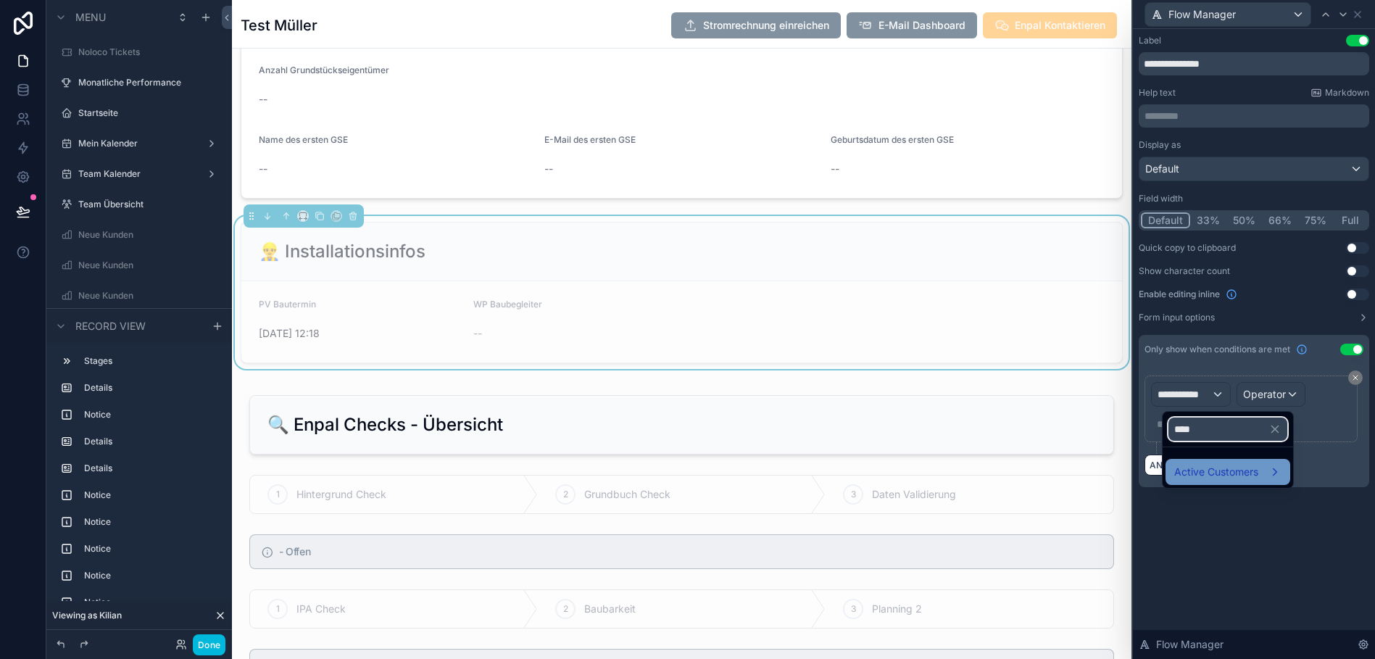
type input "****"
click at [1199, 465] on span "Active Customers" at bounding box center [1216, 471] width 84 height 17
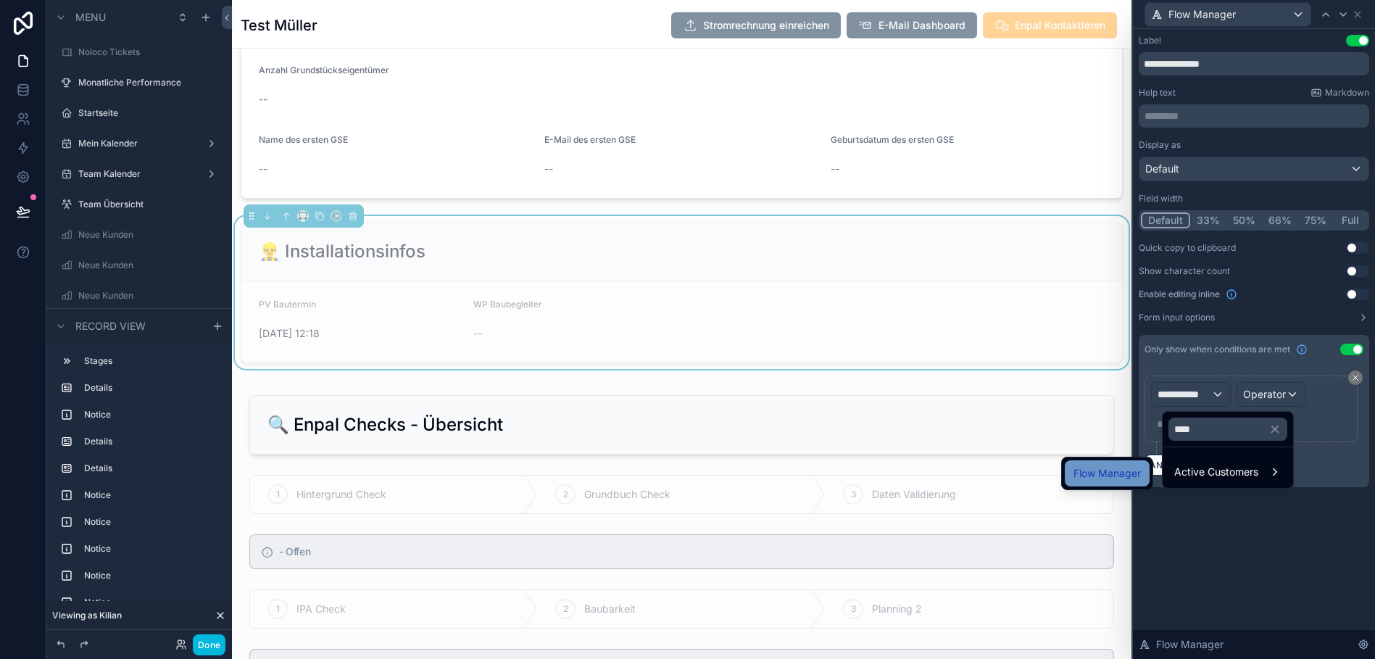
click at [1120, 477] on span "Flow Manager" at bounding box center [1106, 473] width 67 height 17
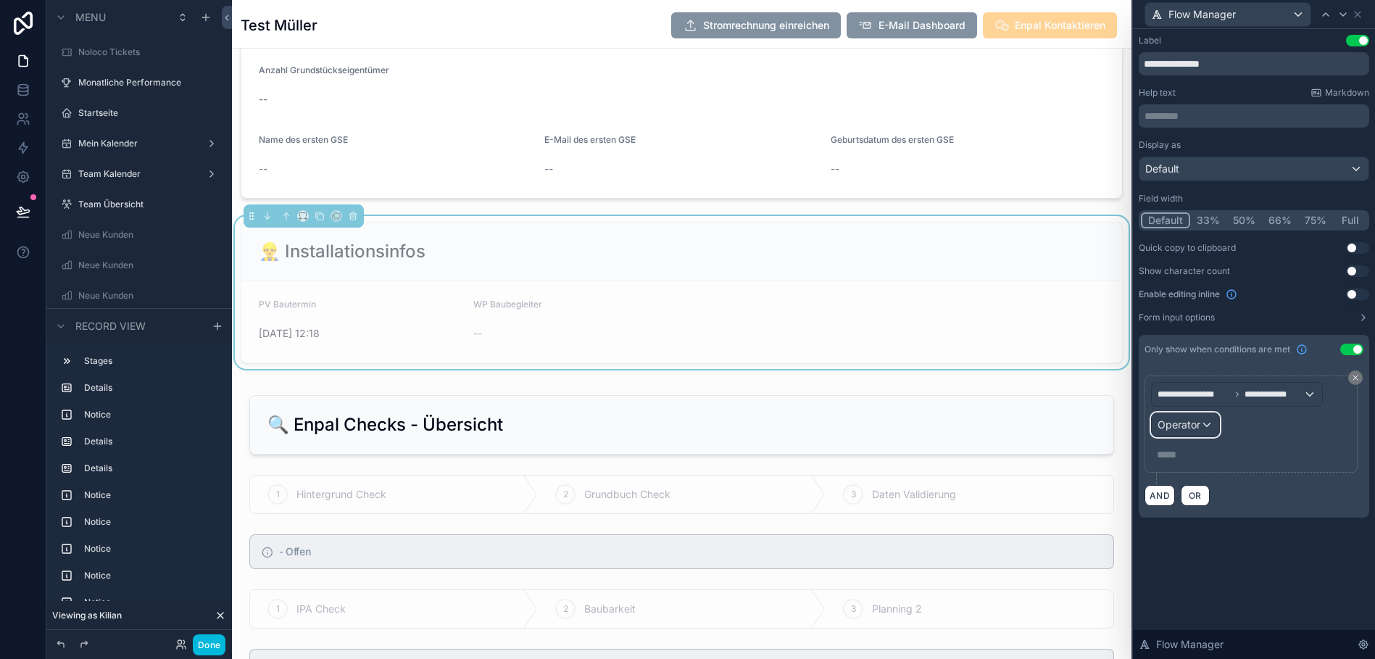
click at [1191, 428] on span "Operator" at bounding box center [1178, 424] width 43 height 12
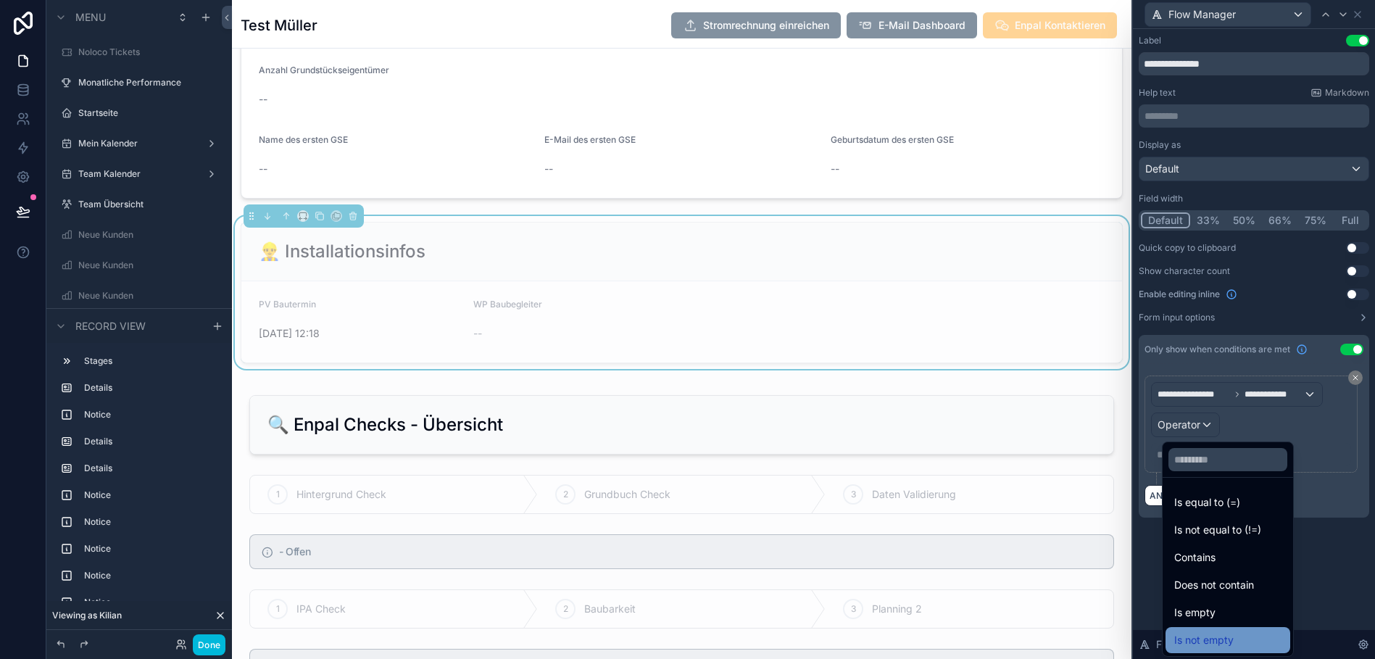
click at [1202, 632] on span "Is not empty" at bounding box center [1203, 639] width 59 height 17
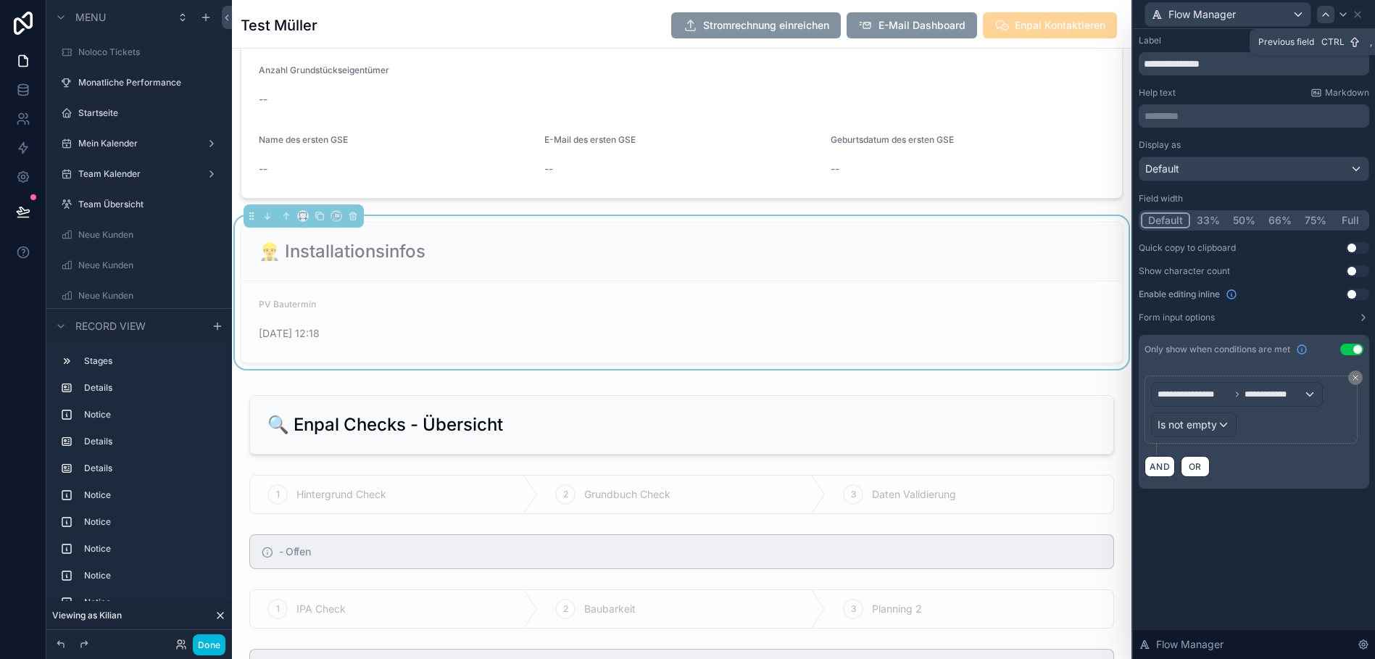
click at [1330, 11] on icon at bounding box center [1326, 15] width 12 height 12
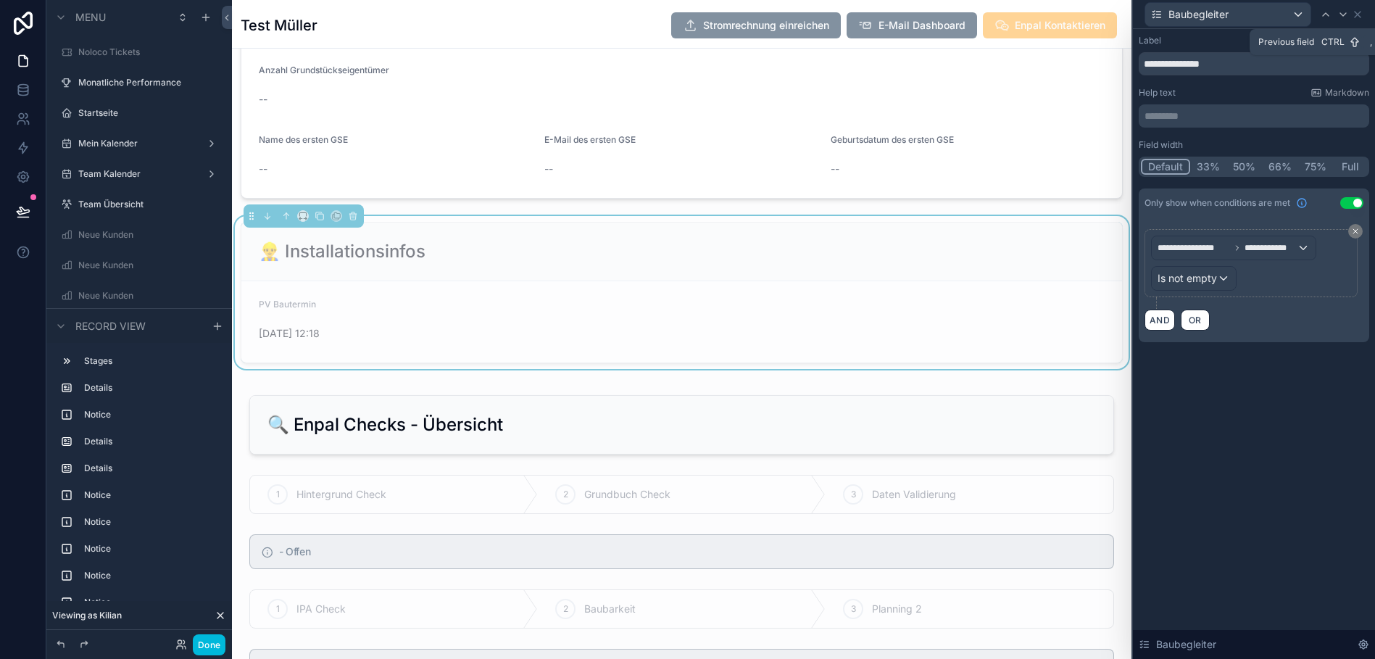
click at [1330, 11] on icon at bounding box center [1326, 15] width 12 height 12
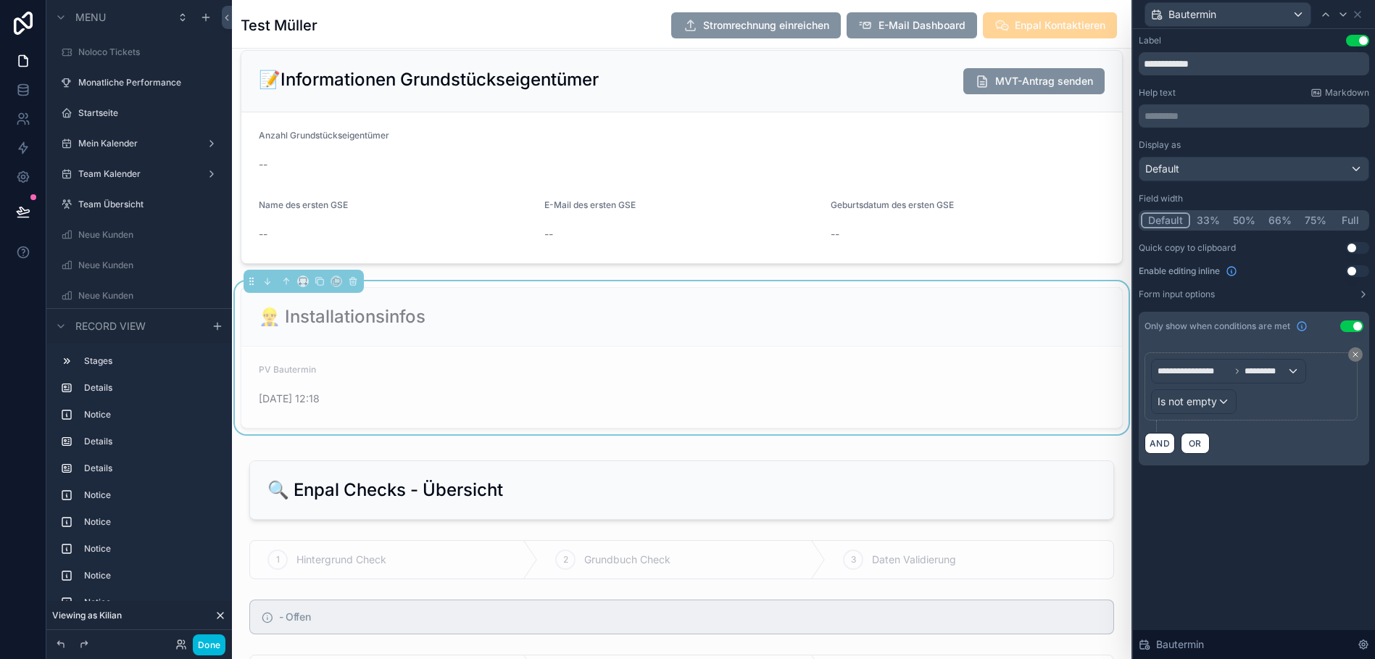
scroll to position [1185, 0]
click at [1353, 10] on icon at bounding box center [1358, 15] width 12 height 12
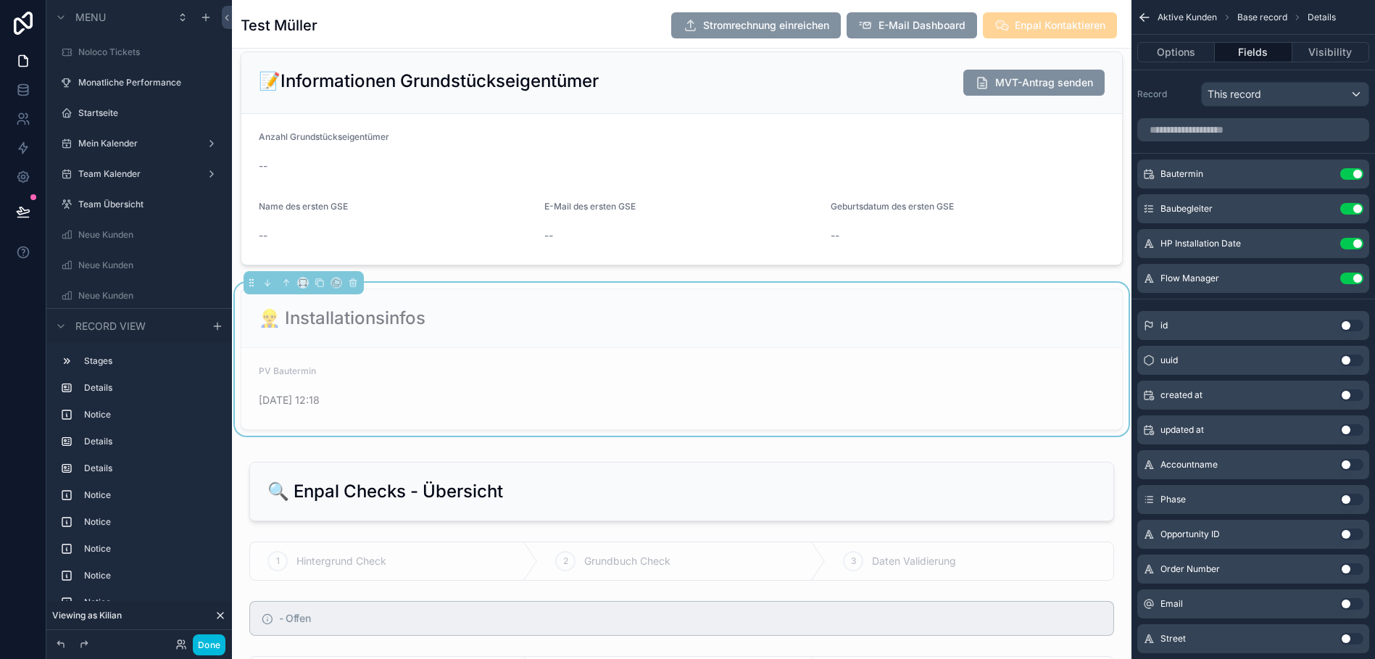
click at [694, 338] on div "👷‍♂️ Installationsinfos" at bounding box center [681, 318] width 881 height 59
click at [1325, 178] on icon "scrollable content" at bounding box center [1322, 175] width 7 height 7
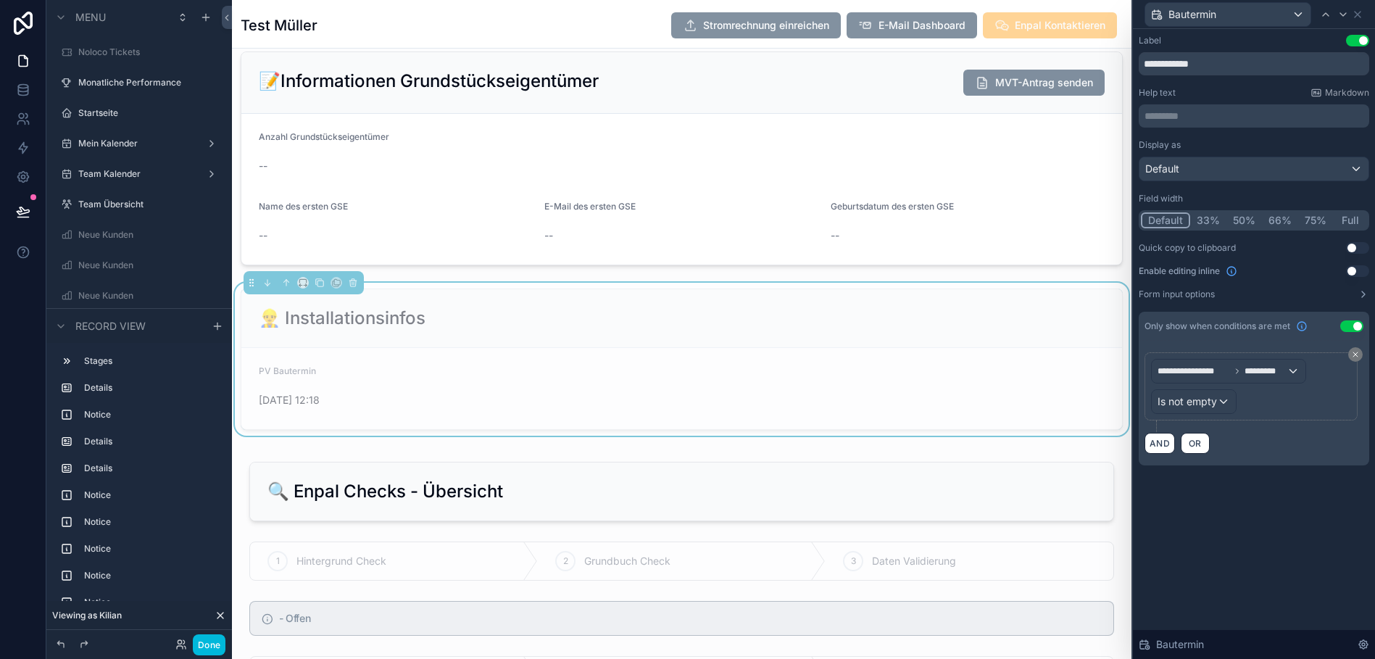
click at [821, 345] on div "👷‍♂️ Installationsinfos" at bounding box center [681, 318] width 881 height 59
click at [916, 301] on div "👷‍♂️ Installationsinfos" at bounding box center [681, 318] width 881 height 59
click at [1362, 16] on icon at bounding box center [1358, 15] width 12 height 12
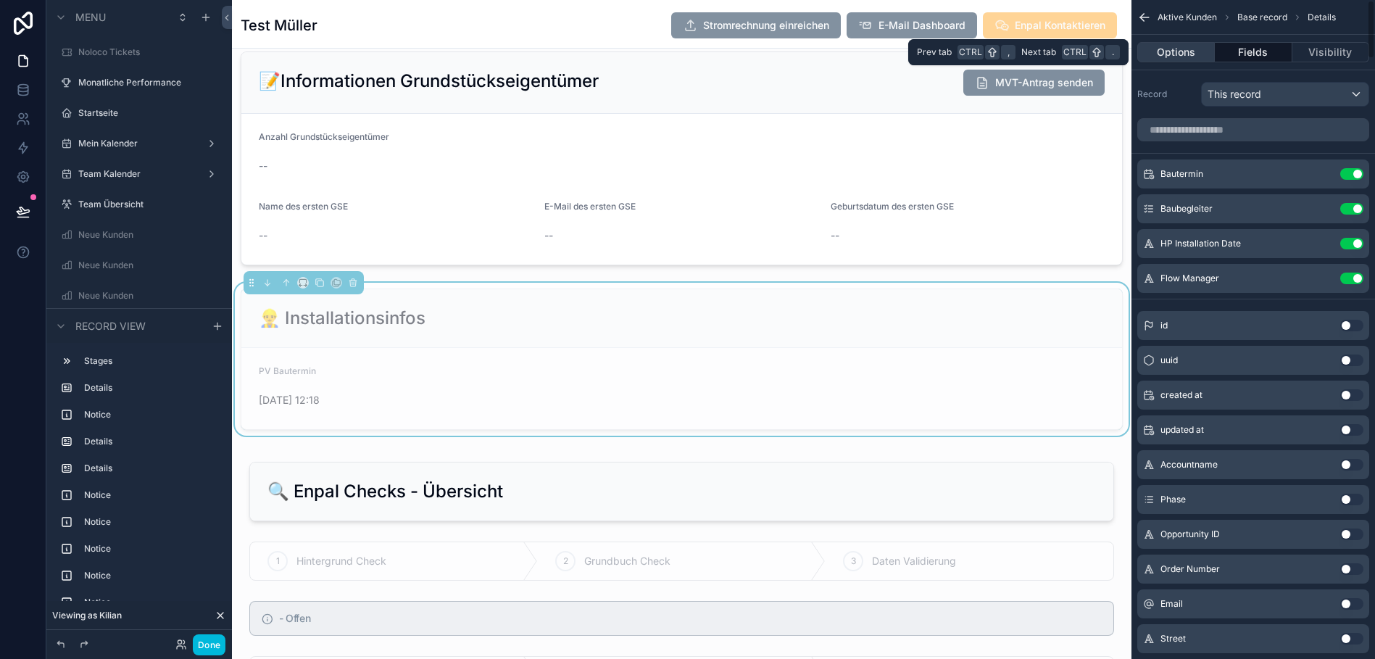
click at [1190, 50] on button "Options" at bounding box center [1176, 52] width 78 height 20
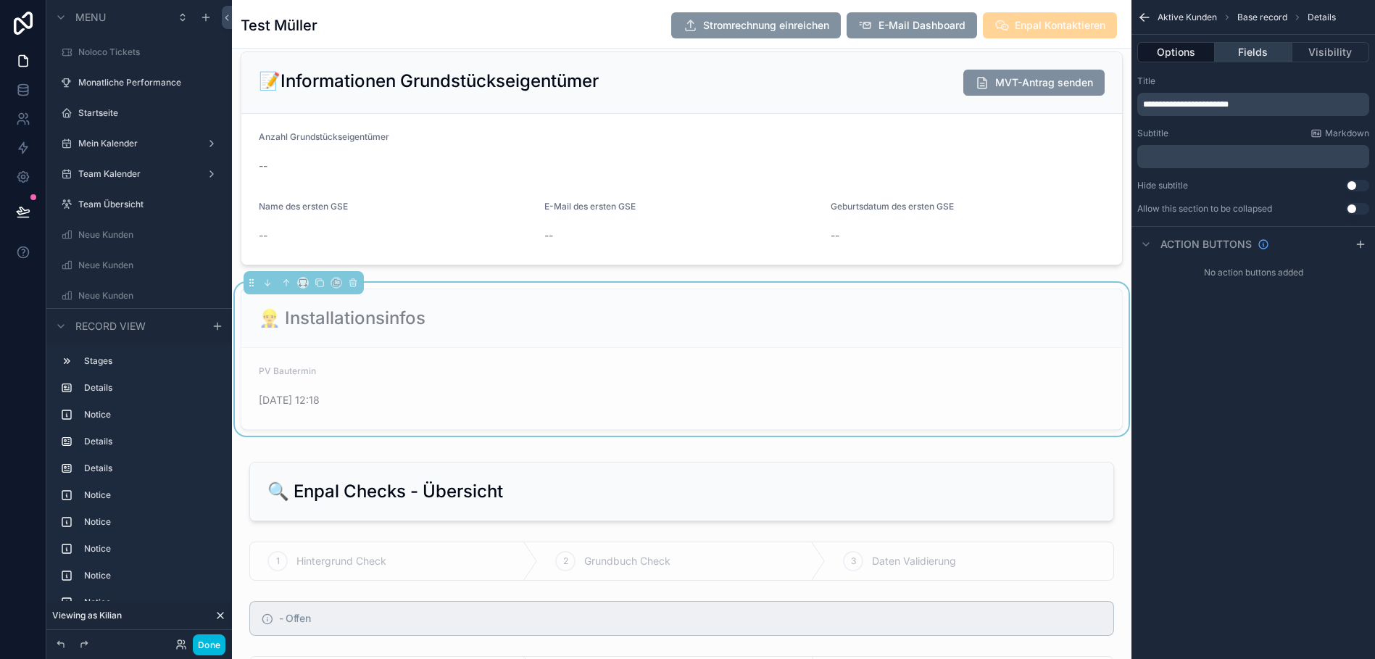
click at [1247, 44] on button "Fields" at bounding box center [1253, 52] width 77 height 20
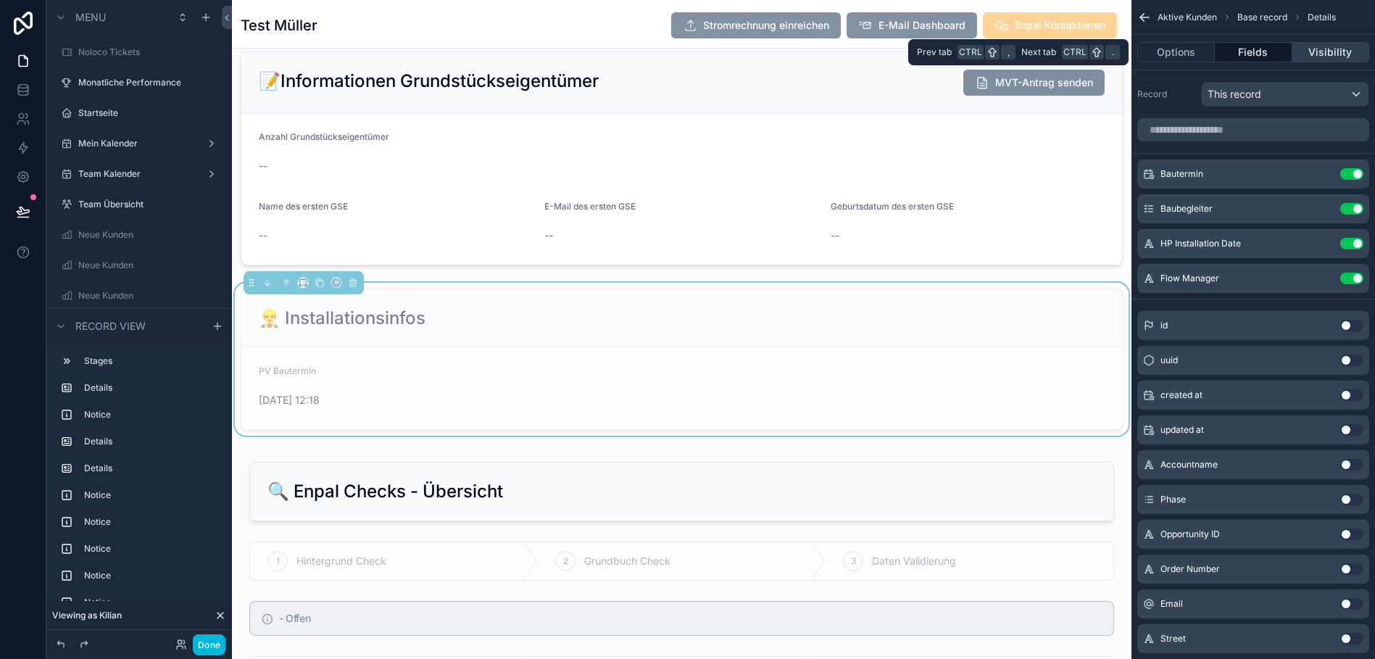
click at [1344, 50] on button "Visibility" at bounding box center [1330, 52] width 77 height 20
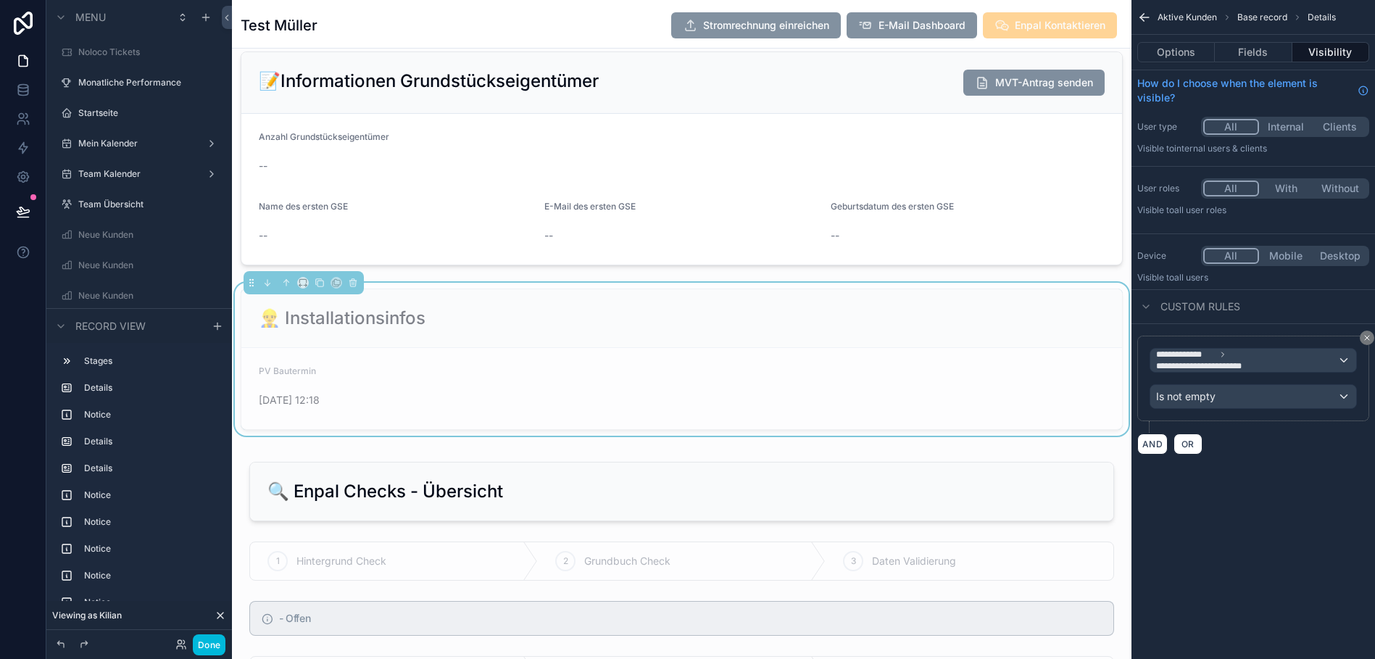
click at [1276, 186] on button "With" at bounding box center [1286, 188] width 54 height 16
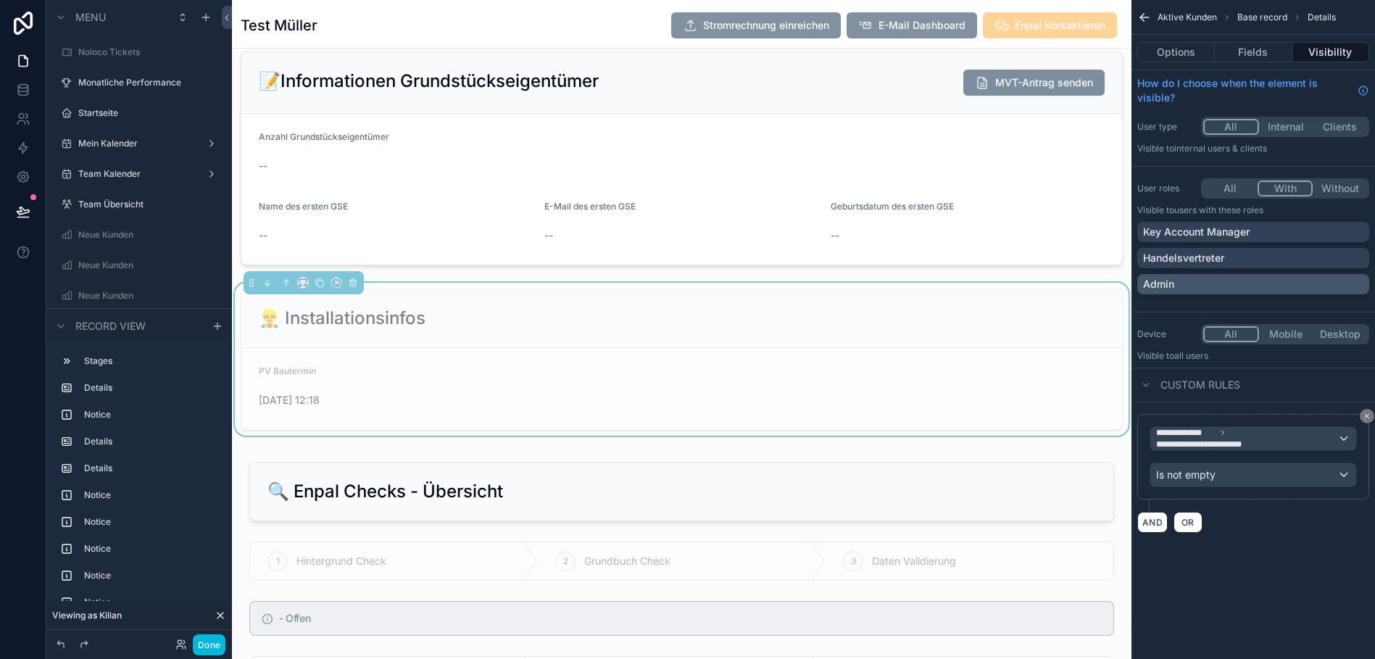
click at [1198, 278] on div "Admin" at bounding box center [1253, 284] width 220 height 14
click at [1157, 47] on button "Options" at bounding box center [1176, 52] width 78 height 20
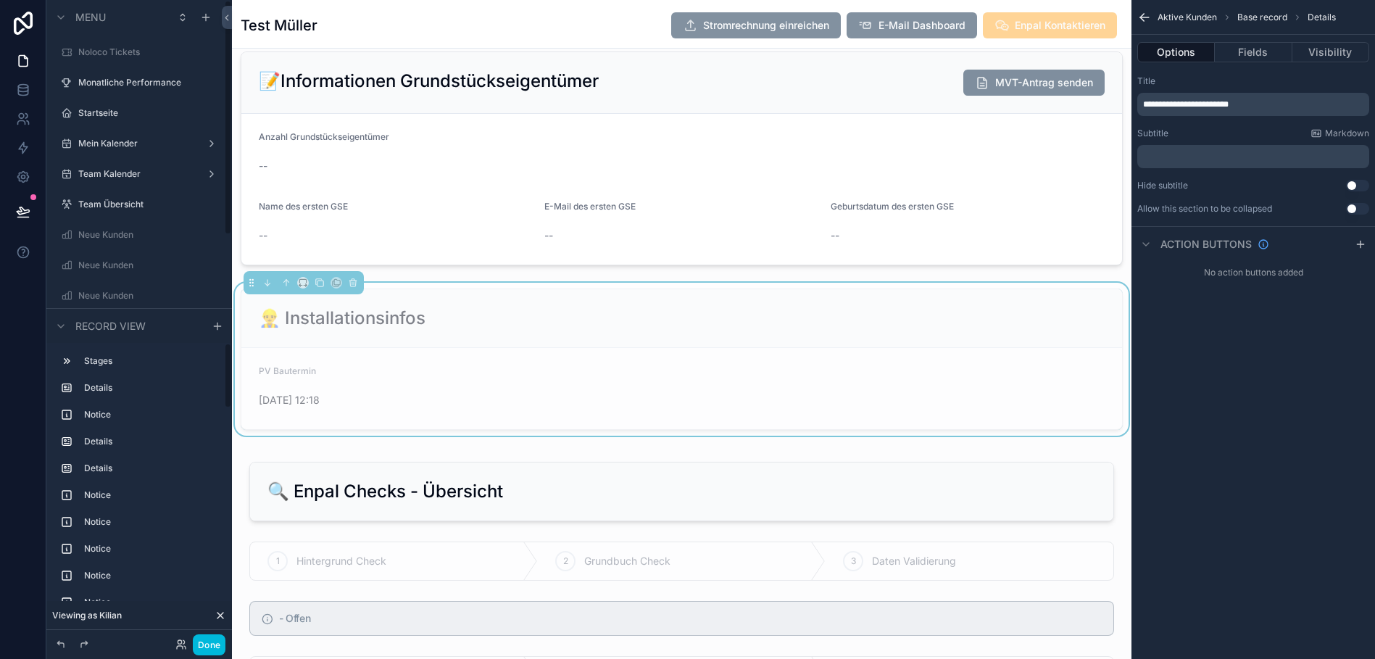
click at [8, 201] on button at bounding box center [23, 211] width 32 height 41
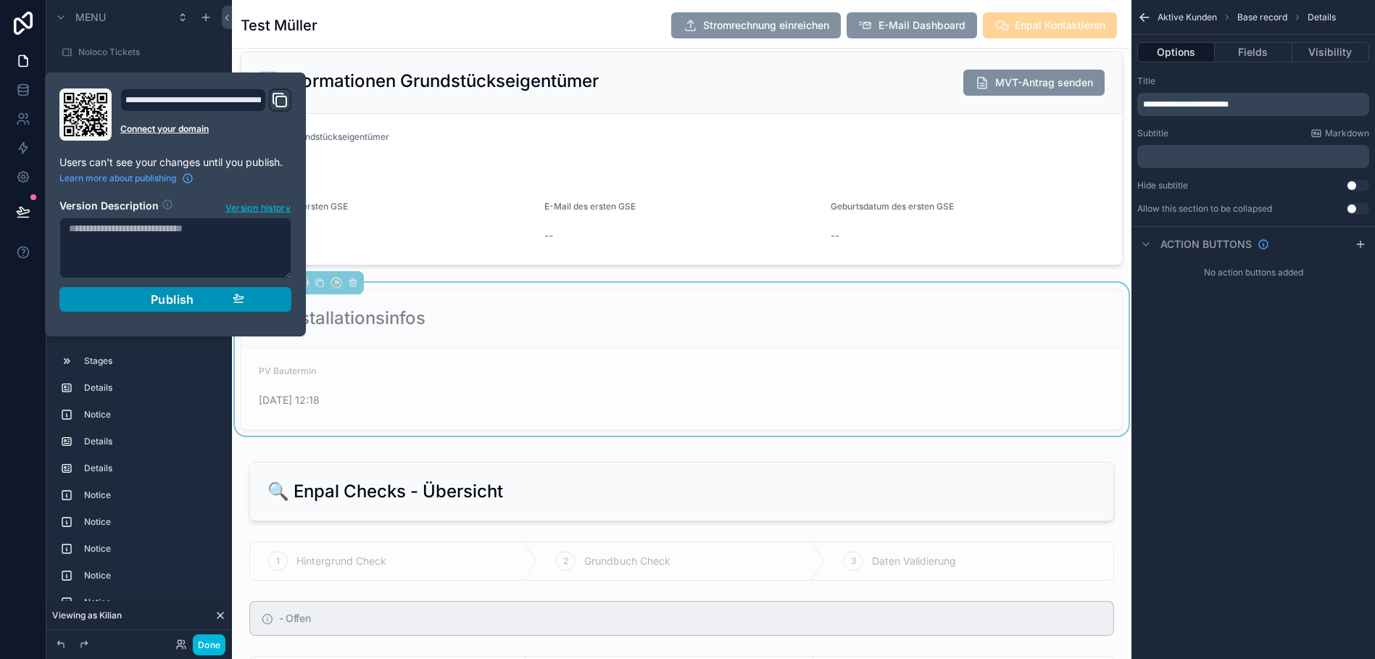
click at [182, 302] on span "Publish" at bounding box center [172, 299] width 43 height 14
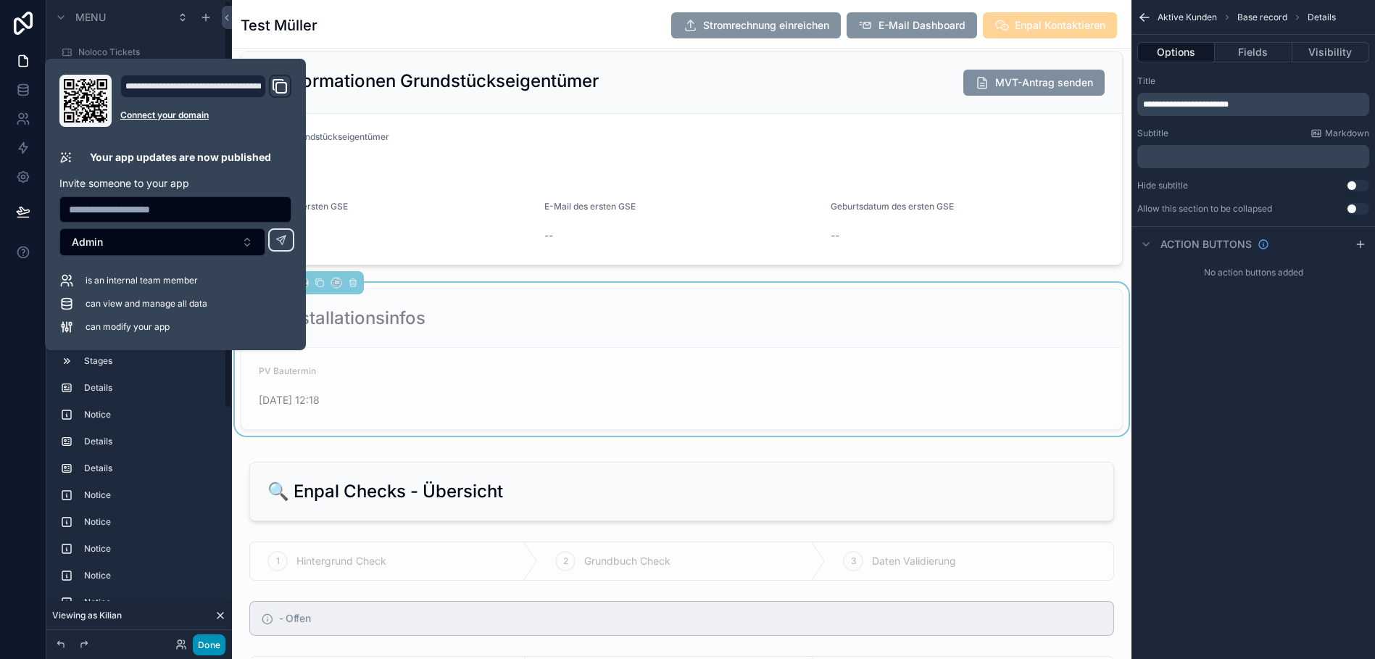
click at [212, 641] on button "Done" at bounding box center [209, 644] width 33 height 21
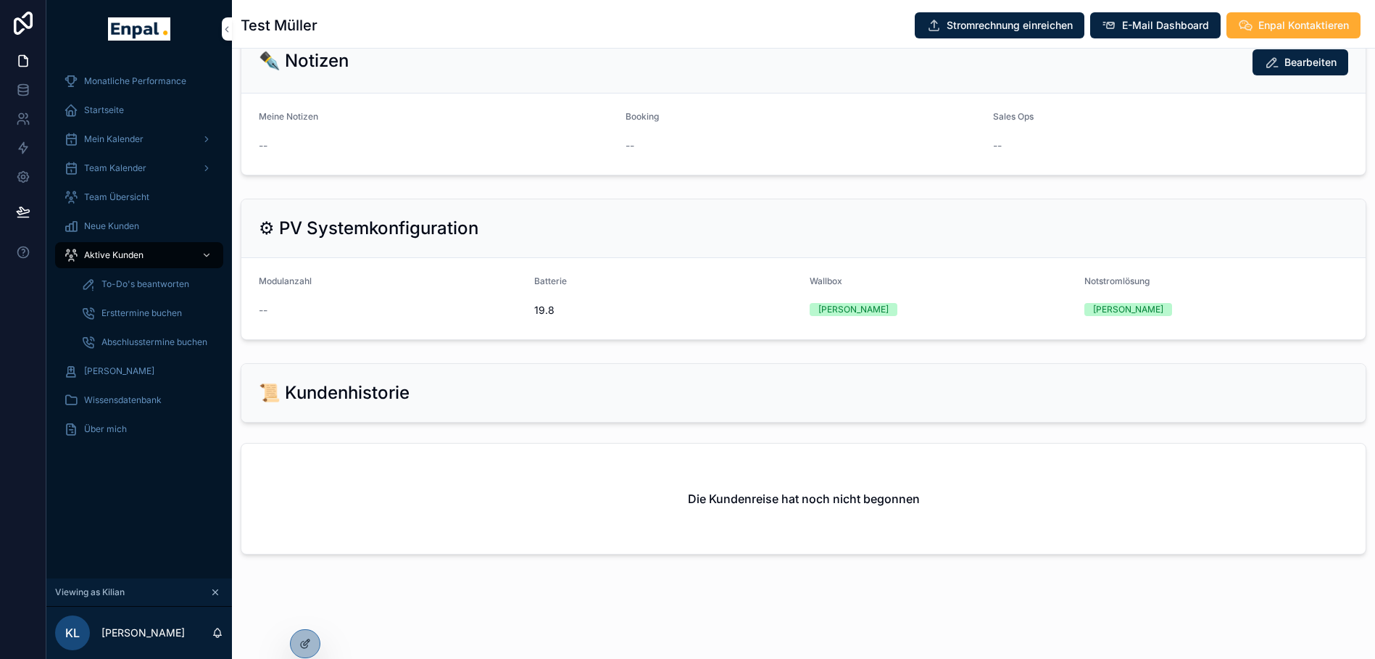
click at [212, 639] on icon "scrollable content" at bounding box center [218, 633] width 12 height 12
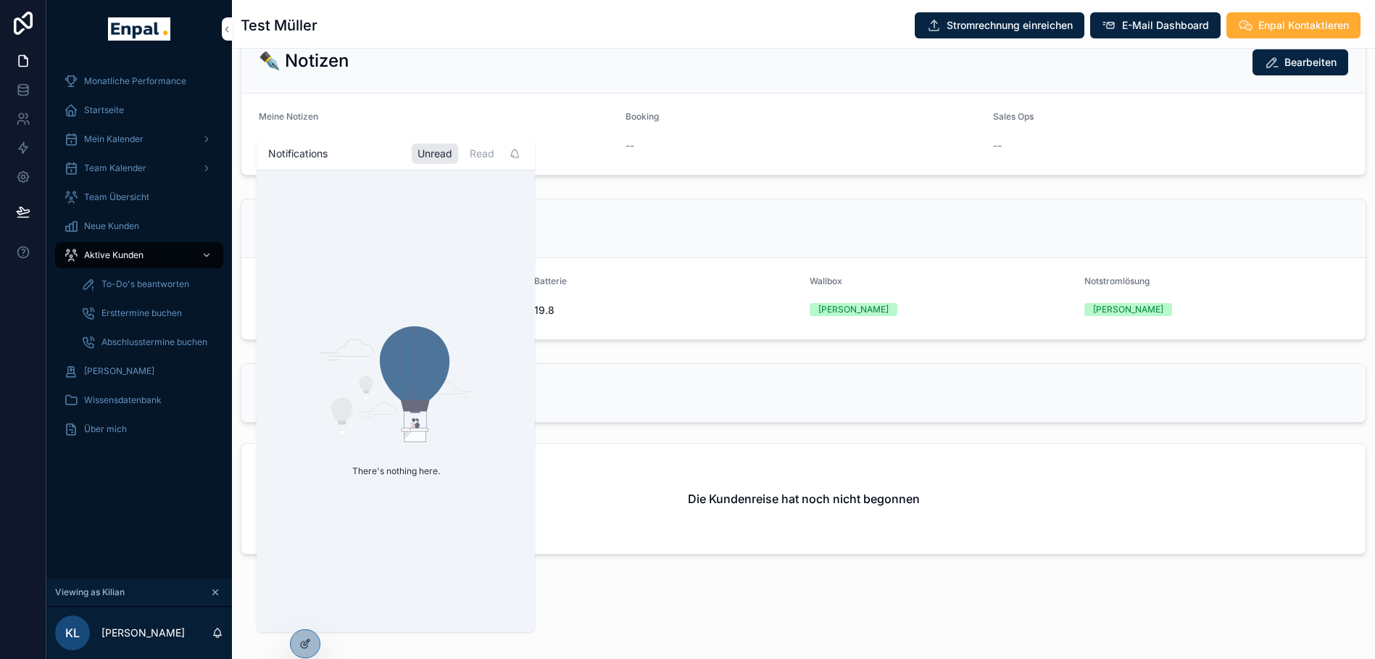
scroll to position [1037, 0]
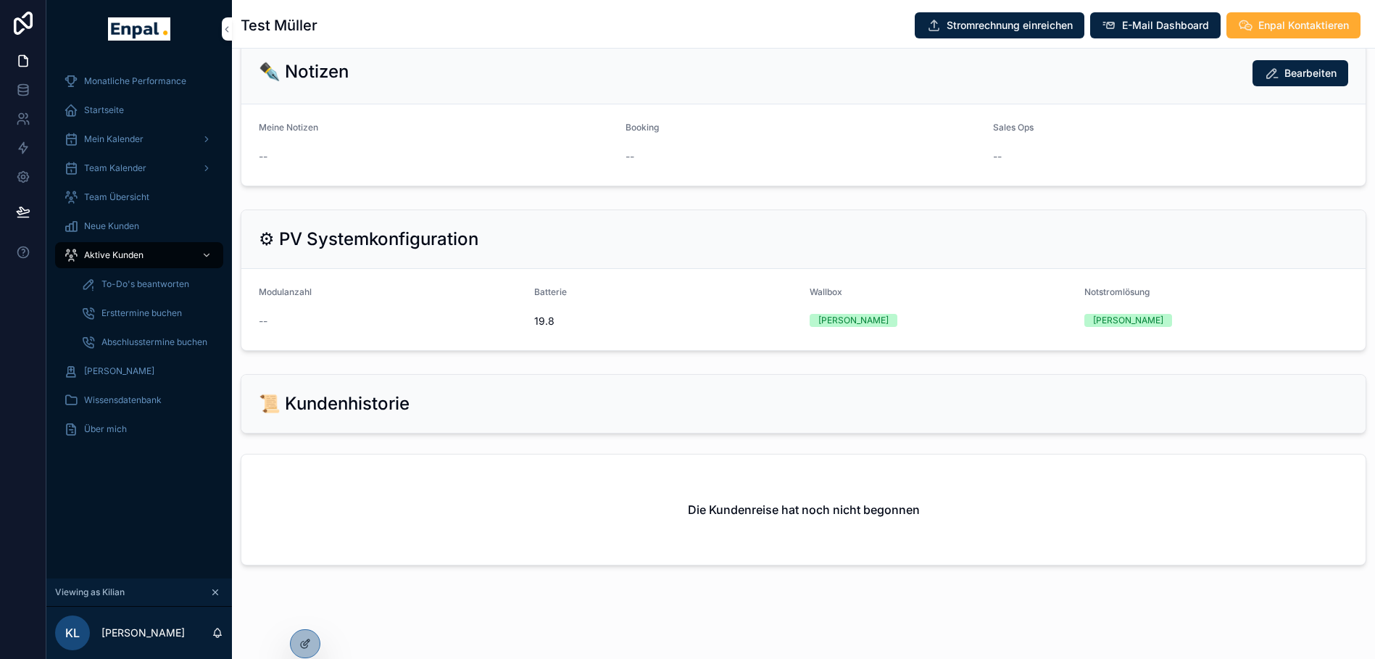
click at [504, 449] on div "Die Kundenreise hat noch nicht begonnen" at bounding box center [803, 512] width 1143 height 129
click at [16, 209] on icon at bounding box center [23, 211] width 14 height 14
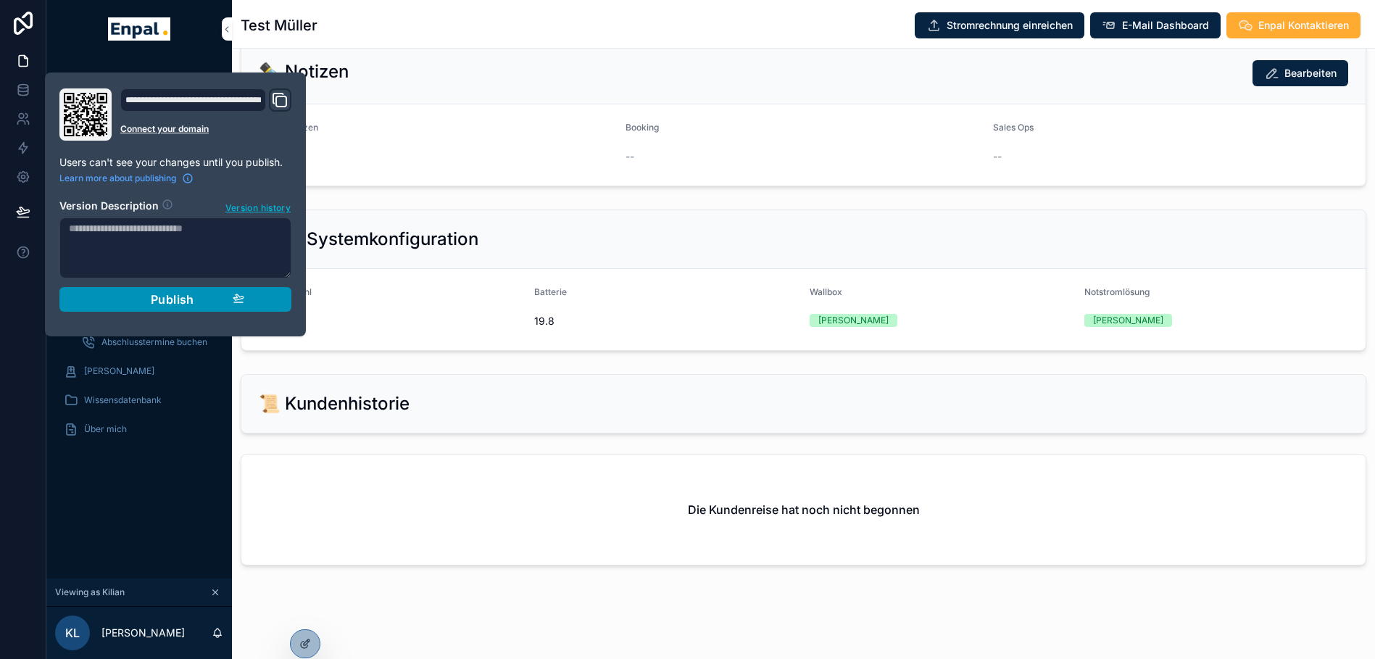
click at [162, 294] on span "Publish" at bounding box center [172, 299] width 43 height 14
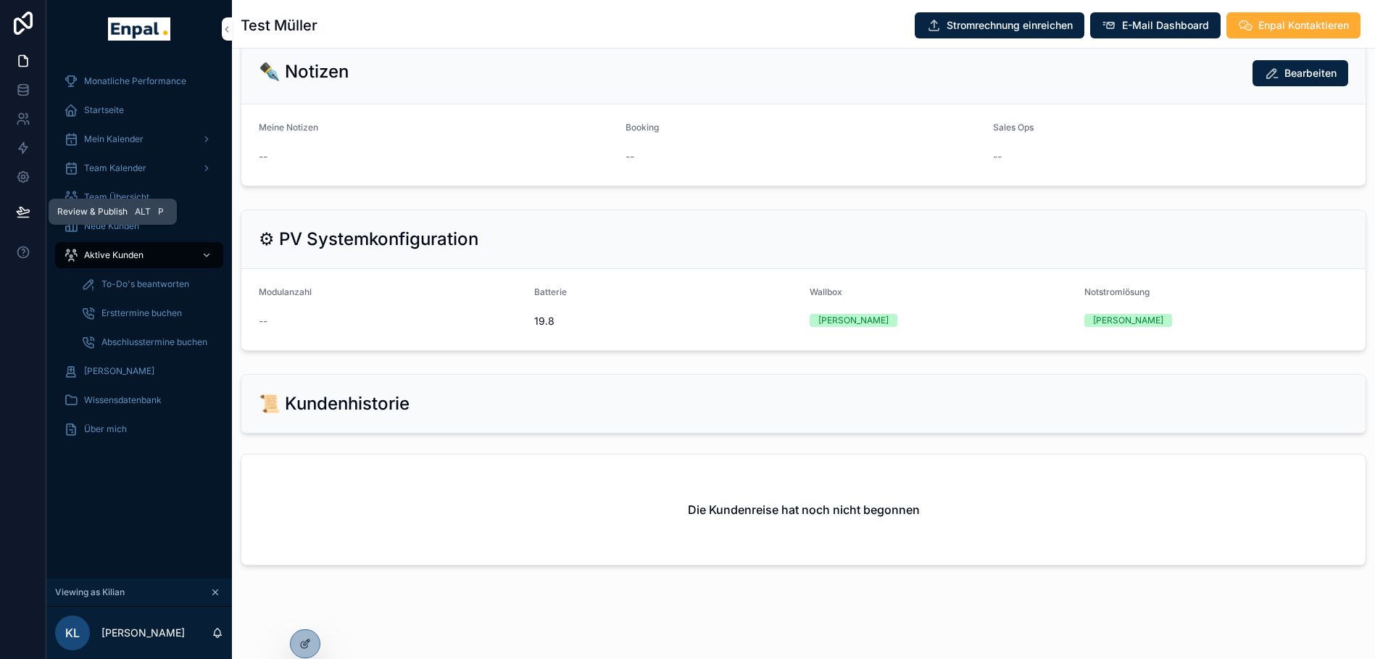
click at [16, 208] on icon at bounding box center [23, 211] width 14 height 14
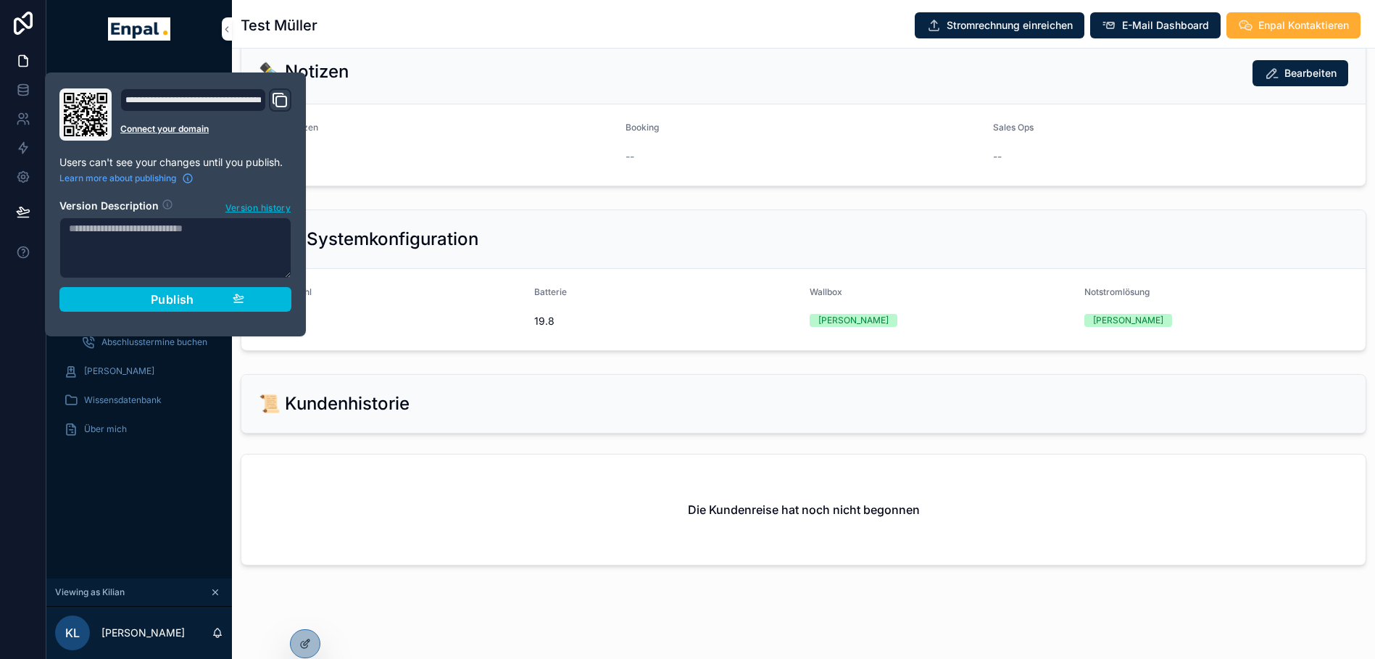
click at [385, 217] on div "⚙ PV Systemkonfiguration" at bounding box center [803, 239] width 1124 height 59
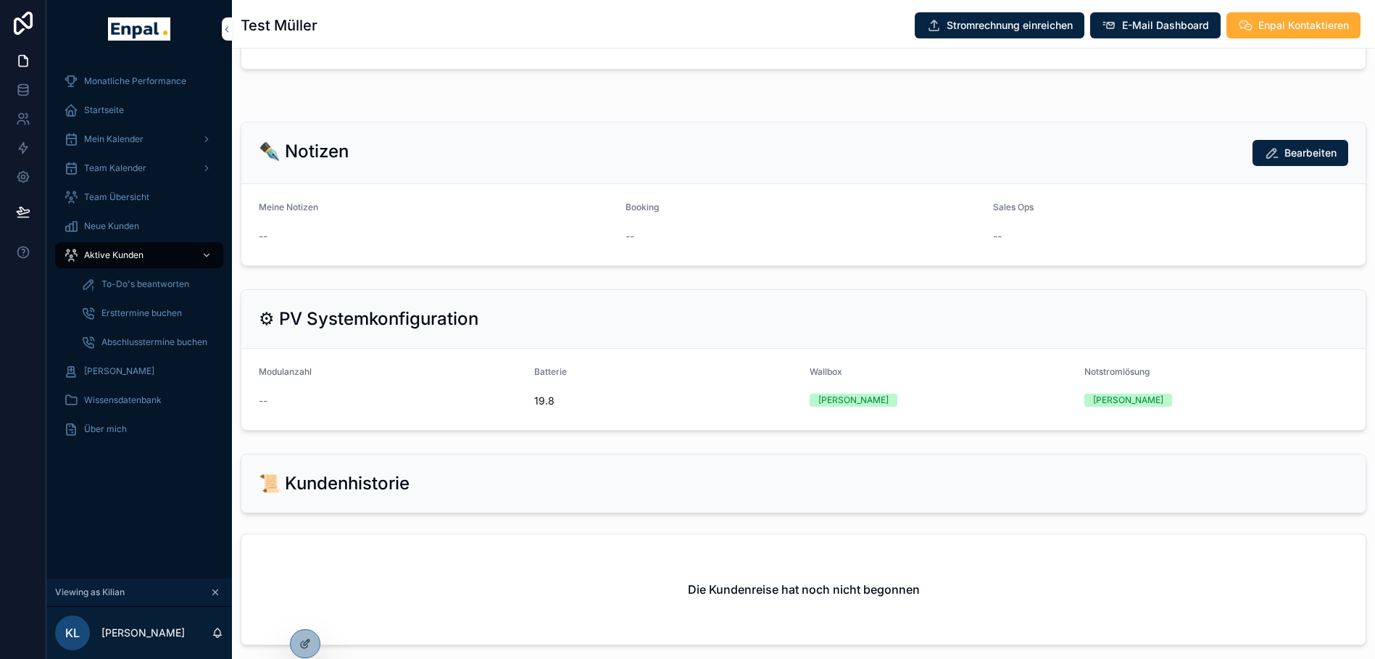
scroll to position [1037, 0]
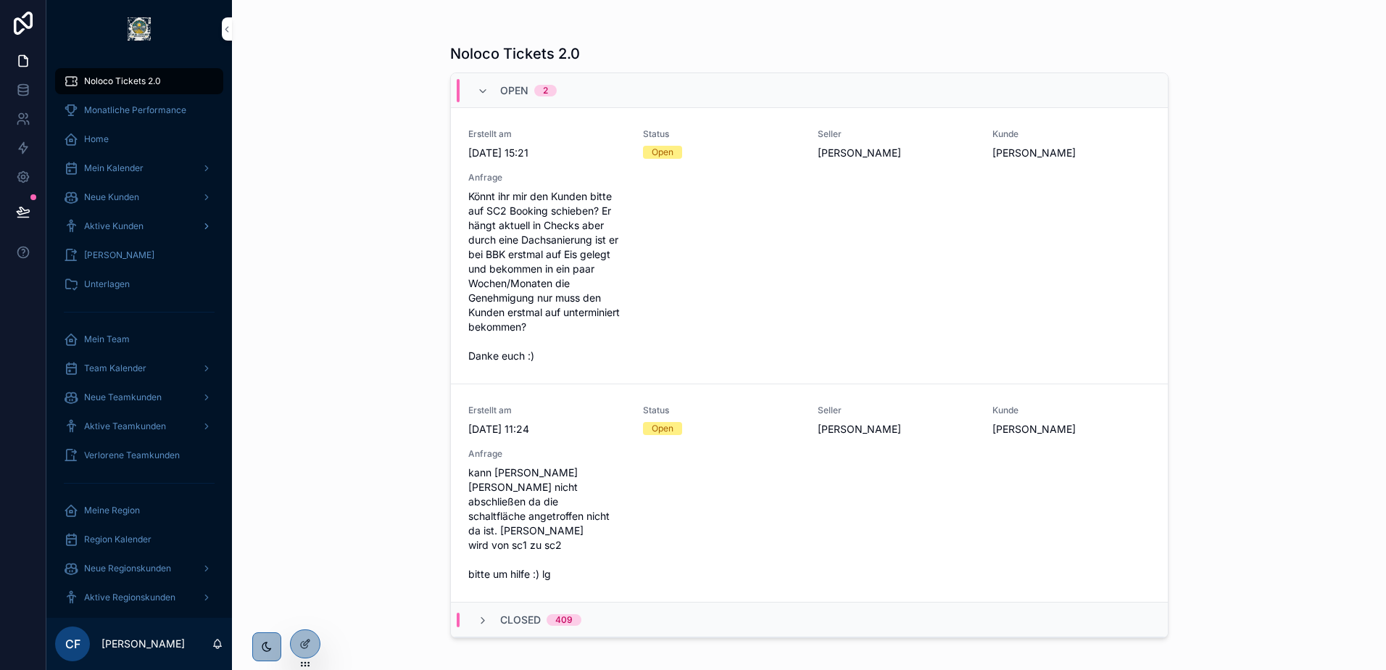
click at [142, 215] on div "Aktive Kunden" at bounding box center [139, 226] width 151 height 23
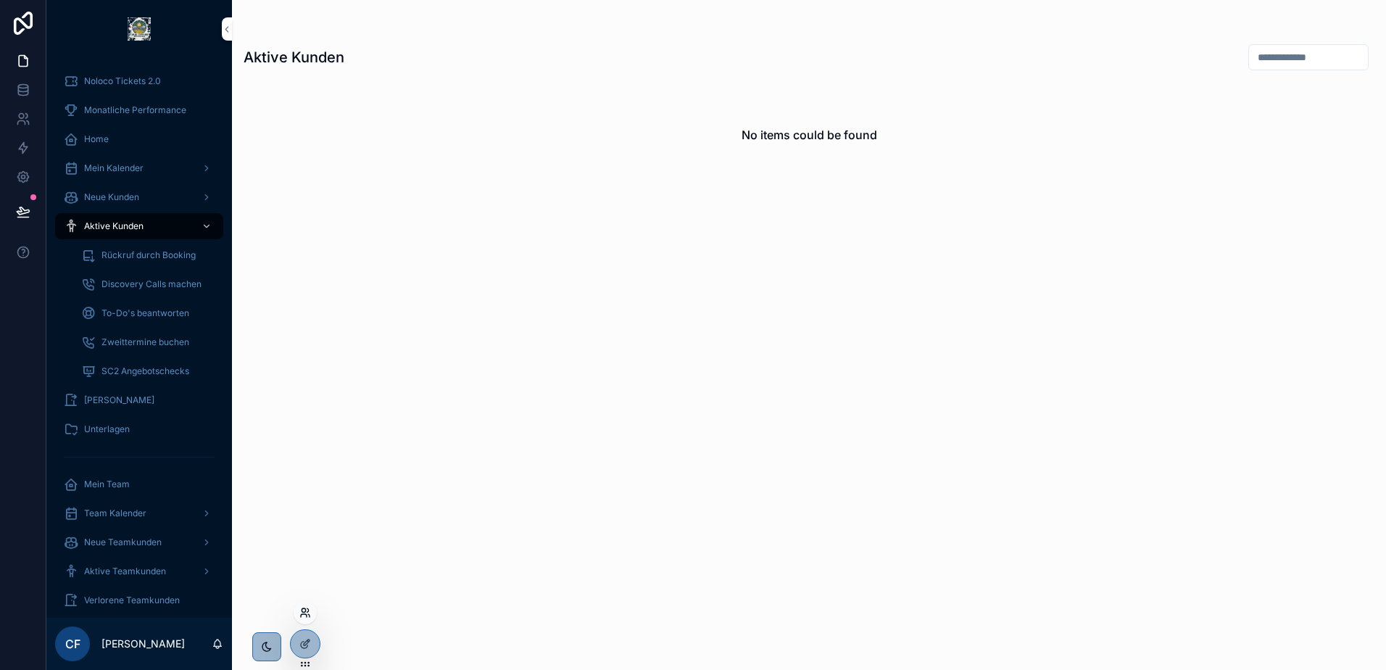
click at [305, 610] on icon at bounding box center [303, 610] width 4 height 4
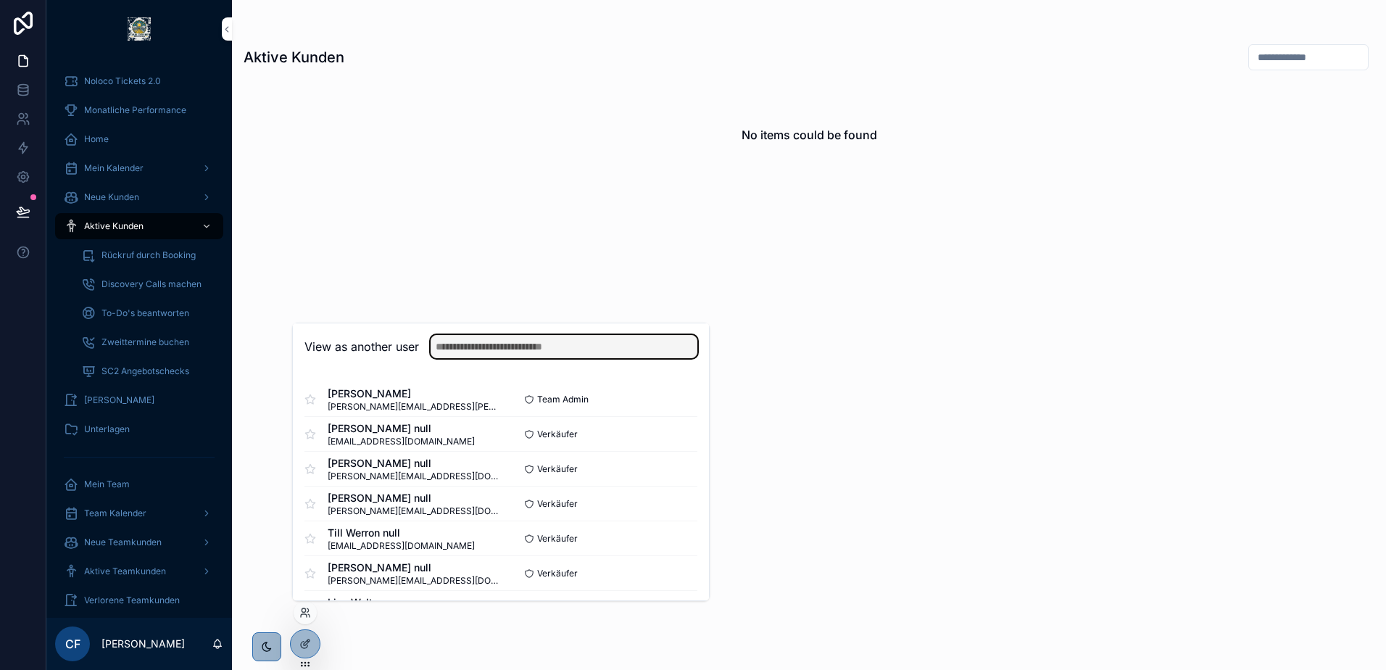
click at [557, 339] on input "text" at bounding box center [564, 346] width 267 height 23
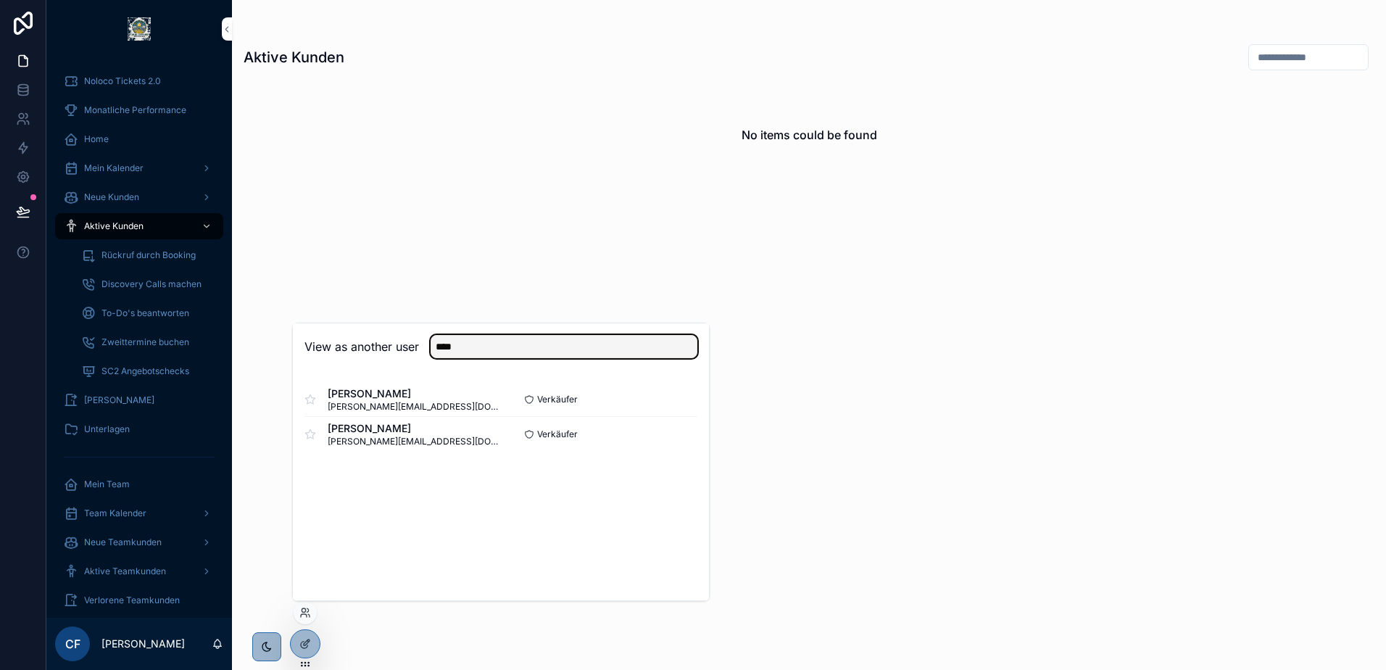
type input "****"
click at [394, 490] on div "View as another user **** Sven Gölz Gölz sven.goelz@enpal.de Verkäufer Select S…" at bounding box center [500, 462] width 417 height 278
click at [678, 434] on button "Select" at bounding box center [679, 434] width 38 height 21
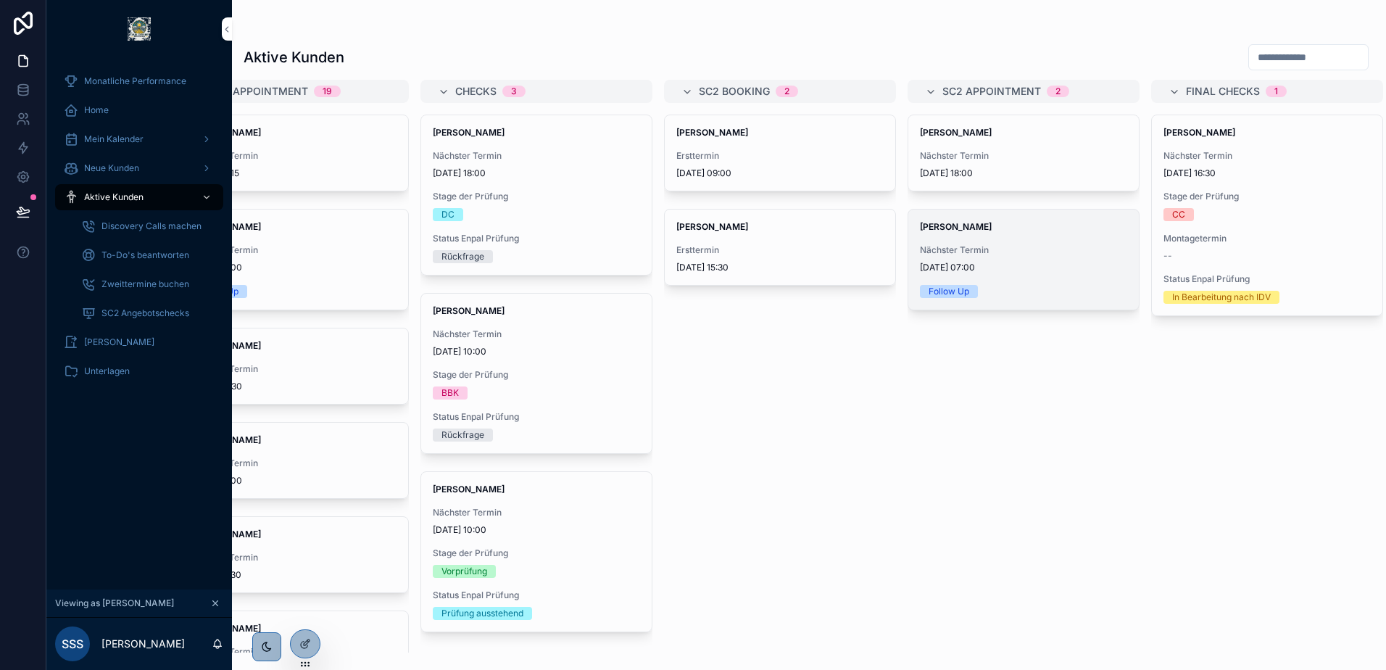
scroll to position [0, 609]
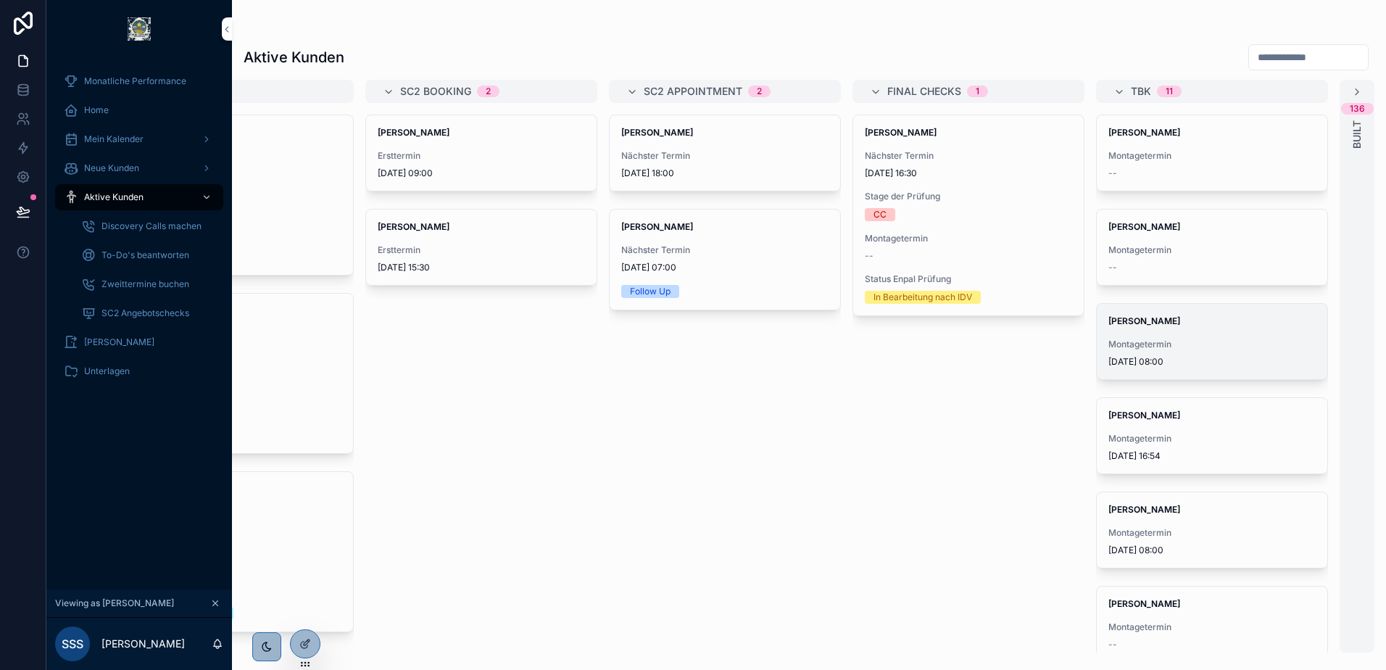
click at [1148, 313] on div "Siegfried Förster Montagetermin 30.1.2025 08:00" at bounding box center [1212, 341] width 230 height 75
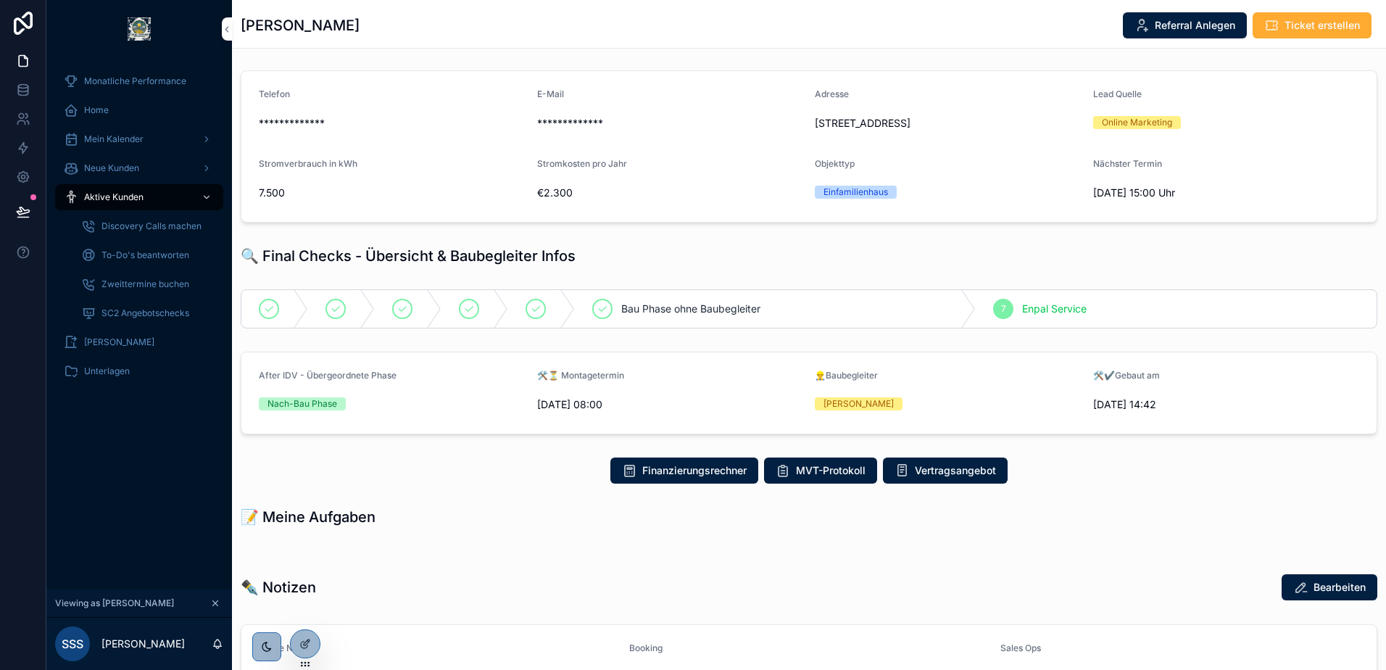
scroll to position [114, 0]
click at [303, 648] on icon at bounding box center [304, 644] width 7 height 7
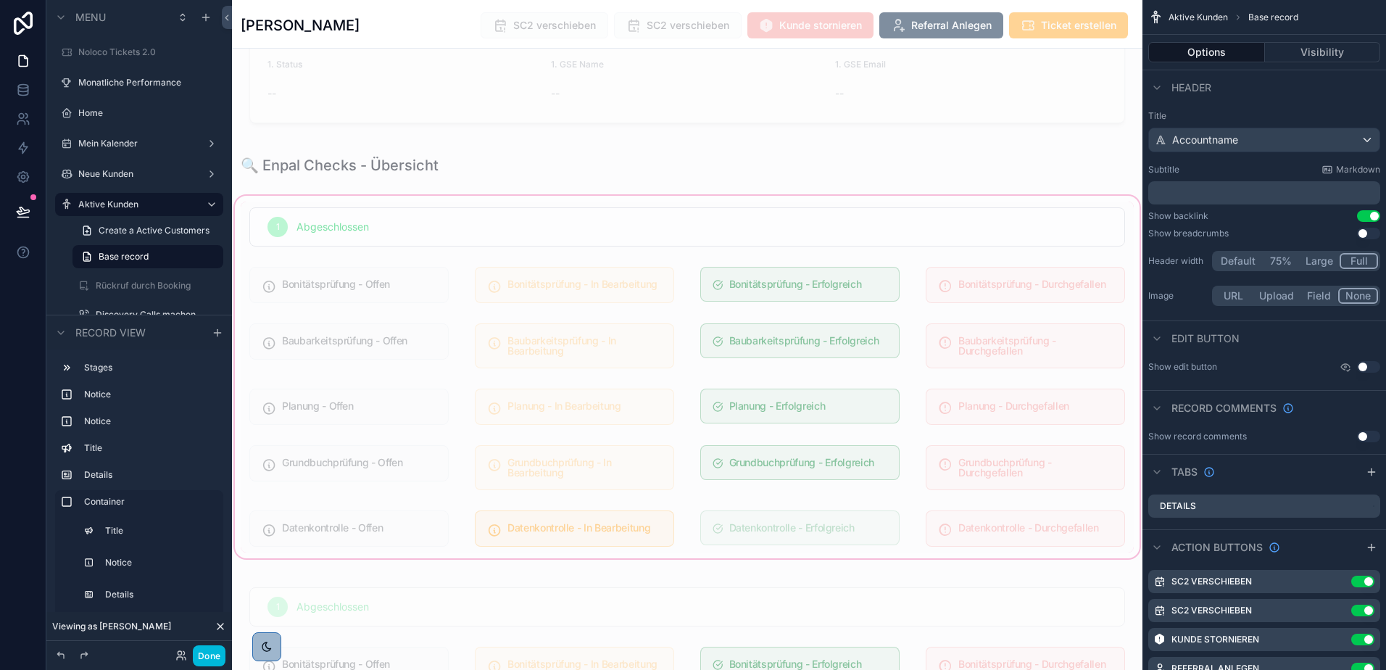
scroll to position [633, 0]
click at [609, 167] on div "scrollable content" at bounding box center [687, 162] width 910 height 32
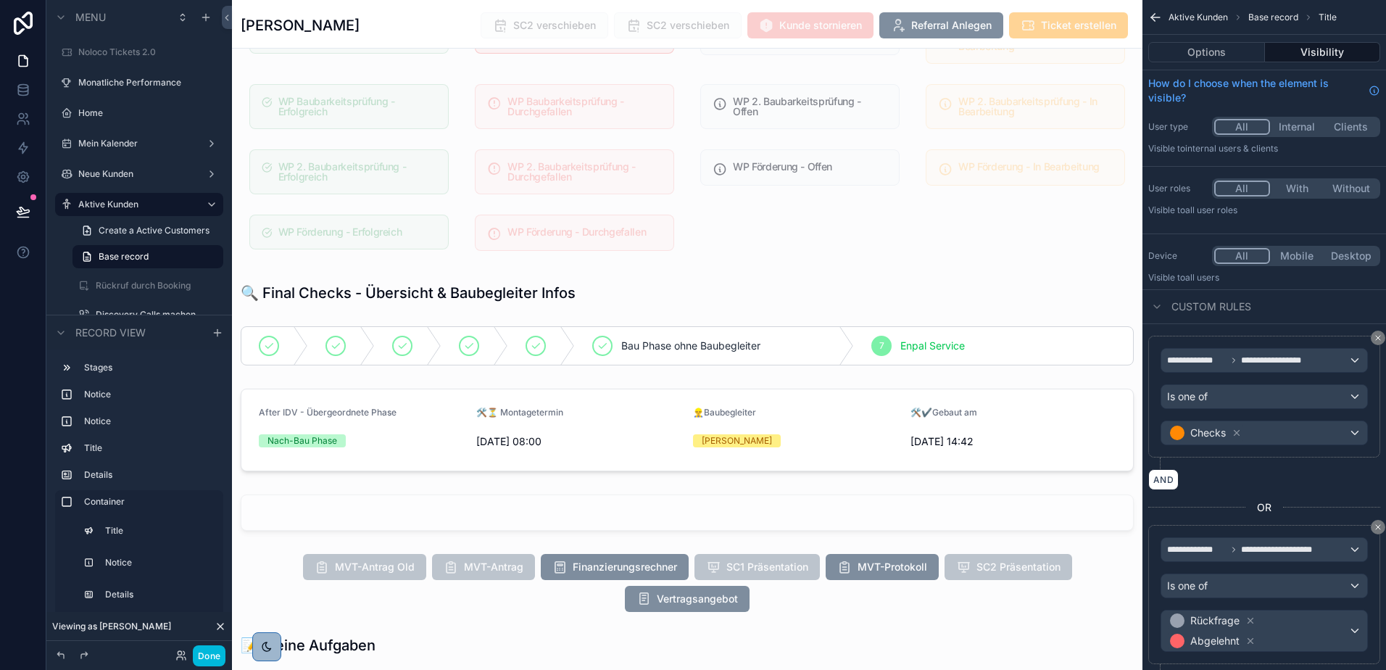
scroll to position [1618, 0]
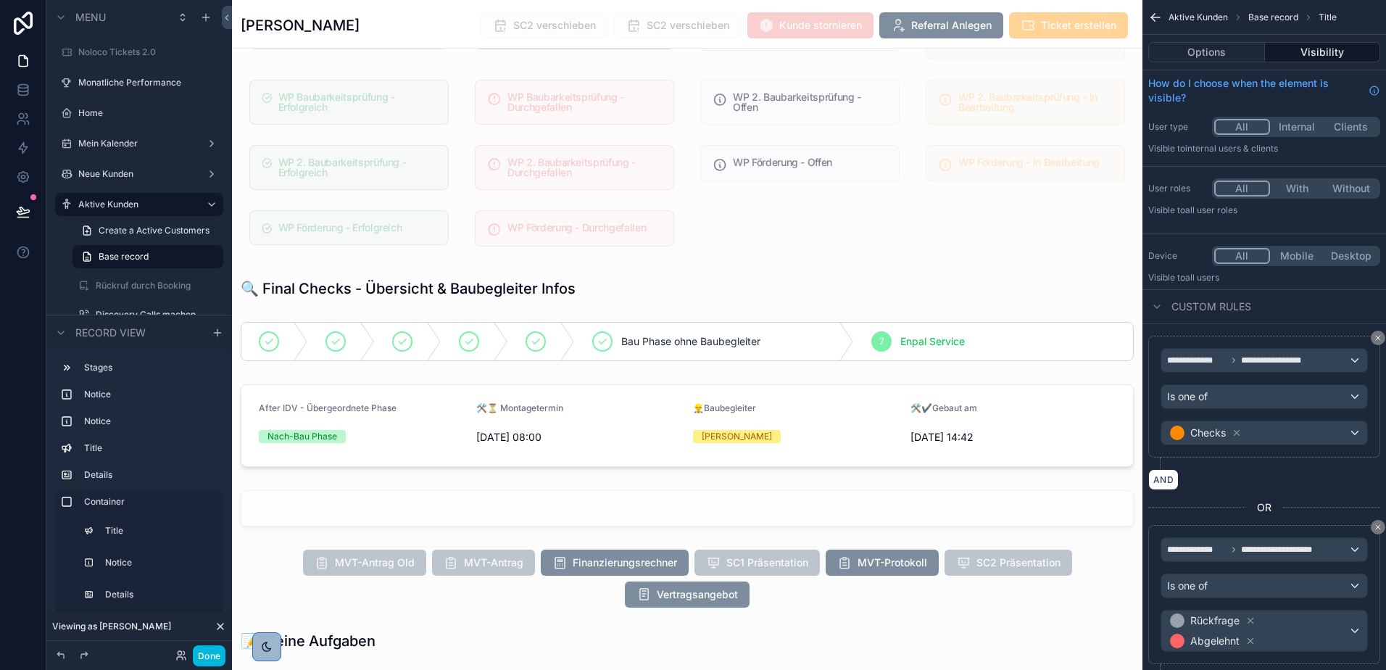
click at [632, 430] on div "scrollable content" at bounding box center [687, 425] width 910 height 94
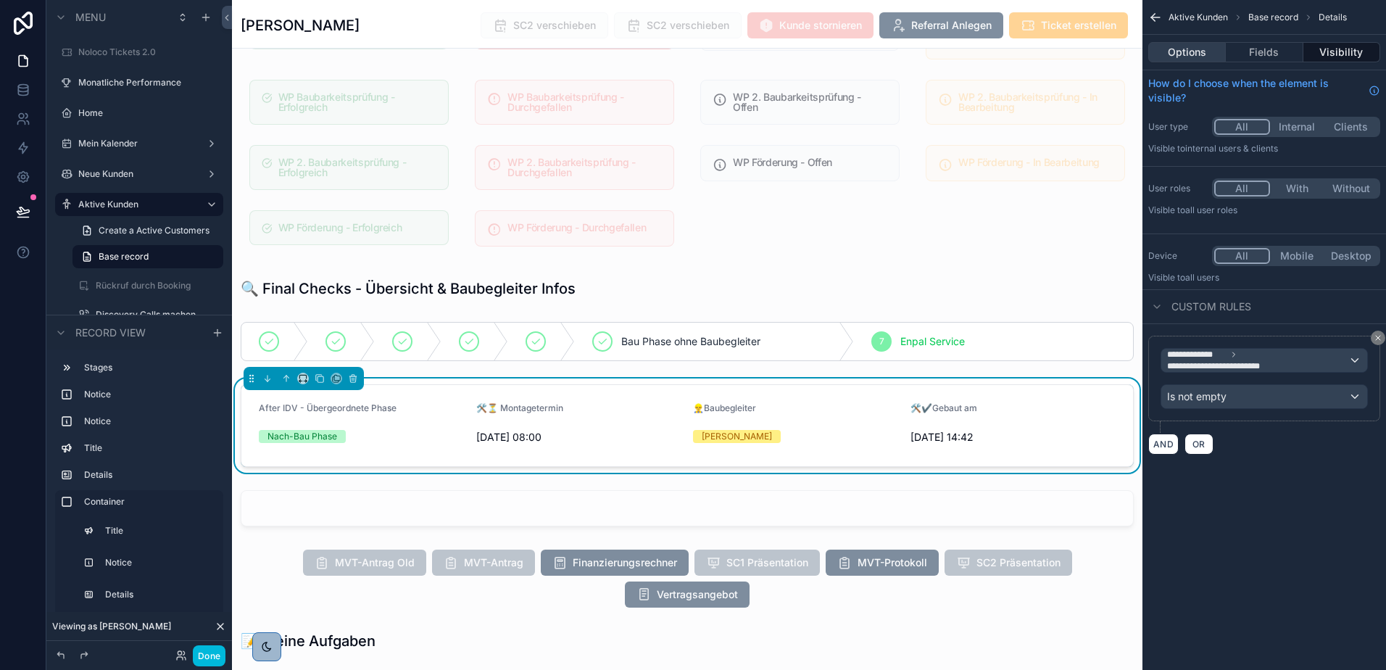
click at [1197, 49] on button "Options" at bounding box center [1187, 52] width 78 height 20
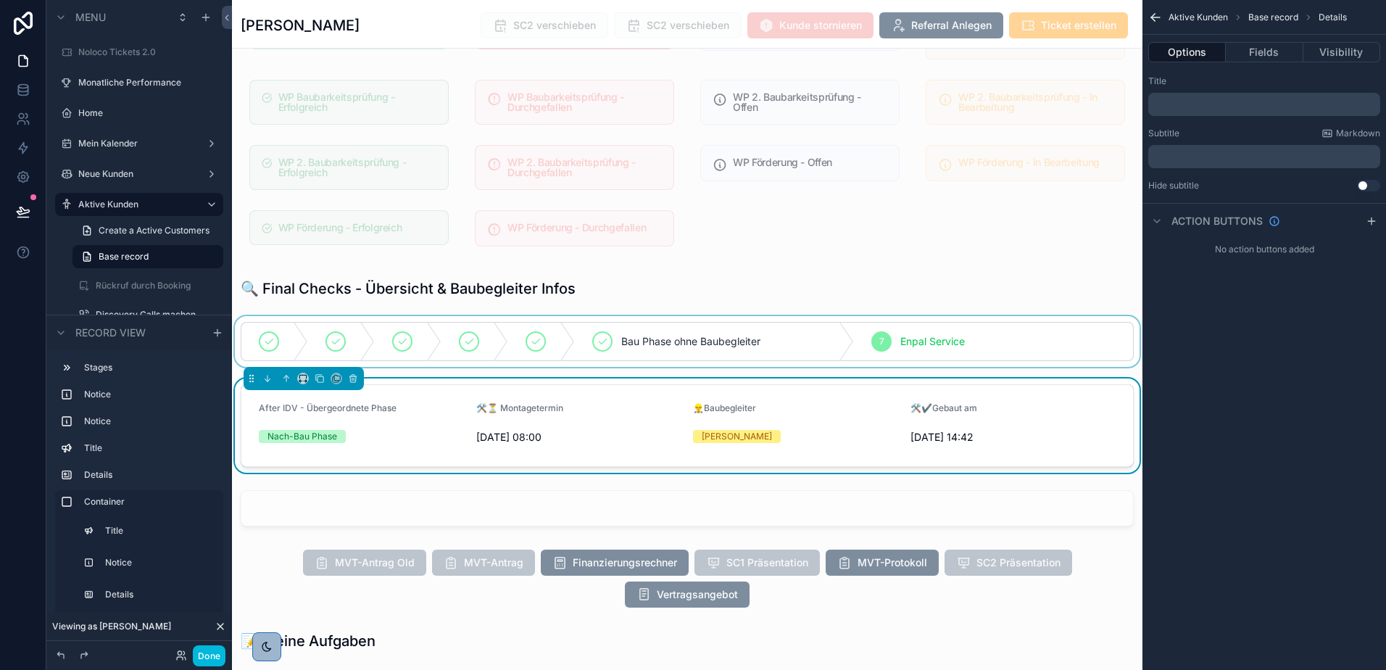
click at [687, 327] on div "scrollable content" at bounding box center [687, 341] width 910 height 51
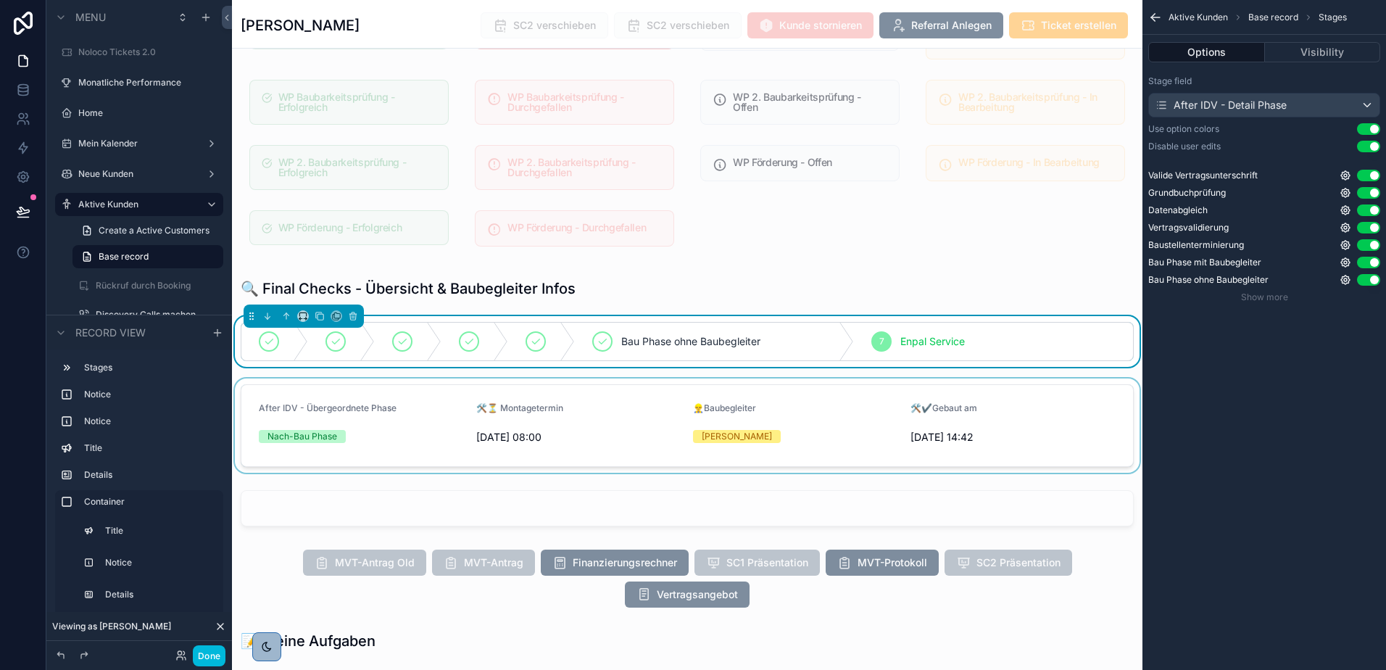
click at [617, 431] on div "scrollable content" at bounding box center [687, 425] width 910 height 94
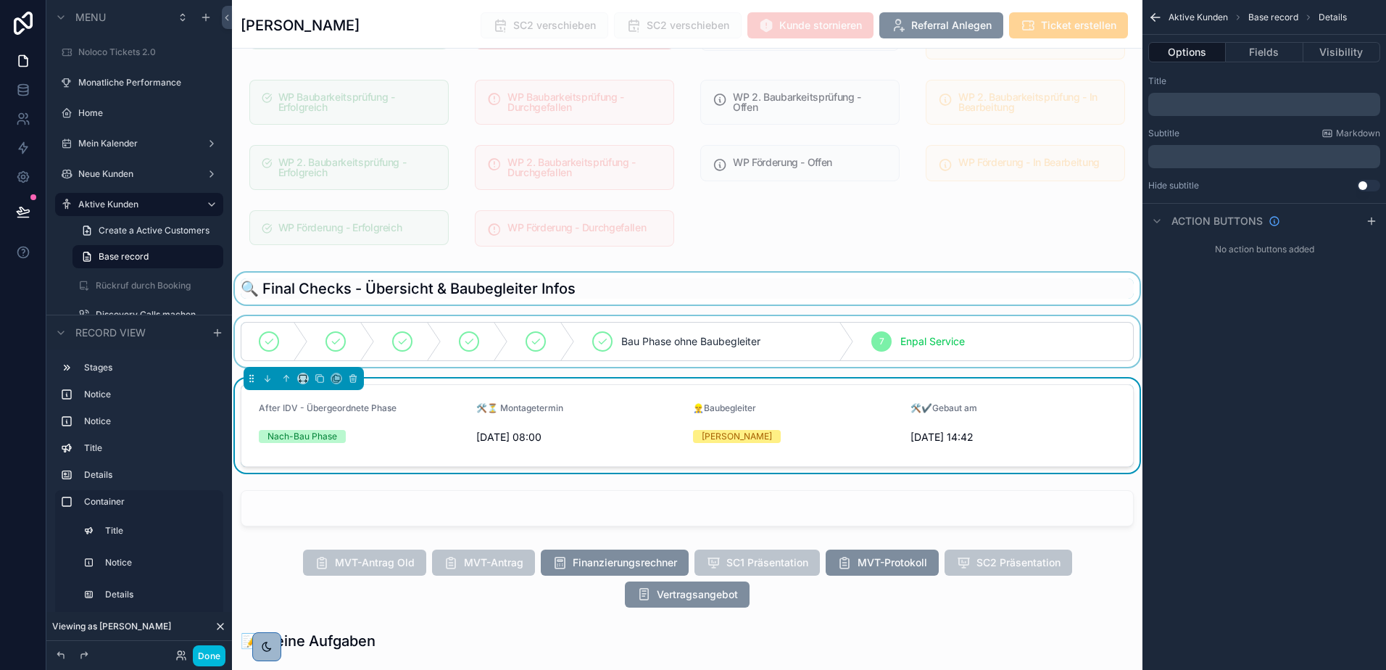
click at [575, 291] on div "scrollable content" at bounding box center [687, 289] width 910 height 32
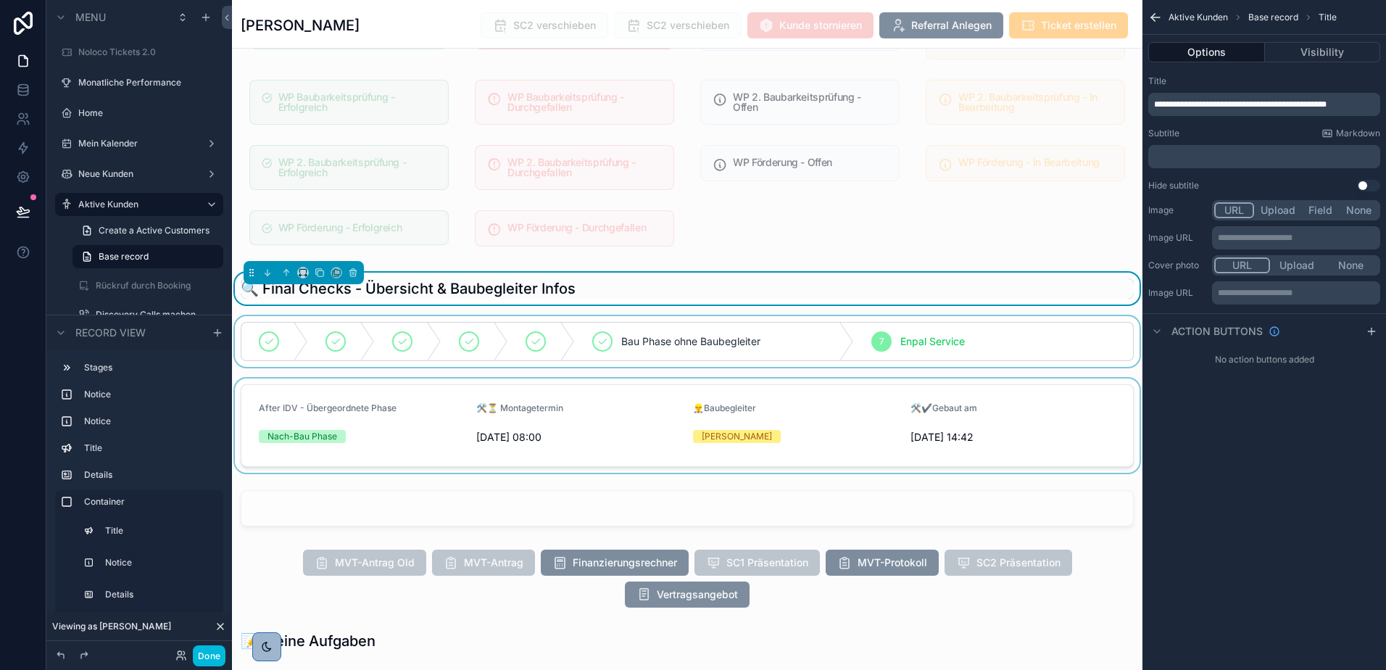
click at [728, 332] on div "scrollable content" at bounding box center [687, 341] width 910 height 51
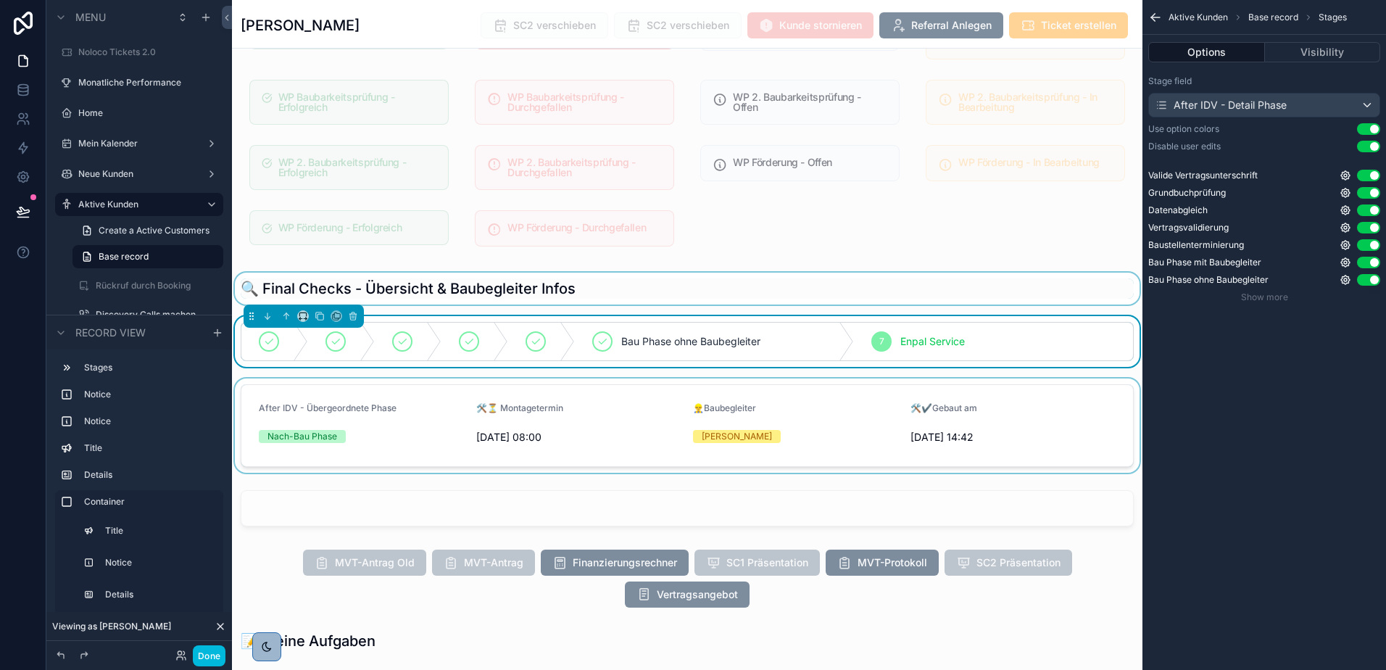
click at [754, 392] on div "scrollable content" at bounding box center [687, 425] width 910 height 94
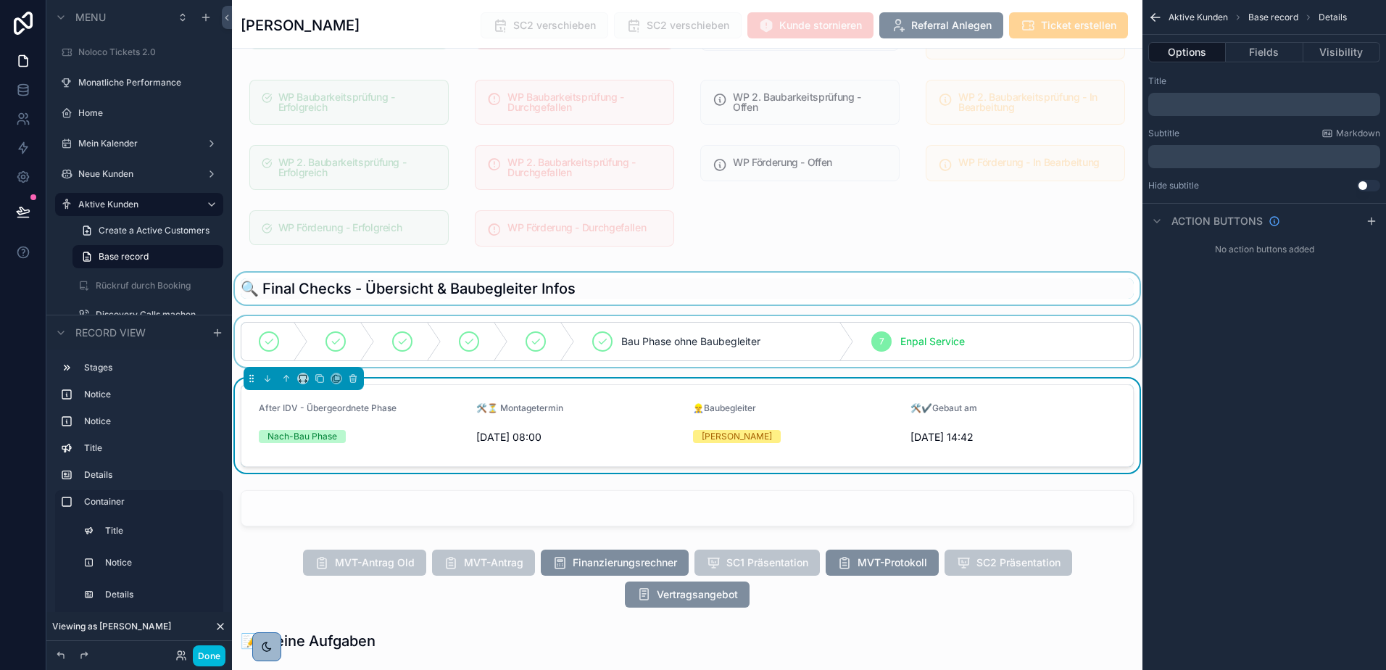
click at [628, 282] on div "scrollable content" at bounding box center [687, 289] width 910 height 32
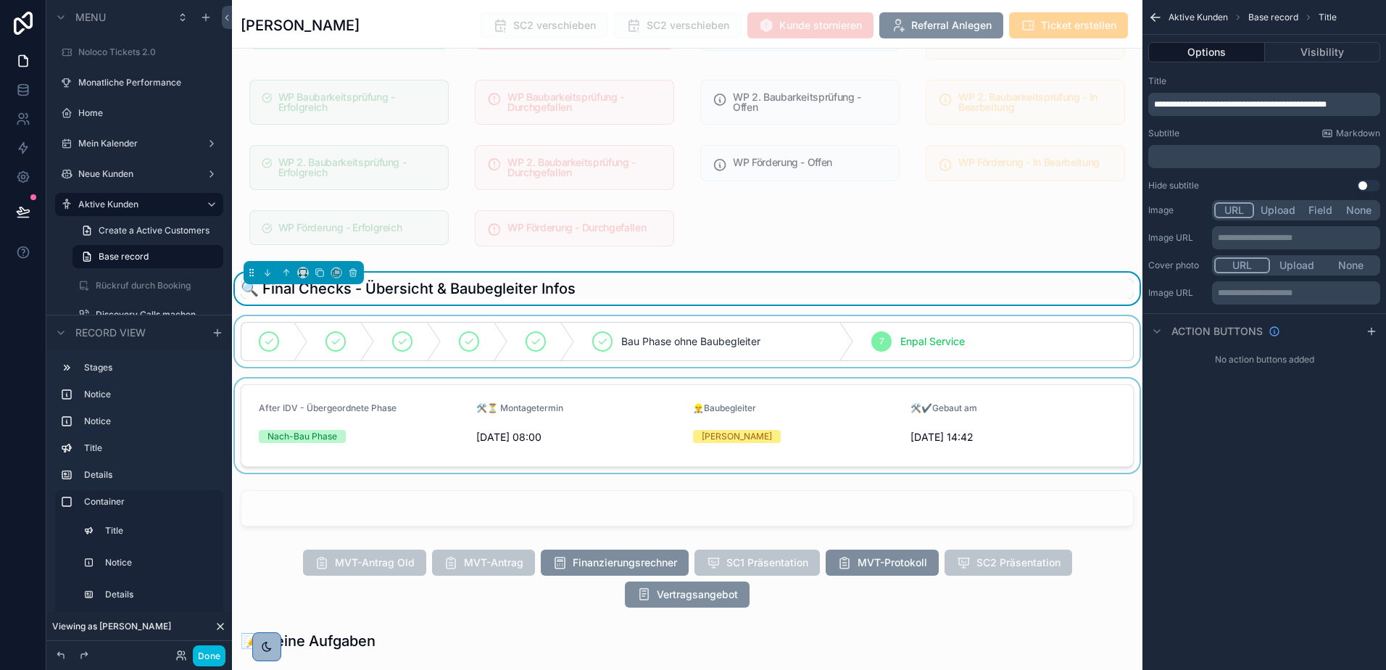
click at [596, 421] on div "scrollable content" at bounding box center [687, 425] width 910 height 94
